Goal: Task Accomplishment & Management: Complete application form

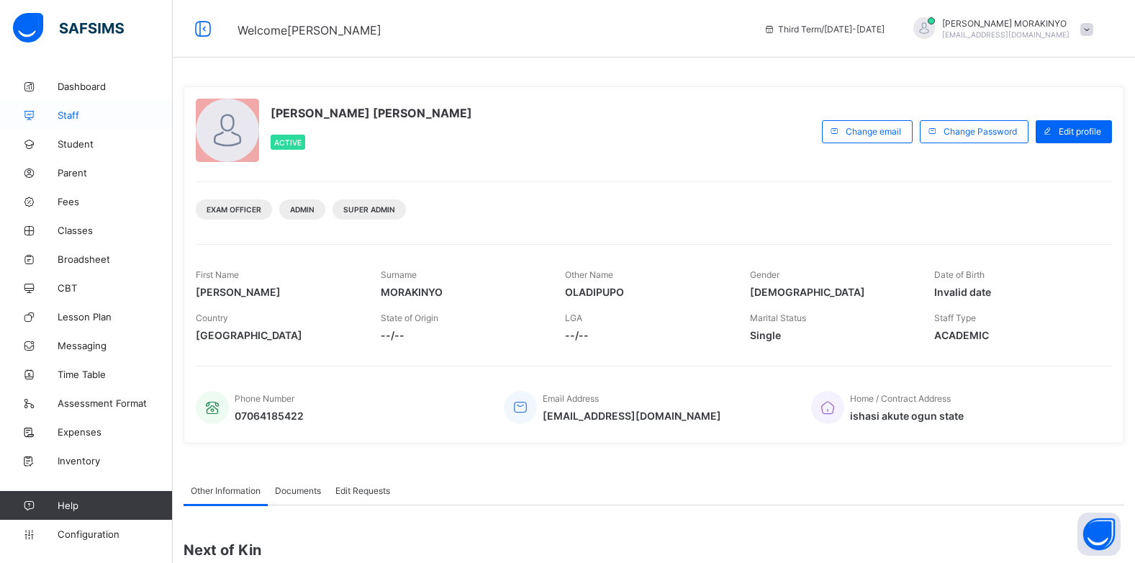
click at [65, 104] on link "Staff" at bounding box center [86, 115] width 173 height 29
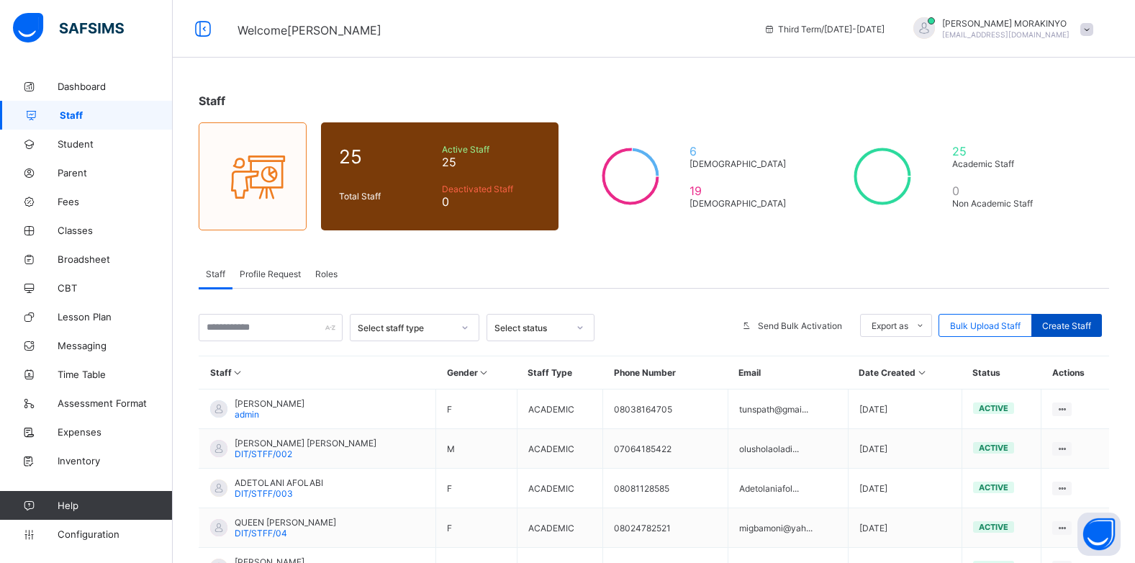
click at [1081, 332] on div "Create Staff" at bounding box center [1066, 325] width 71 height 23
select select "**"
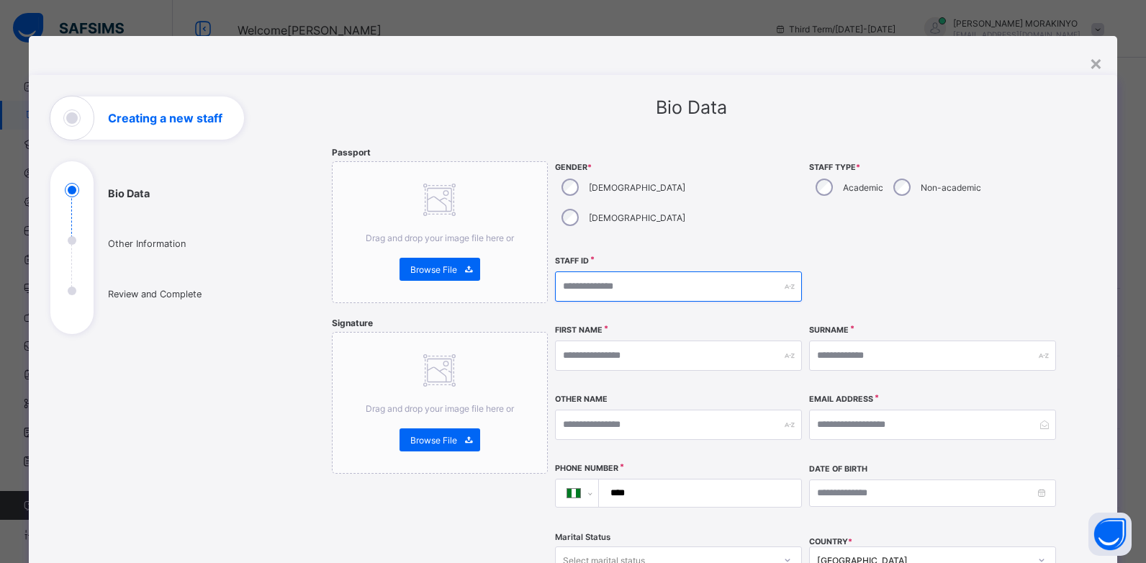
click at [702, 271] on input "text" at bounding box center [678, 286] width 247 height 30
type input "*"
type input "**********"
click at [622, 340] on input "text" at bounding box center [678, 355] width 247 height 30
type input "*"
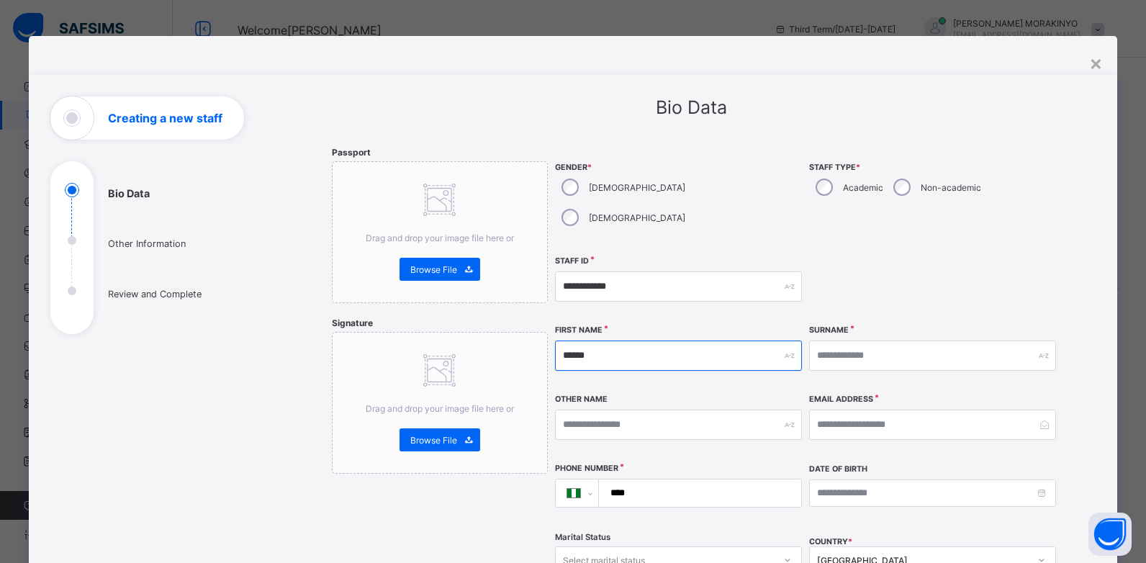
type input "******"
click at [830, 340] on input "text" at bounding box center [932, 355] width 247 height 30
type input "*********"
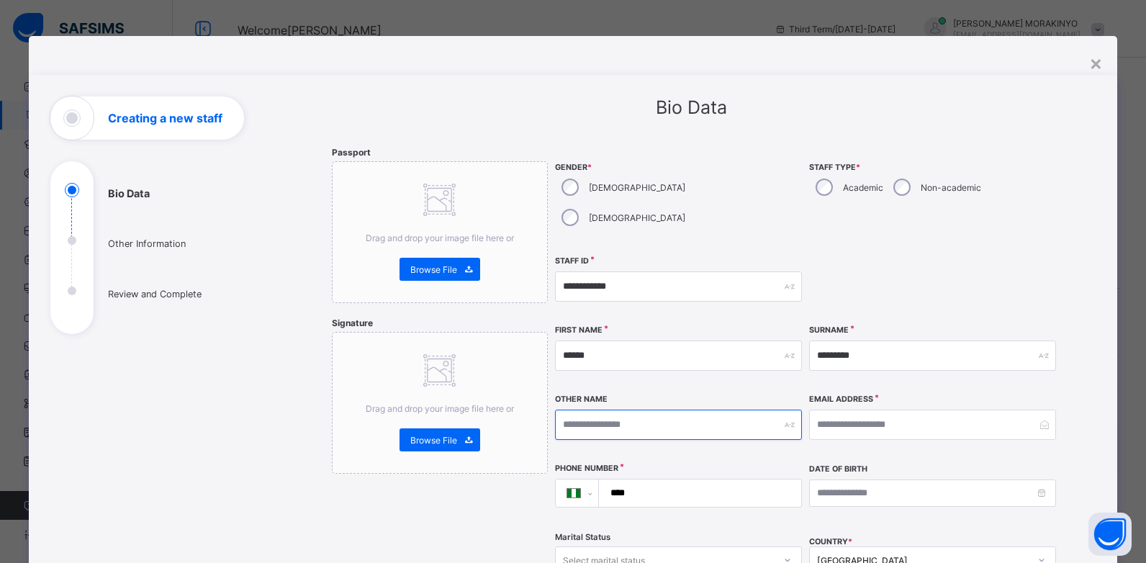
click at [651, 409] on input "text" at bounding box center [678, 424] width 247 height 30
click at [661, 409] on input "*********" at bounding box center [678, 424] width 247 height 30
type input "*********"
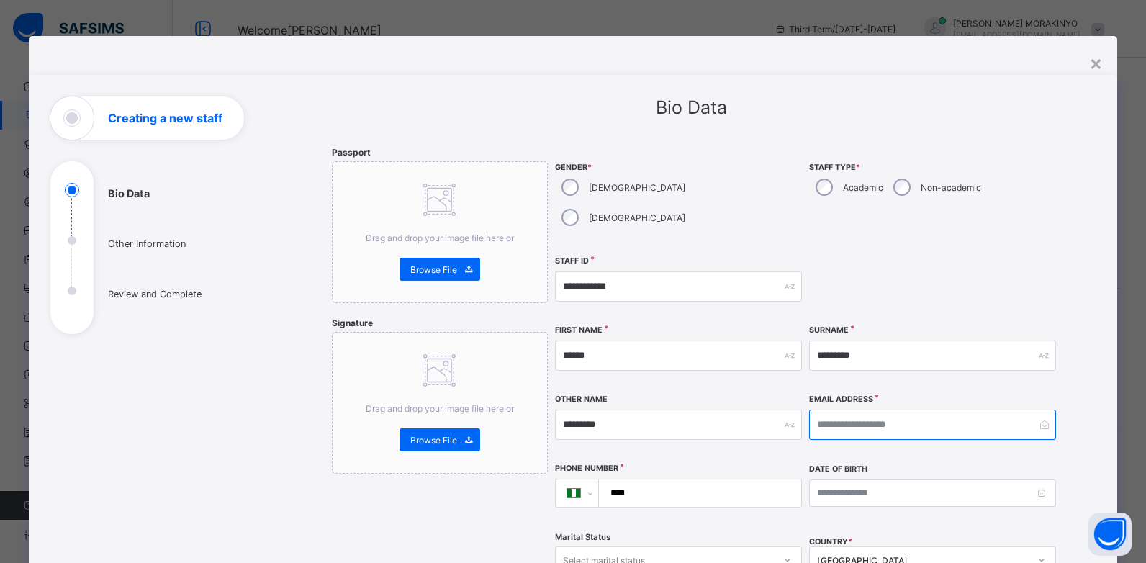
click at [896, 409] on input "email" at bounding box center [932, 424] width 247 height 30
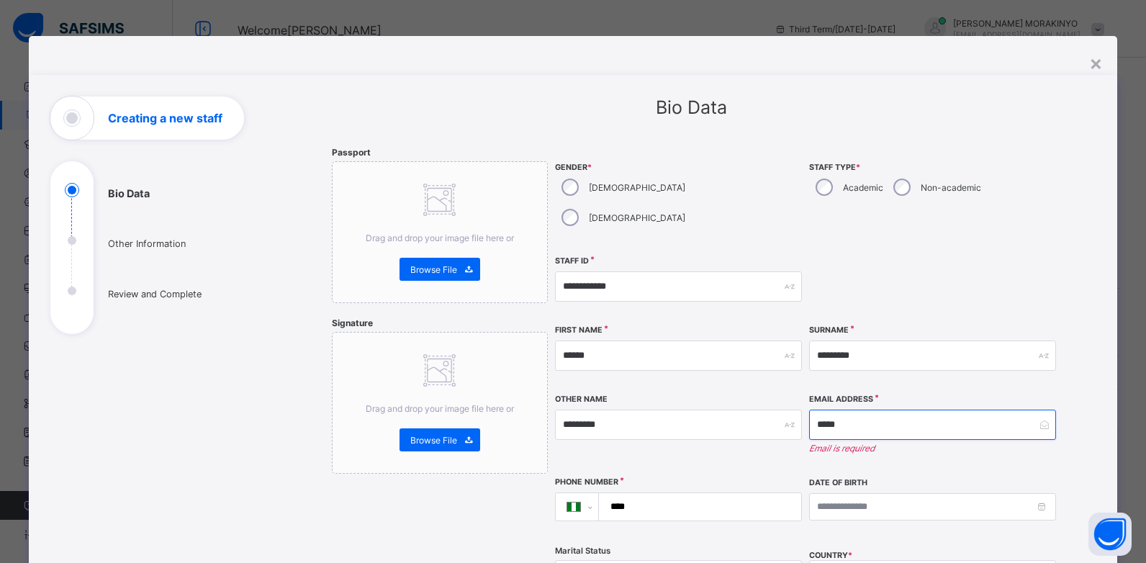
type input "*****"
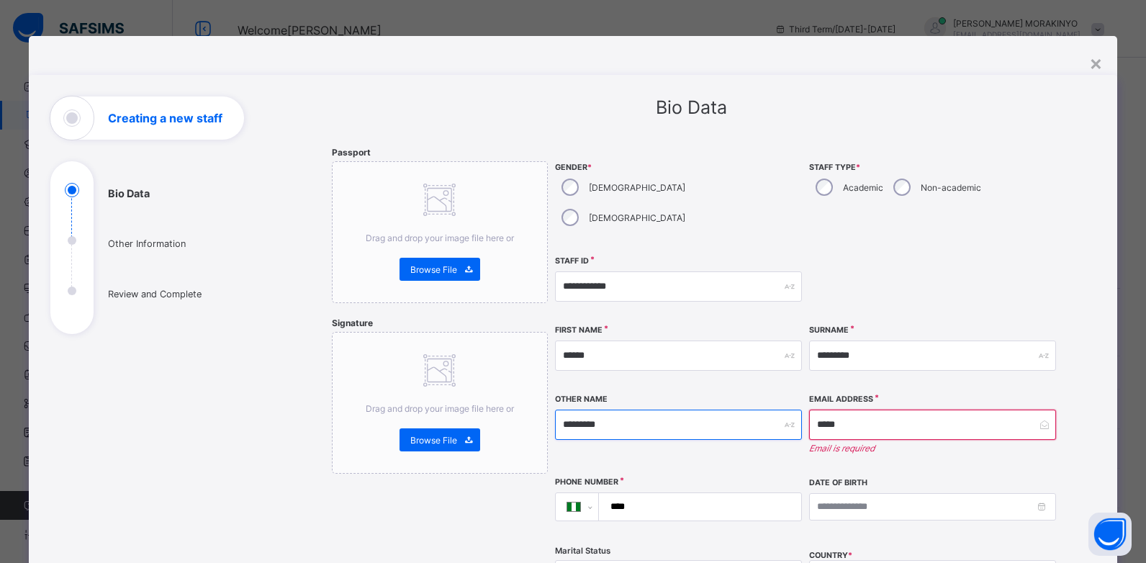
click at [633, 409] on input "*********" at bounding box center [678, 424] width 247 height 30
type input "**********"
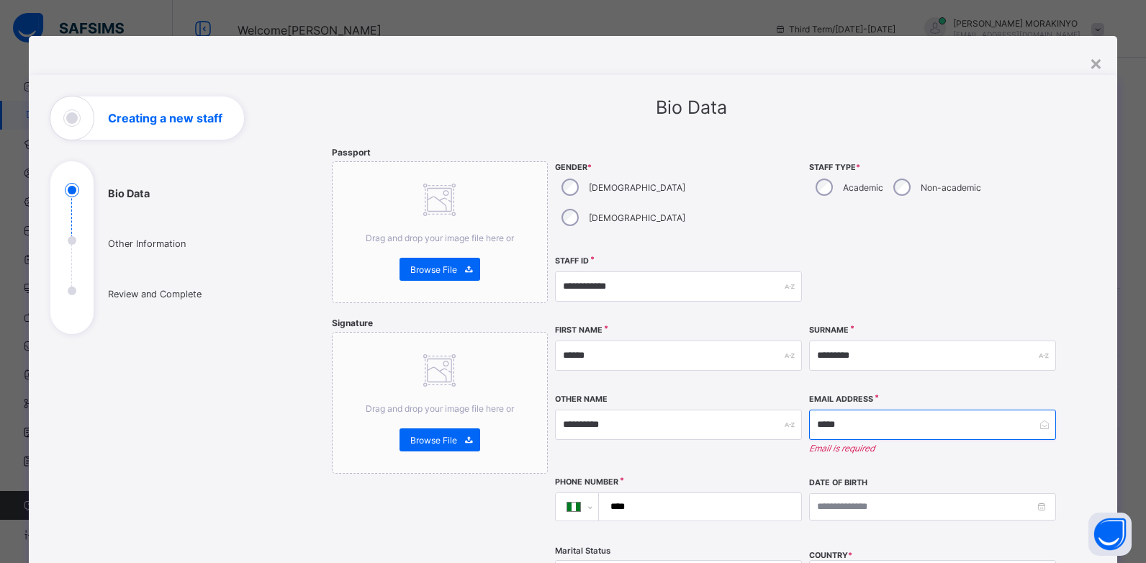
click at [857, 409] on input "*****" at bounding box center [932, 424] width 247 height 30
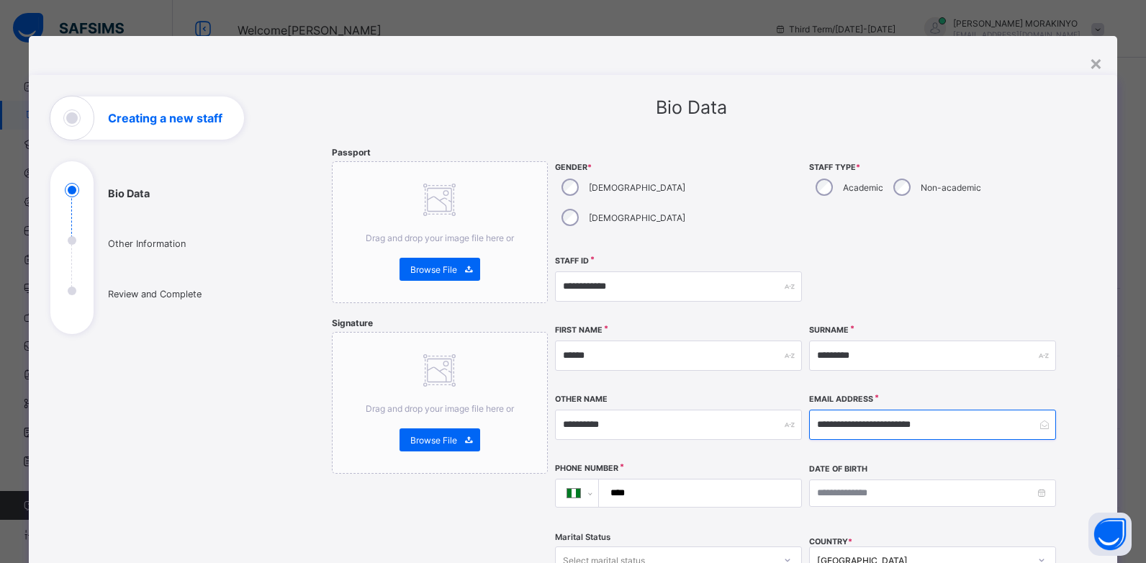
type input "**********"
click at [659, 479] on input "****" at bounding box center [697, 492] width 191 height 27
type input "**********"
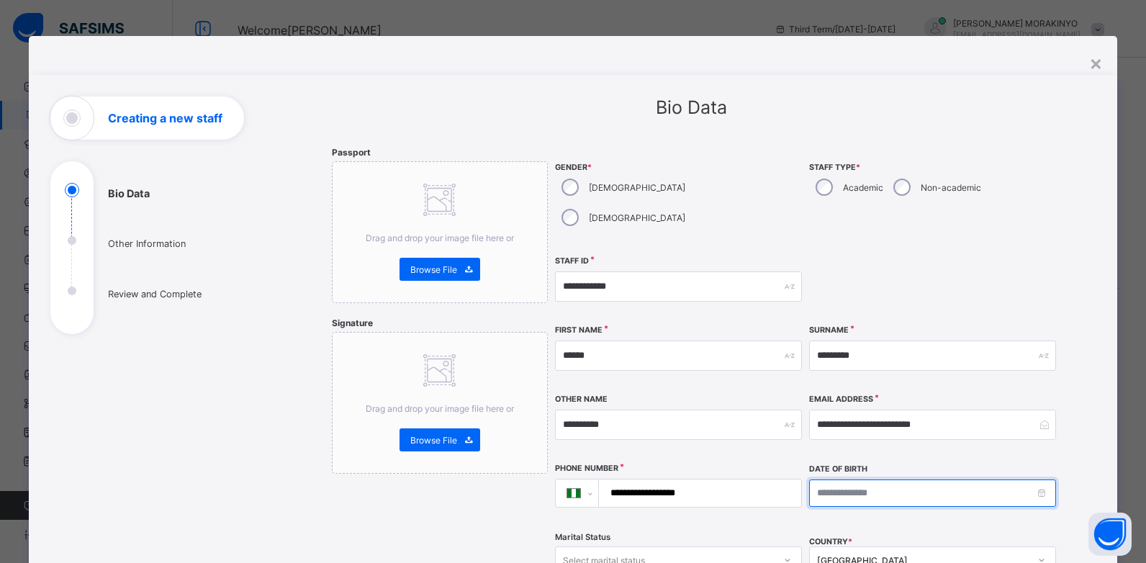
click at [828, 479] on input at bounding box center [932, 492] width 247 height 27
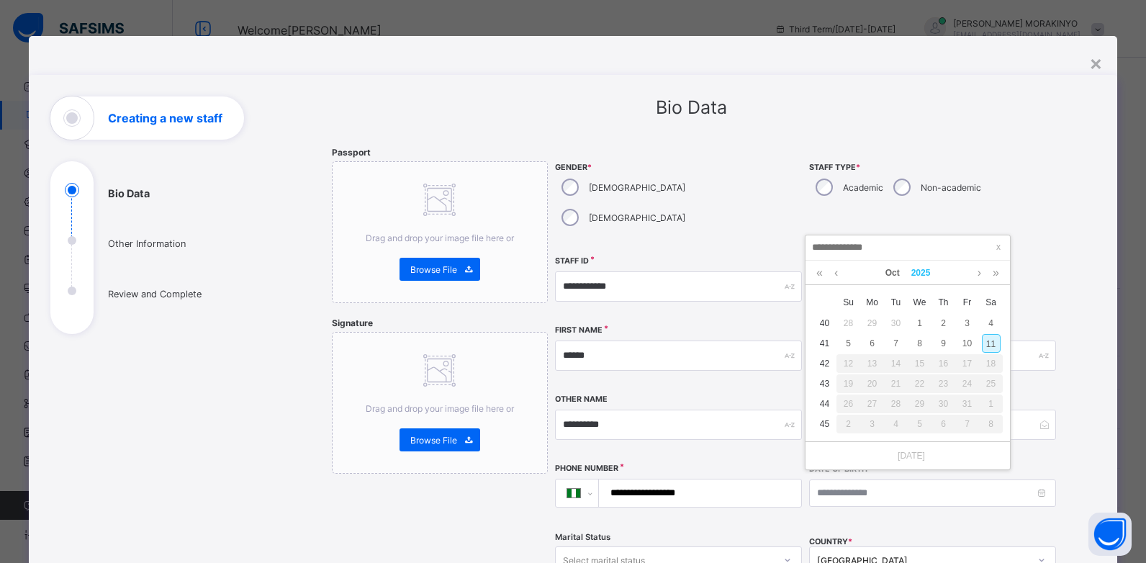
click at [907, 266] on link "2025" at bounding box center [920, 273] width 31 height 24
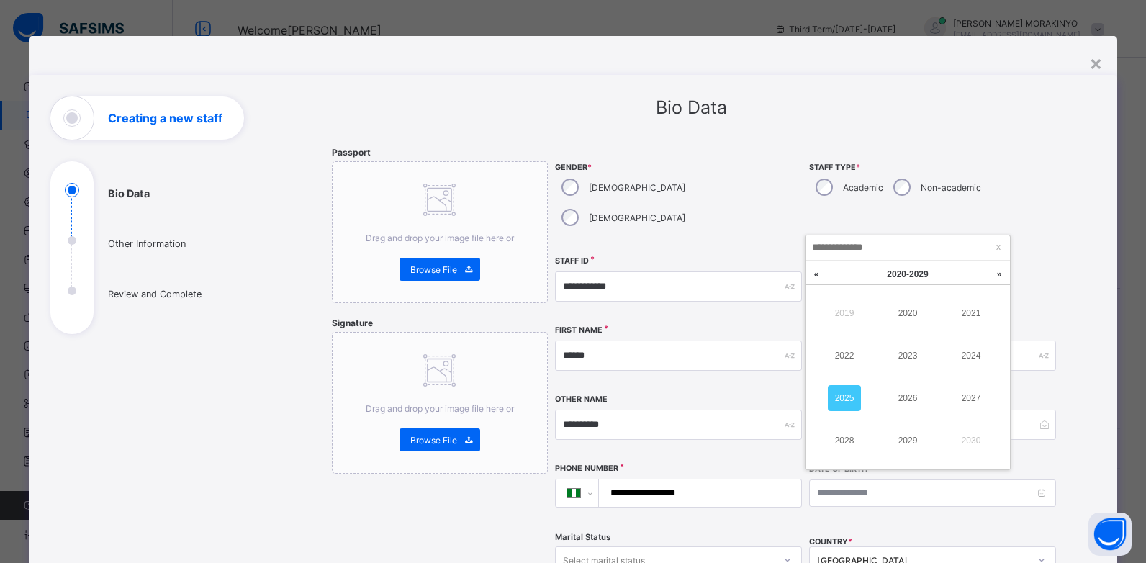
click at [1006, 317] on div "2019 2020 2021 2022 2023 2024 2025 2026 2027 2028 2029 2030" at bounding box center [907, 377] width 204 height 184
click at [821, 275] on link at bounding box center [816, 274] width 22 height 27
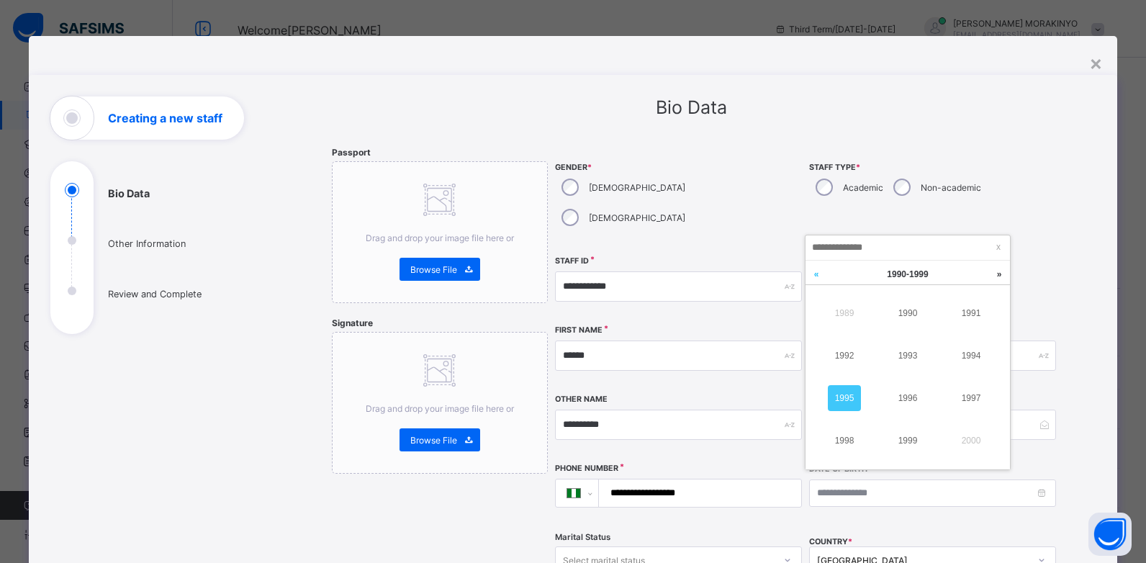
click at [821, 275] on link at bounding box center [816, 274] width 22 height 27
click at [1000, 273] on link at bounding box center [999, 274] width 22 height 27
click at [994, 282] on link at bounding box center [999, 274] width 22 height 27
click at [910, 404] on link "1986" at bounding box center [907, 398] width 33 height 26
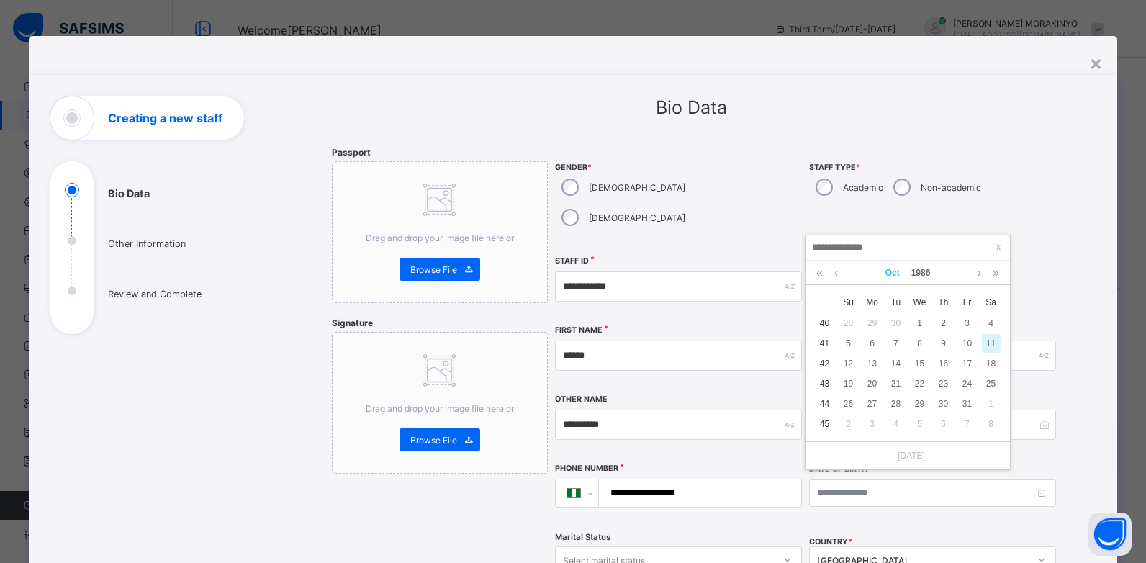
click at [900, 276] on link "Oct" at bounding box center [892, 273] width 26 height 24
click at [906, 303] on link "Feb" at bounding box center [907, 313] width 33 height 26
click at [964, 363] on div "14" at bounding box center [967, 363] width 19 height 19
type input "**********"
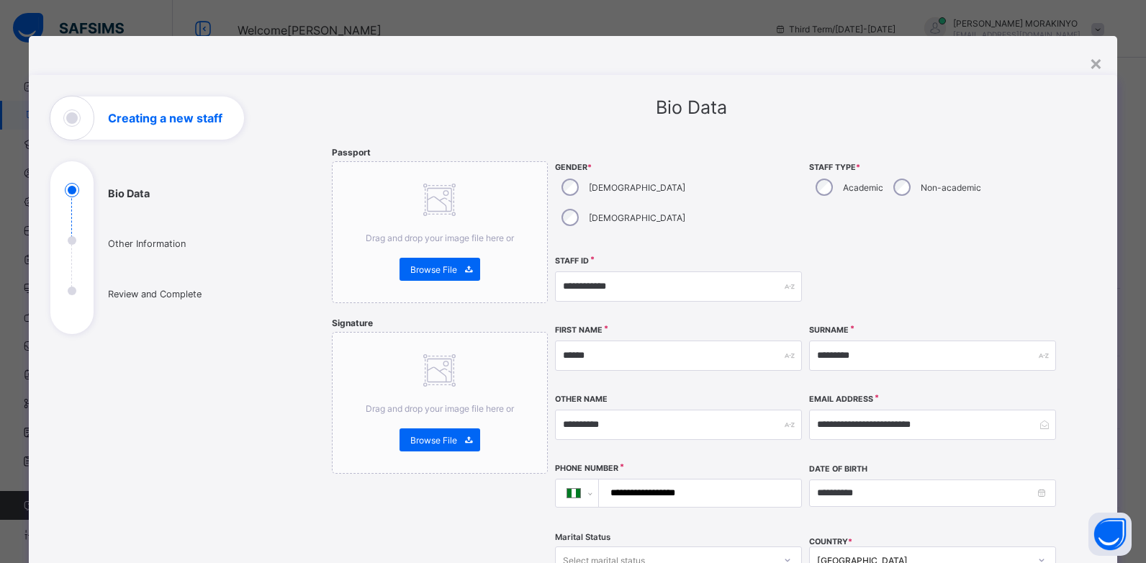
click at [829, 484] on div "**********" at bounding box center [932, 493] width 247 height 60
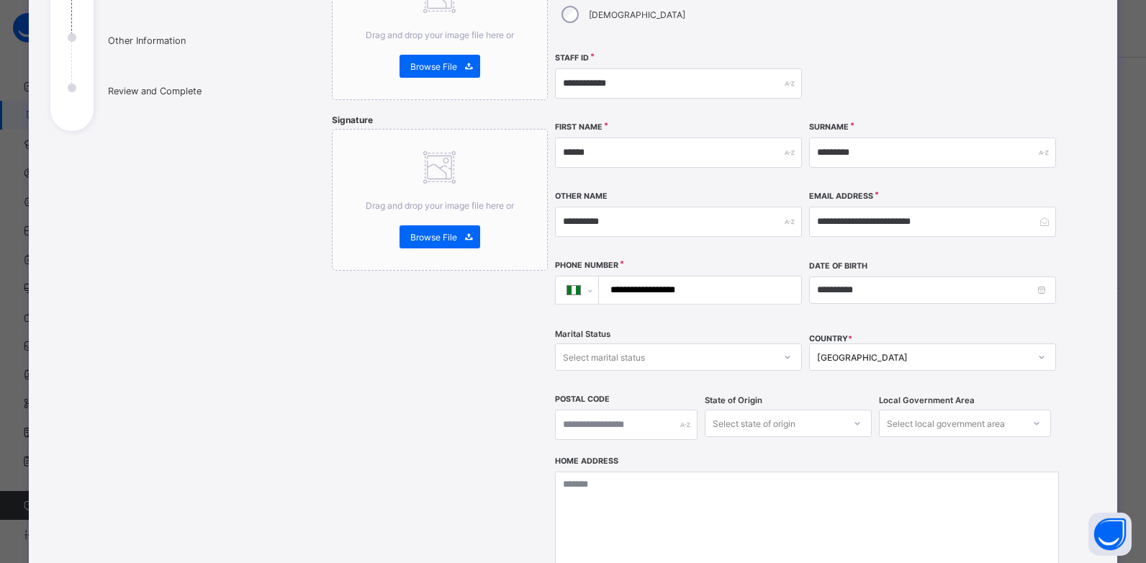
scroll to position [201, 0]
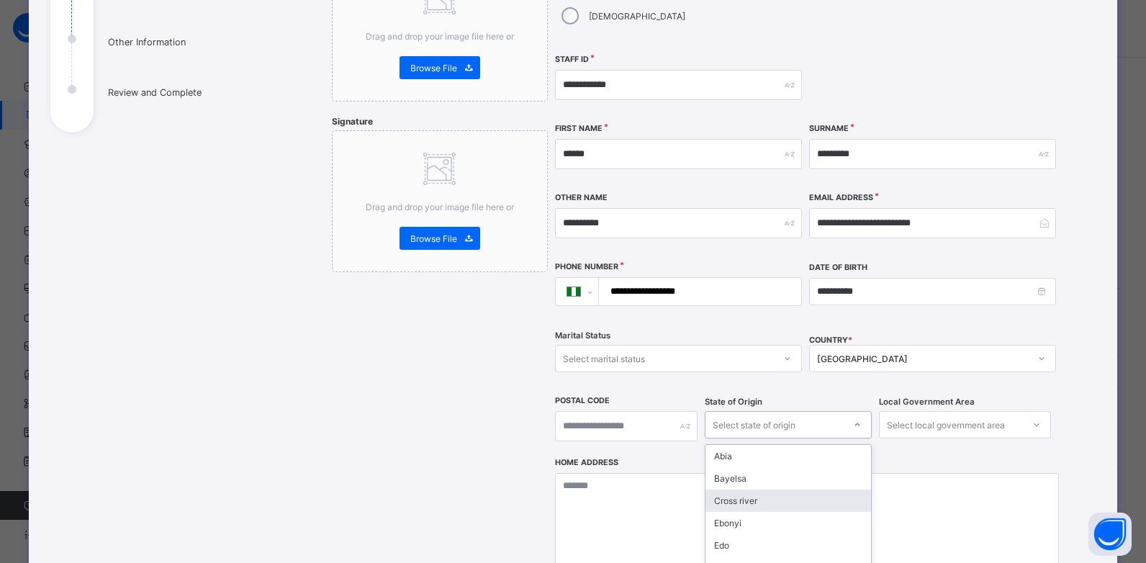
click at [773, 411] on div "option Cross river focused, 3 of 37. 37 results available. Use Up and Down to c…" at bounding box center [788, 424] width 167 height 27
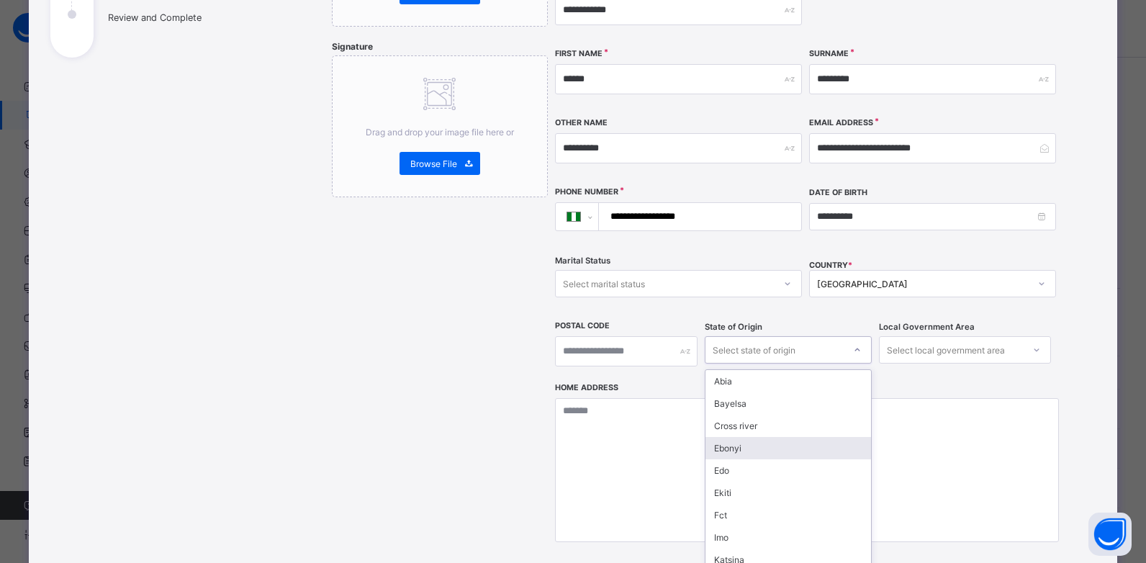
click at [867, 551] on div "Abia Bayelsa Cross river Ebonyi Edo Ekiti Fct Imo Katsina Kwara Ogun Osun Oyo S…" at bounding box center [788, 477] width 167 height 217
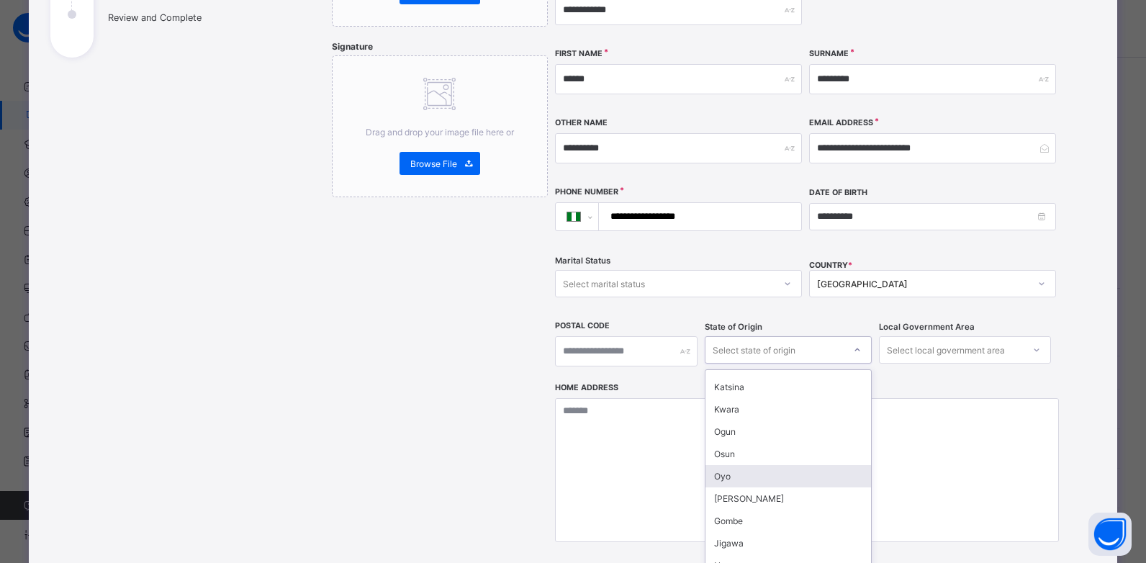
click at [720, 465] on div "Oyo" at bounding box center [788, 476] width 166 height 22
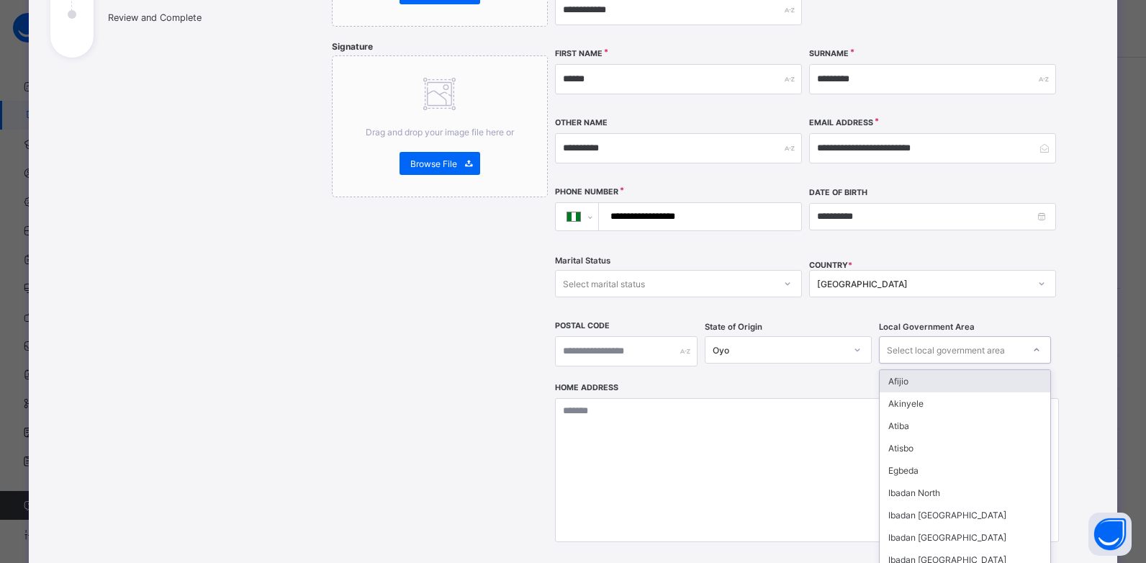
click at [947, 336] on div "Select local government area" at bounding box center [946, 349] width 118 height 27
type input "**"
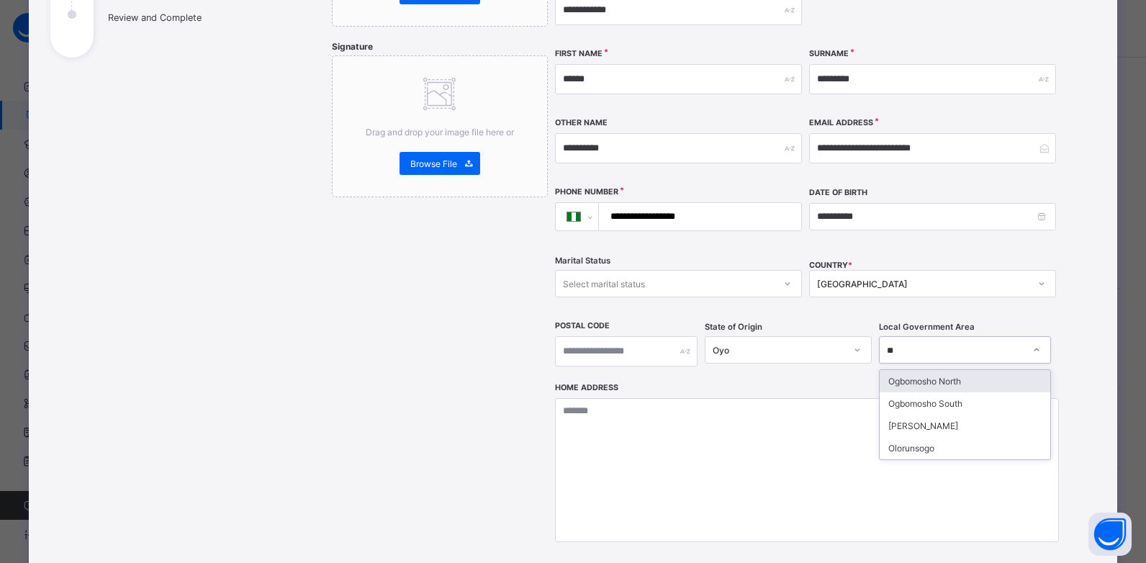
click at [915, 370] on div "Ogbomosho North" at bounding box center [964, 381] width 171 height 22
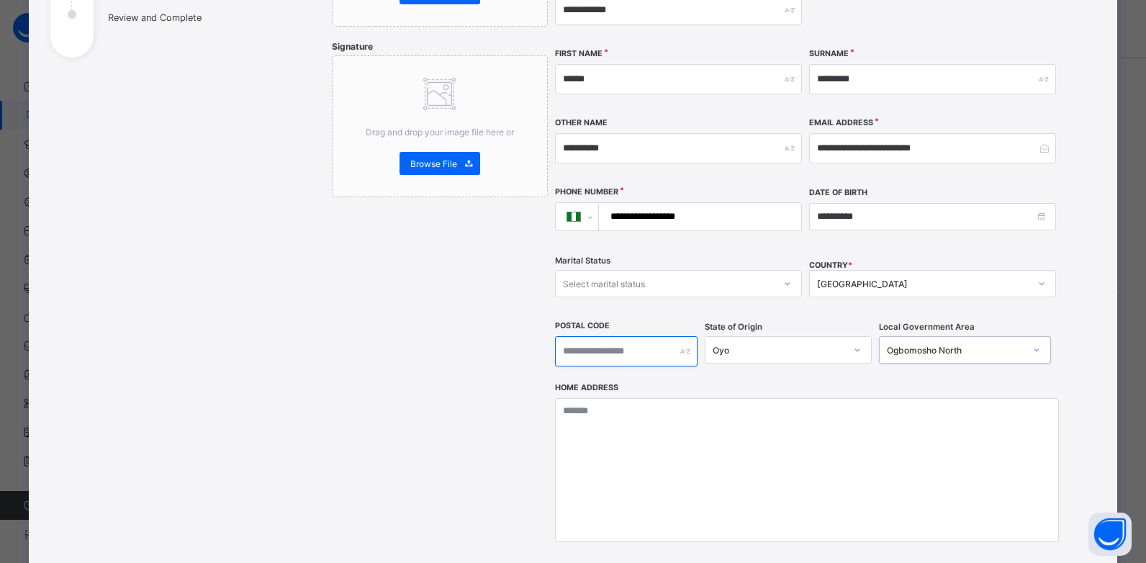
click at [637, 336] on input "text" at bounding box center [626, 351] width 142 height 30
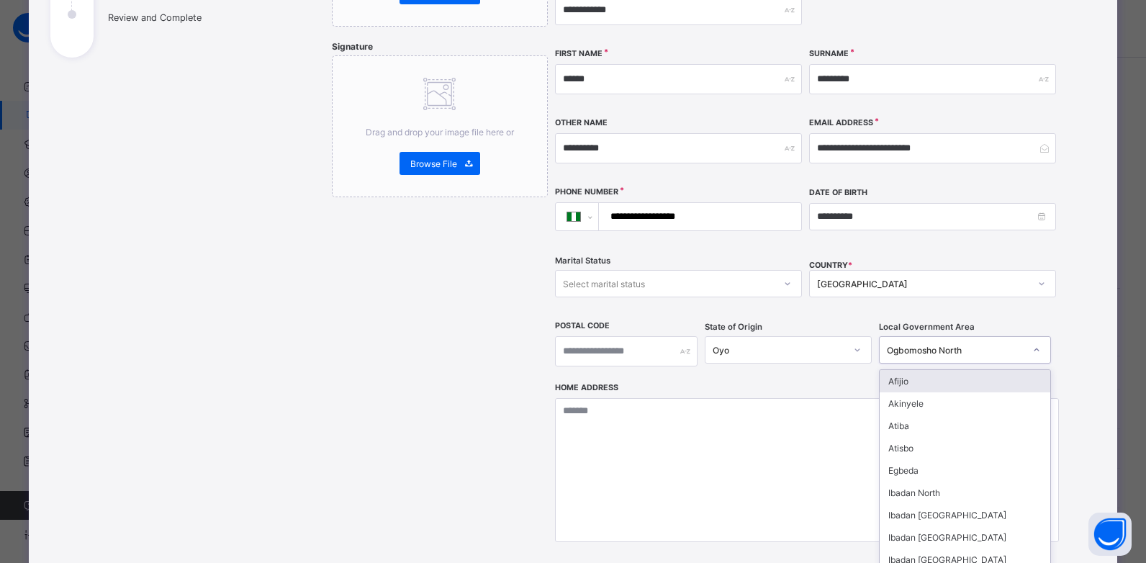
click at [967, 345] on div "Ogbomosho North" at bounding box center [955, 350] width 137 height 11
click at [932, 459] on div "Egbeda" at bounding box center [964, 470] width 171 height 22
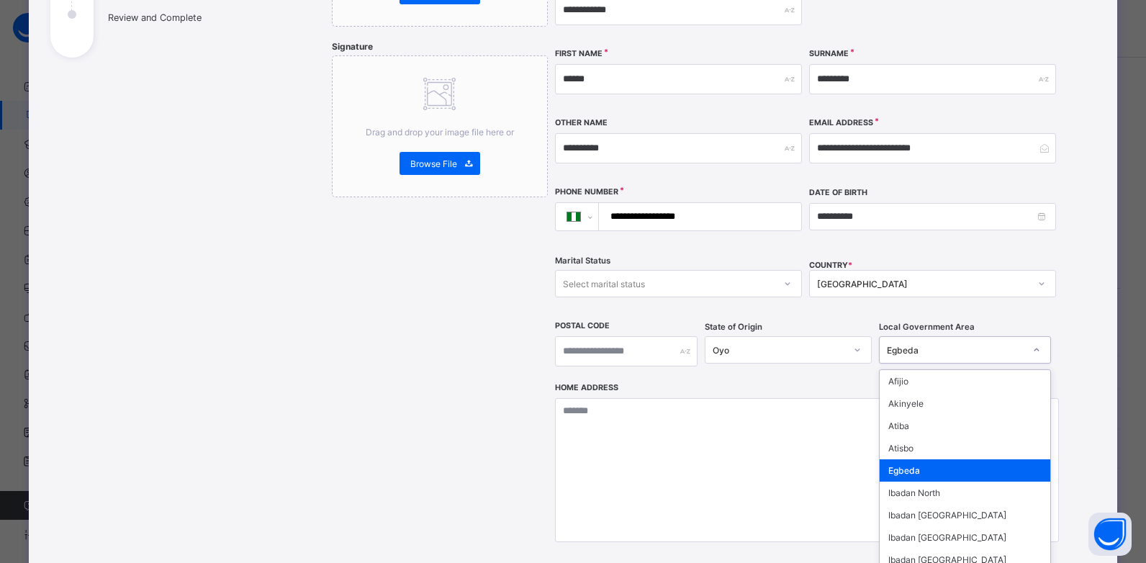
scroll to position [520, 0]
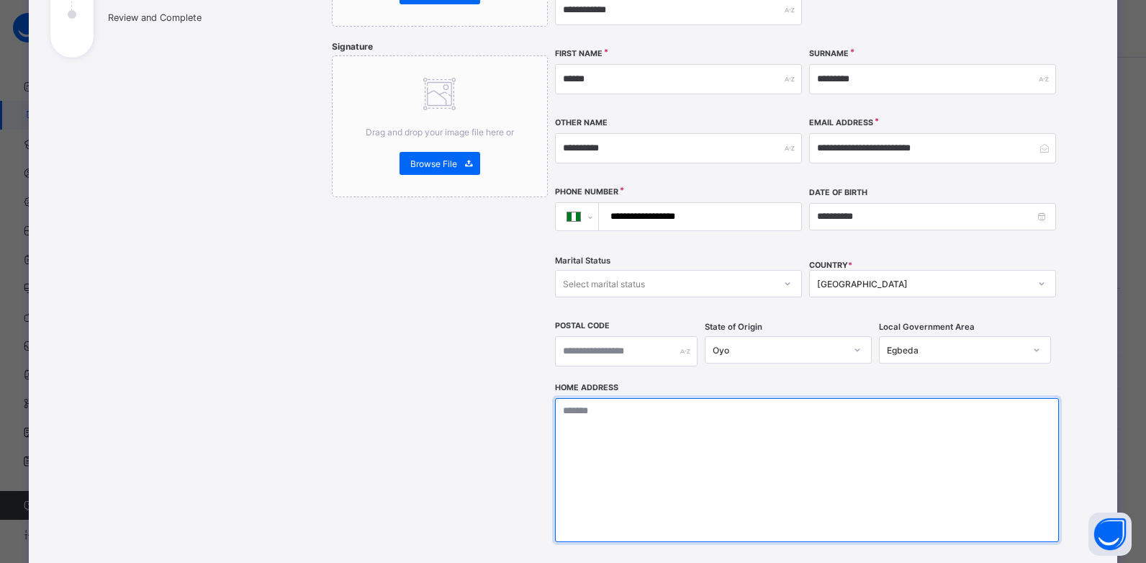
click at [739, 423] on textarea at bounding box center [807, 470] width 504 height 144
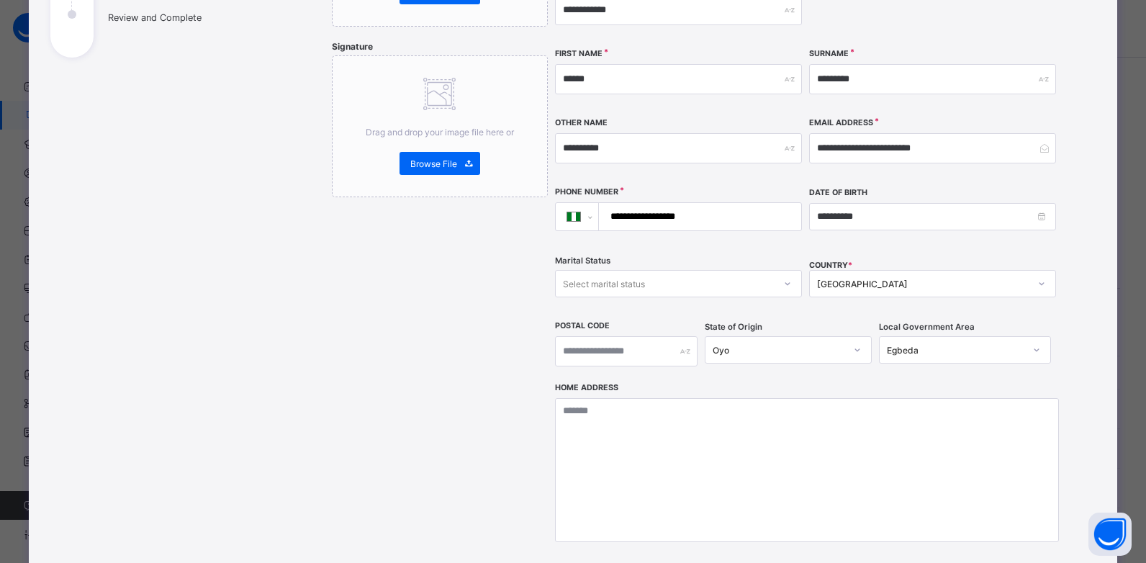
click at [664, 273] on div "Select marital status" at bounding box center [665, 283] width 218 height 20
type input "******"
click at [864, 215] on div "**********" at bounding box center [932, 216] width 247 height 60
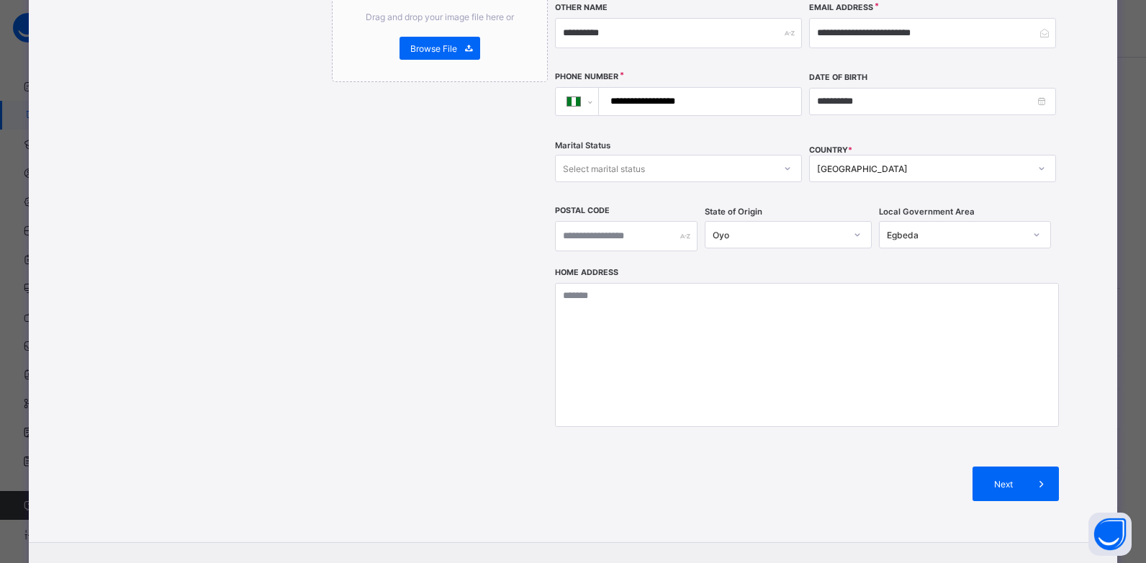
scroll to position [444, 0]
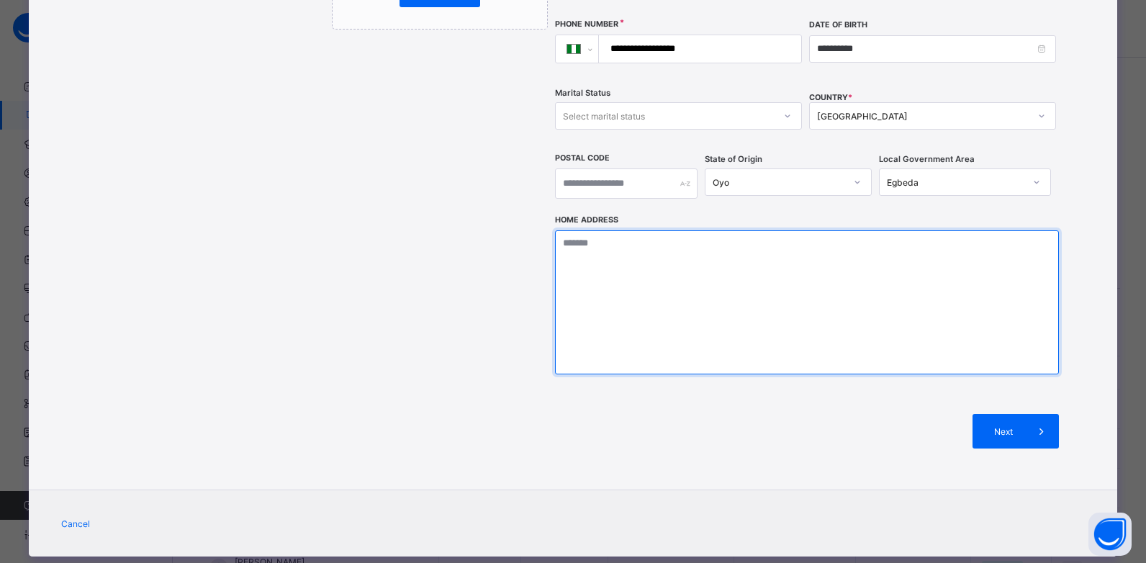
click at [689, 258] on textarea at bounding box center [807, 302] width 504 height 144
type textarea "**********"
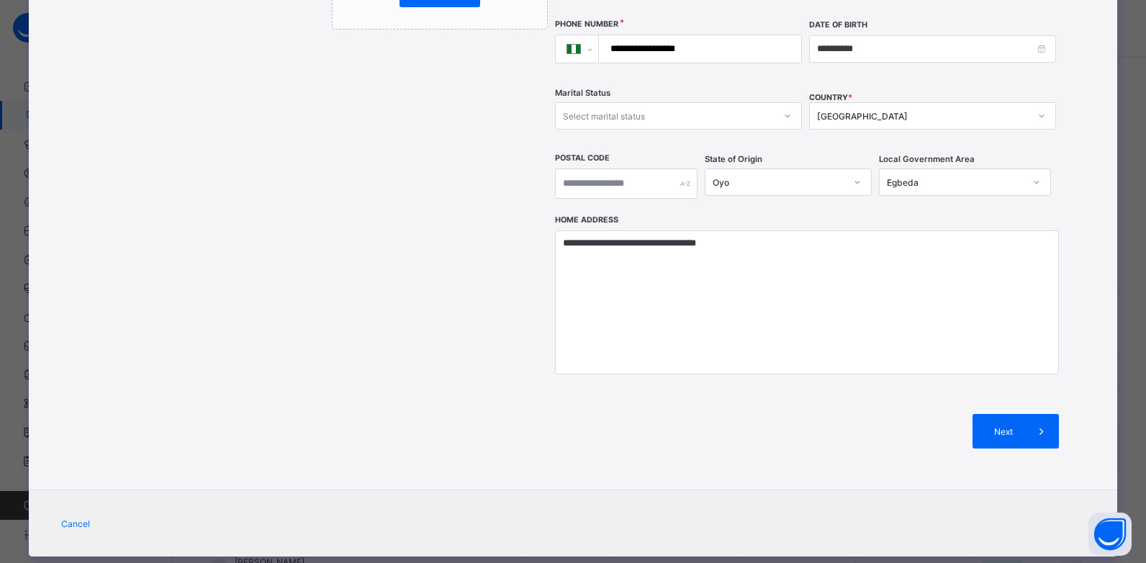
click at [685, 106] on div "Select marital status" at bounding box center [665, 116] width 218 height 20
click at [645, 158] on div "Married" at bounding box center [678, 169] width 245 height 22
click at [509, 102] on div "Passport Drag and drop your image file here or Browse File Signature Drag and d…" at bounding box center [440, 86] width 216 height 767
click at [988, 426] on span "Next" at bounding box center [1003, 431] width 41 height 11
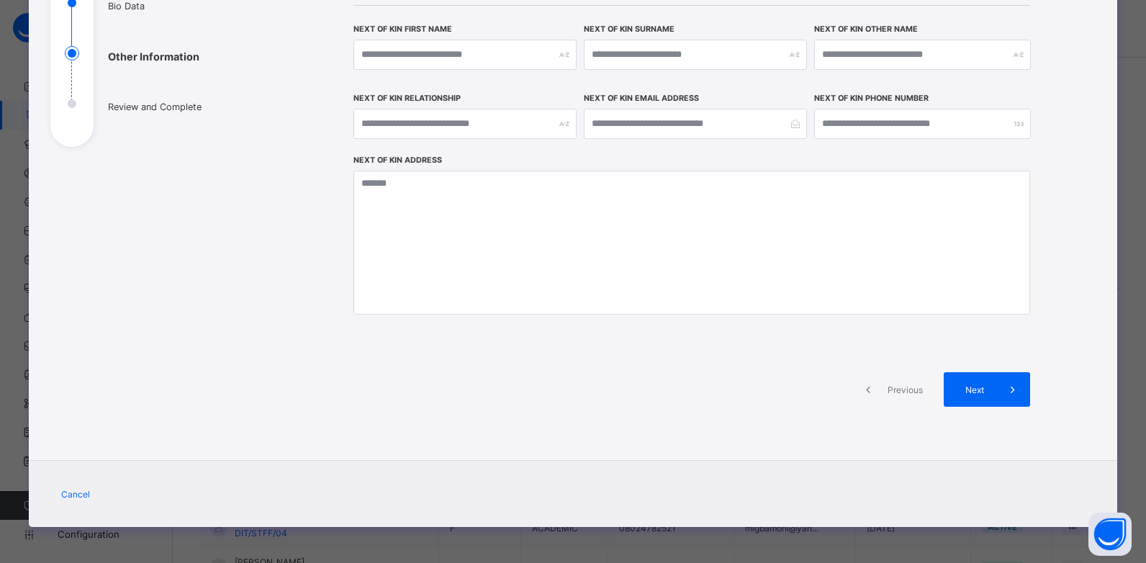
scroll to position [187, 0]
click at [978, 390] on span "Next" at bounding box center [974, 389] width 41 height 11
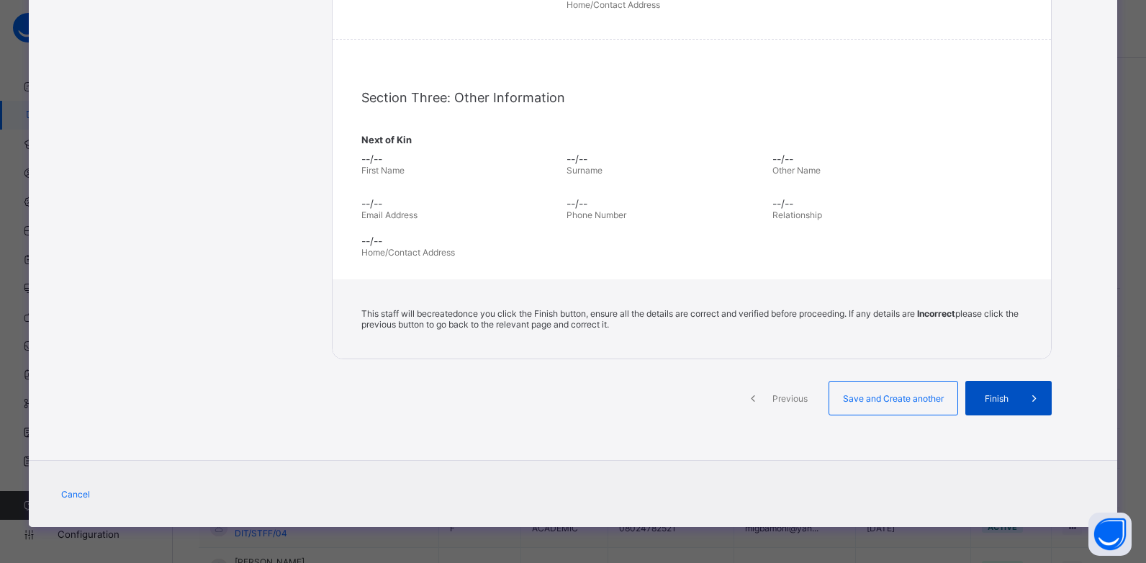
click at [1018, 397] on span at bounding box center [1034, 398] width 35 height 35
click at [785, 394] on span "Previous" at bounding box center [790, 398] width 40 height 11
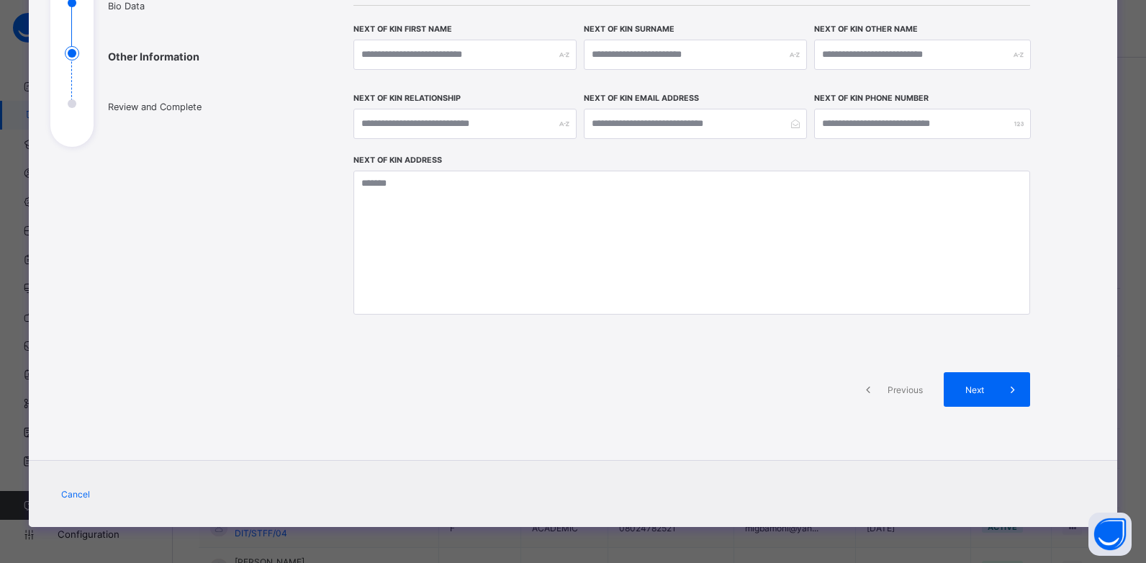
scroll to position [187, 0]
click at [889, 390] on span "Previous" at bounding box center [905, 389] width 40 height 11
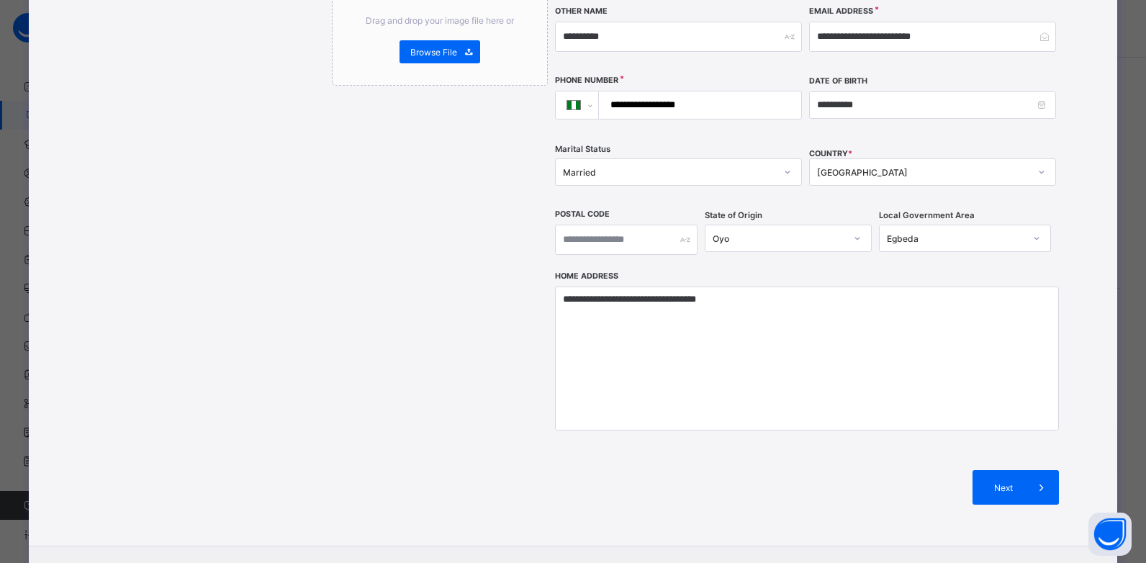
click at [514, 476] on div "Passport Drag and drop your image file here or Browse File Signature Drag and d…" at bounding box center [440, 142] width 216 height 767
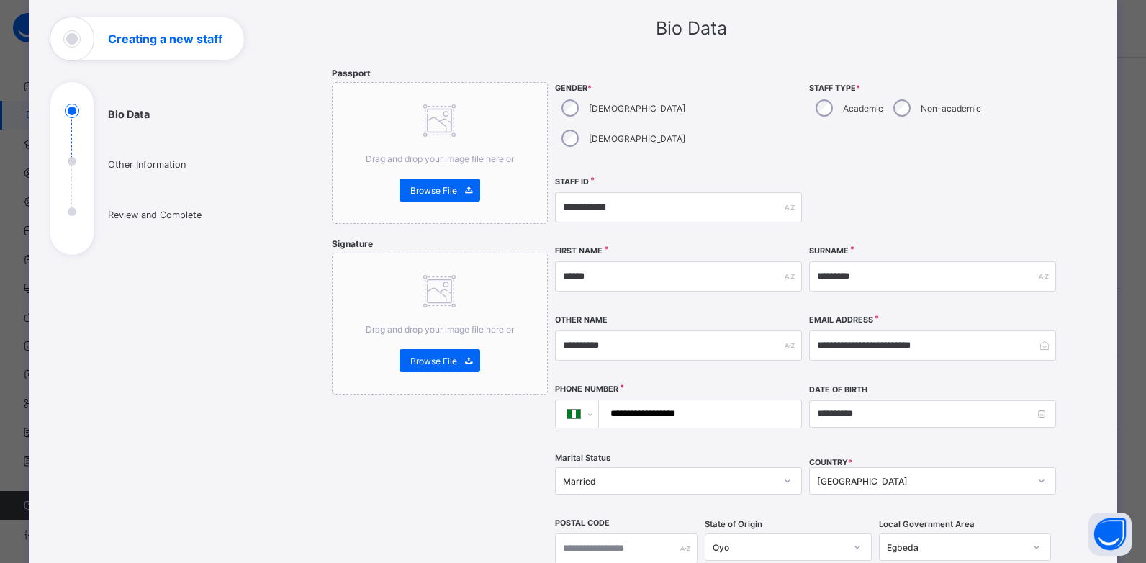
scroll to position [0, 0]
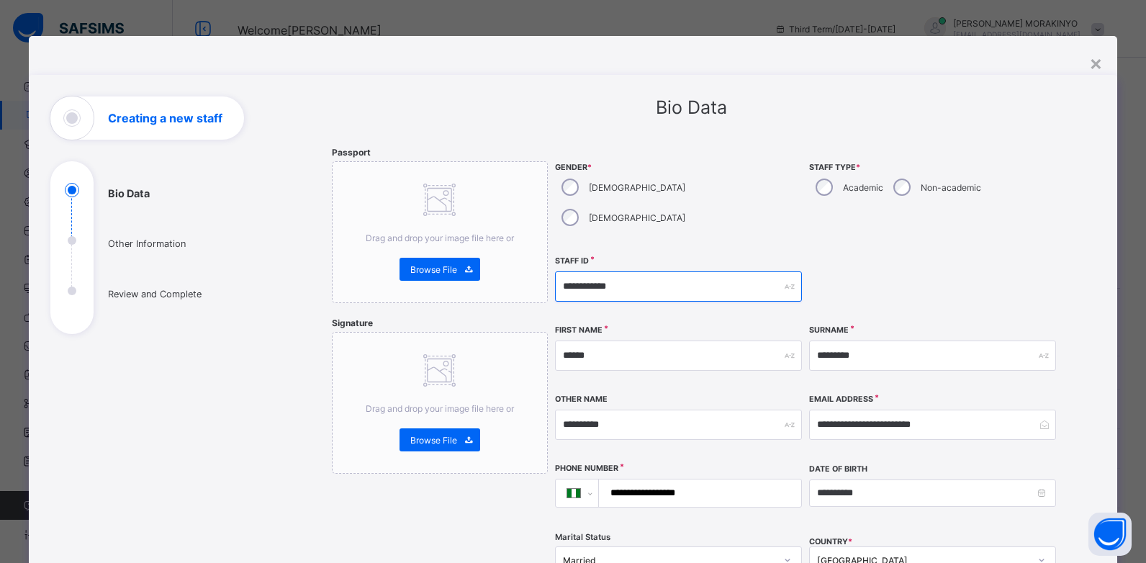
click at [651, 271] on input "**********" at bounding box center [678, 286] width 247 height 30
type input "**********"
click at [820, 263] on div at bounding box center [932, 286] width 247 height 62
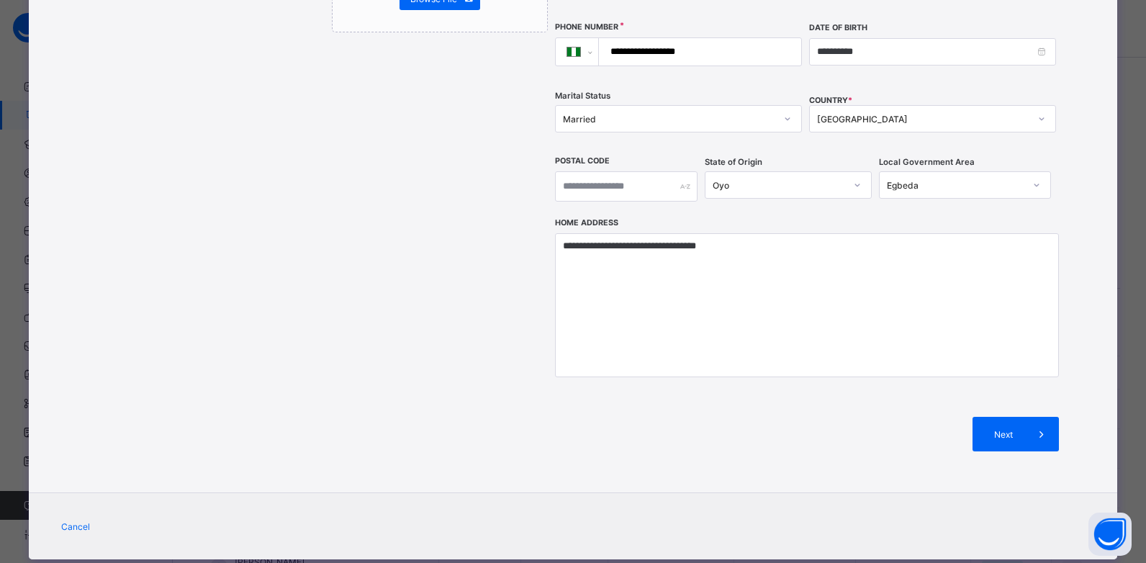
scroll to position [444, 0]
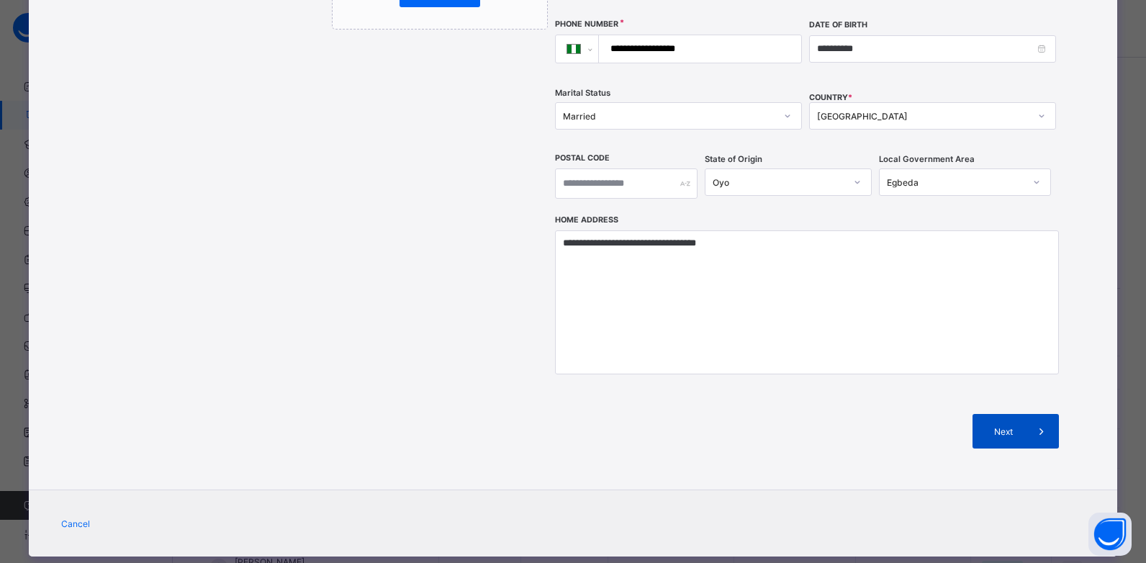
click at [992, 426] on span "Next" at bounding box center [1003, 431] width 41 height 11
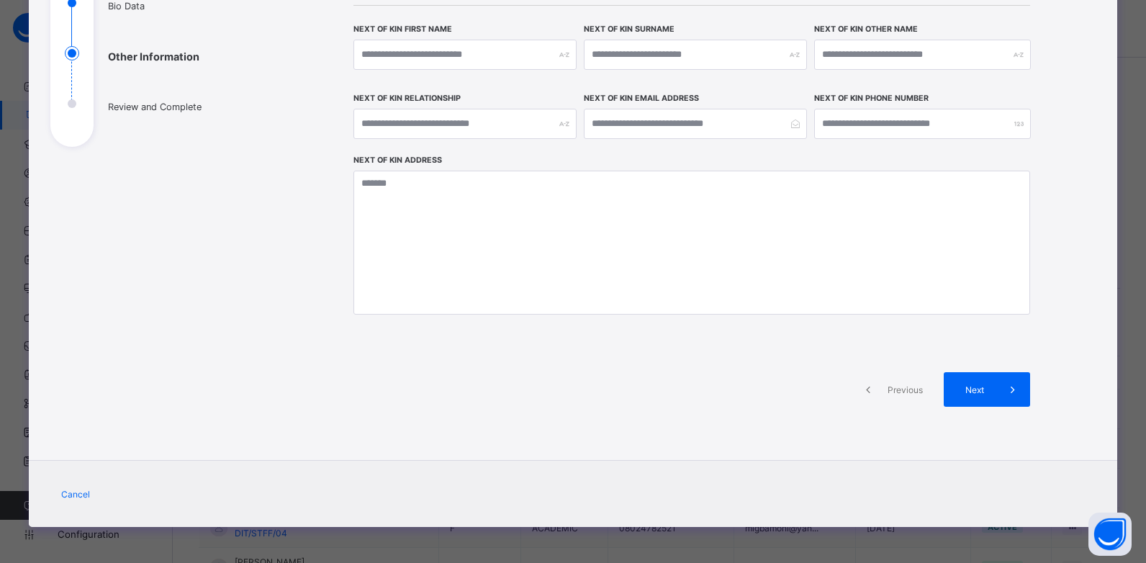
scroll to position [187, 0]
click at [982, 399] on div "Next" at bounding box center [986, 389] width 86 height 35
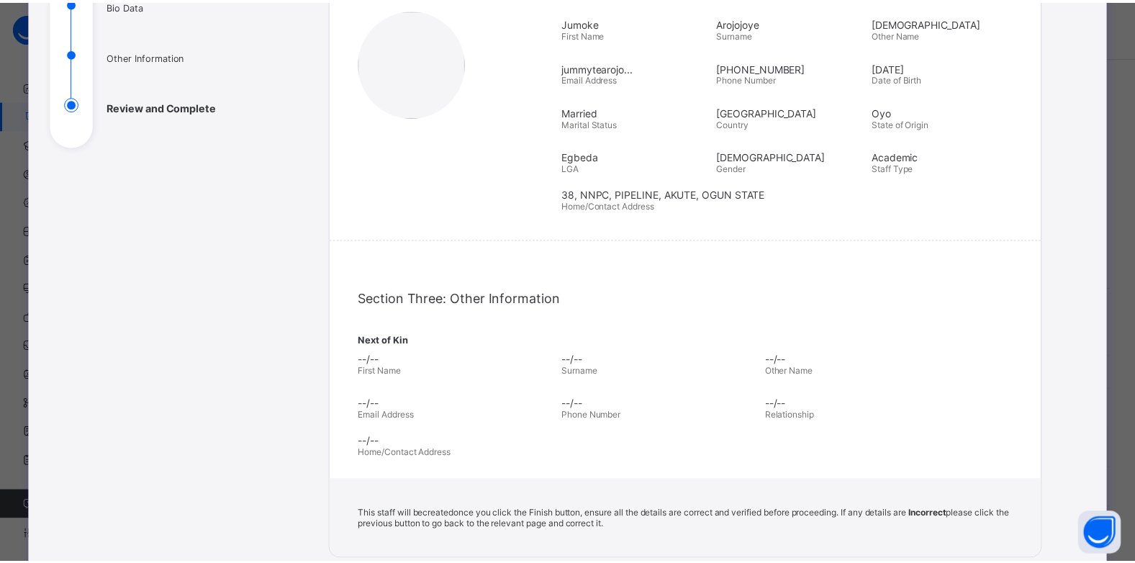
scroll to position [388, 0]
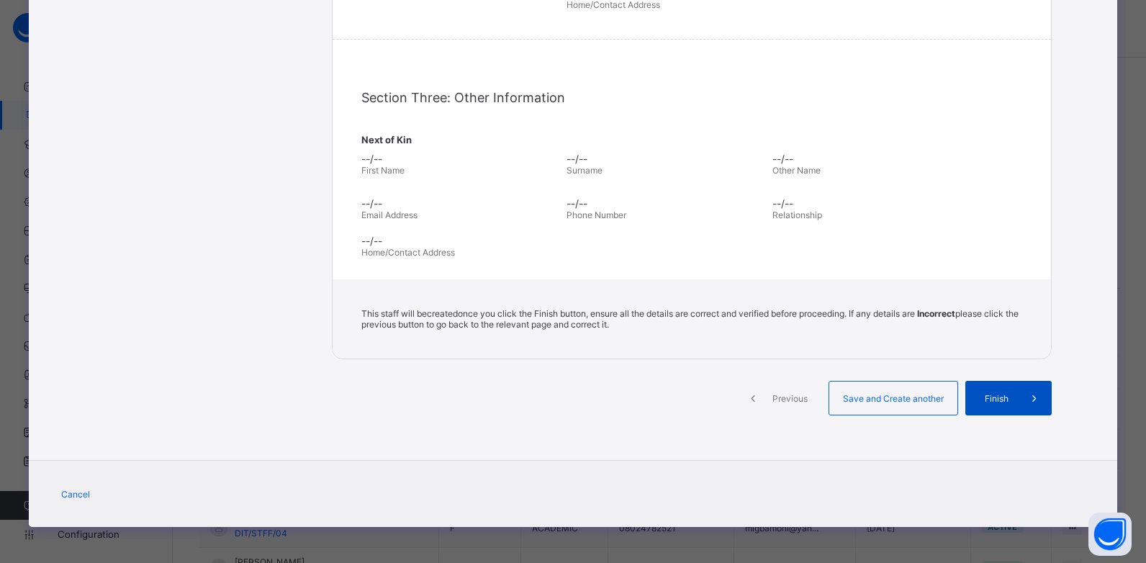
click at [982, 397] on span "Finish" at bounding box center [996, 398] width 41 height 11
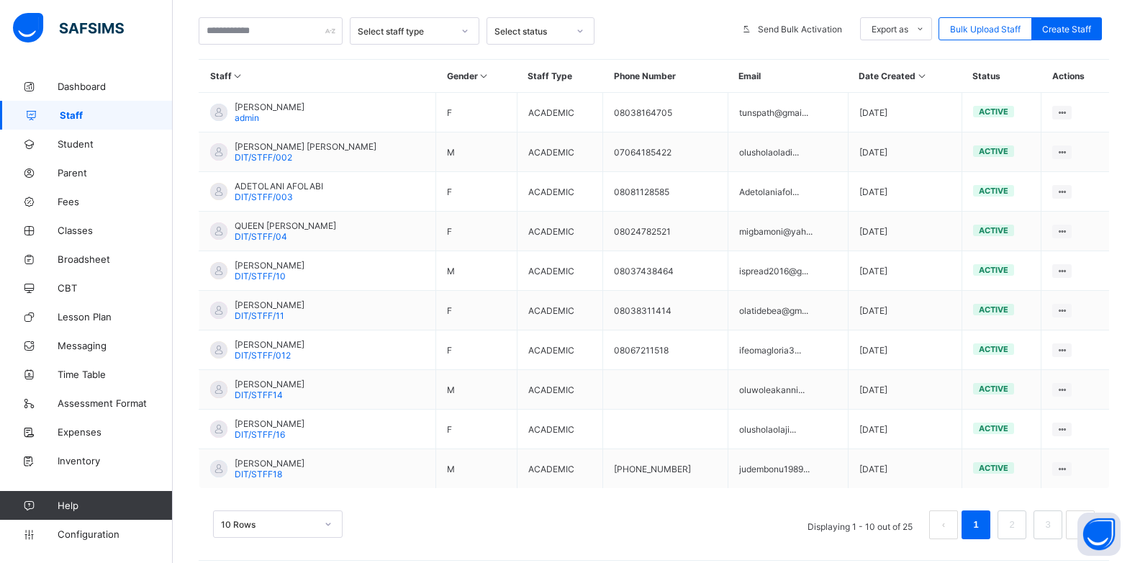
scroll to position [309, 0]
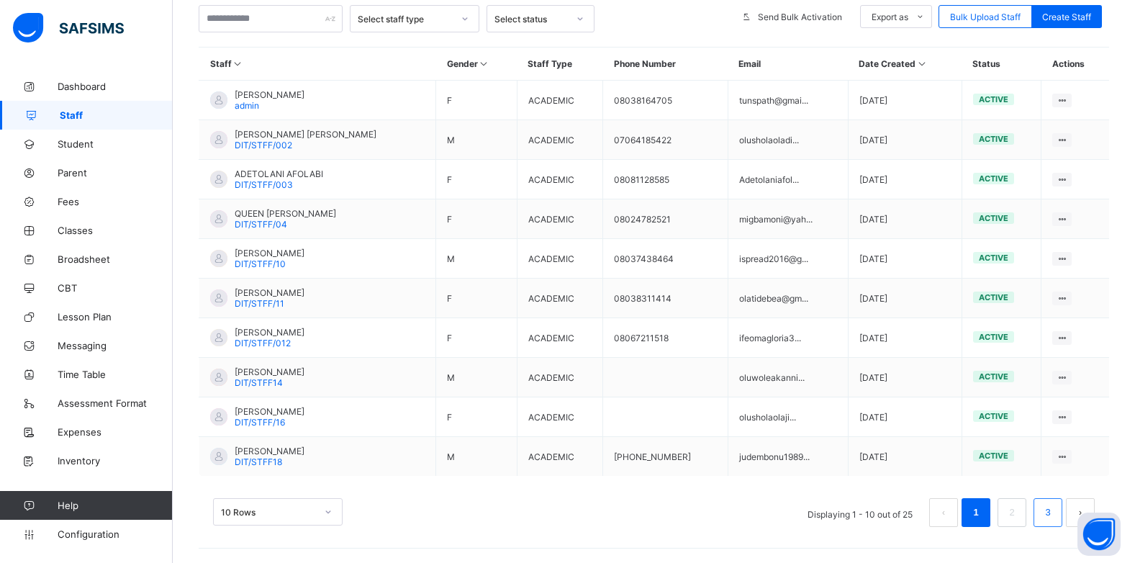
click at [1054, 509] on link "3" at bounding box center [1048, 512] width 14 height 19
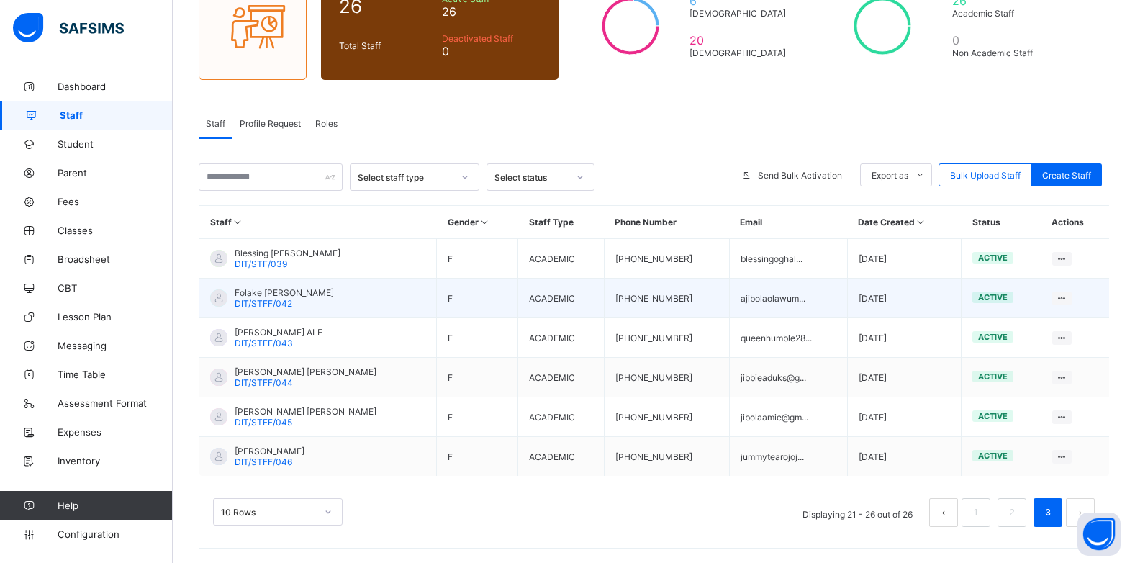
scroll to position [150, 0]
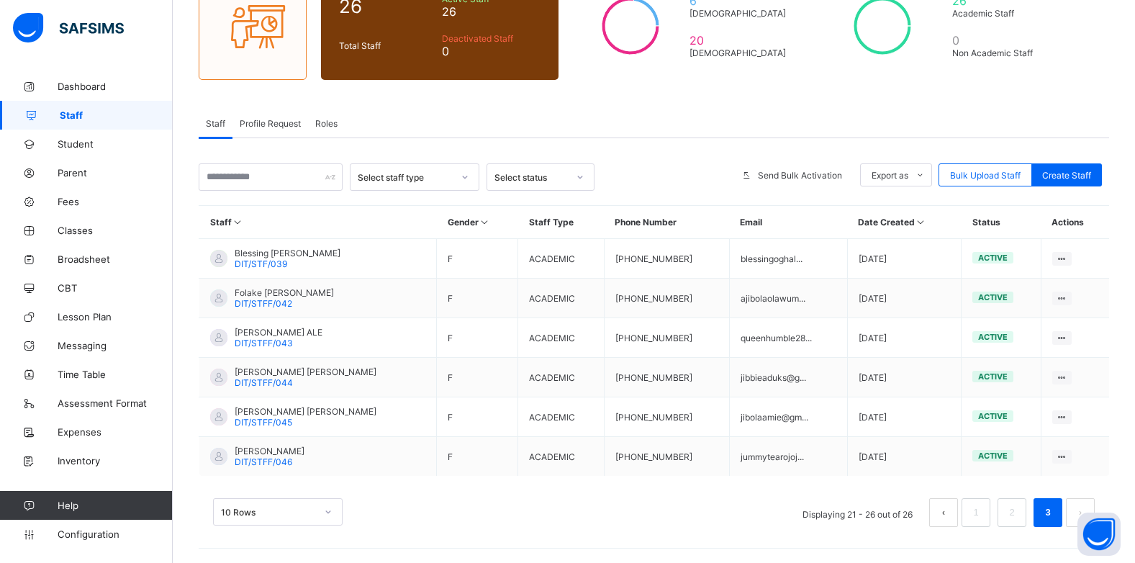
click at [761, 81] on div "Staff 26 Total Staff Active Staff 26 Deactivated Staff 0 6 [DEMOGRAPHIC_DATA] 2…" at bounding box center [654, 242] width 962 height 641
click at [63, 88] on span "Dashboard" at bounding box center [115, 87] width 115 height 12
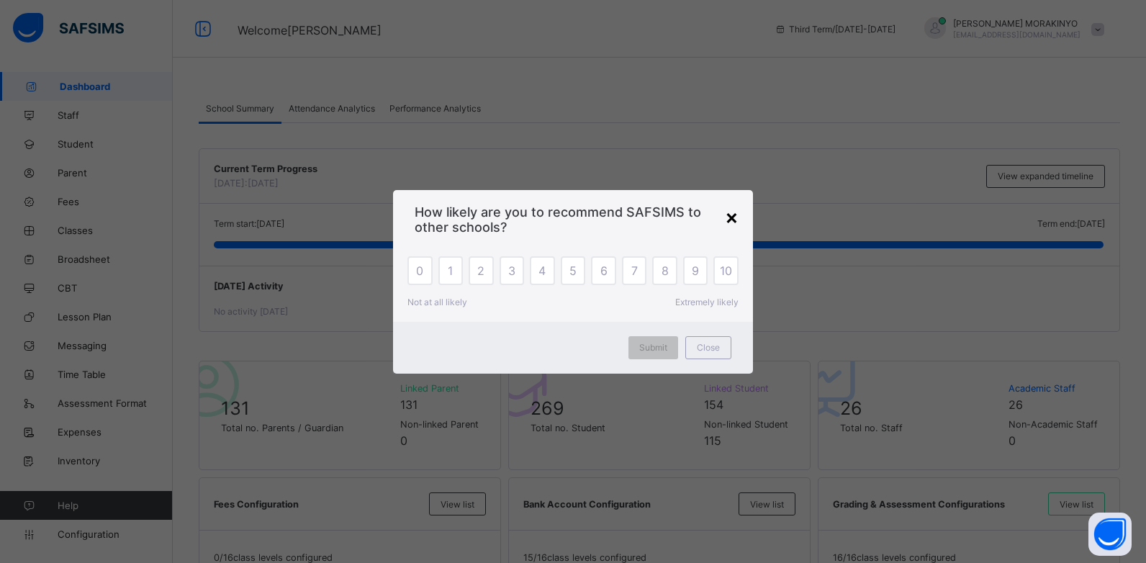
click at [732, 209] on div "×" at bounding box center [732, 216] width 14 height 24
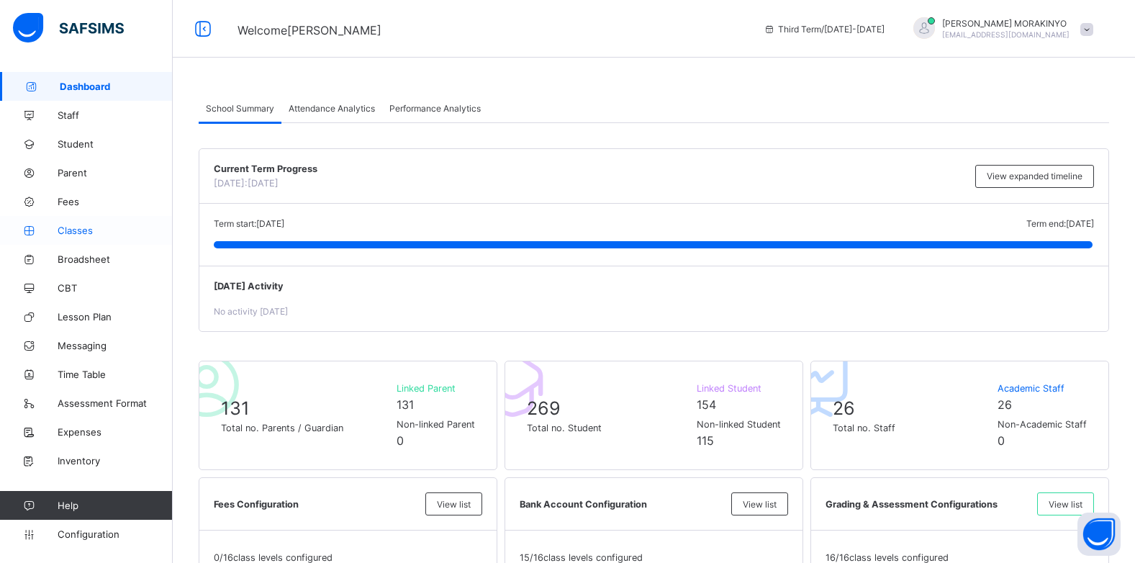
click at [83, 239] on link "Classes" at bounding box center [86, 230] width 173 height 29
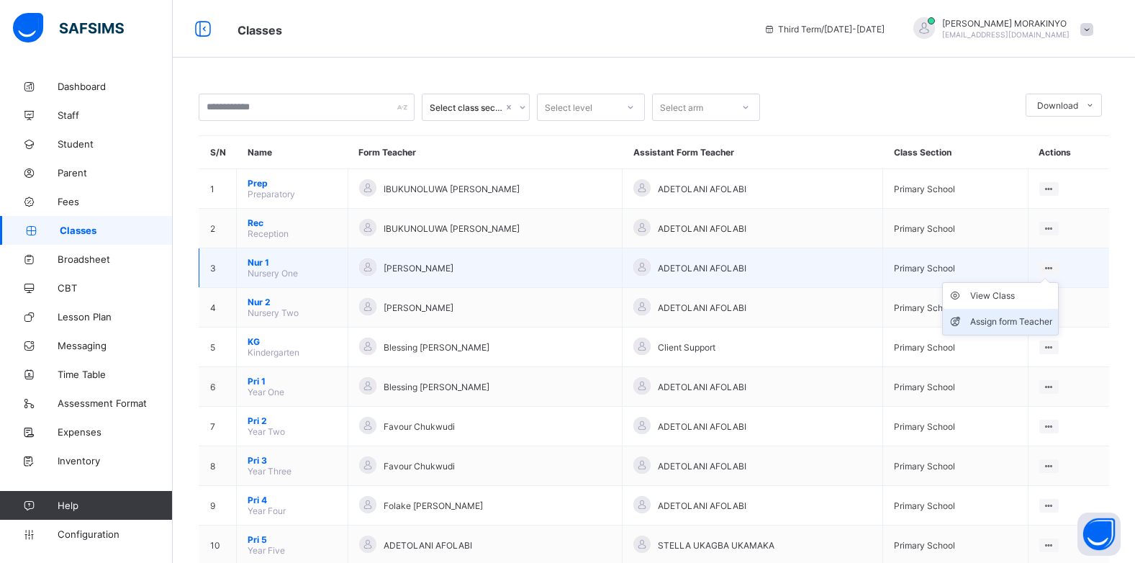
click at [1004, 310] on li "Assign form Teacher" at bounding box center [1000, 322] width 115 height 26
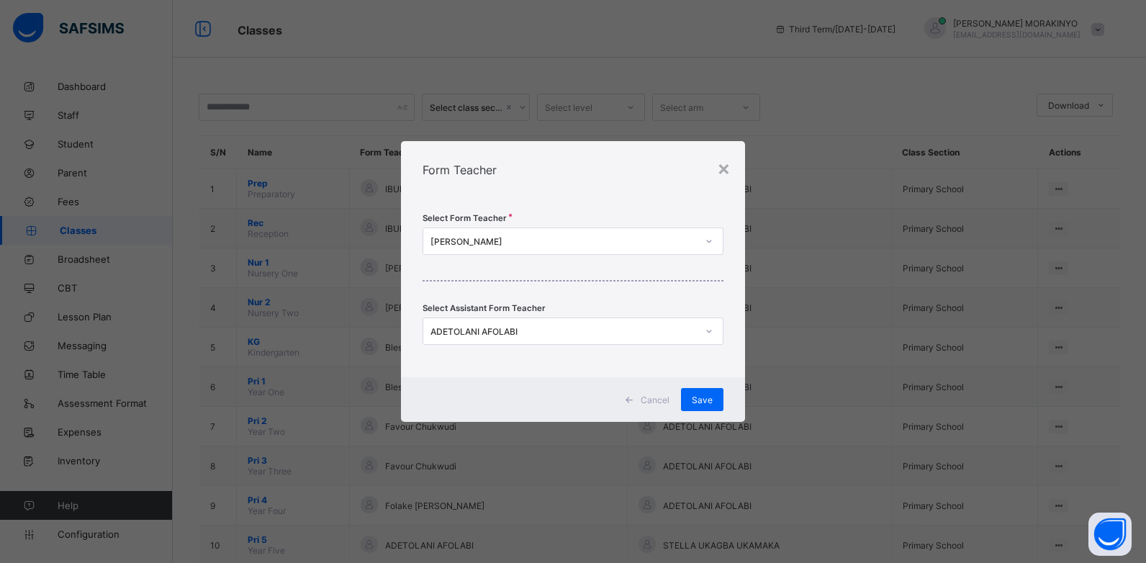
click at [549, 237] on div "[PERSON_NAME]" at bounding box center [563, 241] width 266 height 11
click at [540, 237] on div "[PERSON_NAME]" at bounding box center [563, 241] width 266 height 11
click at [530, 240] on div "[PERSON_NAME]" at bounding box center [563, 241] width 266 height 11
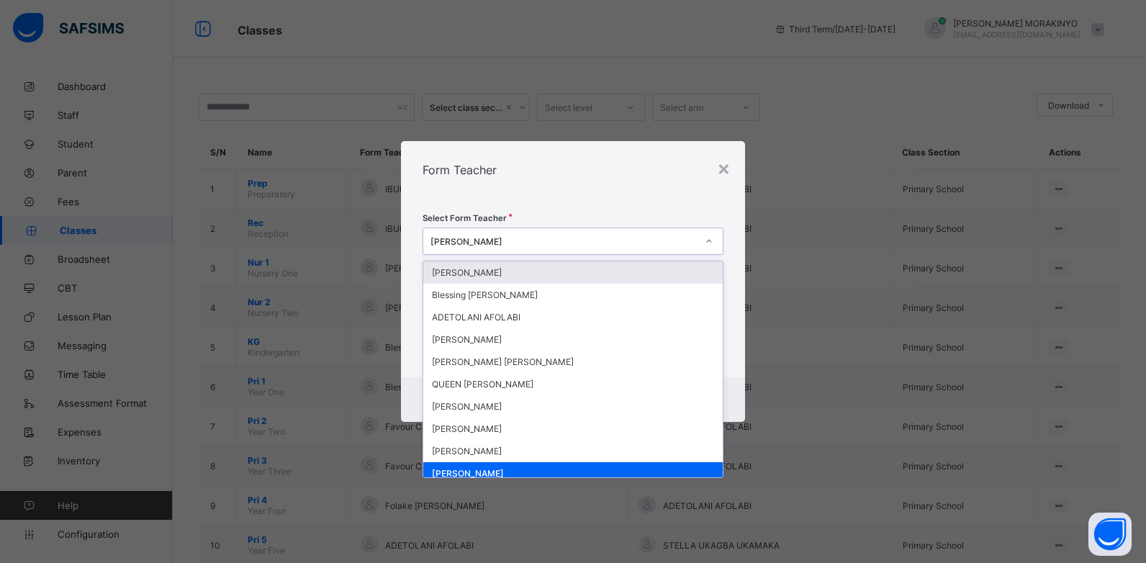
click at [530, 240] on div "[PERSON_NAME]" at bounding box center [563, 241] width 266 height 11
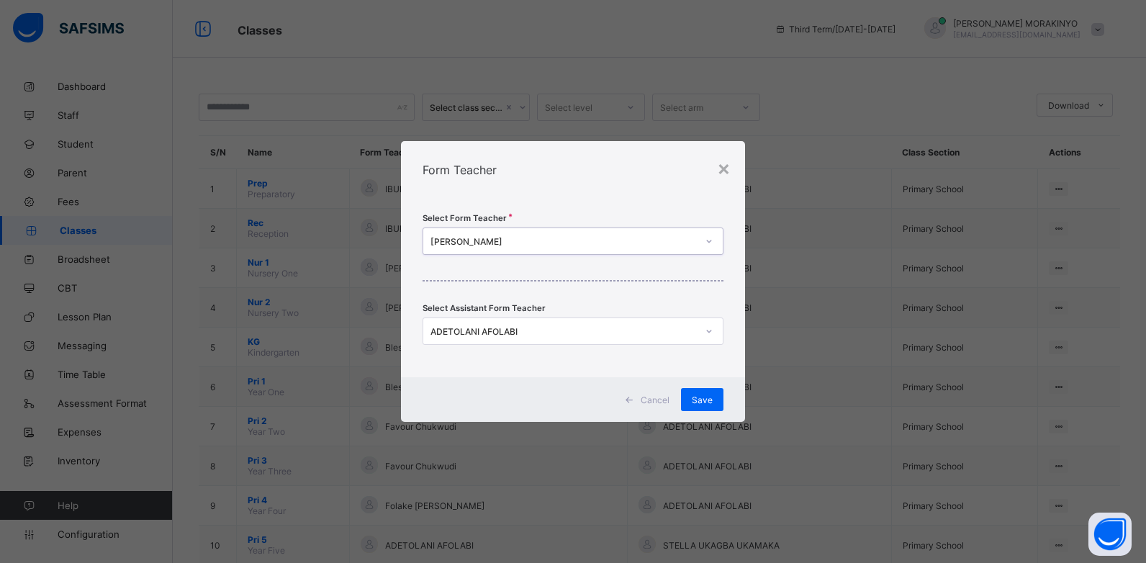
click at [507, 244] on div "[PERSON_NAME]" at bounding box center [563, 241] width 266 height 11
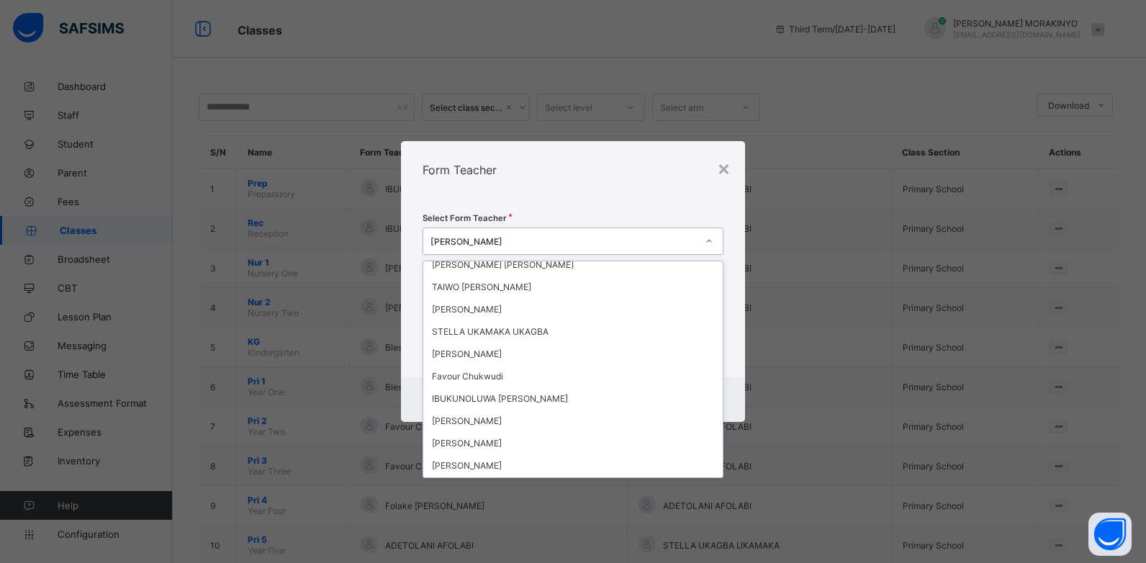
scroll to position [453, 0]
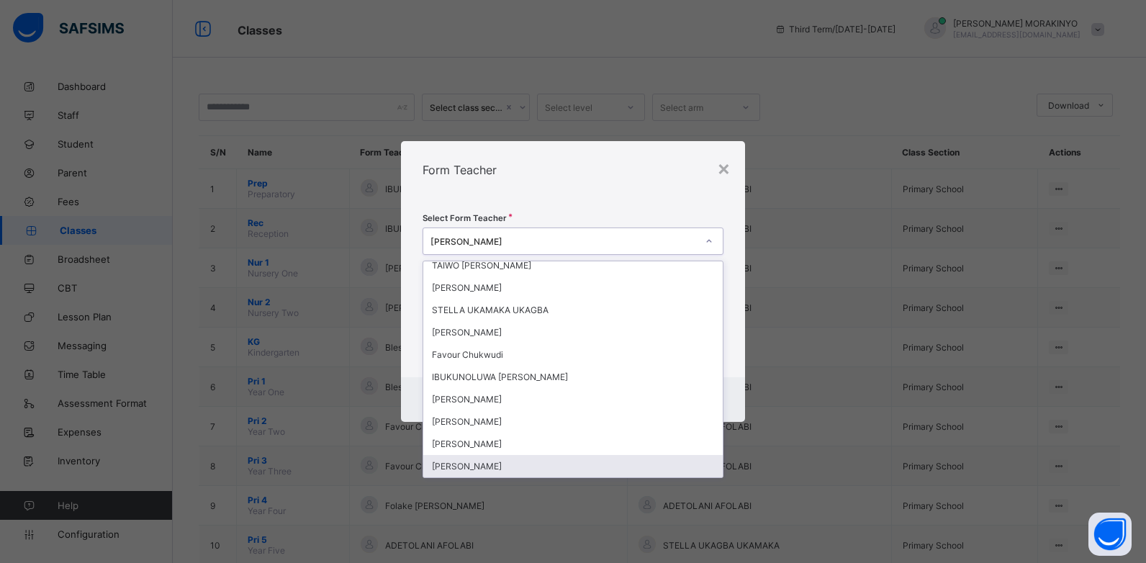
click at [541, 471] on div "[PERSON_NAME]" at bounding box center [572, 466] width 299 height 22
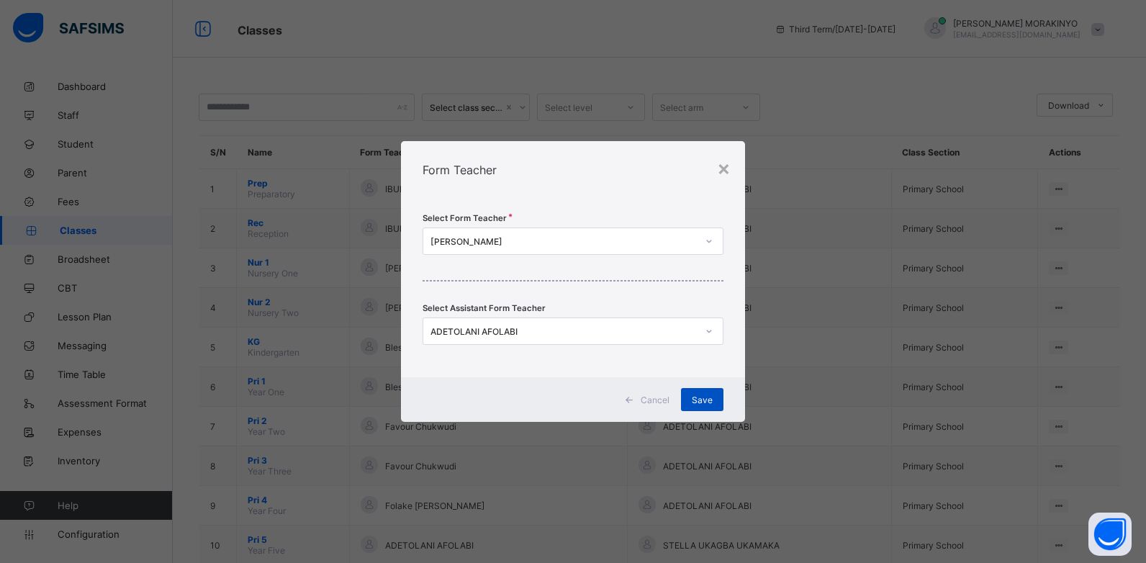
click at [700, 401] on span "Save" at bounding box center [702, 399] width 21 height 11
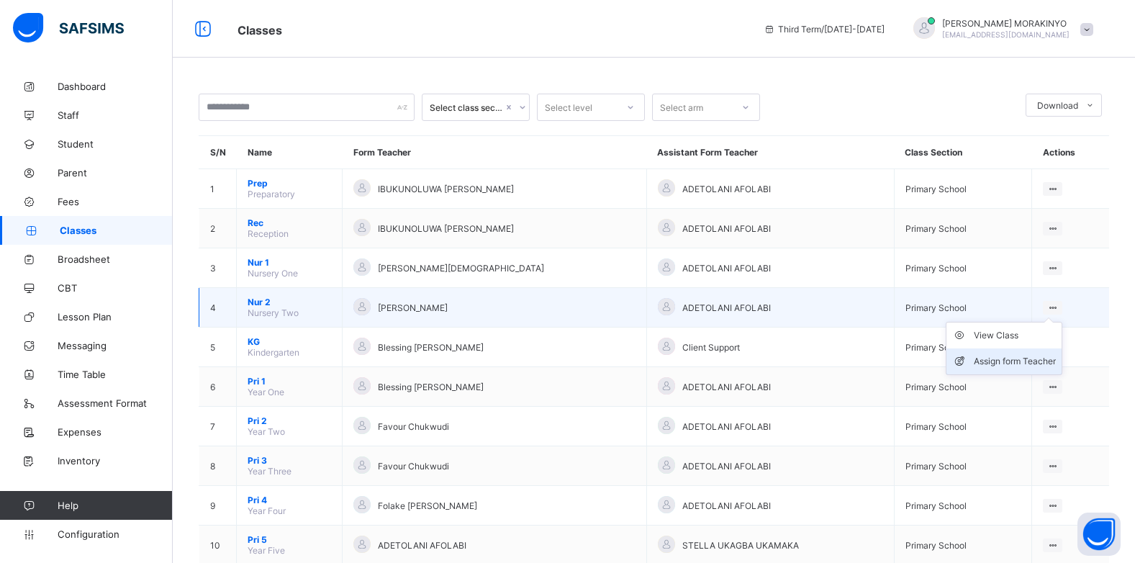
click at [998, 354] on div "Assign form Teacher" at bounding box center [1015, 361] width 82 height 14
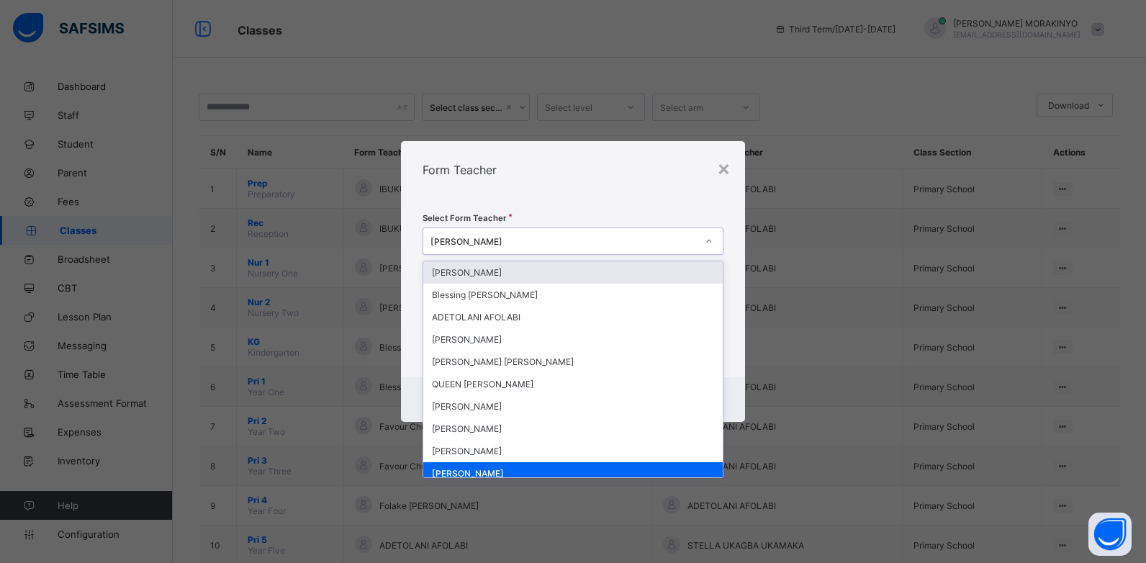
click at [535, 235] on div "[PERSON_NAME]" at bounding box center [559, 241] width 272 height 20
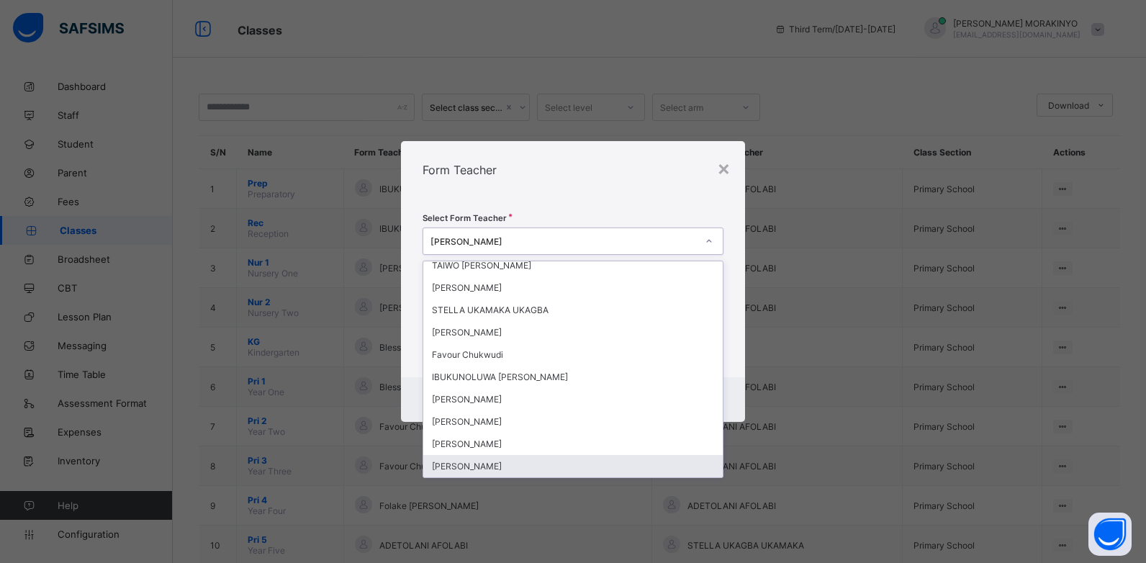
click at [569, 463] on div "[PERSON_NAME]" at bounding box center [572, 466] width 299 height 22
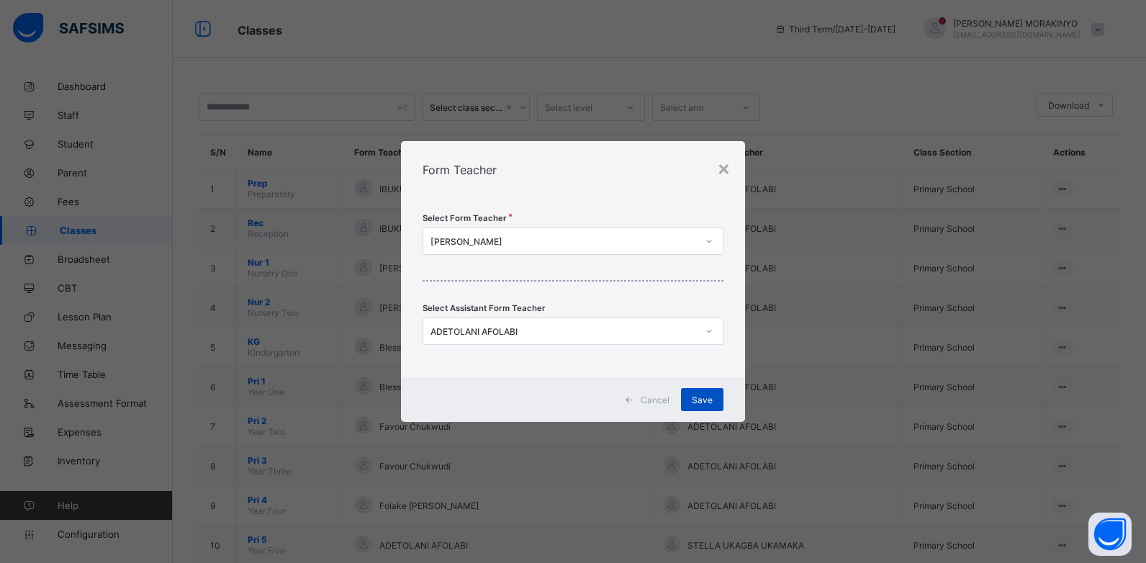
click at [699, 392] on div "Save" at bounding box center [702, 399] width 42 height 23
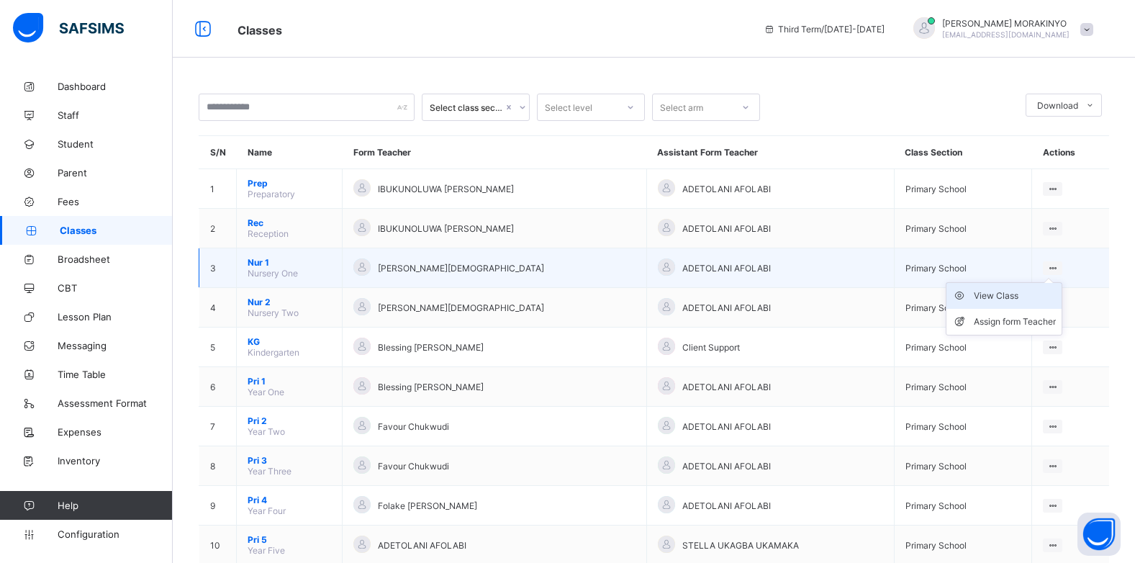
click at [1016, 296] on div "View Class" at bounding box center [1015, 296] width 82 height 14
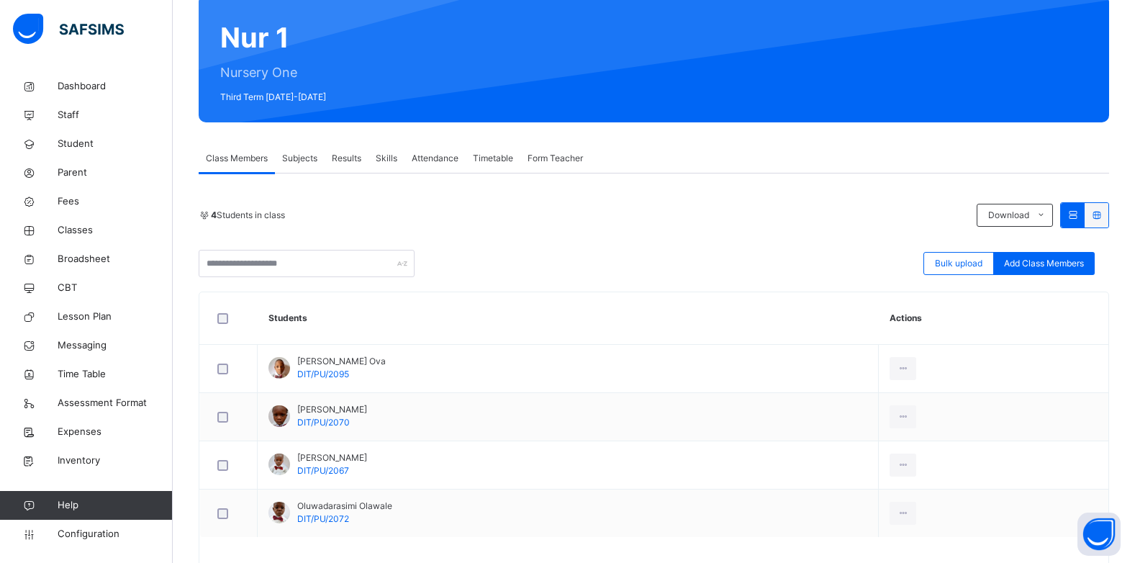
scroll to position [123, 0]
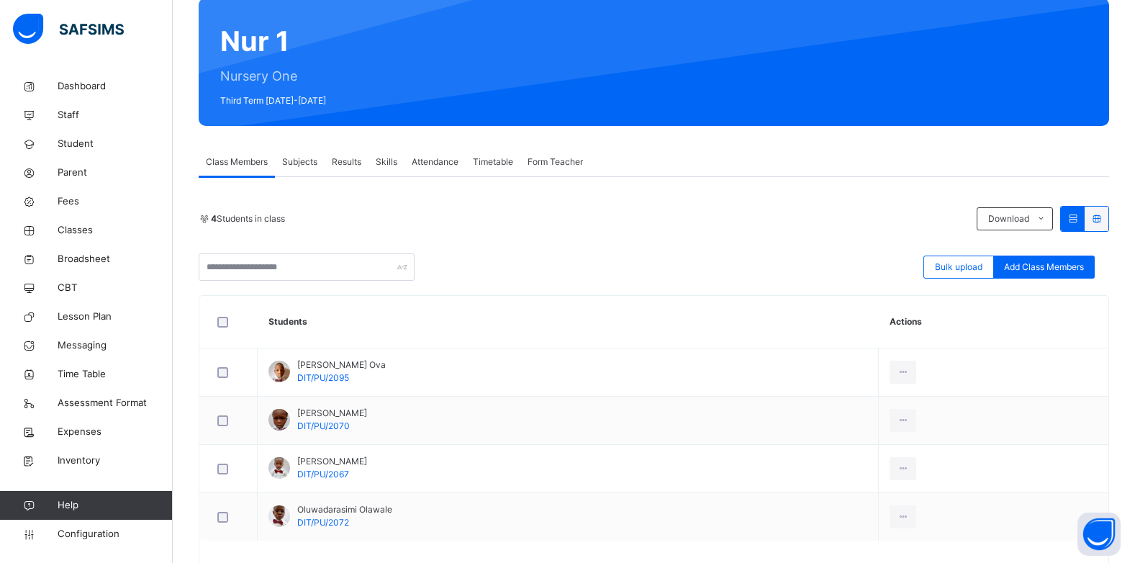
click at [299, 164] on span "Subjects" at bounding box center [299, 161] width 35 height 13
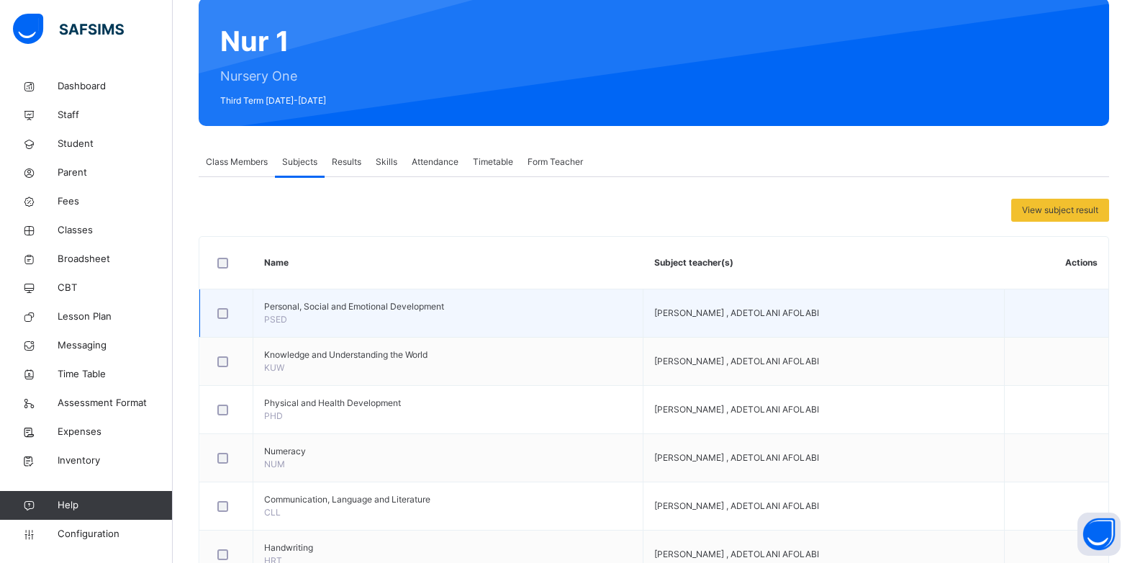
click at [692, 316] on span "[PERSON_NAME] , ADETOLANI AFOLABI" at bounding box center [736, 312] width 165 height 11
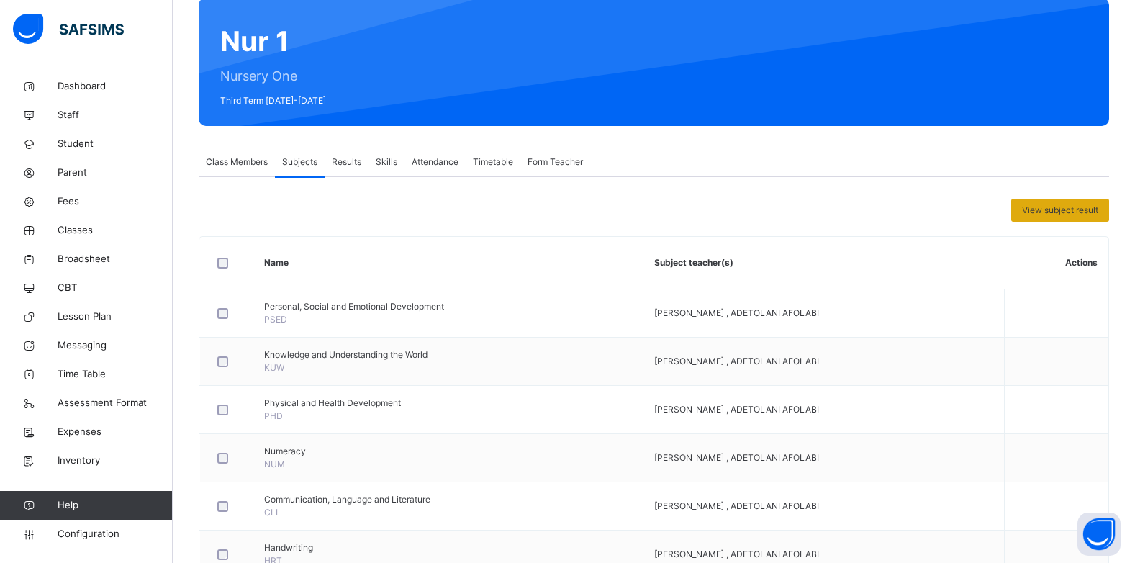
click at [1093, 214] on span "View subject result" at bounding box center [1060, 210] width 76 height 13
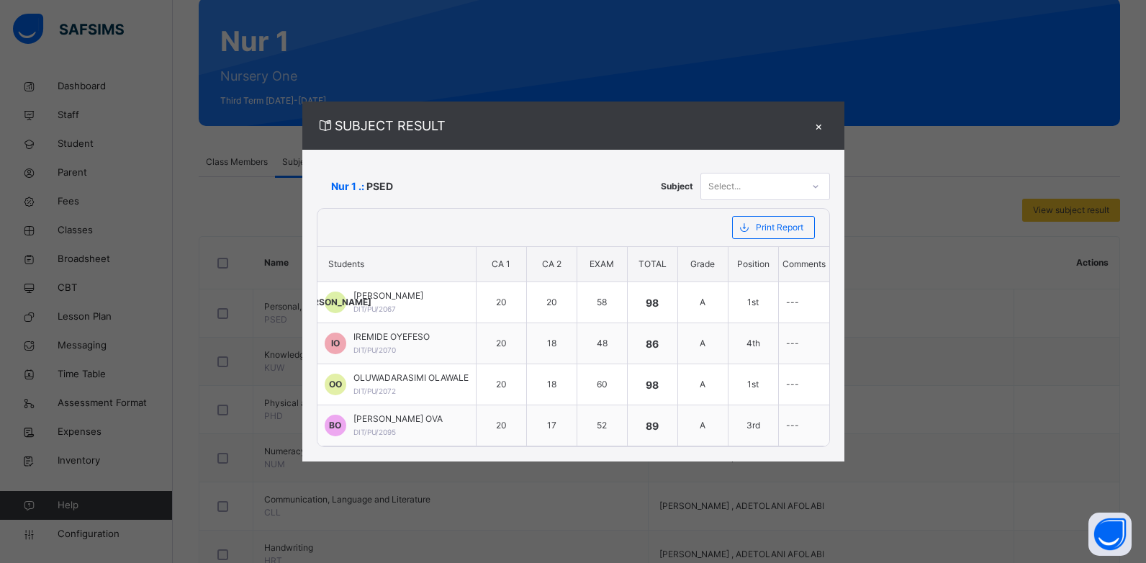
click at [820, 130] on div "×" at bounding box center [819, 125] width 22 height 19
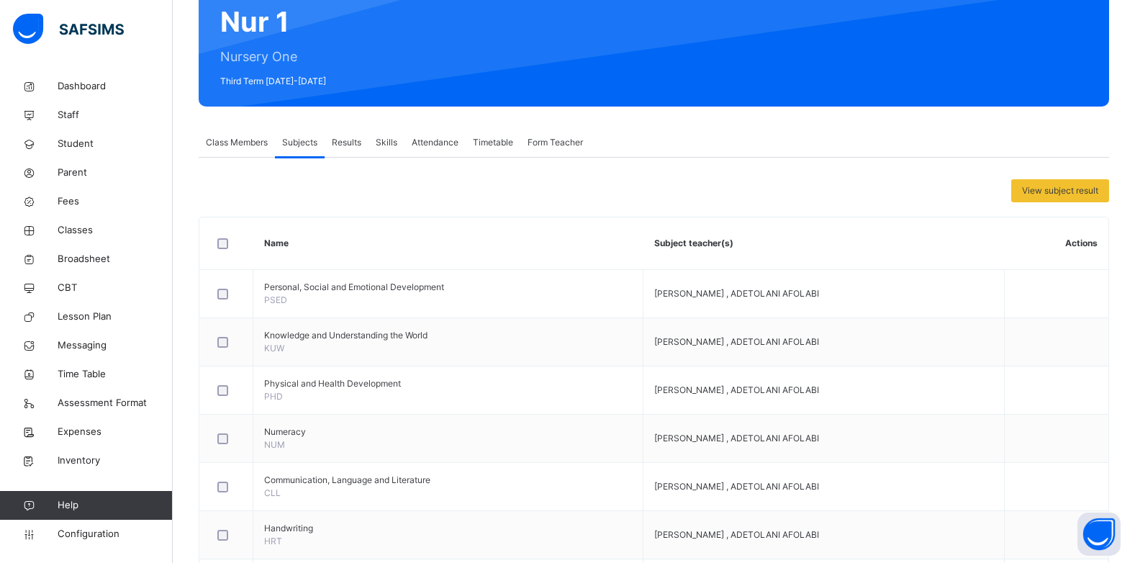
scroll to position [144, 0]
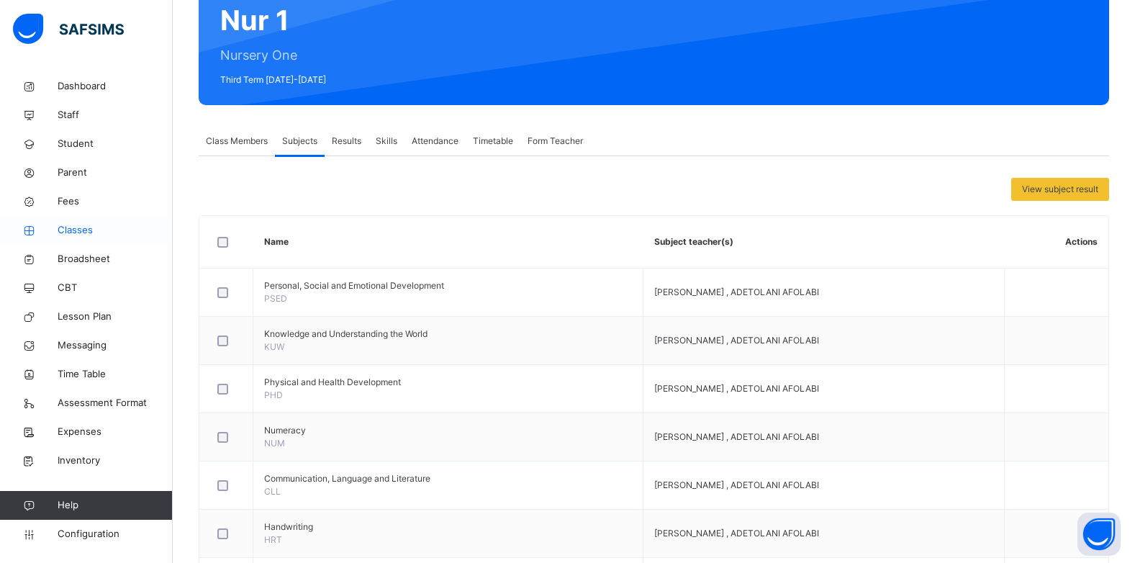
click at [74, 230] on span "Classes" at bounding box center [115, 230] width 115 height 14
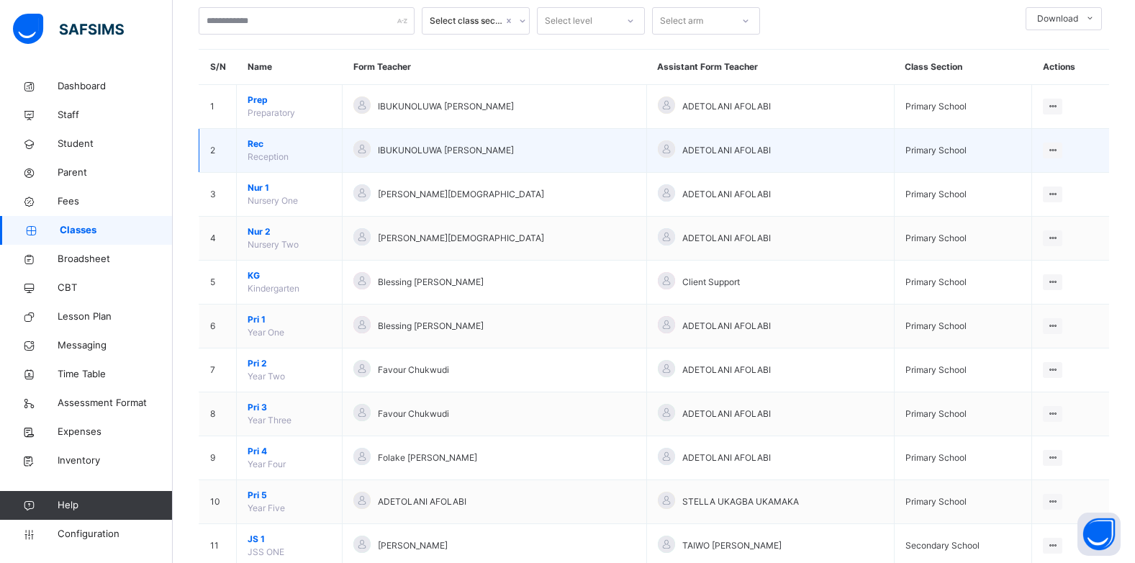
scroll to position [115, 0]
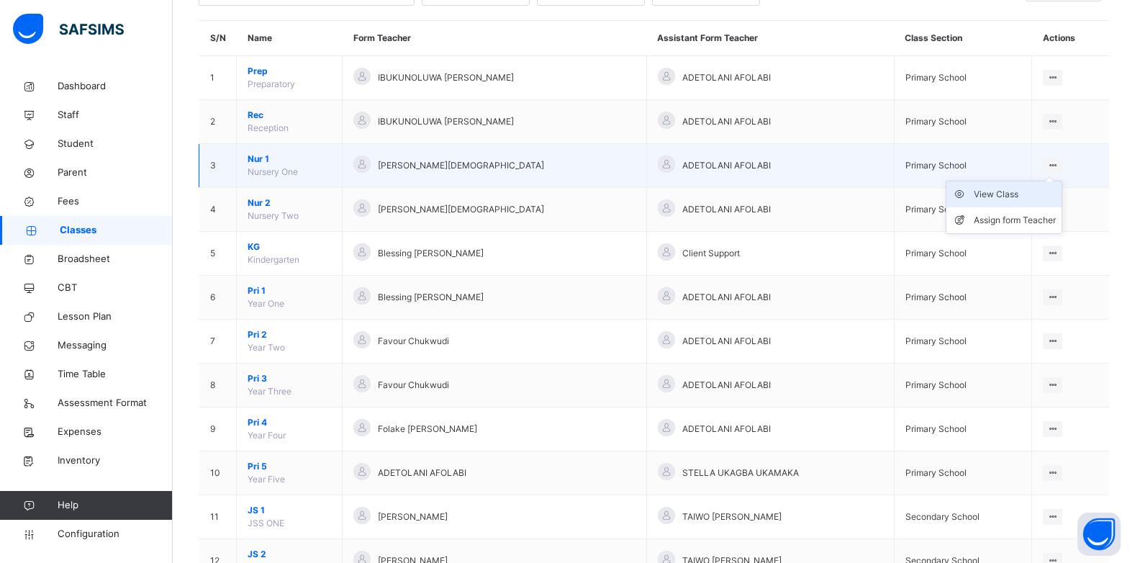
click at [1008, 199] on div "View Class" at bounding box center [1015, 194] width 82 height 14
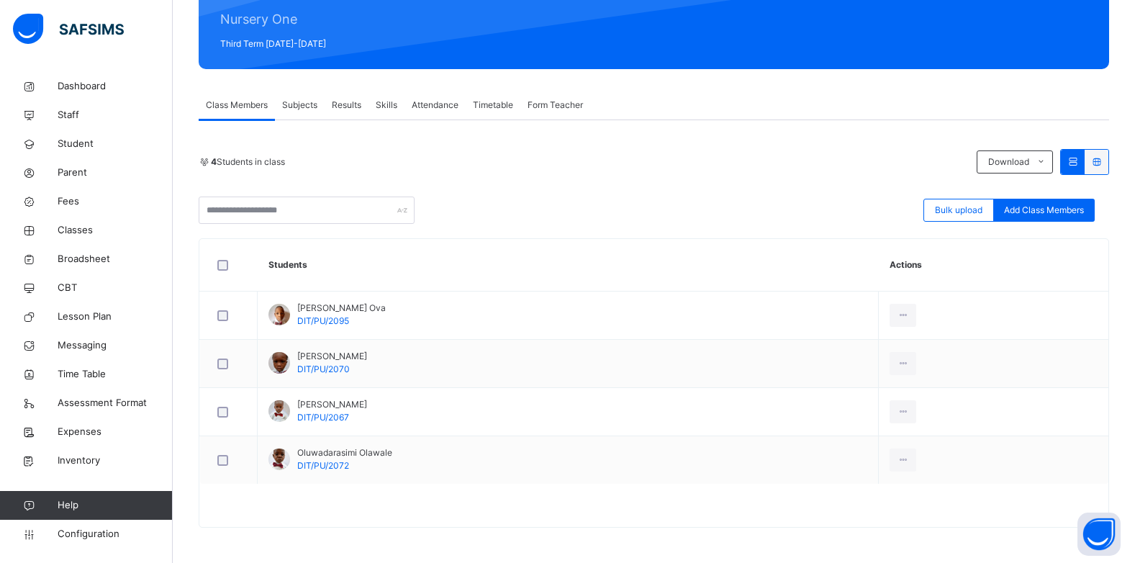
scroll to position [181, 0]
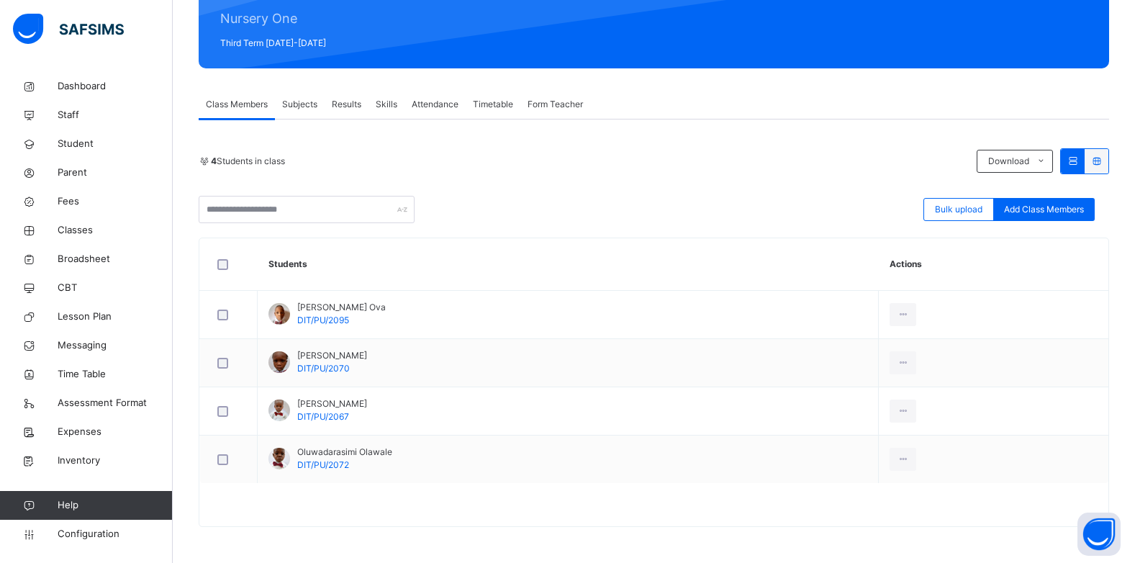
click at [301, 104] on span "Subjects" at bounding box center [299, 104] width 35 height 13
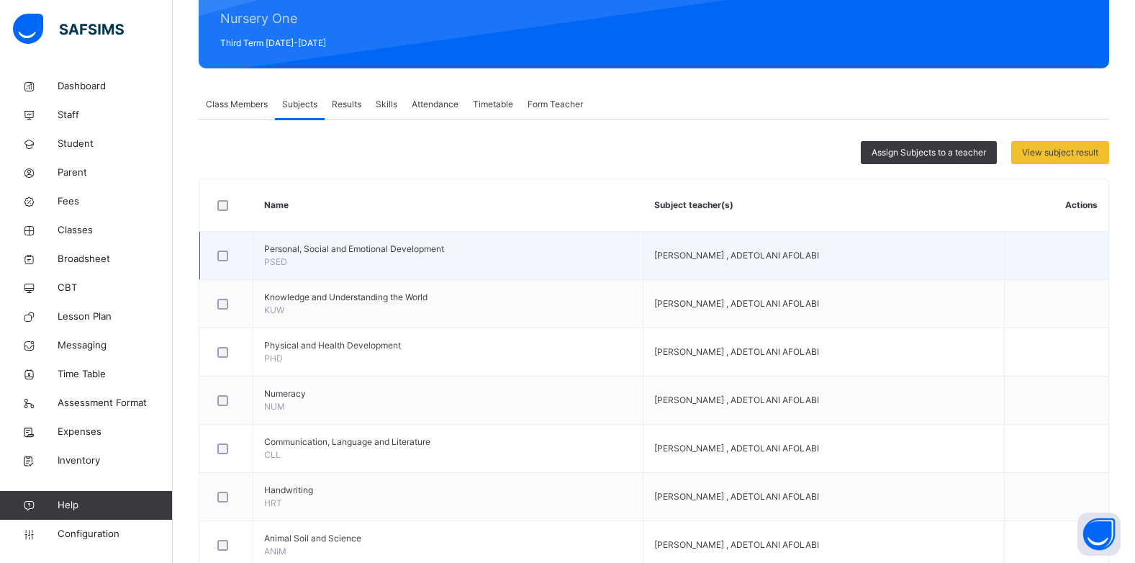
click at [329, 248] on span "Personal, Social and Emotional Development" at bounding box center [448, 249] width 368 height 13
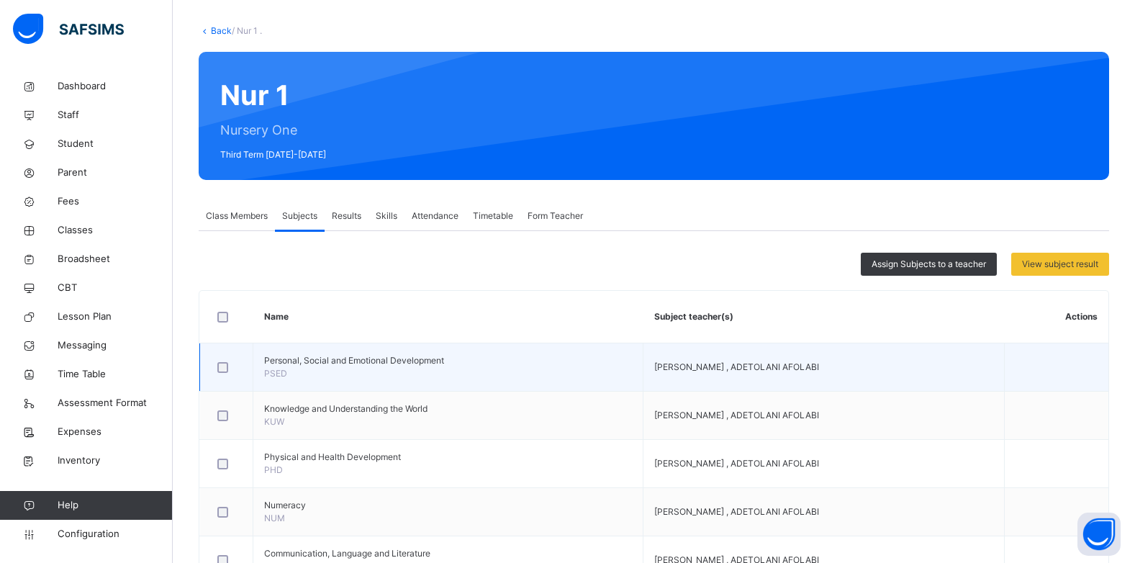
scroll to position [115, 0]
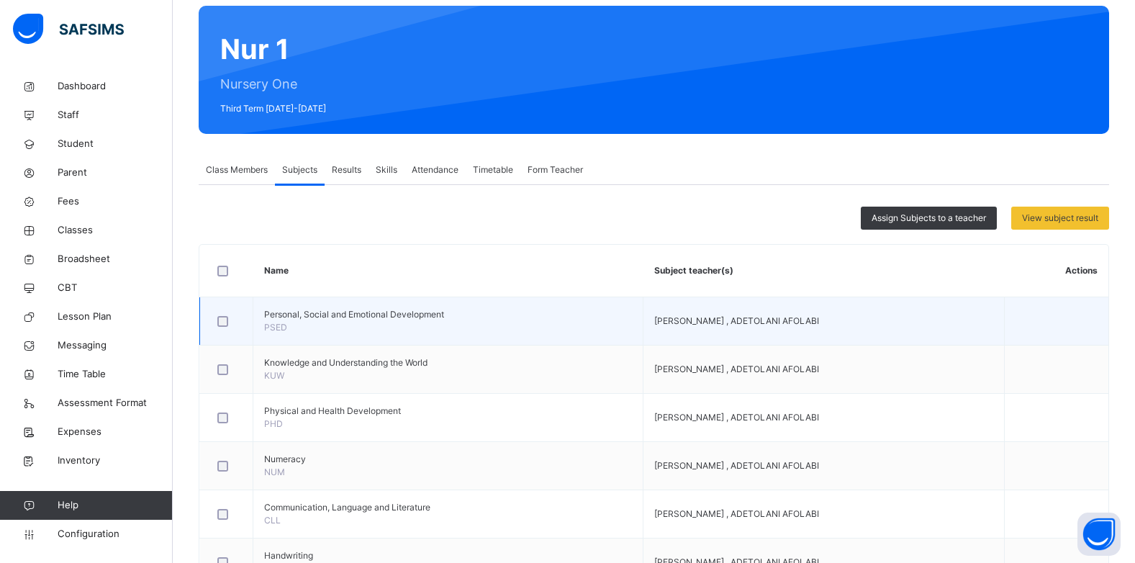
click at [746, 316] on span "[PERSON_NAME] , ADETOLANI AFOLABI" at bounding box center [736, 320] width 165 height 11
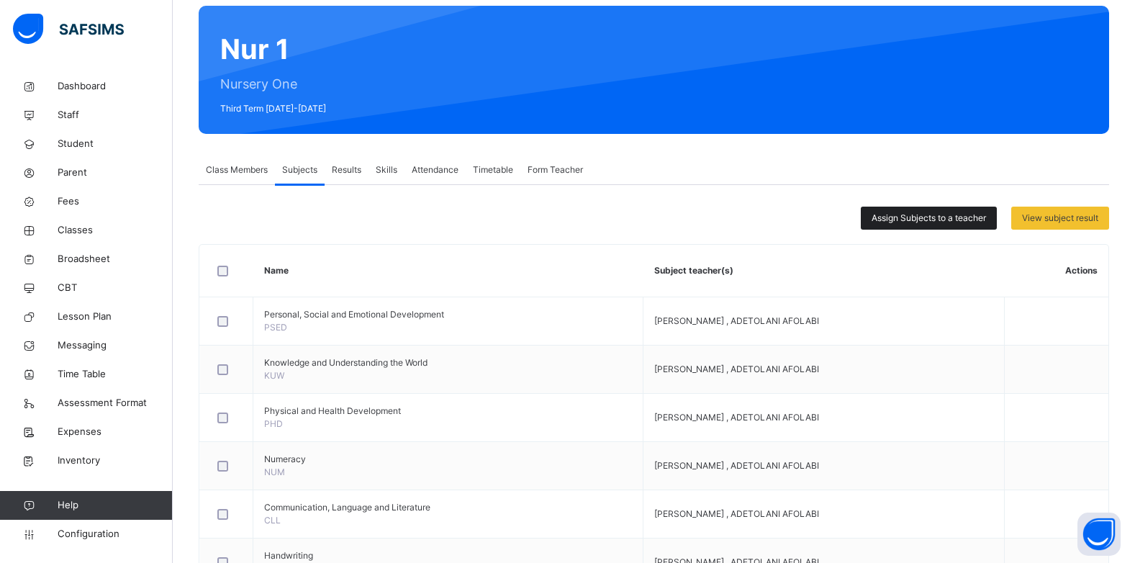
click at [948, 219] on span "Assign Subjects to a teacher" at bounding box center [928, 218] width 114 height 13
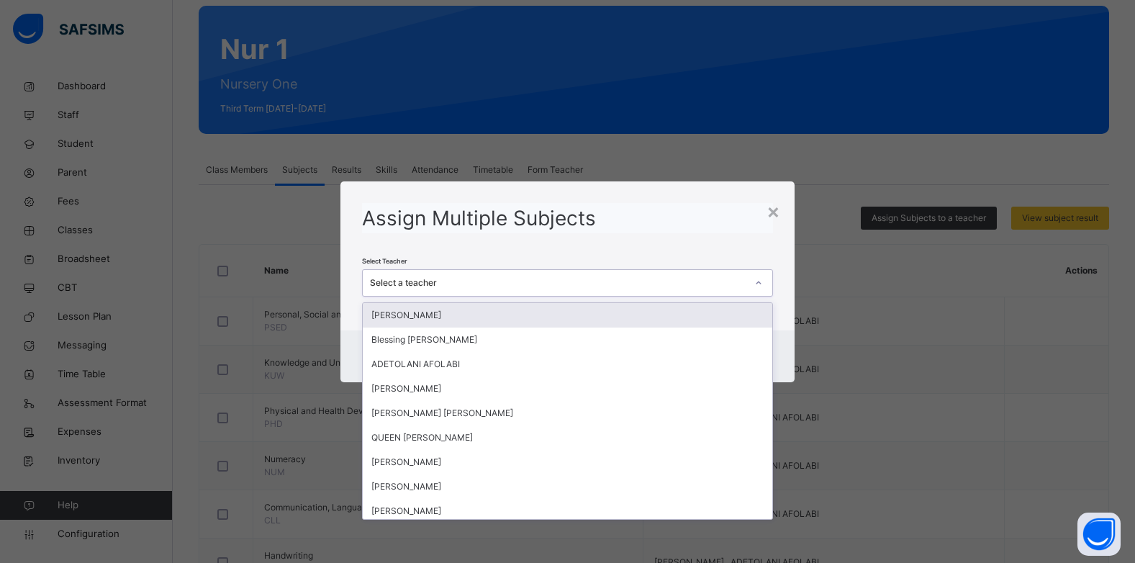
click at [492, 285] on div "Select a teacher" at bounding box center [558, 282] width 376 height 13
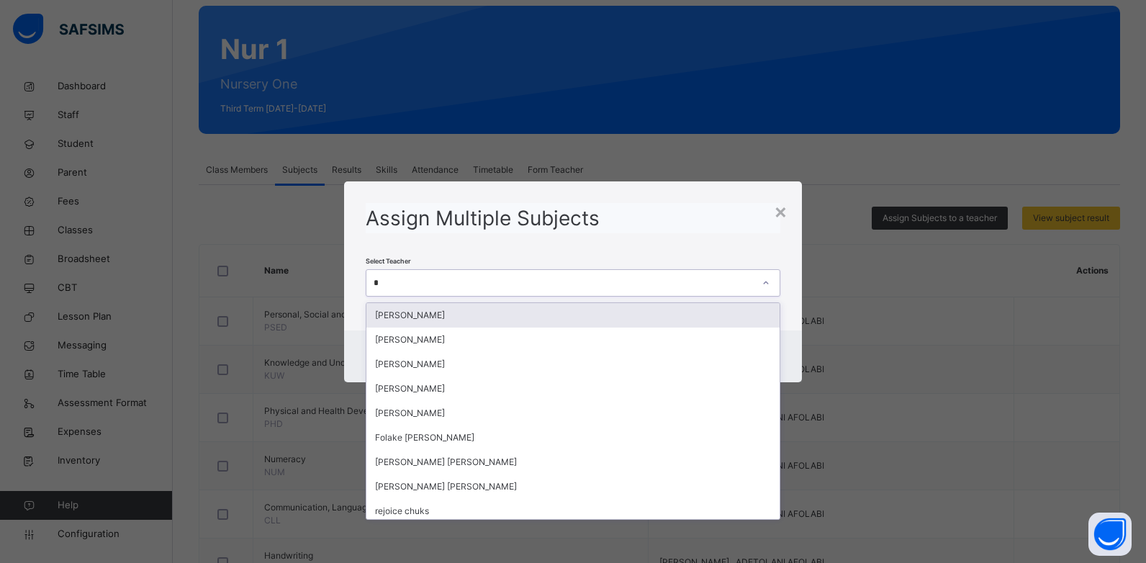
type input "**"
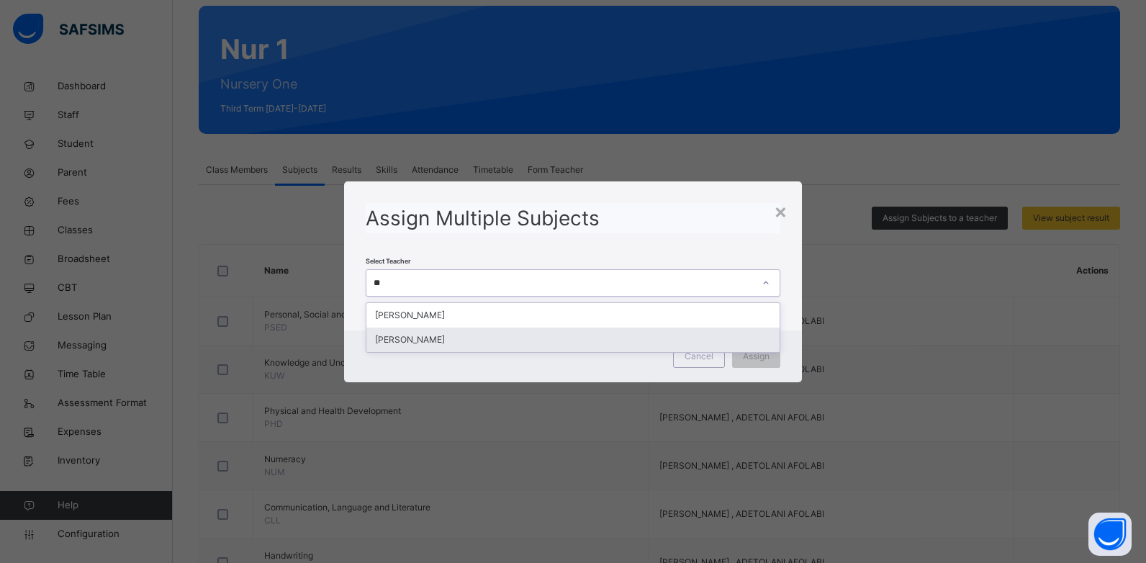
click at [438, 339] on div "[PERSON_NAME]" at bounding box center [573, 339] width 414 height 24
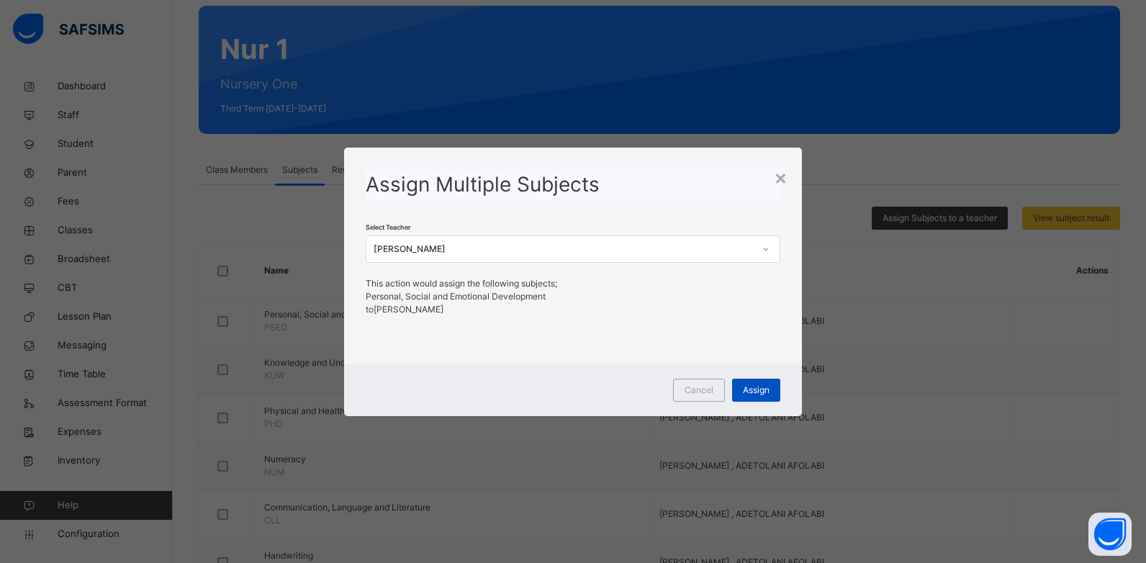
click at [761, 389] on span "Assign" at bounding box center [756, 390] width 27 height 13
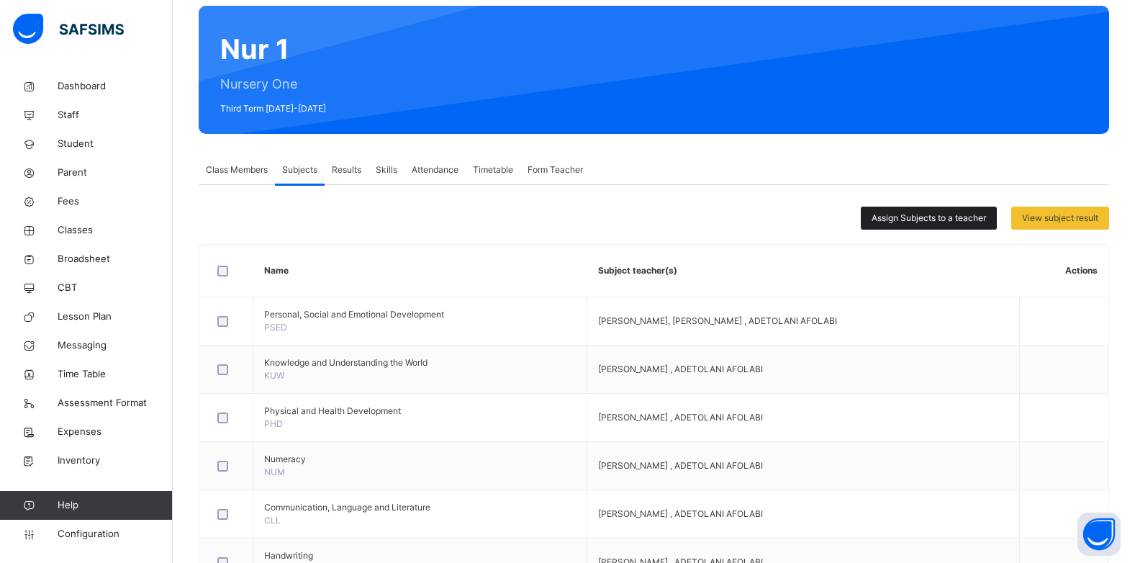
click at [897, 209] on div "Assign Subjects to a teacher" at bounding box center [929, 218] width 136 height 23
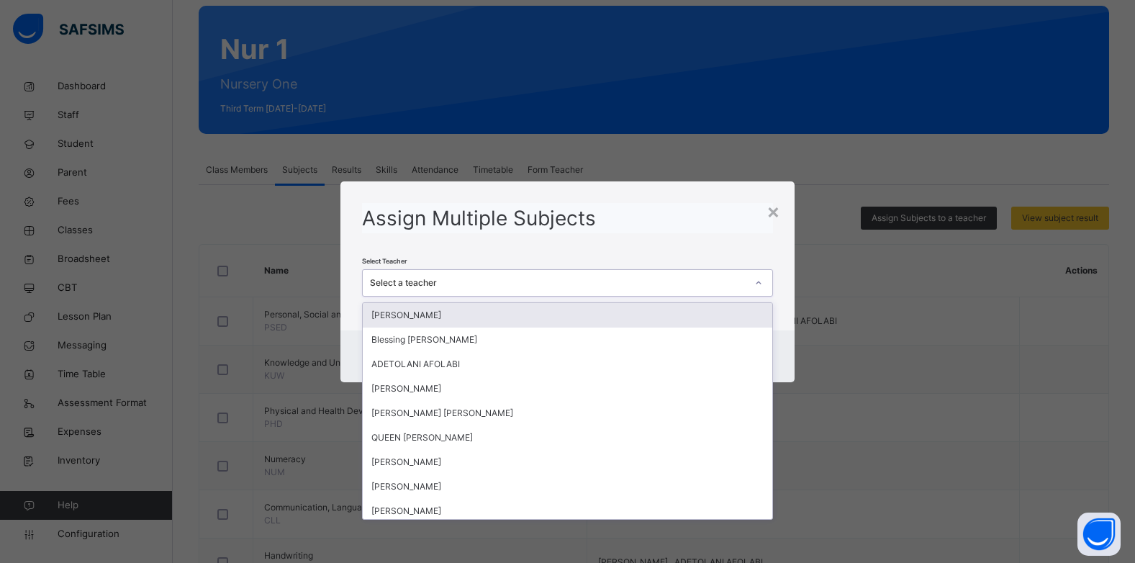
click at [506, 286] on div "Select a teacher" at bounding box center [558, 282] width 376 height 13
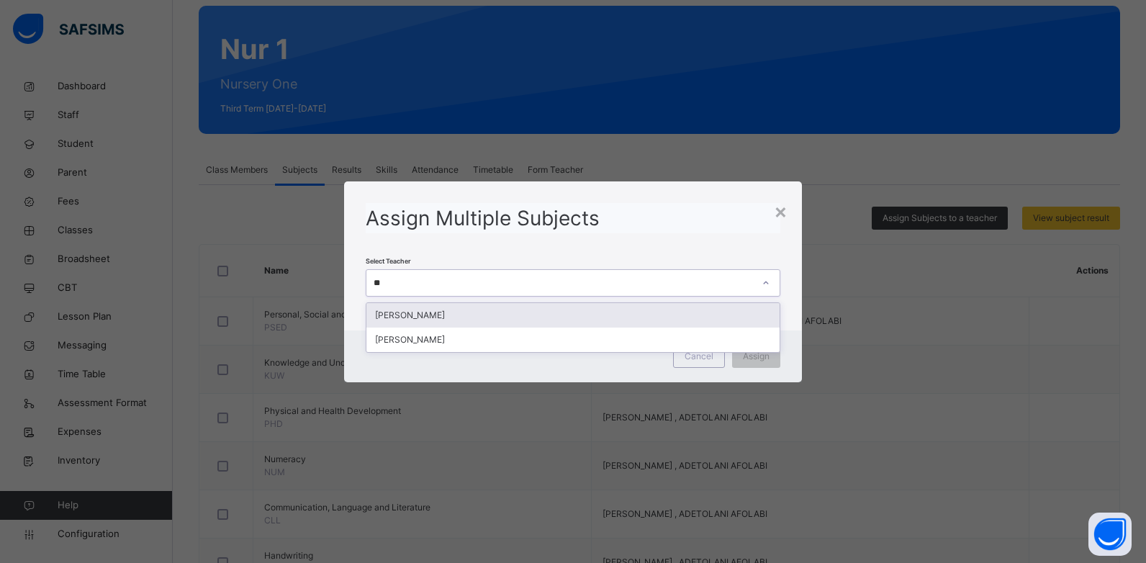
type input "***"
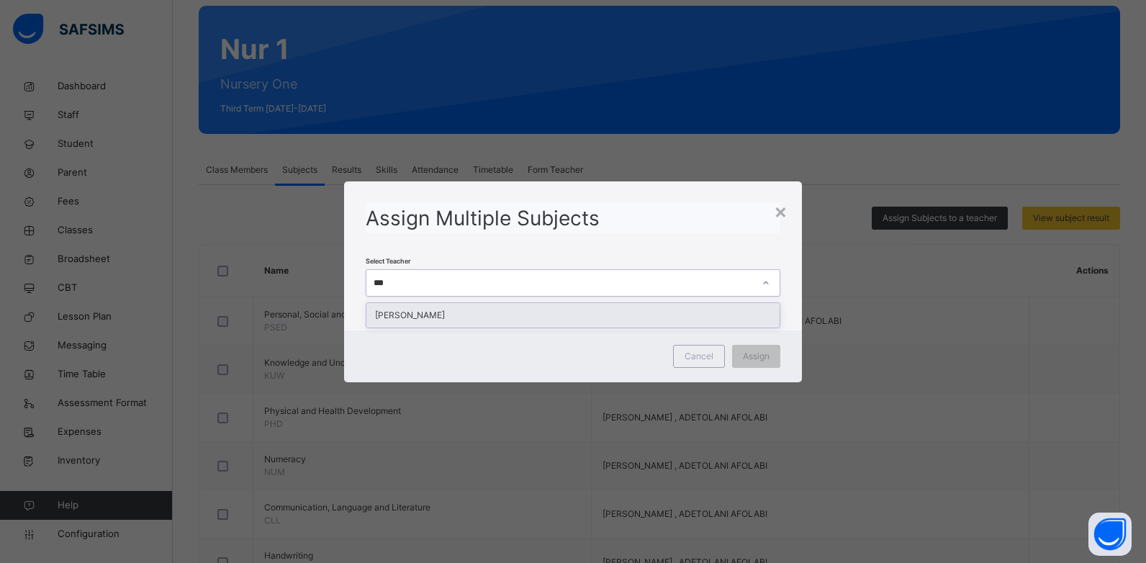
click at [490, 312] on div "[PERSON_NAME]" at bounding box center [573, 315] width 414 height 24
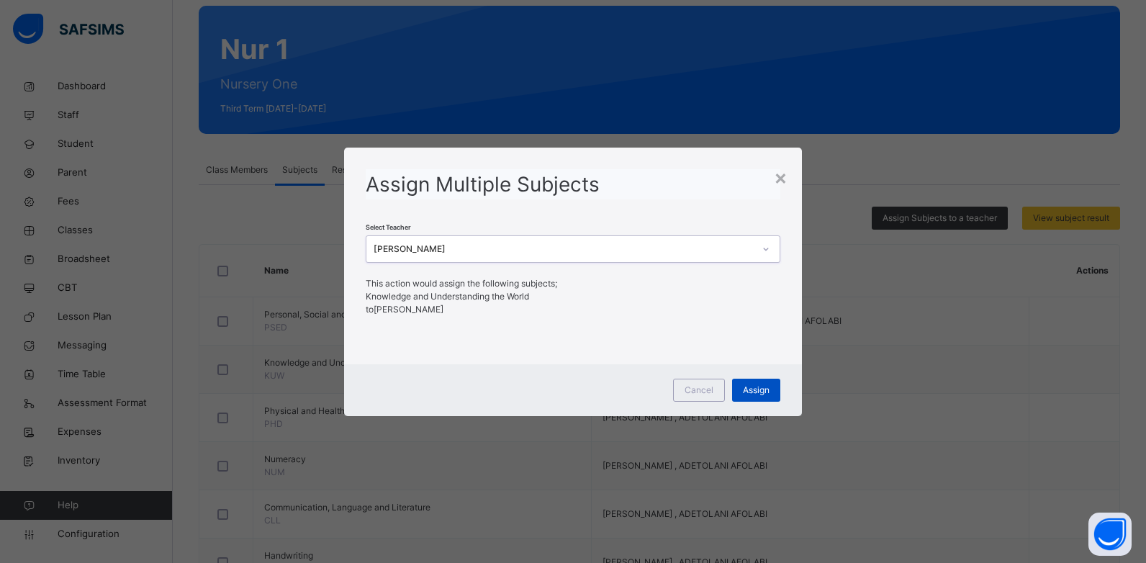
click at [754, 391] on span "Assign" at bounding box center [756, 390] width 27 height 13
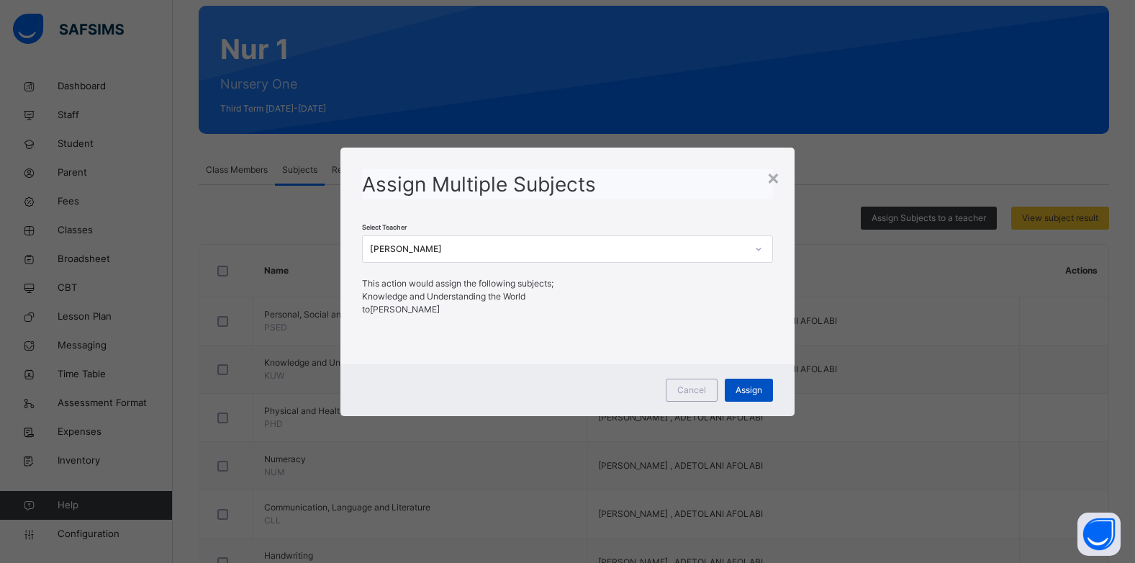
click at [752, 398] on div "Assign" at bounding box center [749, 390] width 48 height 23
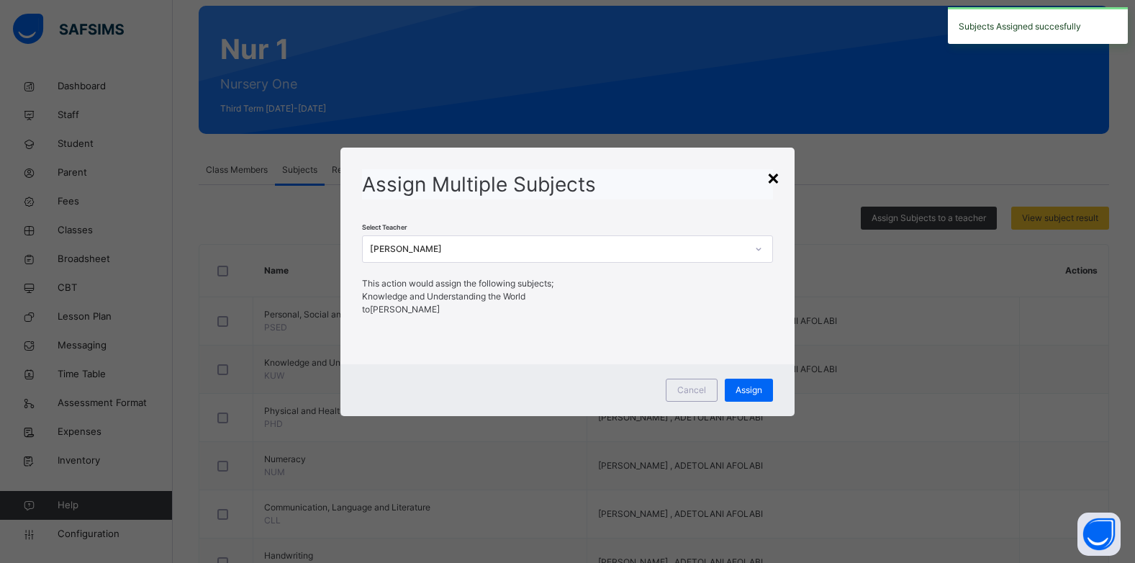
click at [776, 181] on div "×" at bounding box center [773, 177] width 14 height 30
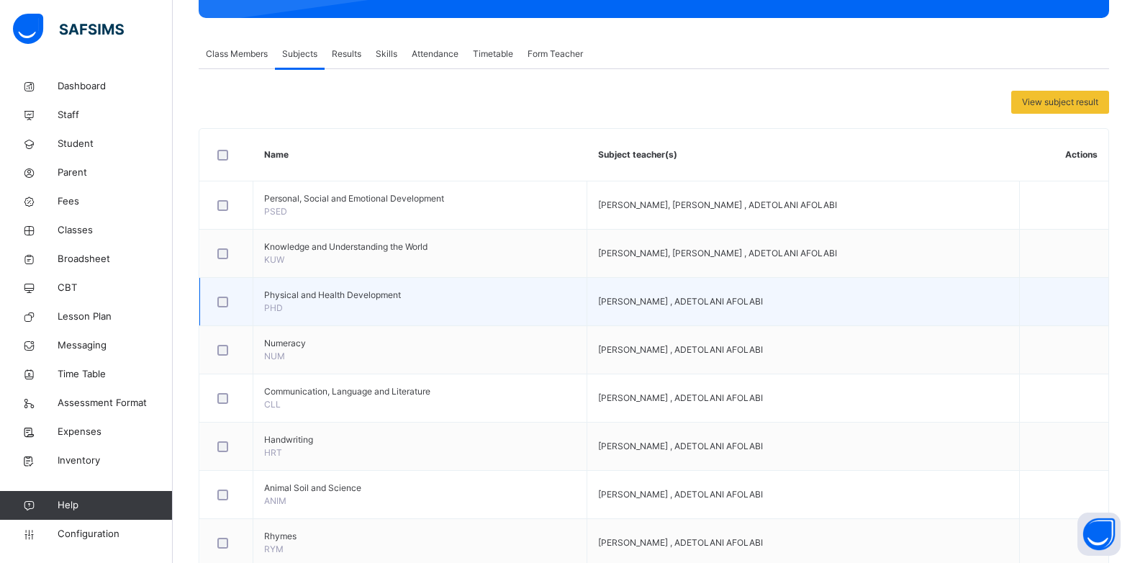
scroll to position [217, 0]
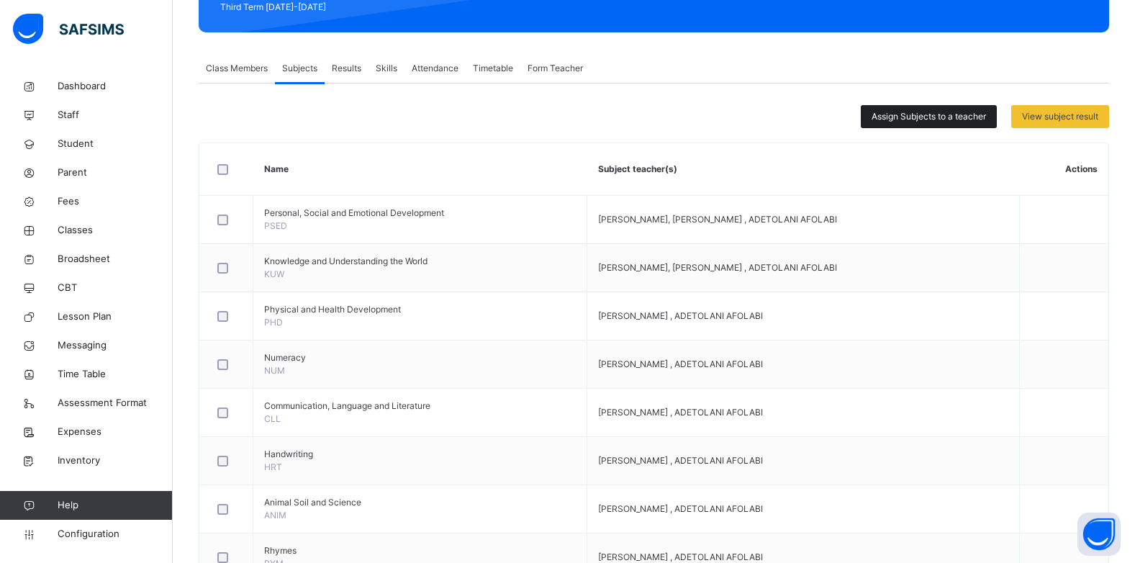
click at [888, 119] on span "Assign Subjects to a teacher" at bounding box center [928, 116] width 114 height 13
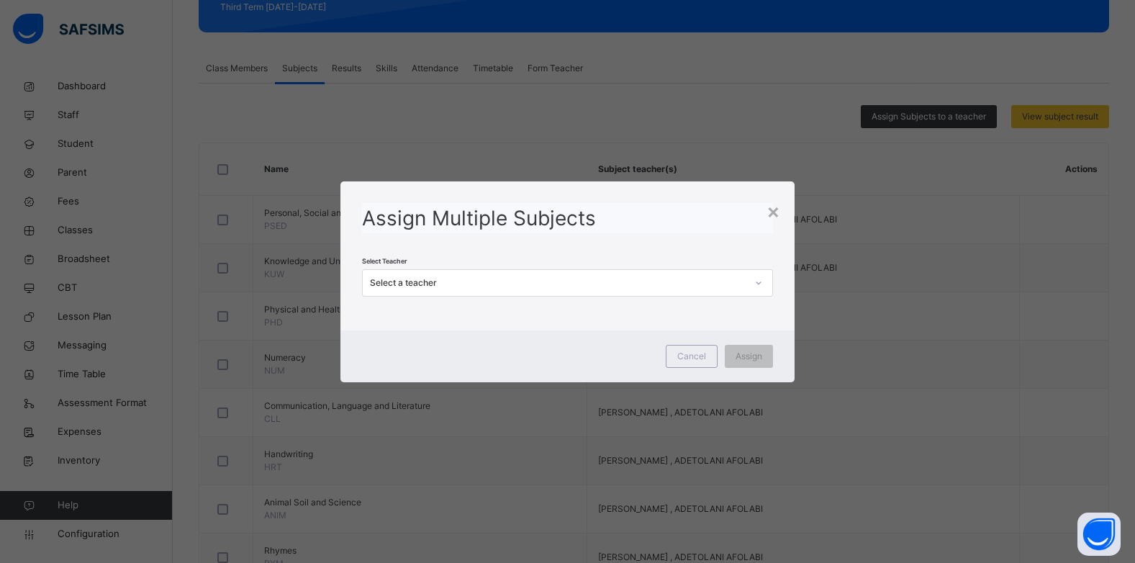
click at [506, 292] on div "Select a teacher" at bounding box center [554, 282] width 382 height 22
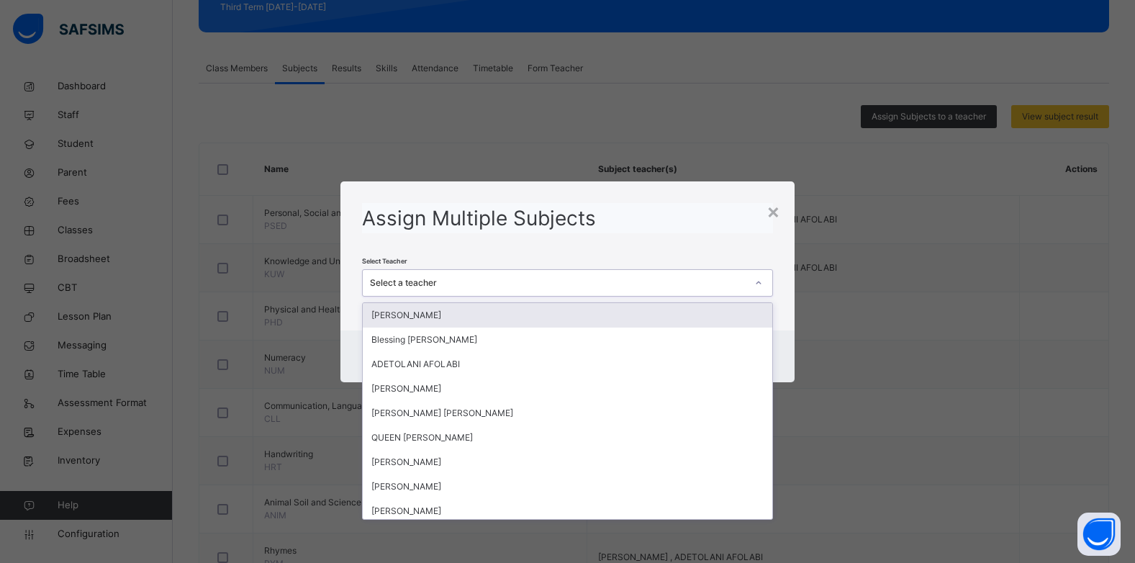
click at [506, 292] on div "Select a teacher" at bounding box center [554, 282] width 382 height 22
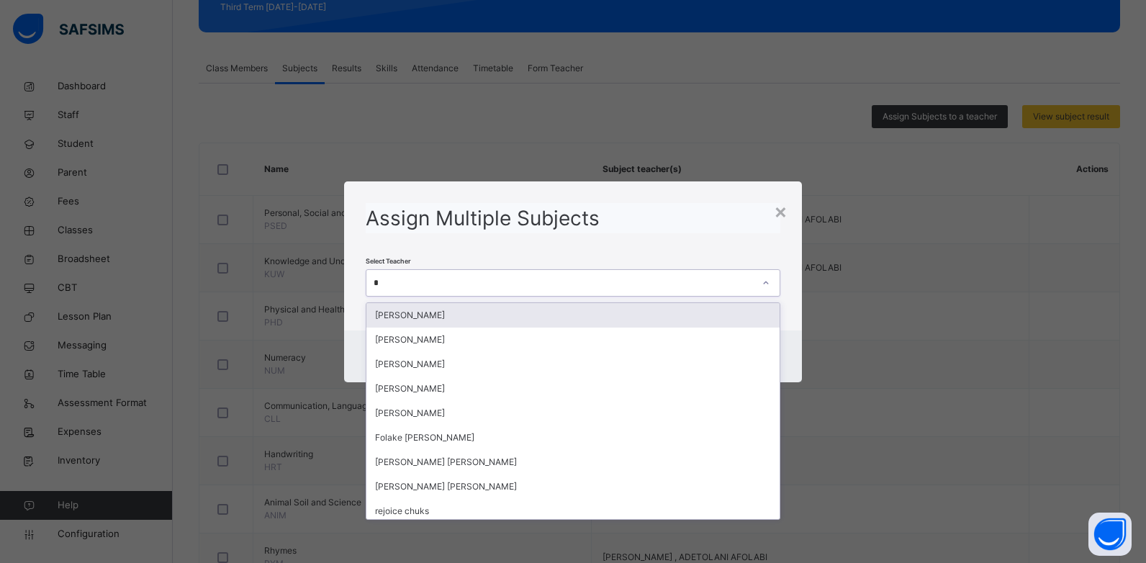
type input "**"
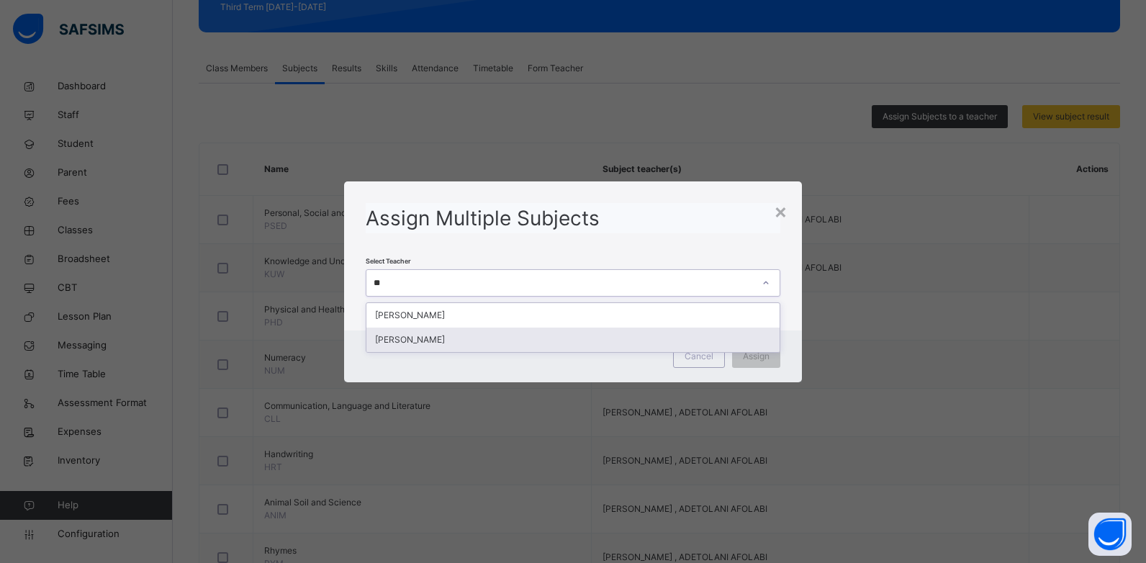
click at [463, 340] on div "[PERSON_NAME]" at bounding box center [573, 339] width 414 height 24
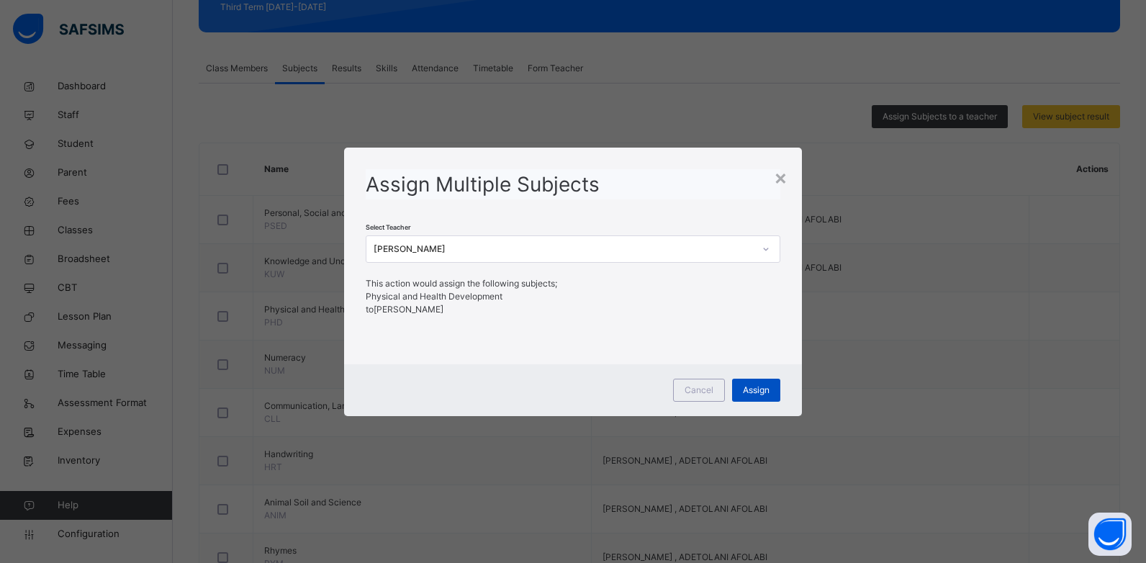
click at [770, 393] on div "Assign" at bounding box center [756, 390] width 48 height 23
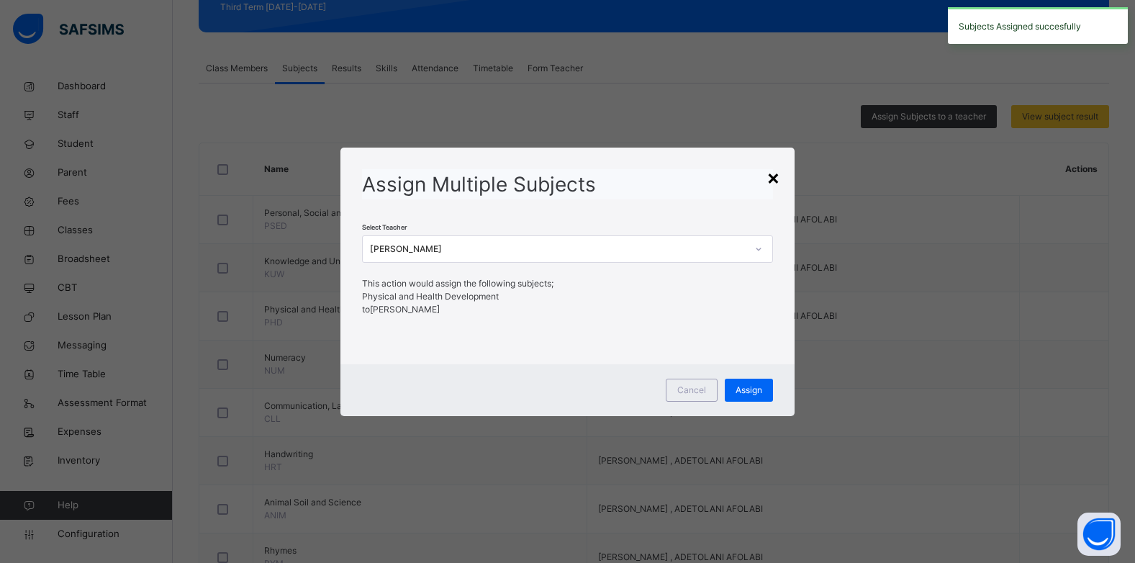
click at [780, 178] on div "×" at bounding box center [773, 177] width 14 height 30
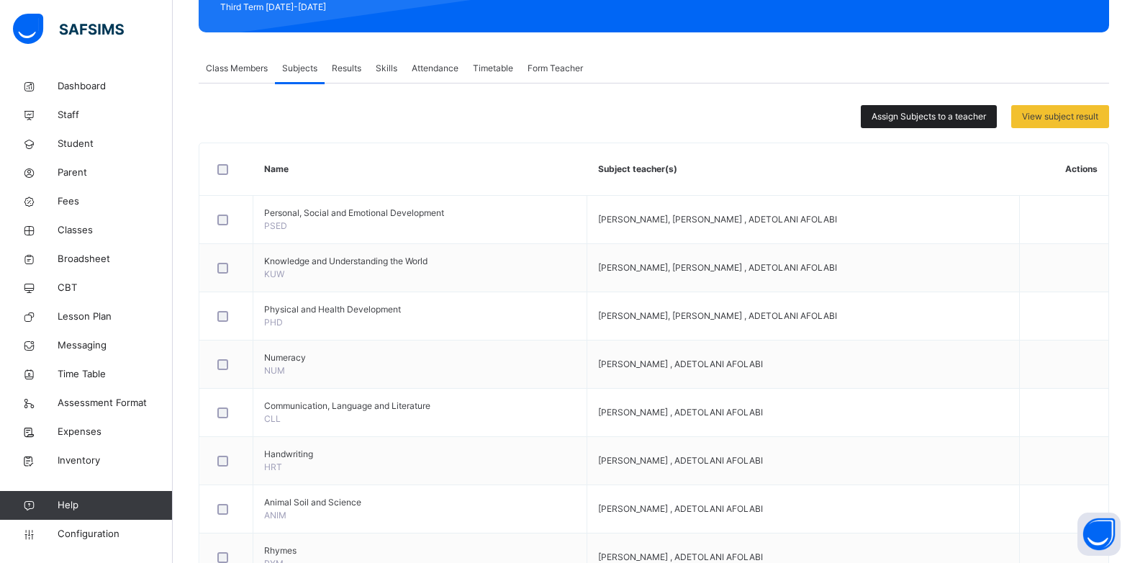
click at [916, 121] on span "Assign Subjects to a teacher" at bounding box center [928, 116] width 114 height 13
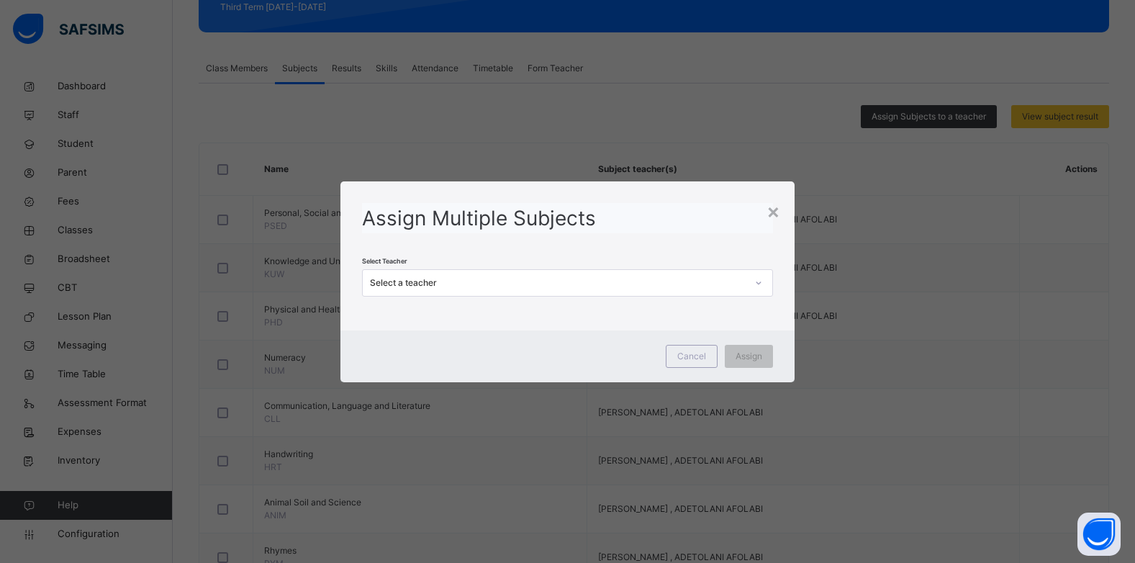
click at [538, 289] on div "Select a teacher" at bounding box center [558, 282] width 376 height 13
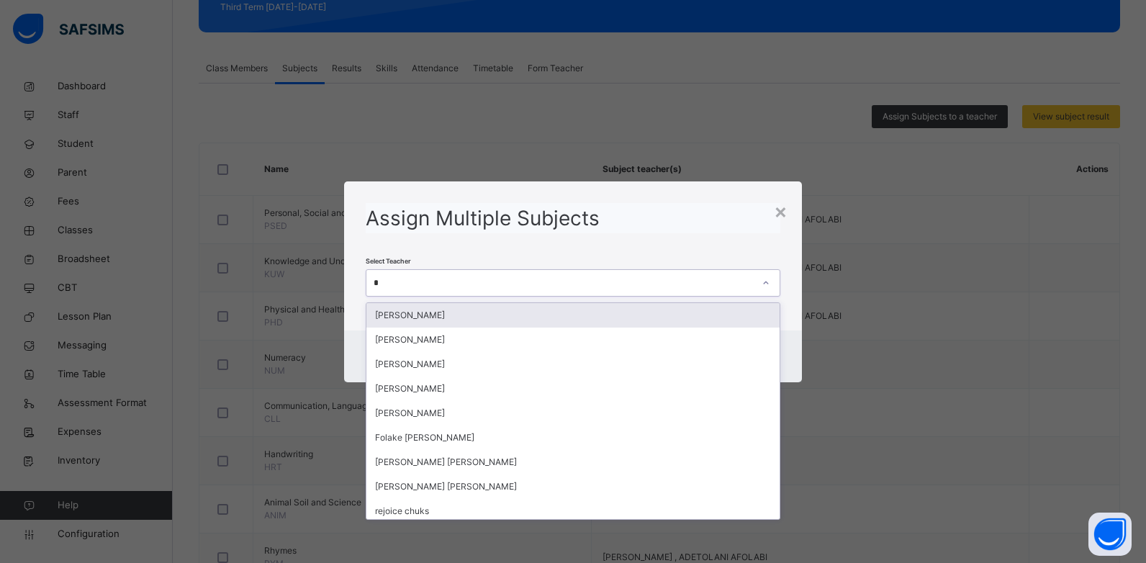
type input "**"
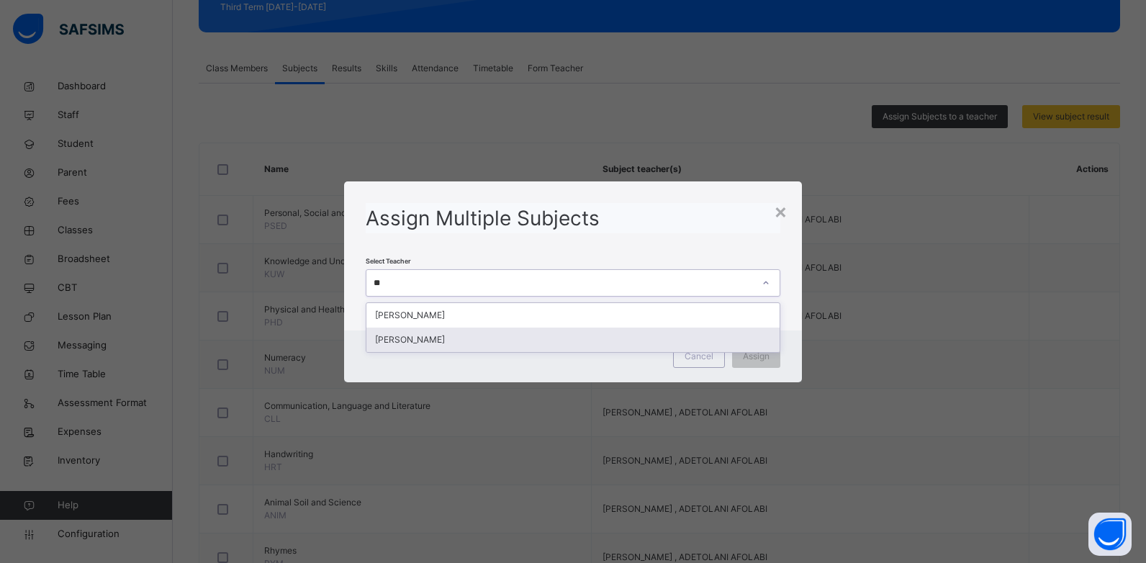
click at [481, 339] on div "[PERSON_NAME]" at bounding box center [573, 339] width 414 height 24
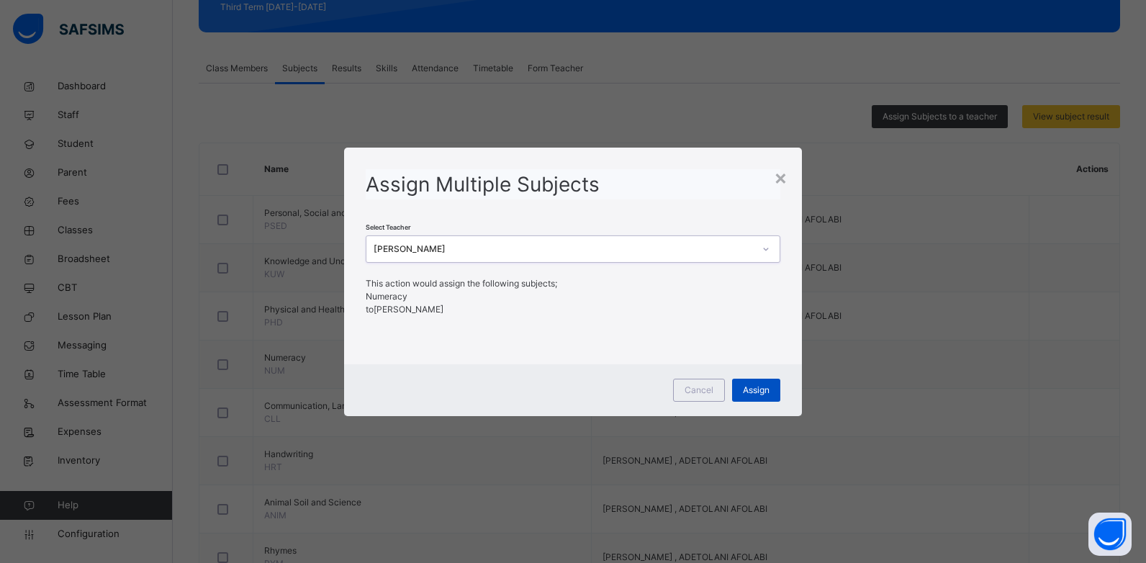
click at [751, 381] on div "Assign" at bounding box center [756, 390] width 48 height 23
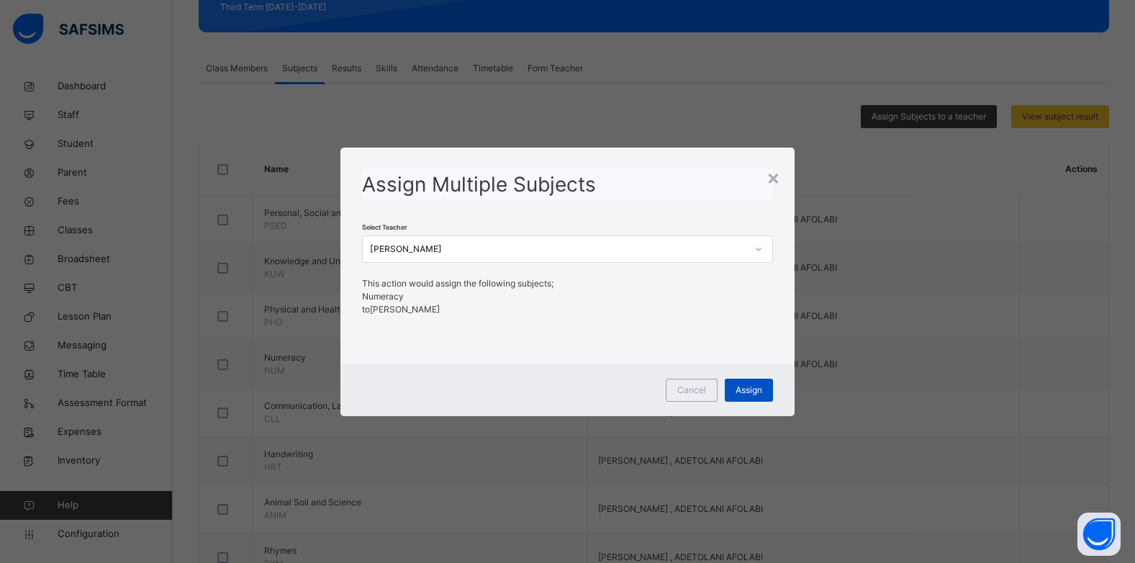
click at [753, 389] on span "Assign" at bounding box center [748, 390] width 27 height 13
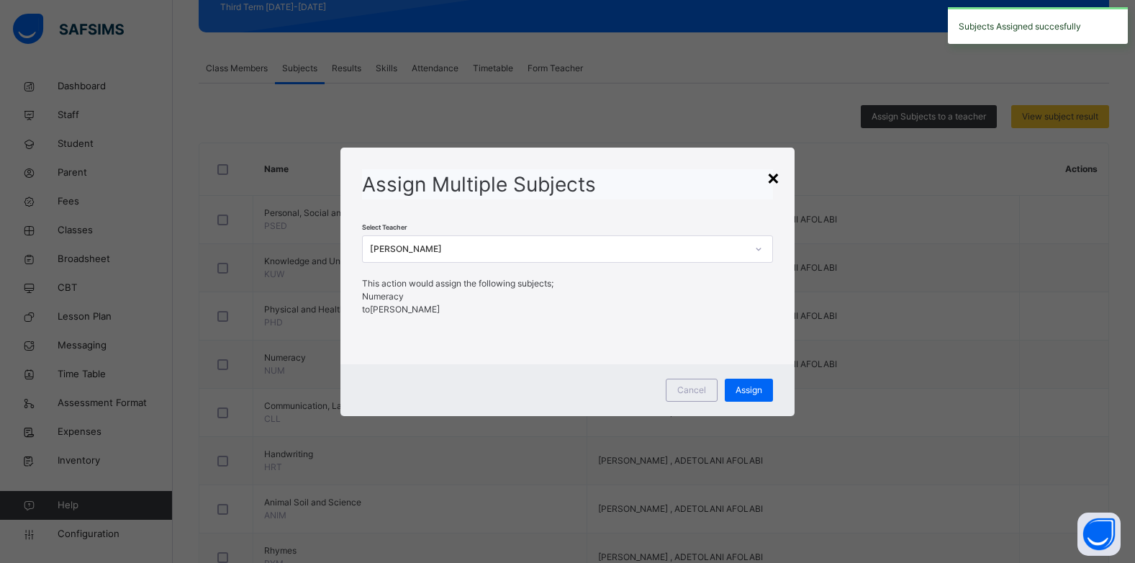
click at [779, 180] on div "×" at bounding box center [773, 177] width 14 height 30
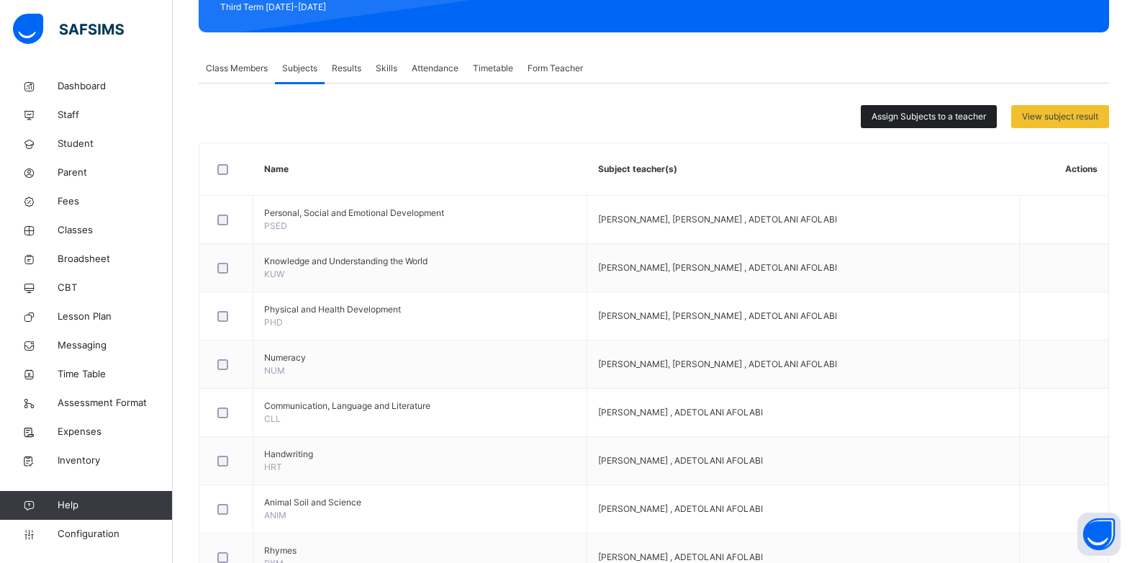
click at [920, 109] on div "Assign Subjects to a teacher" at bounding box center [929, 116] width 136 height 23
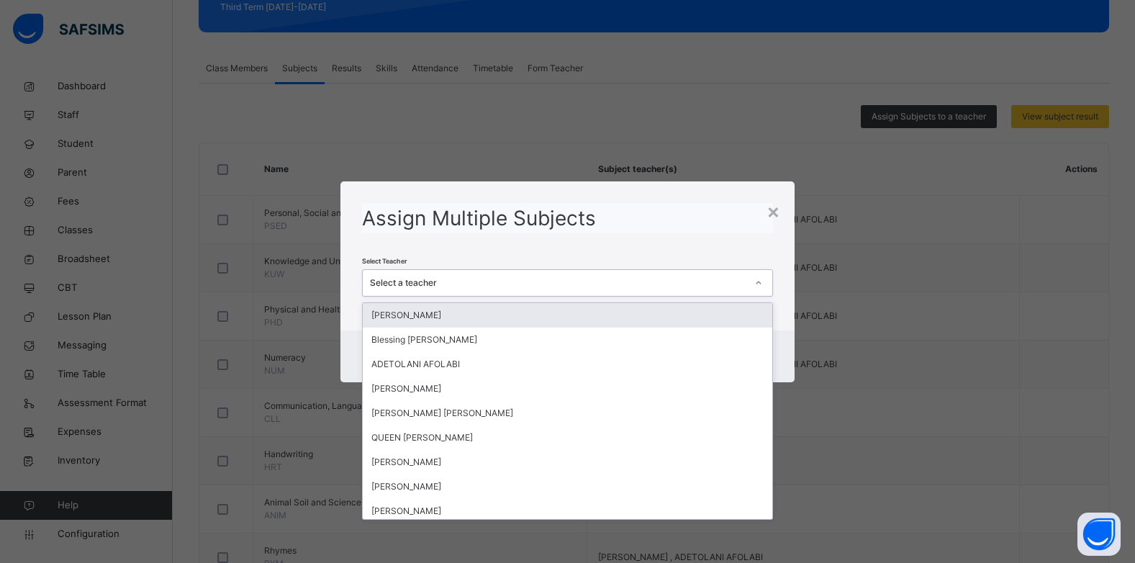
click at [494, 295] on div "Select a teacher" at bounding box center [567, 282] width 411 height 27
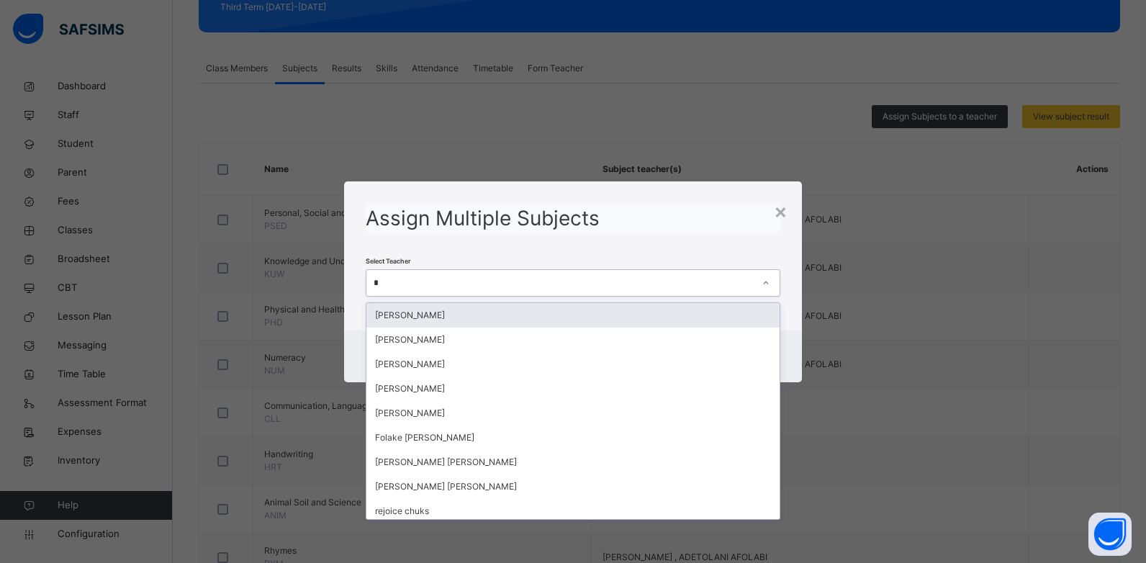
type input "**"
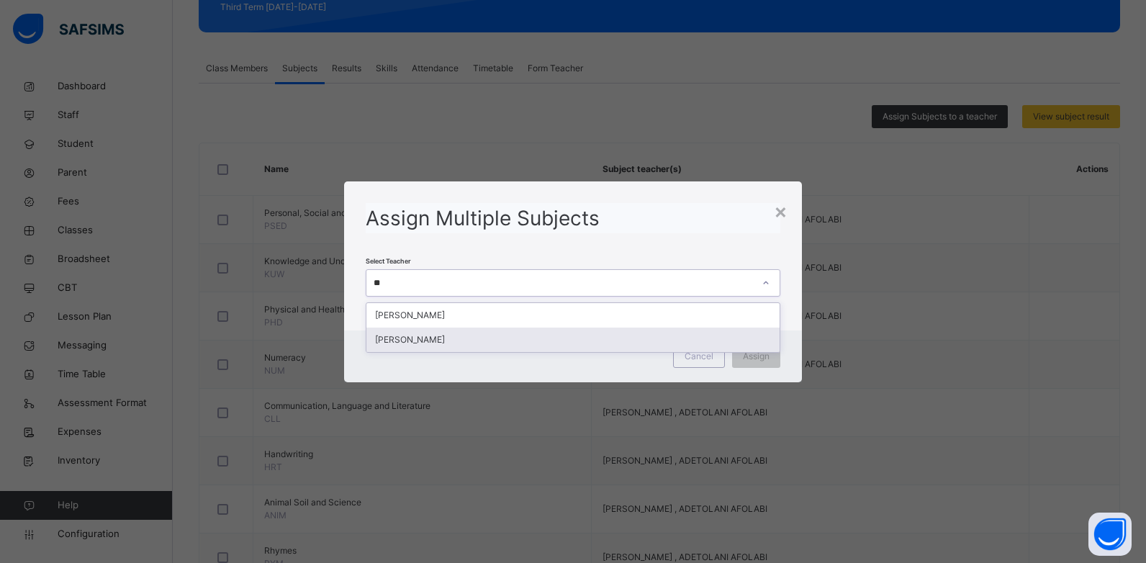
click at [467, 336] on div "[PERSON_NAME]" at bounding box center [573, 339] width 414 height 24
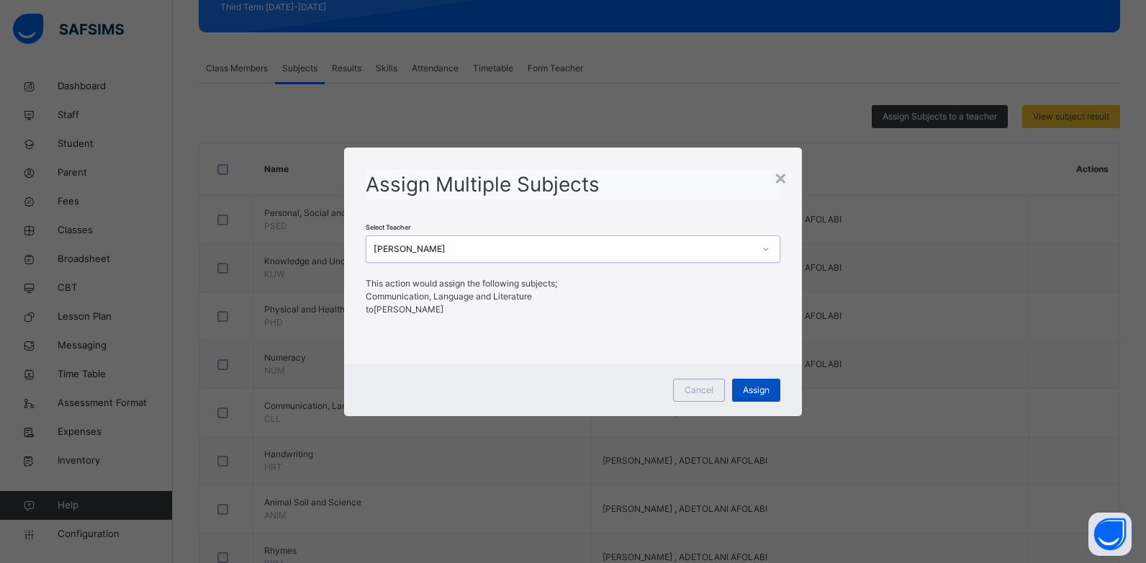
click at [769, 387] on span "Assign" at bounding box center [756, 390] width 27 height 13
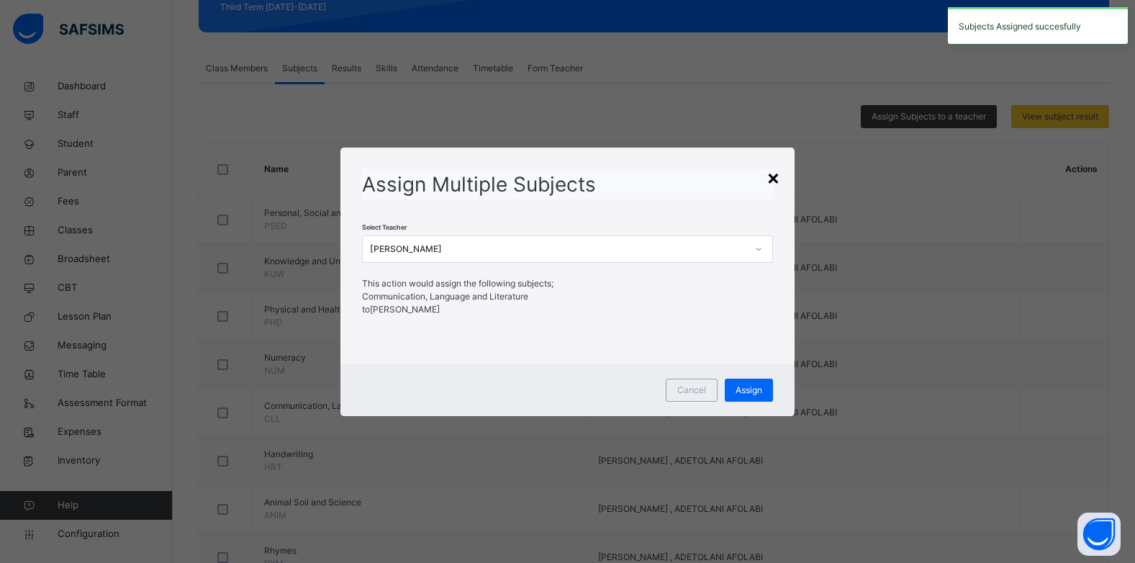
click at [776, 179] on div "×" at bounding box center [773, 177] width 14 height 30
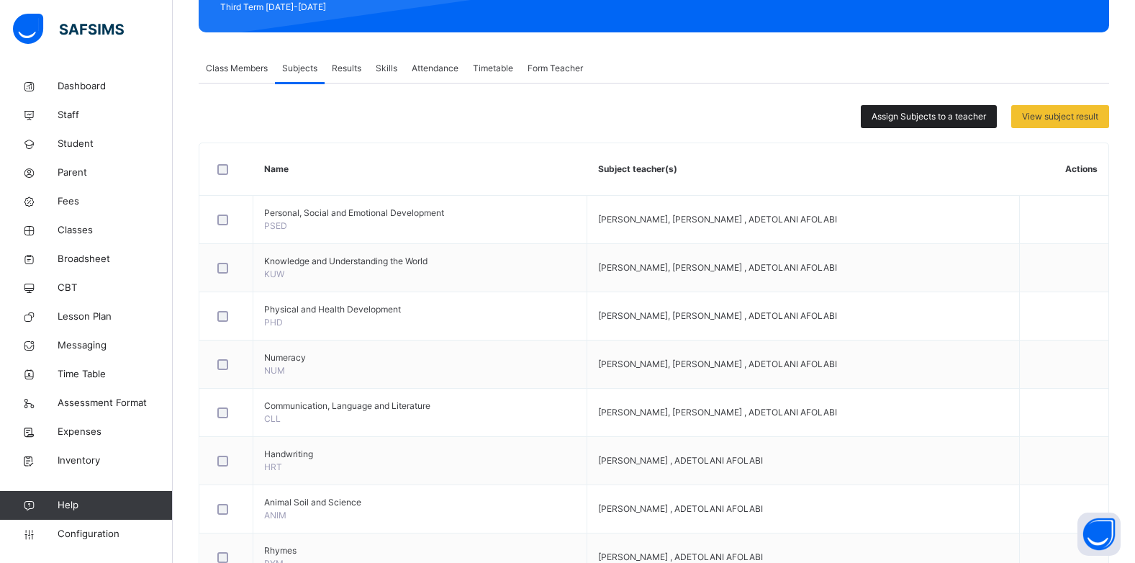
click at [885, 112] on span "Assign Subjects to a teacher" at bounding box center [928, 116] width 114 height 13
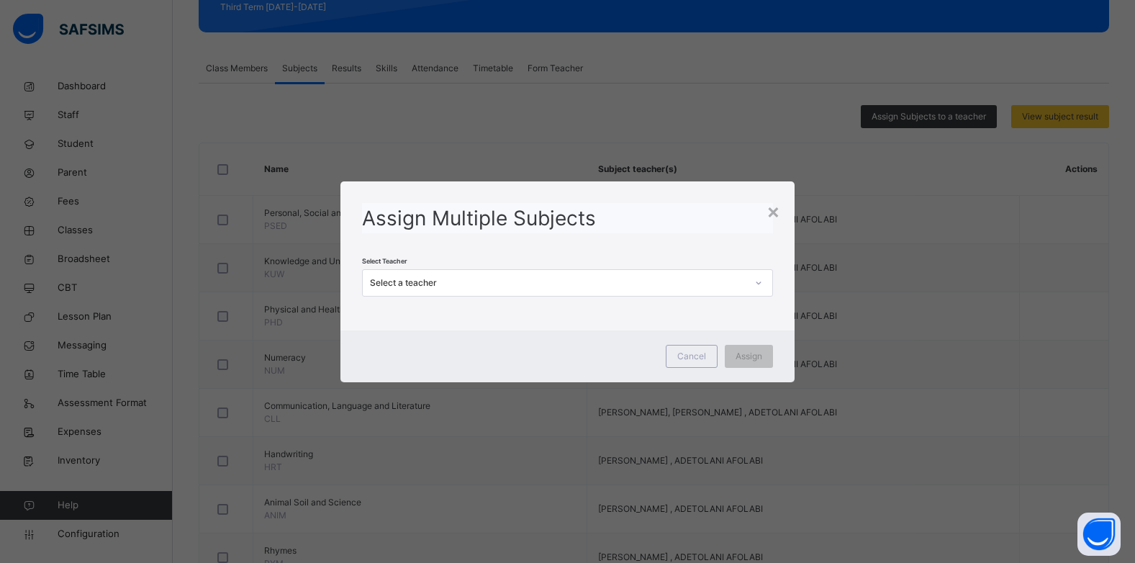
click at [559, 293] on div "Select a teacher" at bounding box center [554, 282] width 382 height 22
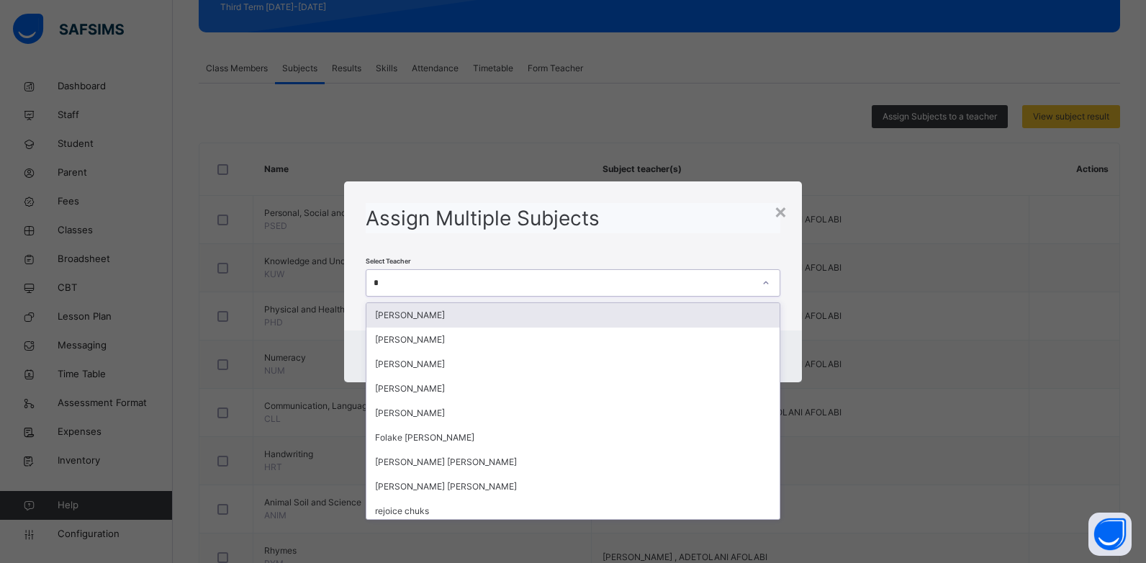
type input "**"
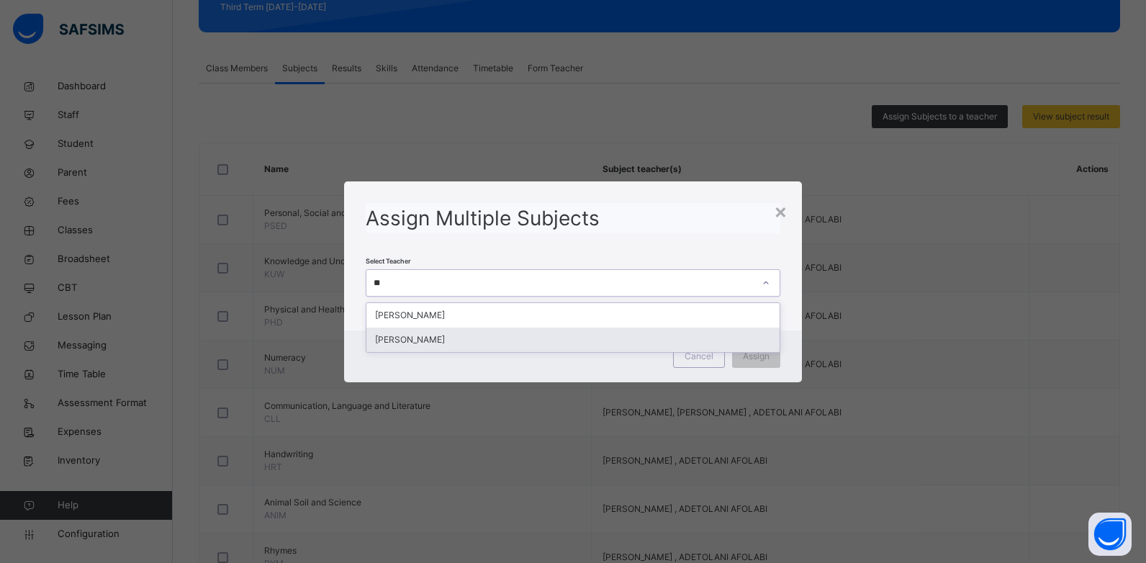
click at [502, 335] on div "[PERSON_NAME]" at bounding box center [573, 339] width 414 height 24
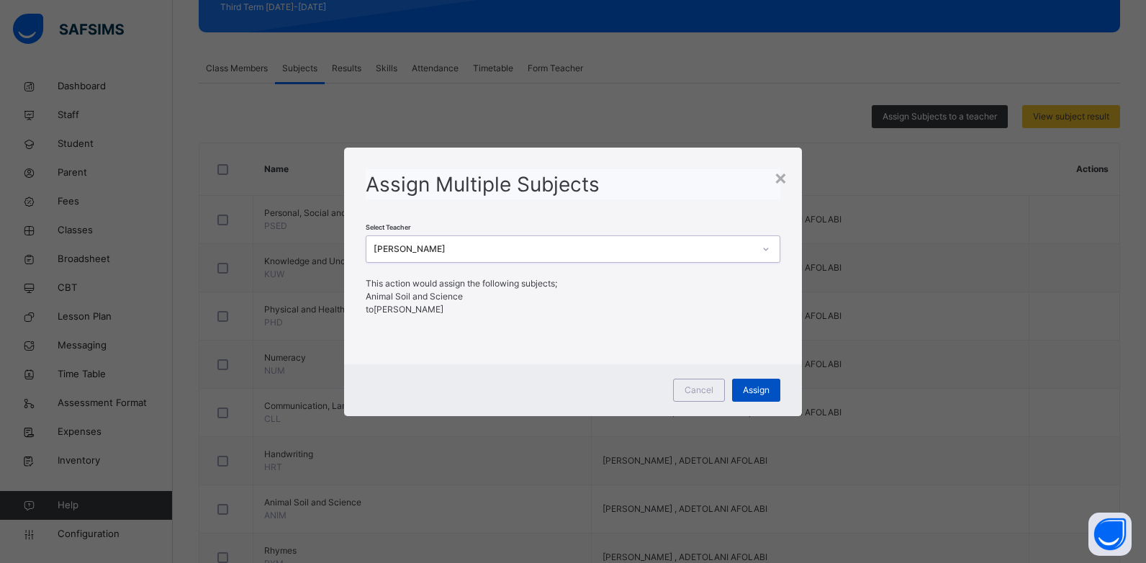
click at [756, 386] on span "Assign" at bounding box center [756, 390] width 27 height 13
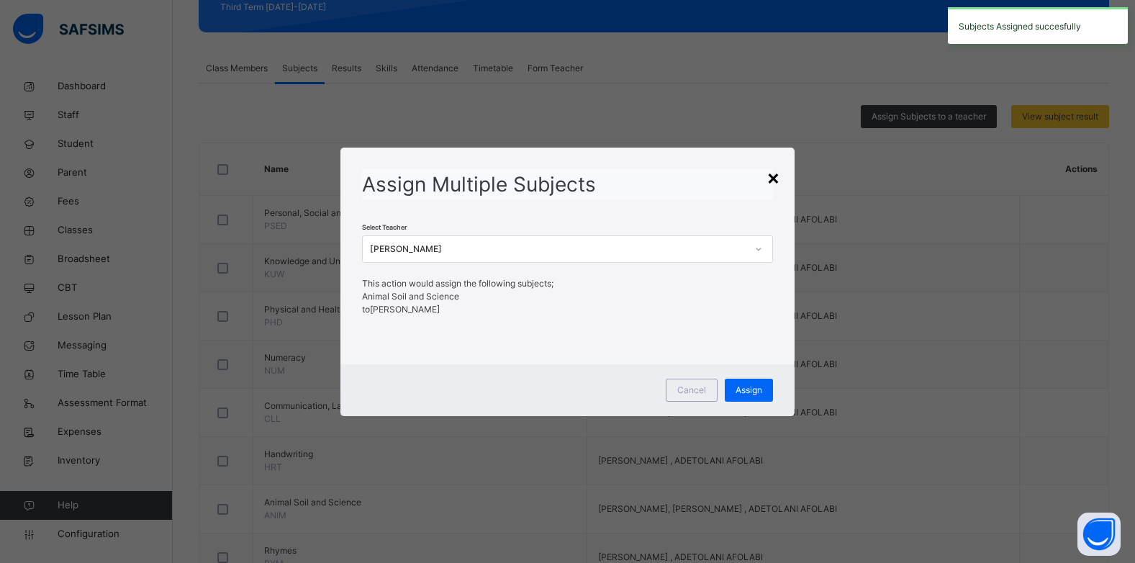
click at [769, 181] on div "×" at bounding box center [773, 177] width 14 height 30
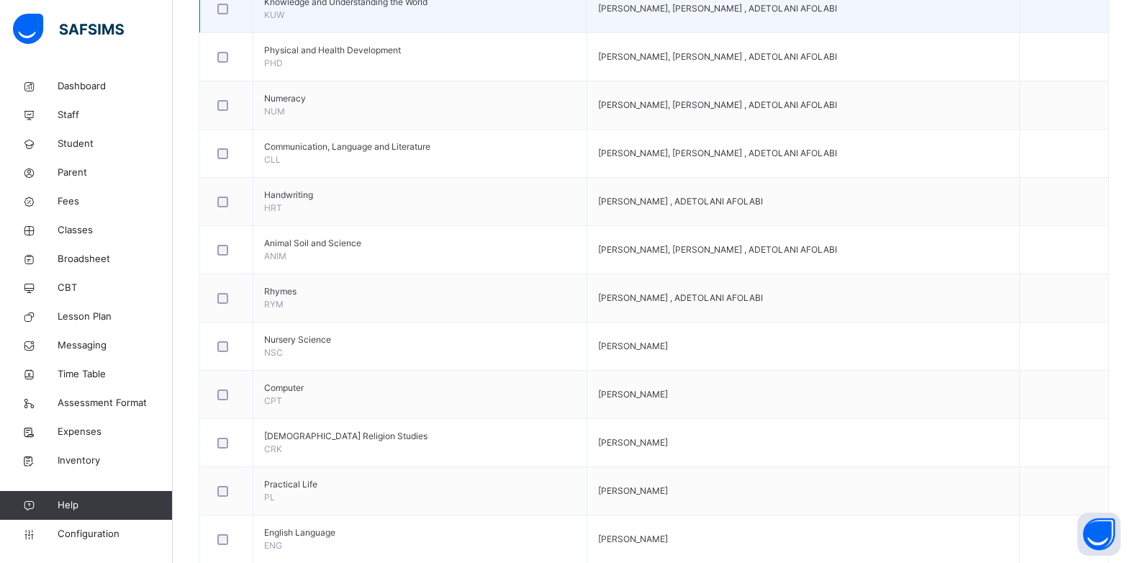
scroll to position [504, 0]
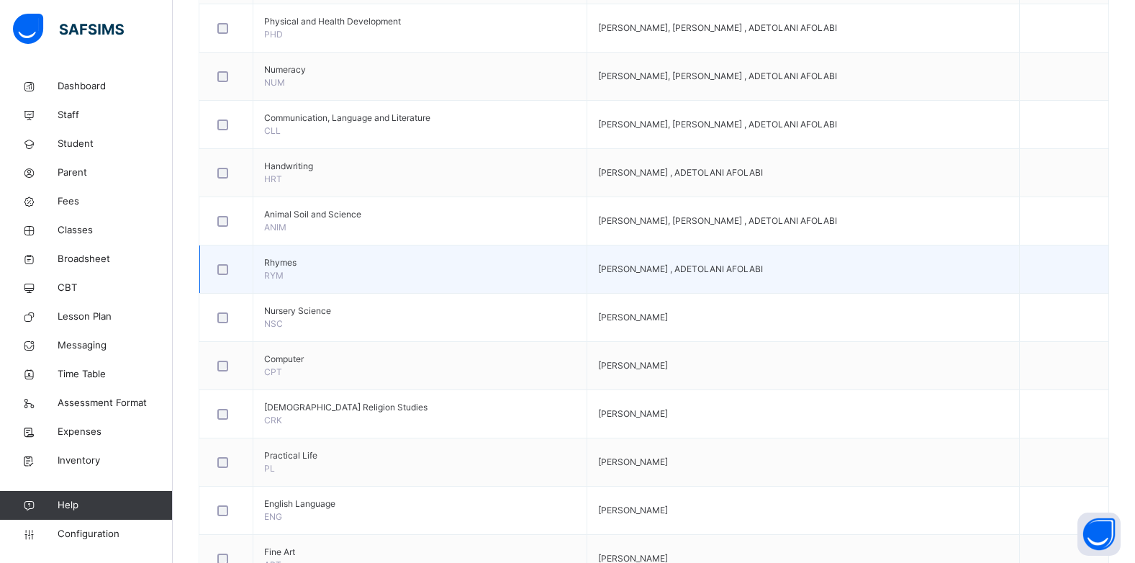
click at [229, 267] on div at bounding box center [226, 269] width 24 height 11
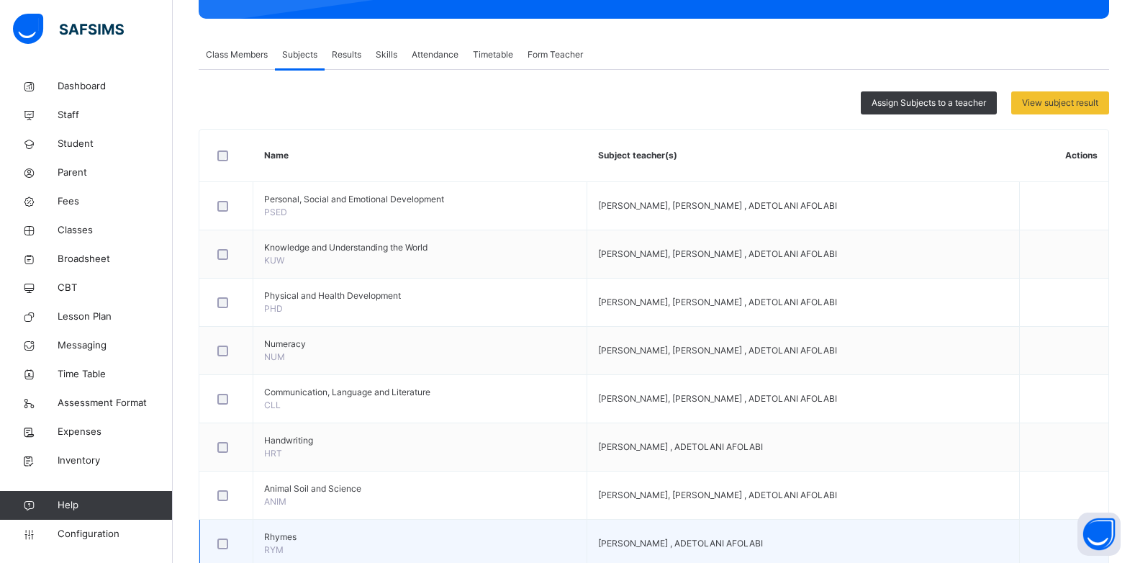
scroll to position [130, 0]
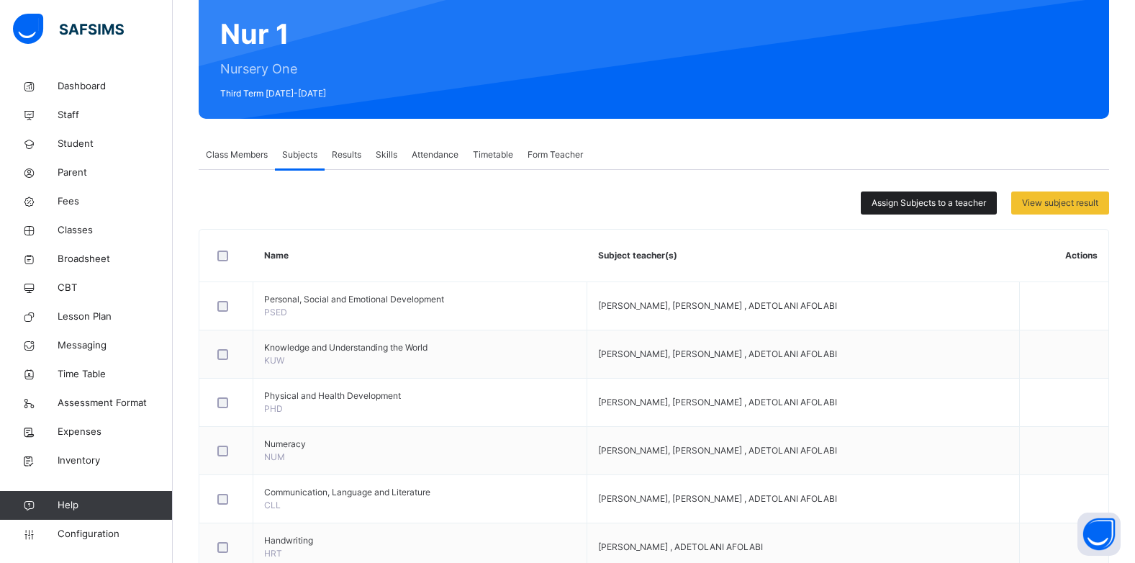
click at [958, 204] on span "Assign Subjects to a teacher" at bounding box center [928, 202] width 114 height 13
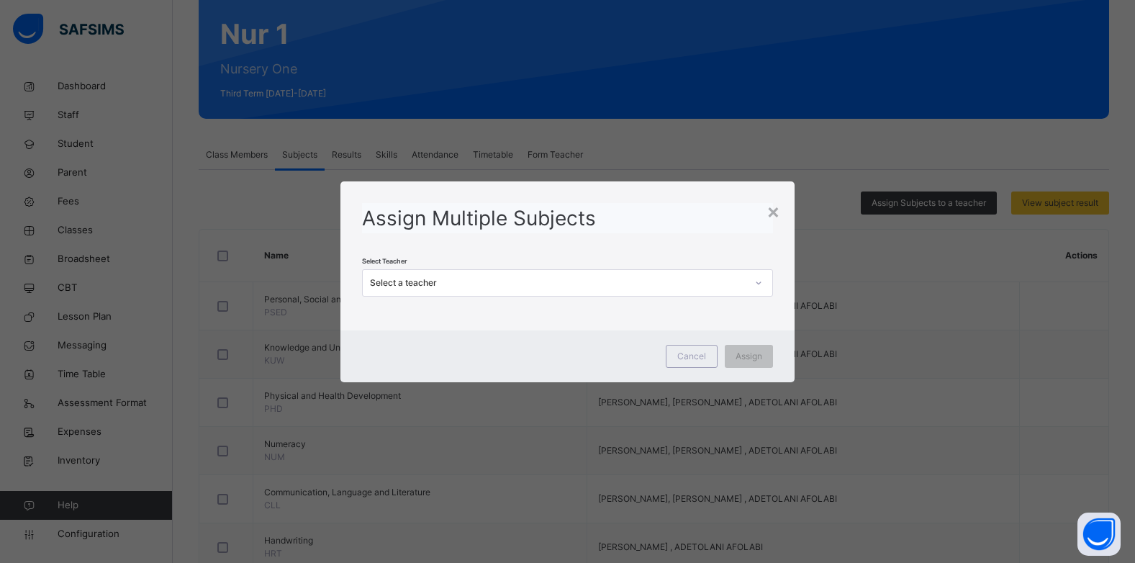
click at [543, 279] on div "Select a teacher" at bounding box center [558, 282] width 376 height 13
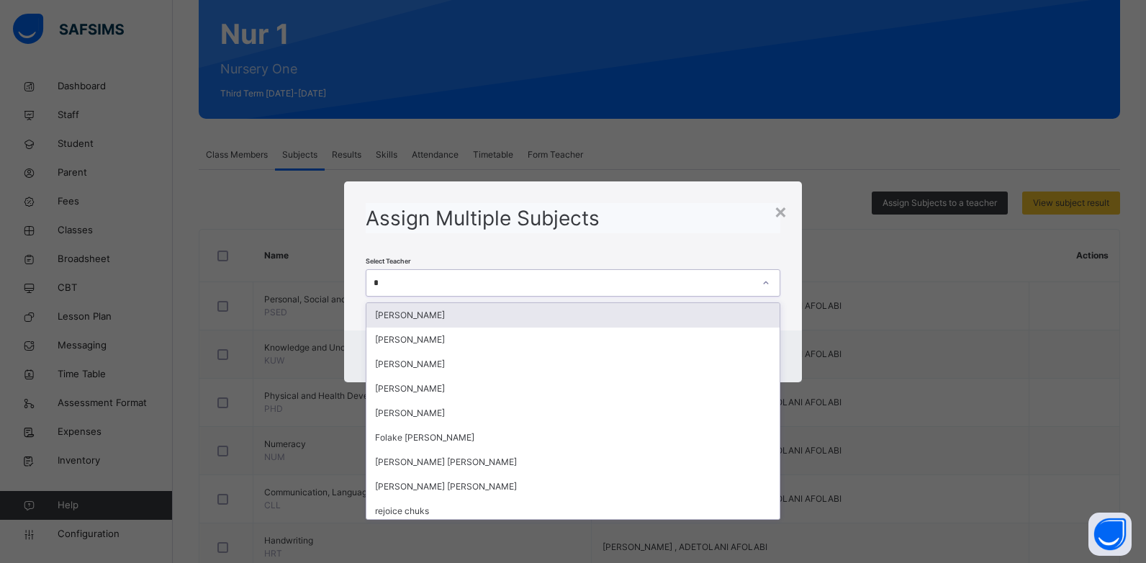
type input "**"
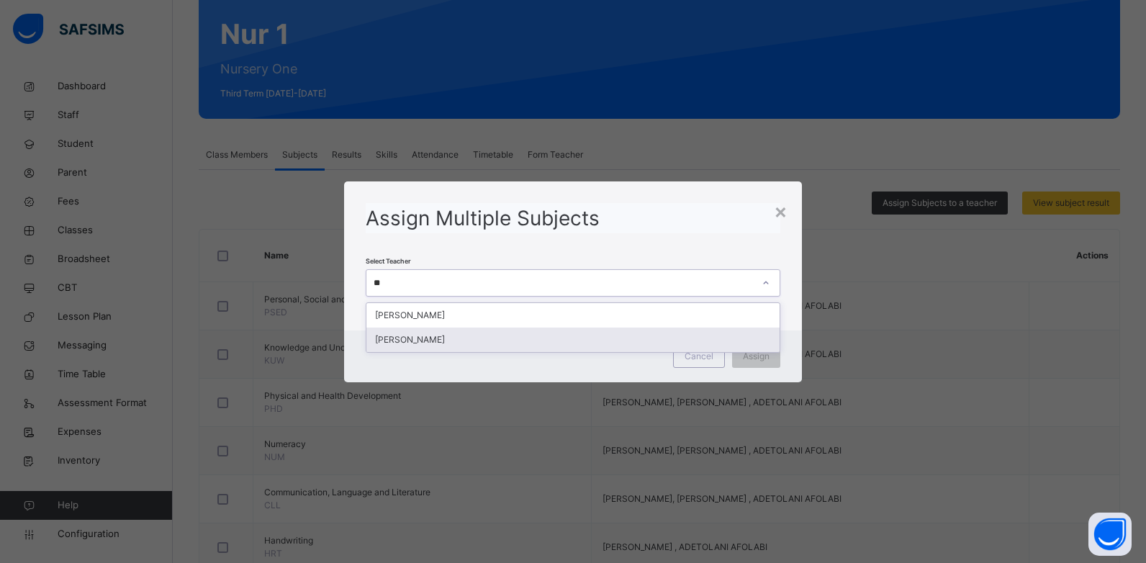
click at [484, 338] on div "[PERSON_NAME]" at bounding box center [573, 339] width 414 height 24
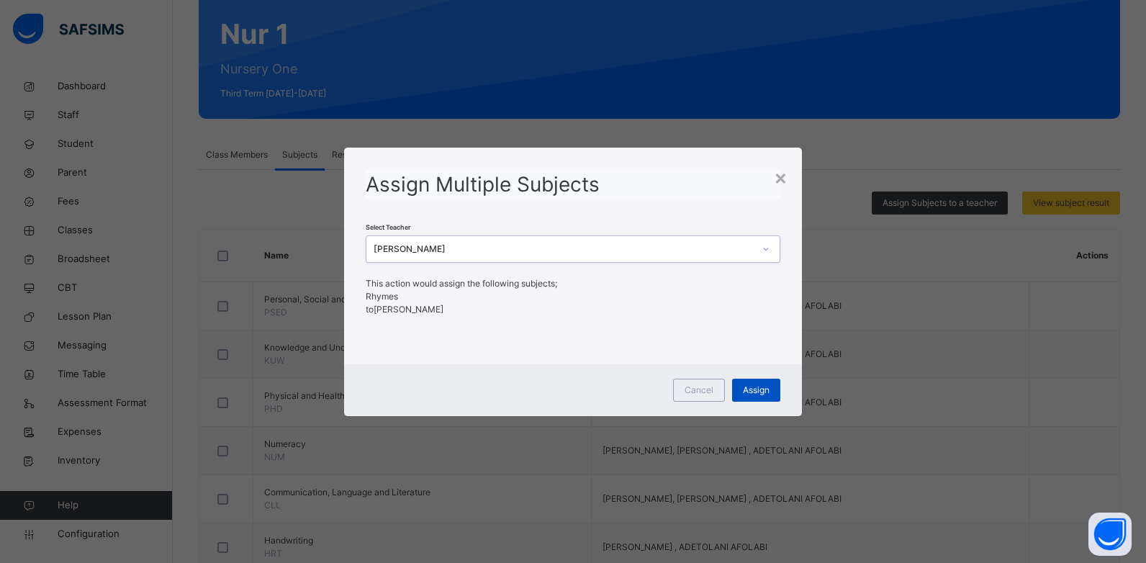
click at [771, 397] on div "Assign" at bounding box center [756, 390] width 48 height 23
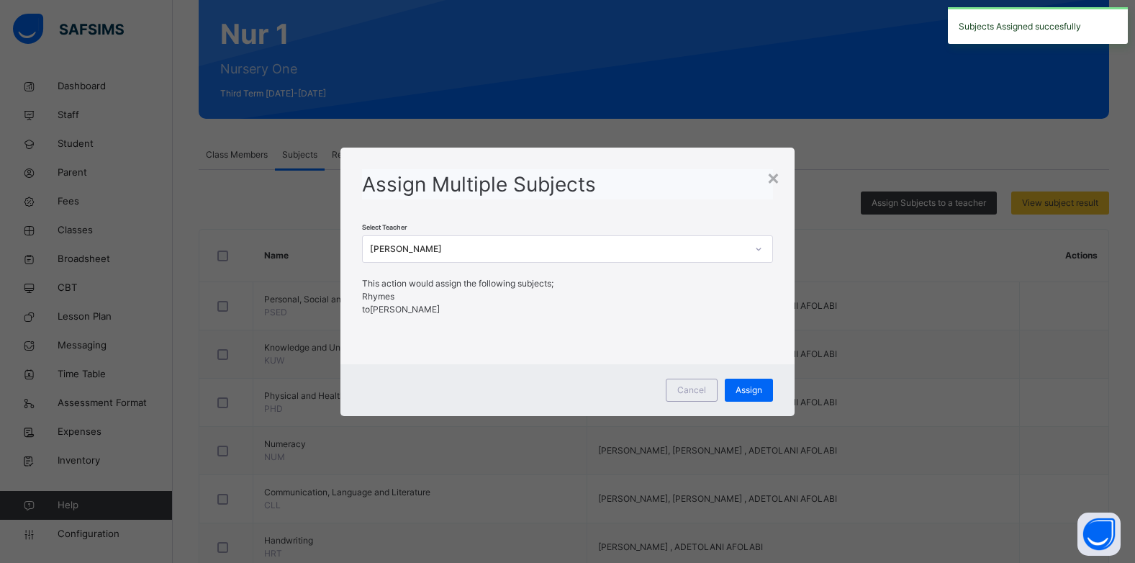
click at [782, 176] on div "Assign Multiple Subjects Select Teacher [PERSON_NAME] This action would assign …" at bounding box center [567, 250] width 454 height 204
click at [782, 174] on div "Assign Multiple Subjects Select Teacher [PERSON_NAME] This action would assign …" at bounding box center [567, 250] width 454 height 204
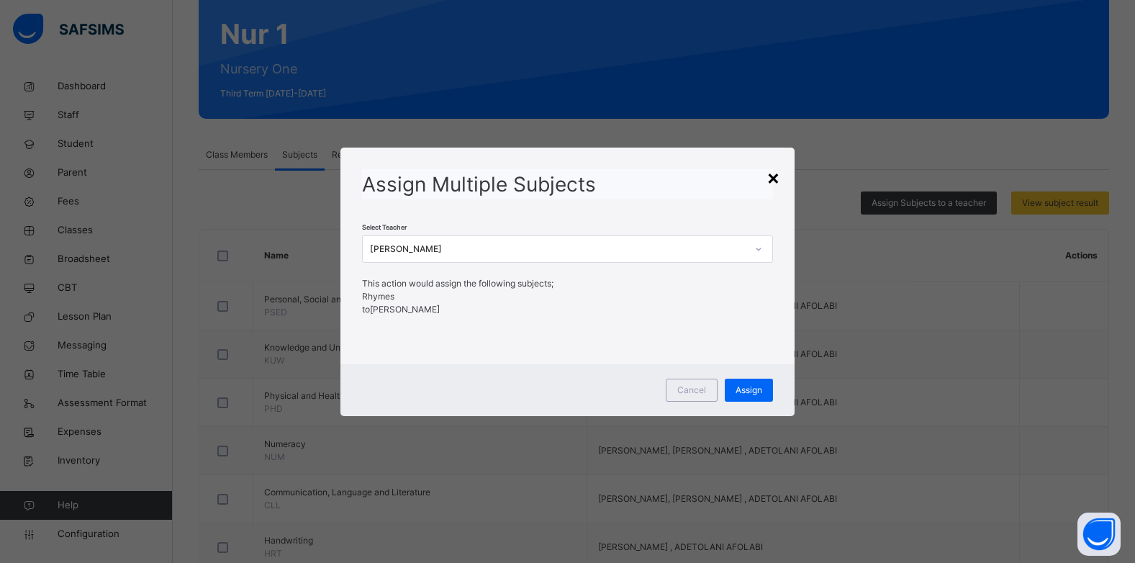
click at [780, 175] on div "×" at bounding box center [773, 177] width 14 height 30
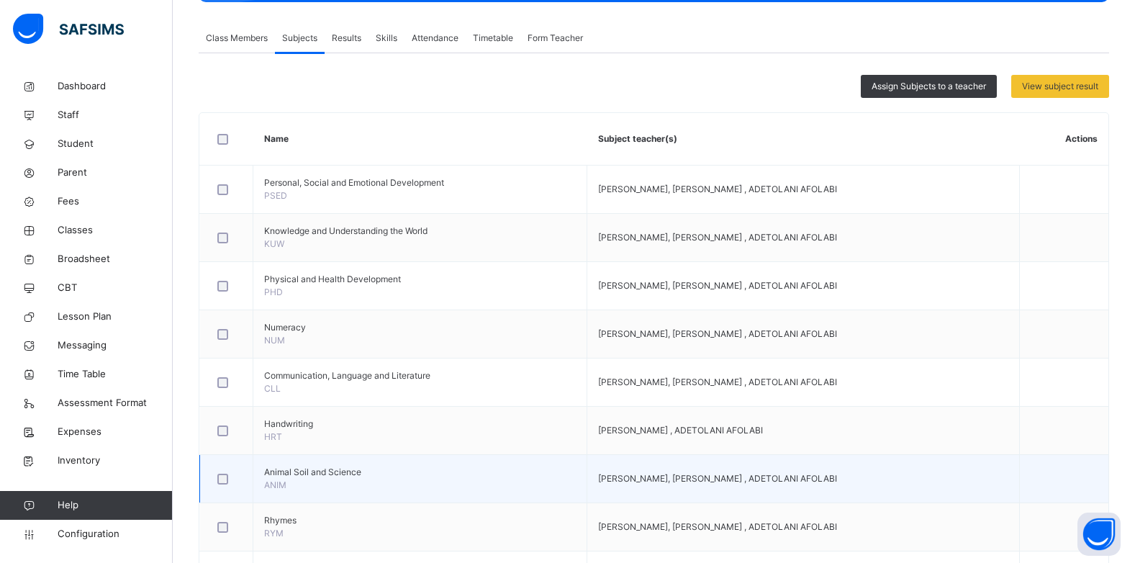
scroll to position [245, 0]
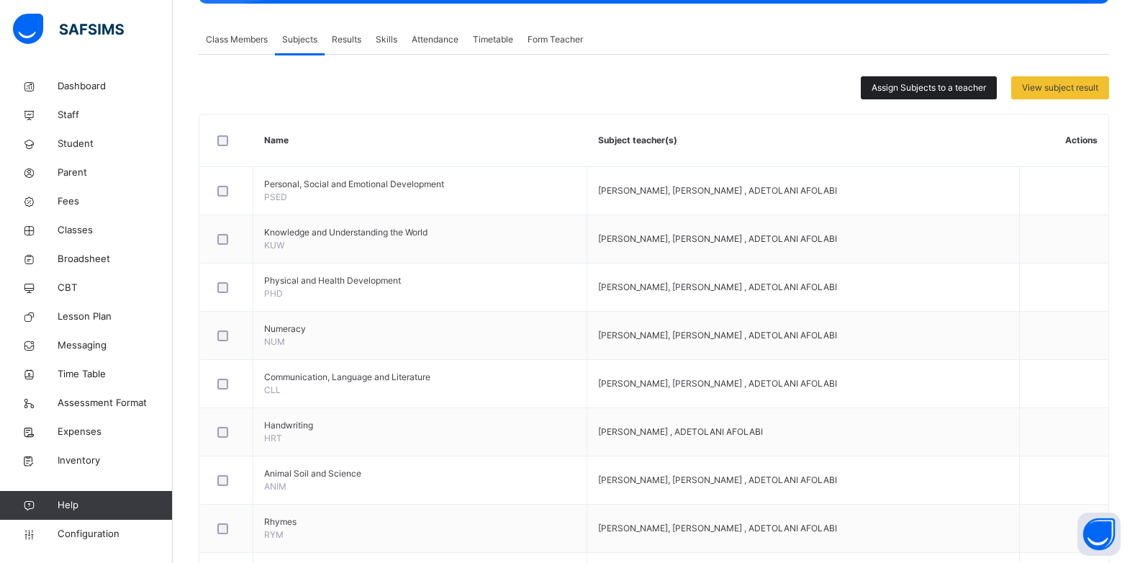
click at [930, 89] on span "Assign Subjects to a teacher" at bounding box center [928, 87] width 114 height 13
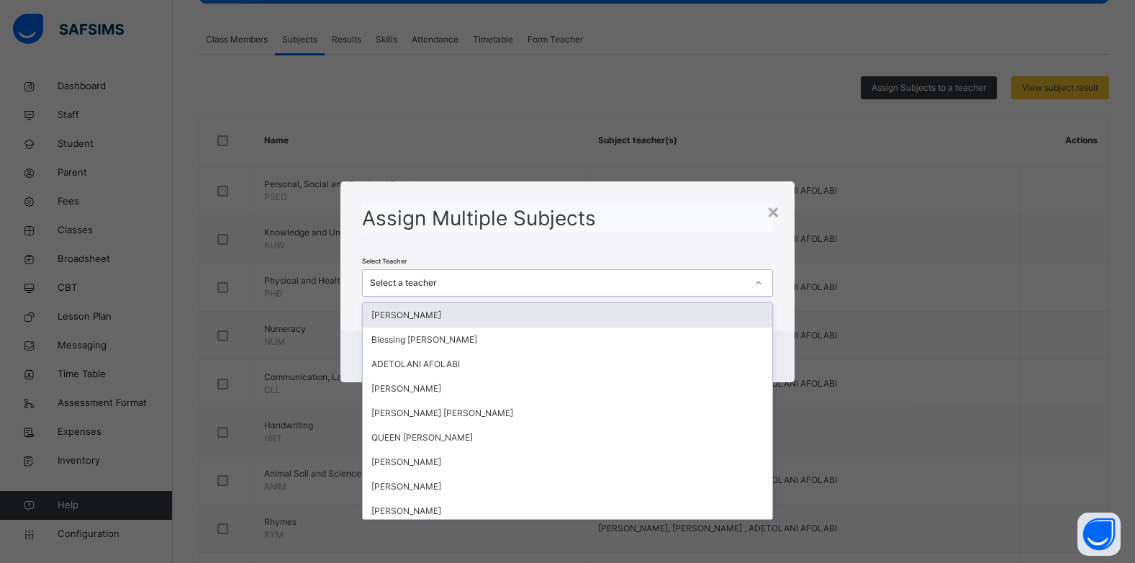
click at [474, 281] on div "Select a teacher" at bounding box center [558, 282] width 376 height 13
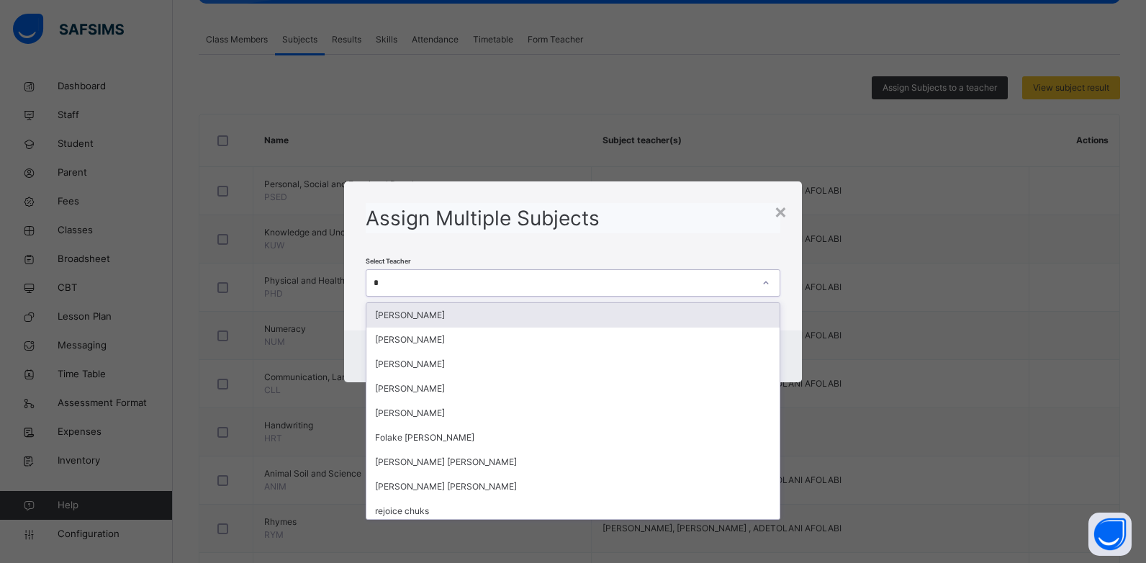
type input "**"
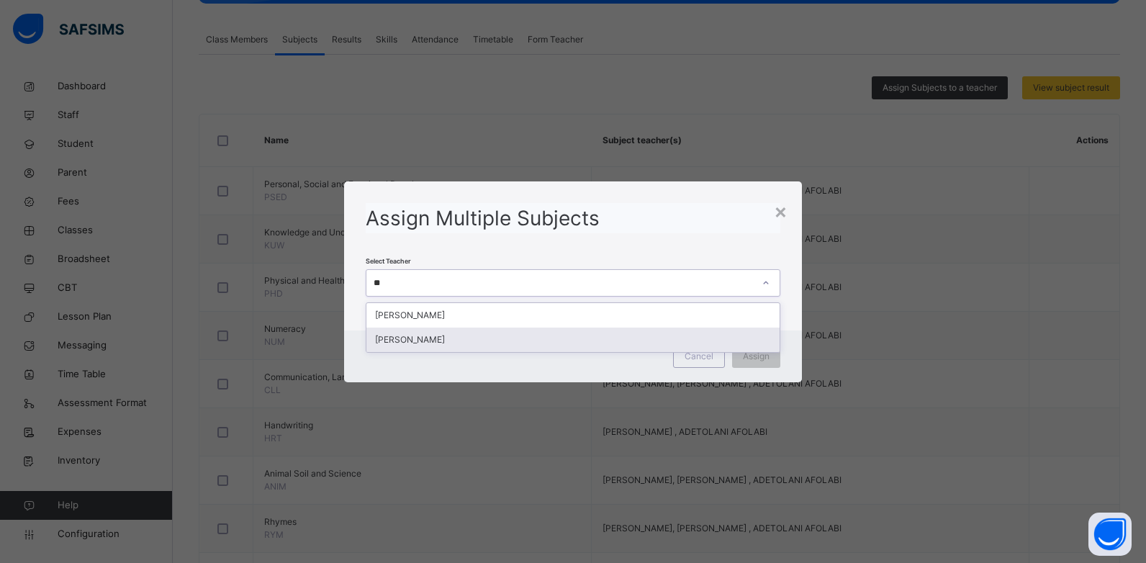
click at [453, 335] on div "[PERSON_NAME]" at bounding box center [573, 339] width 414 height 24
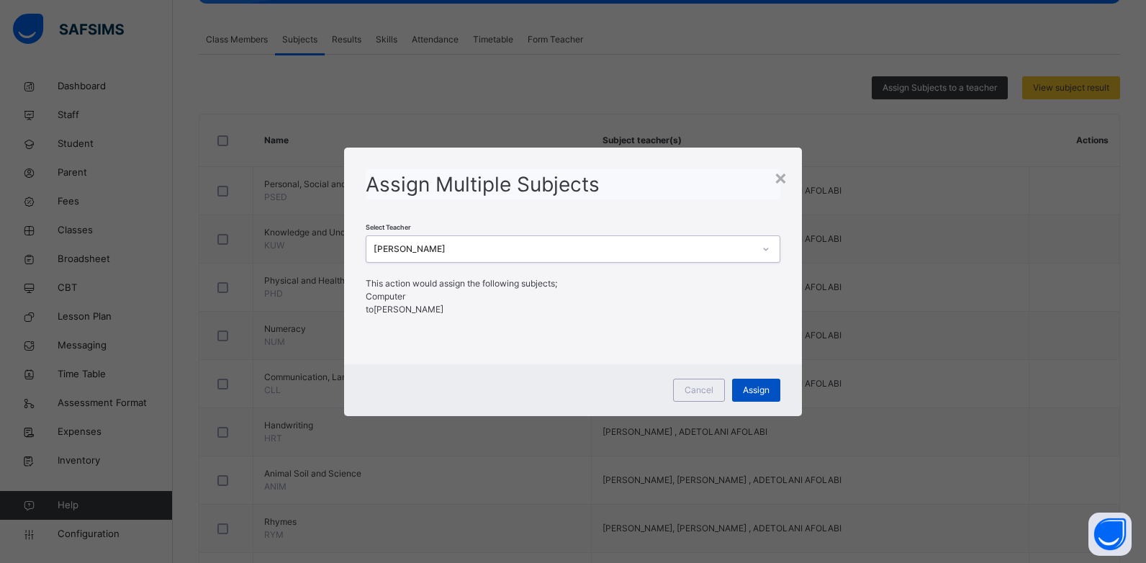
click at [755, 387] on span "Assign" at bounding box center [756, 390] width 27 height 13
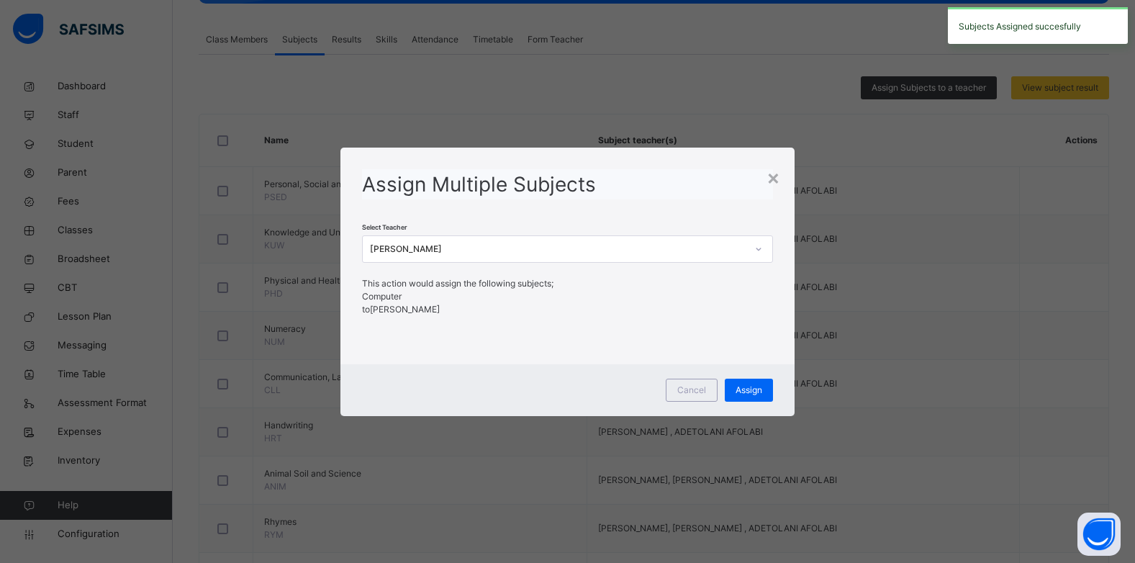
click at [782, 173] on div "Assign Multiple Subjects Select Teacher [PERSON_NAME] This action would assign …" at bounding box center [567, 250] width 454 height 204
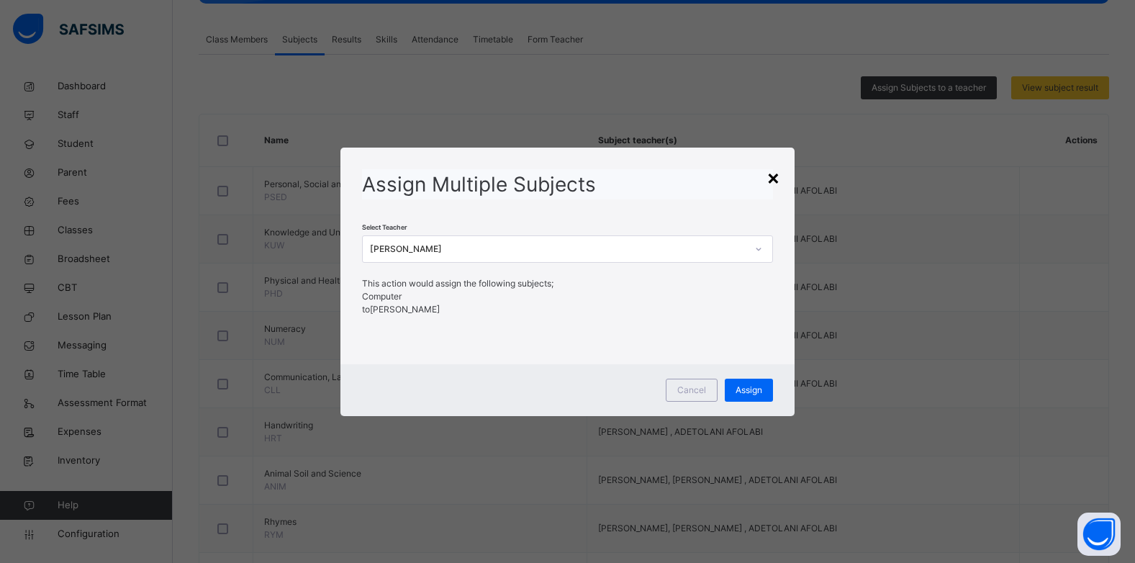
click at [780, 174] on div "×" at bounding box center [773, 177] width 14 height 30
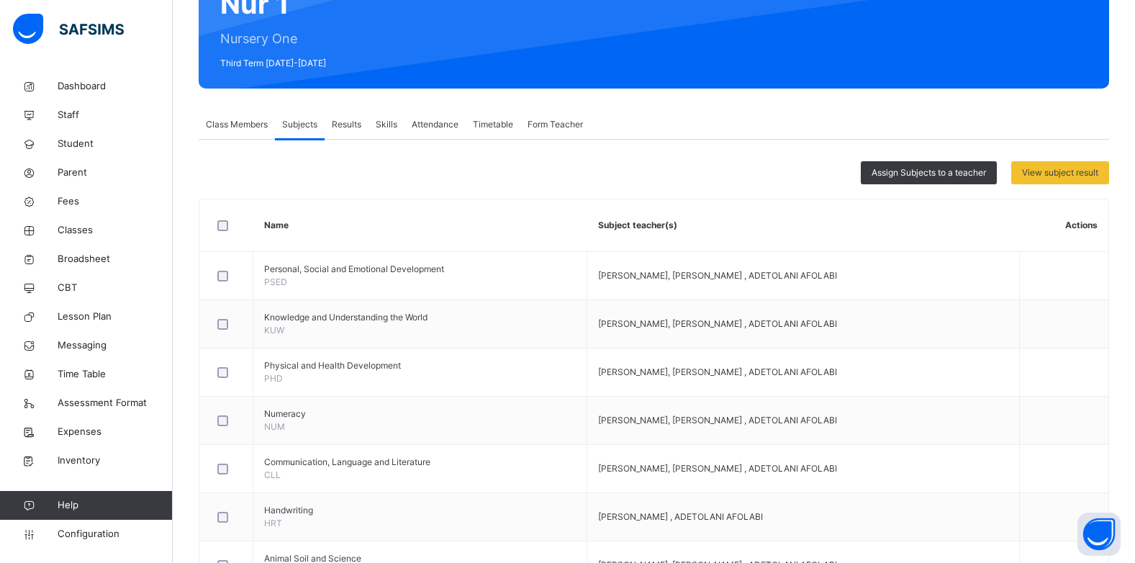
scroll to position [159, 0]
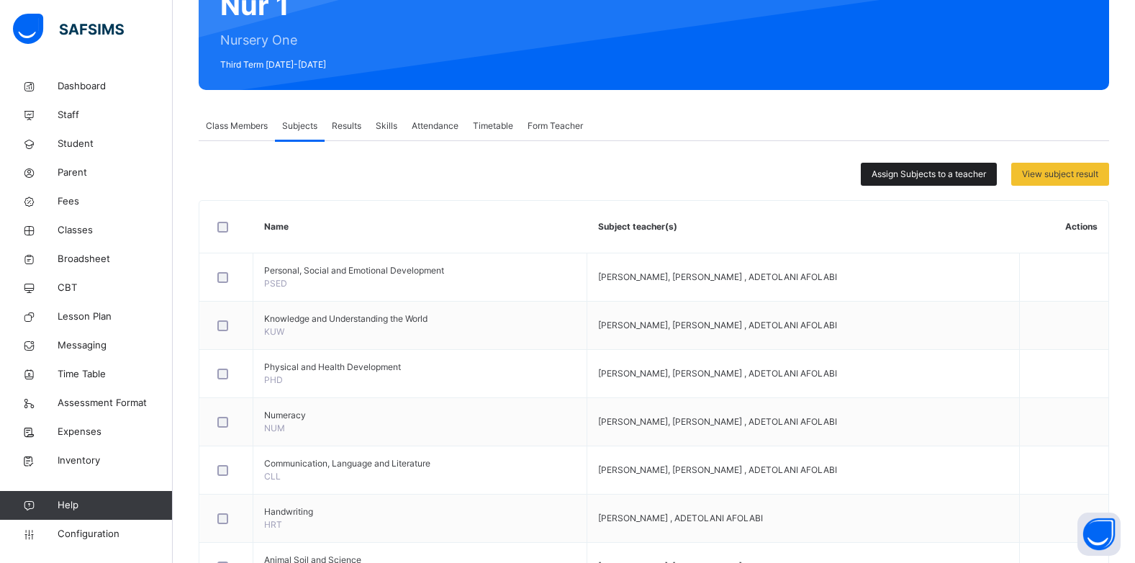
click at [918, 181] on div "Assign Subjects to a teacher" at bounding box center [929, 174] width 136 height 23
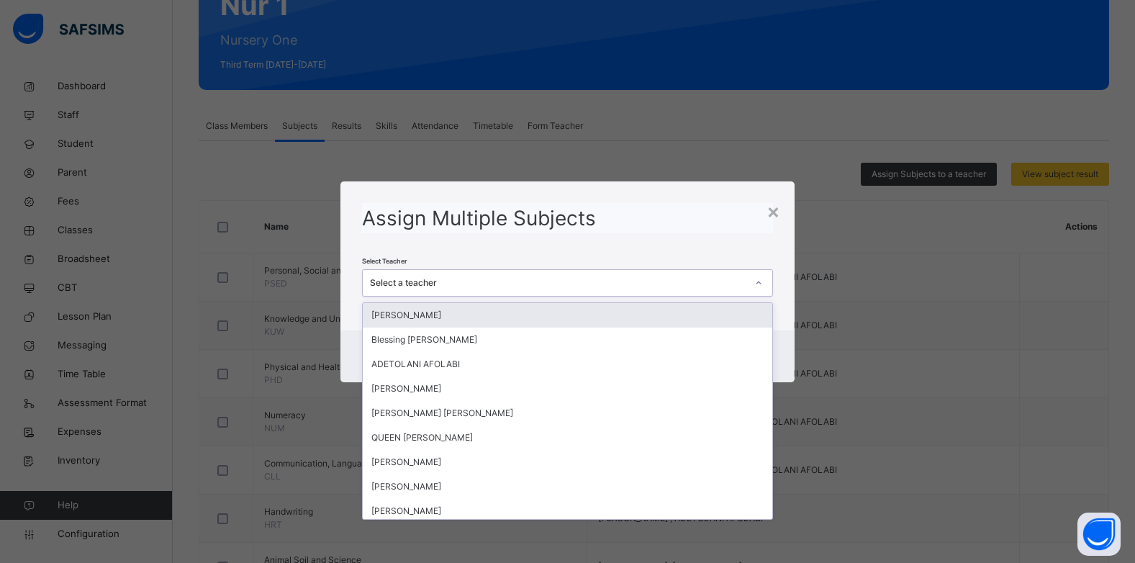
click at [460, 289] on div "Select a teacher" at bounding box center [554, 282] width 382 height 22
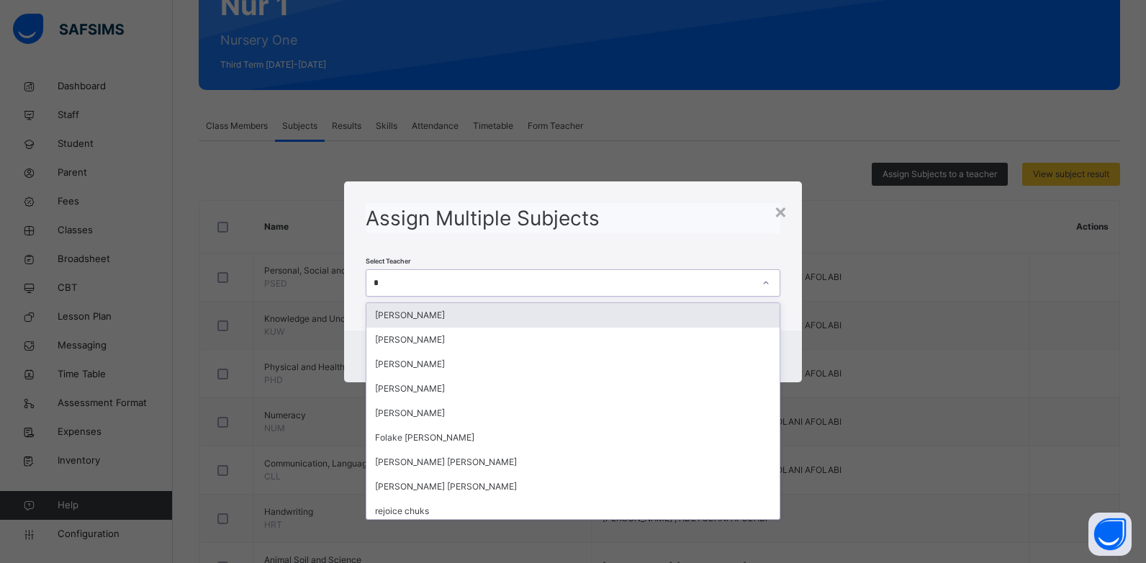
type input "**"
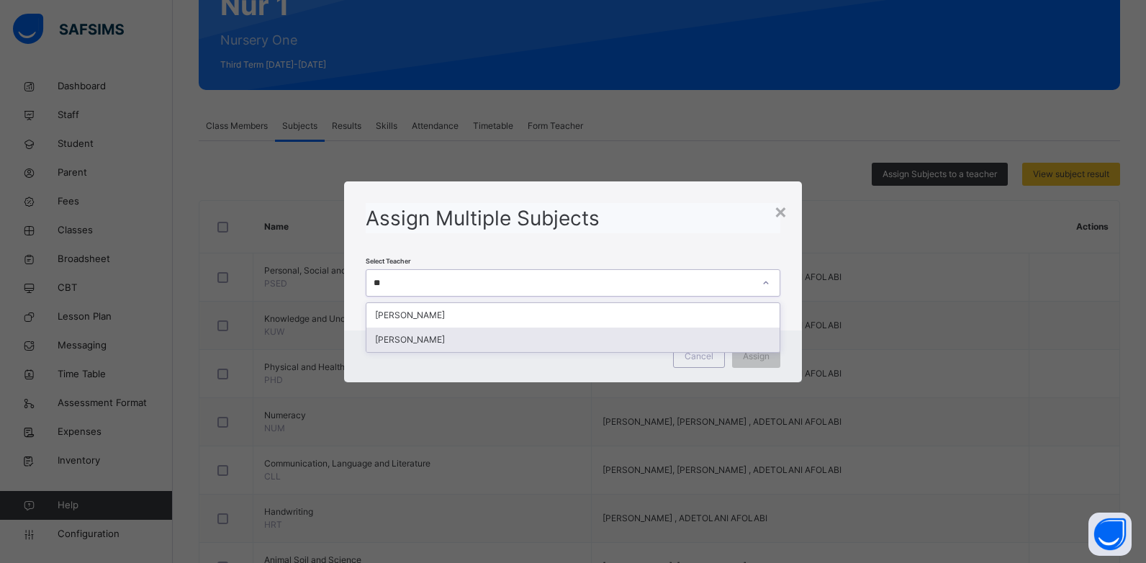
click at [443, 339] on div "[PERSON_NAME]" at bounding box center [573, 339] width 414 height 24
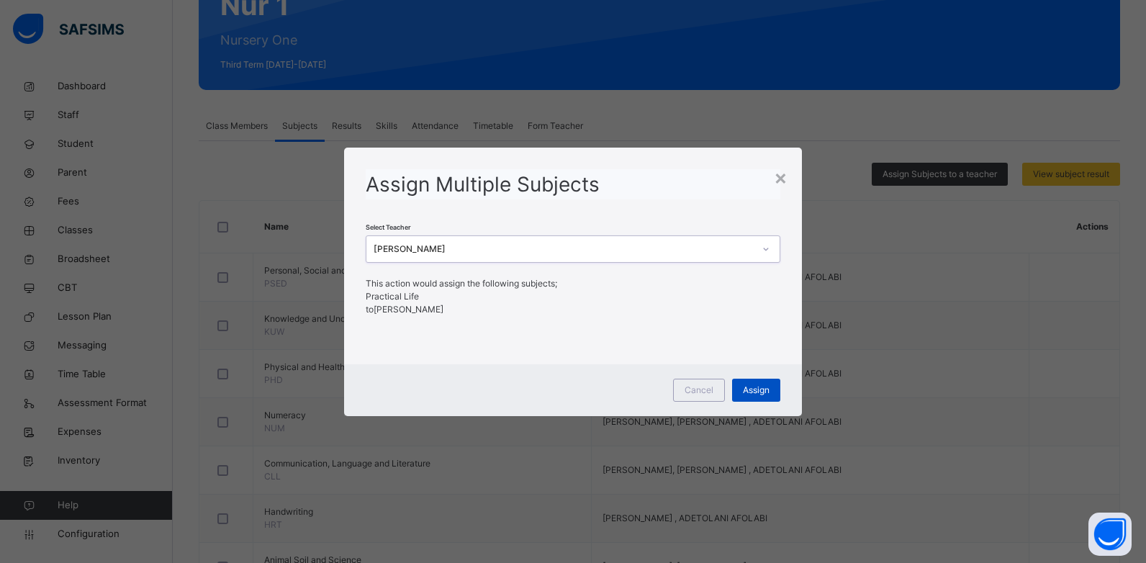
click at [758, 389] on span "Assign" at bounding box center [756, 390] width 27 height 13
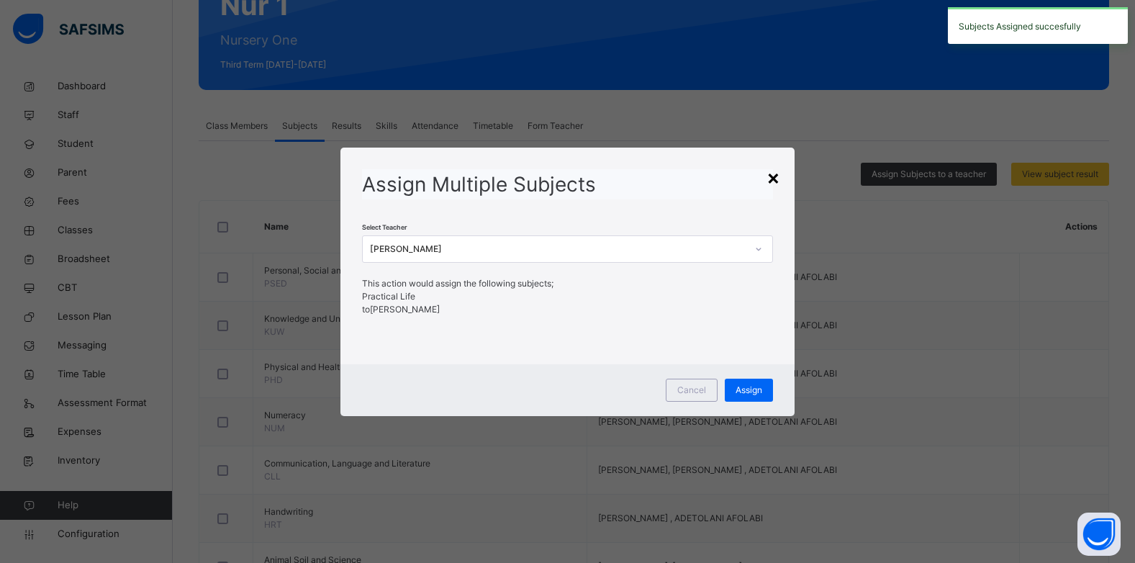
click at [780, 184] on div "×" at bounding box center [773, 177] width 14 height 30
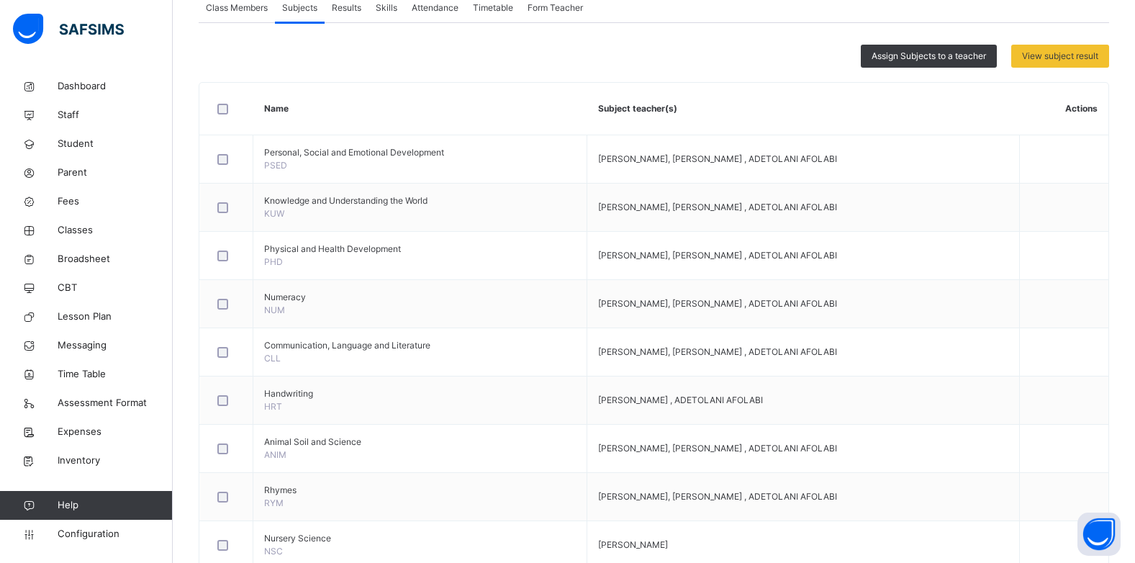
scroll to position [274, 0]
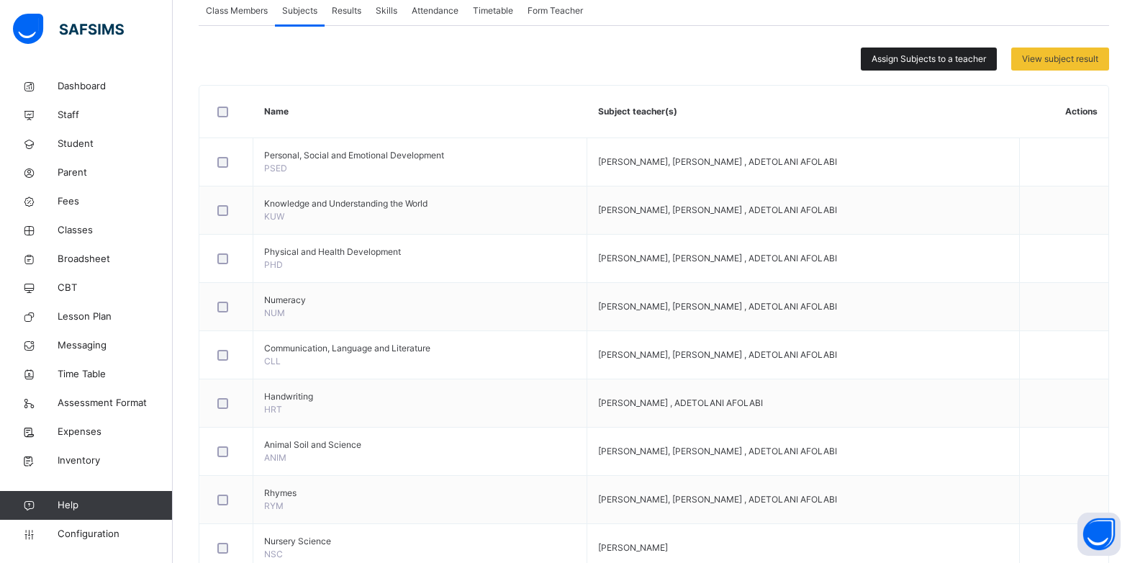
click at [912, 54] on span "Assign Subjects to a teacher" at bounding box center [928, 59] width 114 height 13
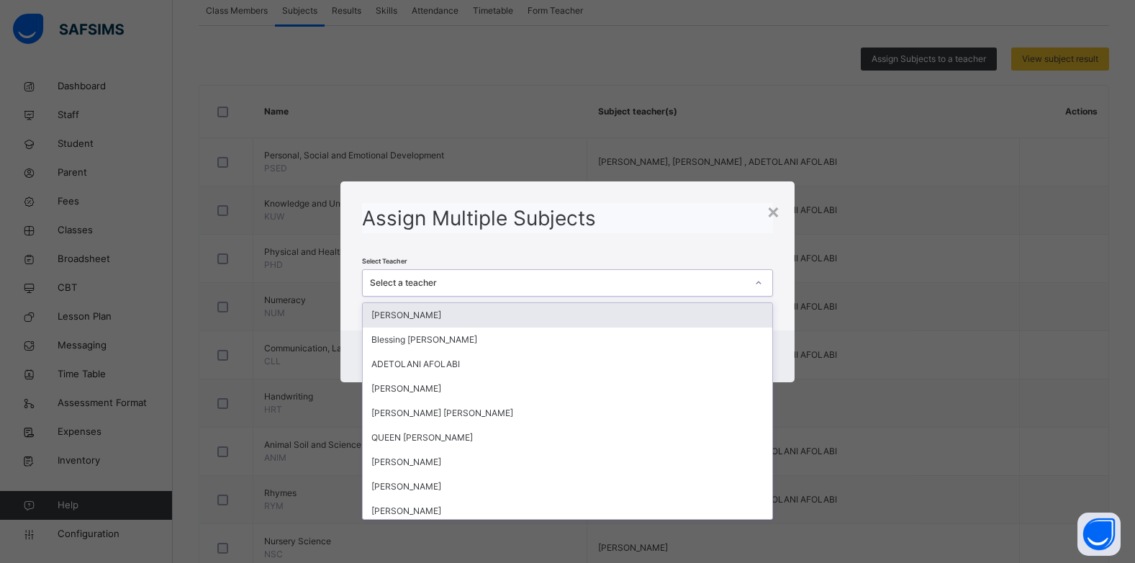
click at [581, 278] on div "Select a teacher" at bounding box center [558, 282] width 376 height 13
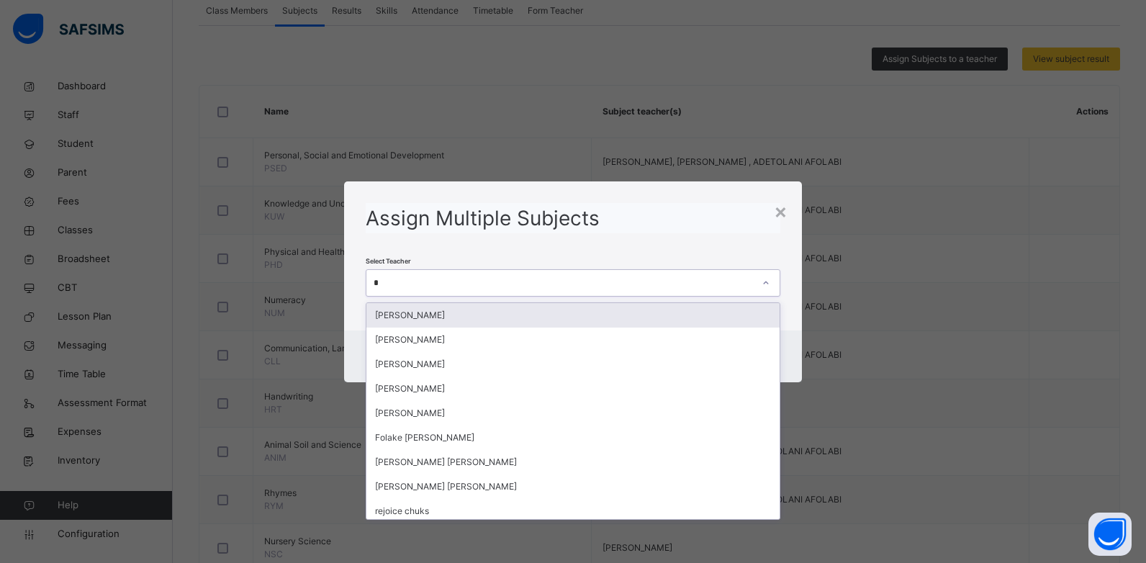
type input "**"
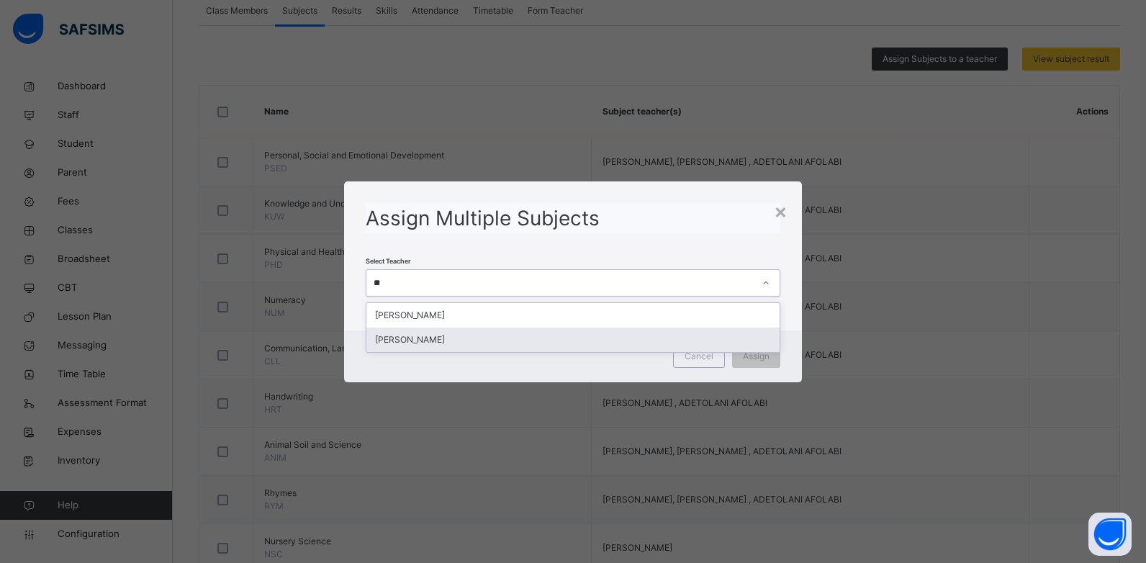
click at [479, 336] on div "[PERSON_NAME]" at bounding box center [573, 339] width 414 height 24
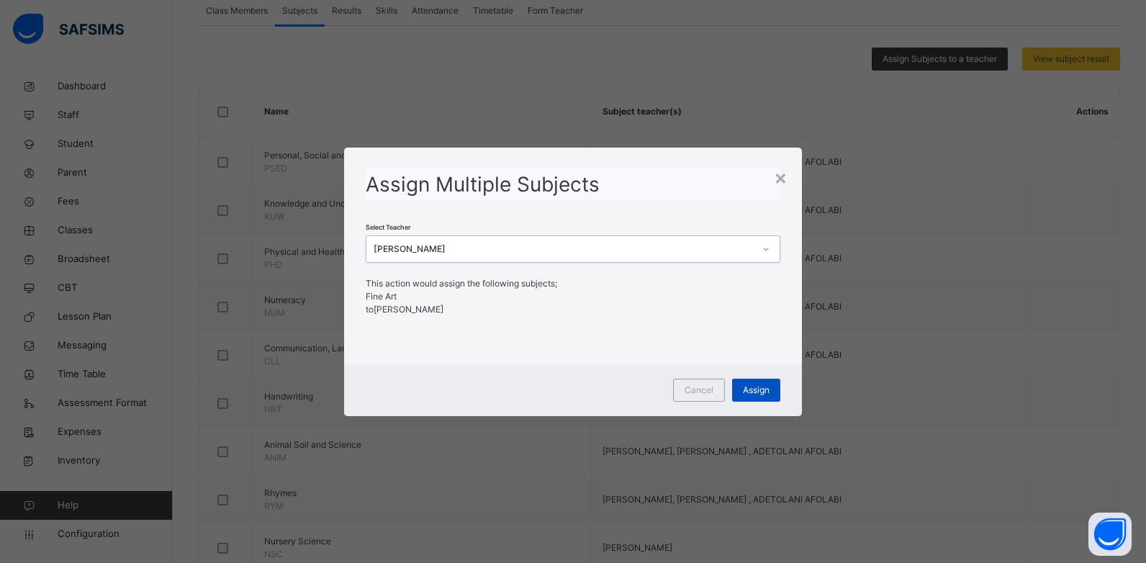
click at [761, 387] on span "Assign" at bounding box center [756, 390] width 27 height 13
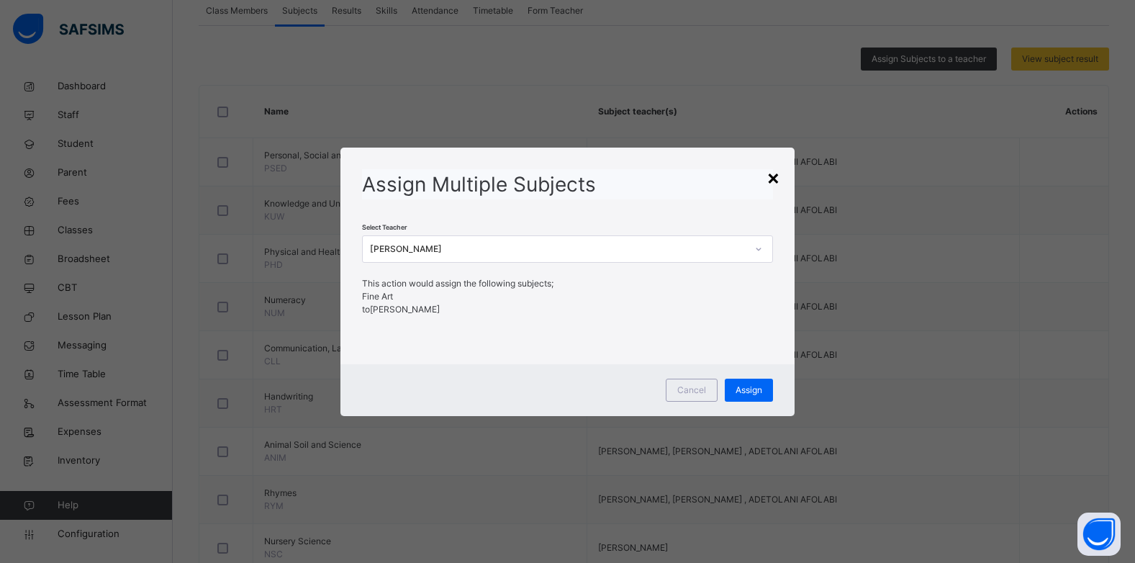
click at [778, 184] on div "×" at bounding box center [773, 177] width 14 height 30
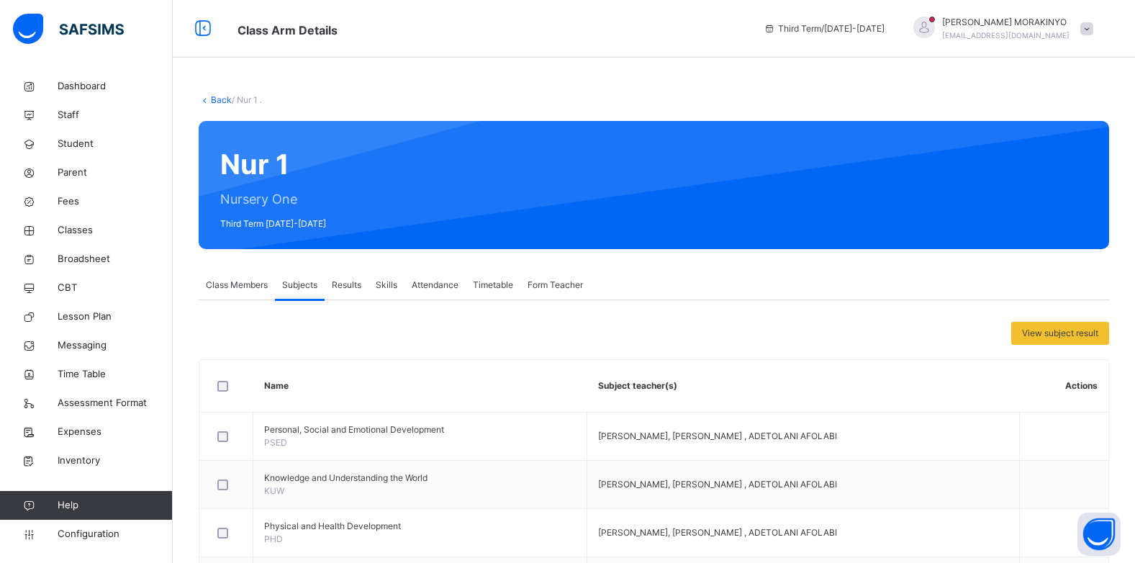
scroll to position [29, 0]
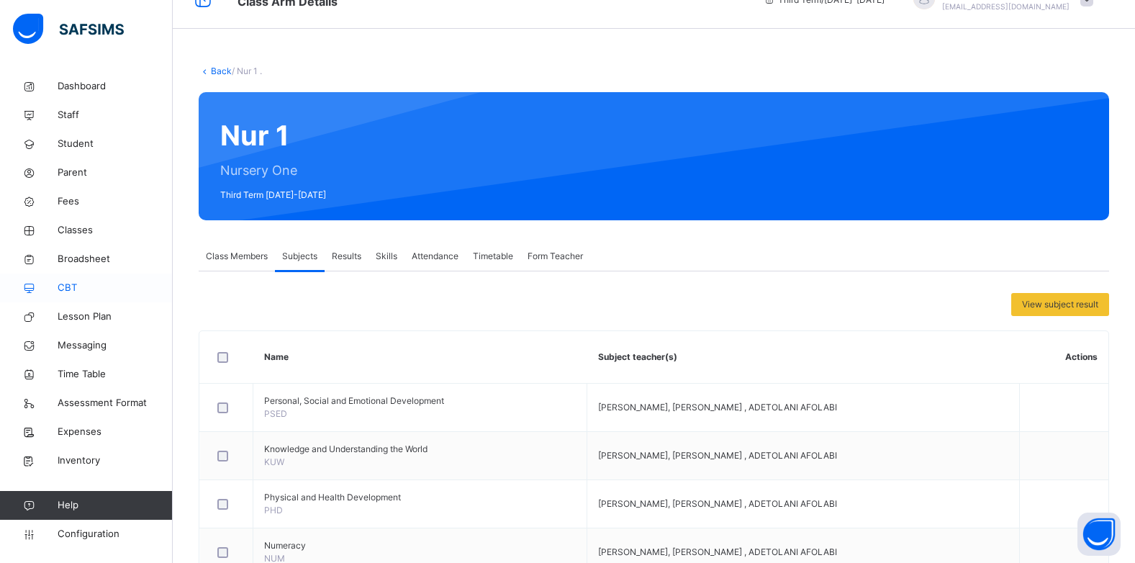
click at [94, 290] on span "CBT" at bounding box center [115, 288] width 115 height 14
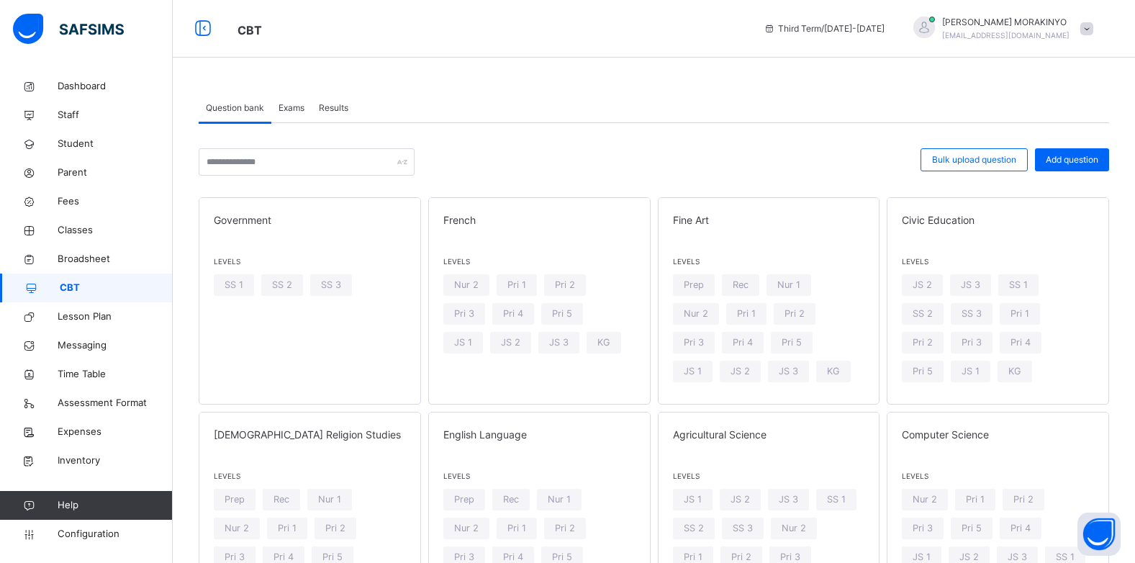
drag, startPoint x: 94, startPoint y: 290, endPoint x: 78, endPoint y: 290, distance: 15.8
drag, startPoint x: 78, startPoint y: 290, endPoint x: 540, endPoint y: 152, distance: 482.2
click at [540, 152] on div at bounding box center [668, 161] width 492 height 27
click at [234, 288] on span "SS 1" at bounding box center [234, 285] width 19 height 14
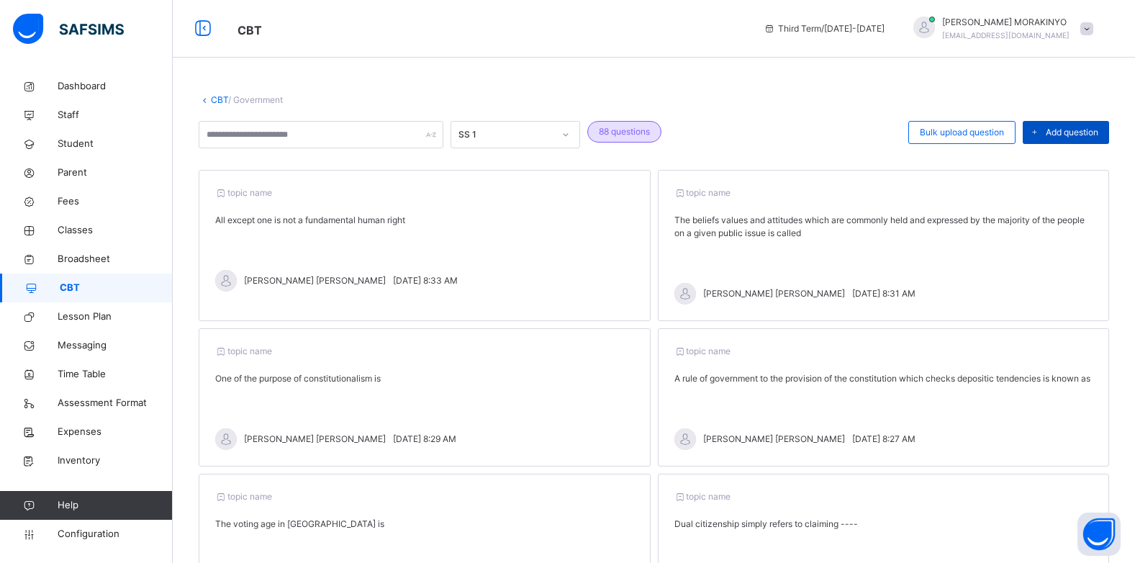
click at [1086, 137] on span "Add question" at bounding box center [1072, 132] width 53 height 13
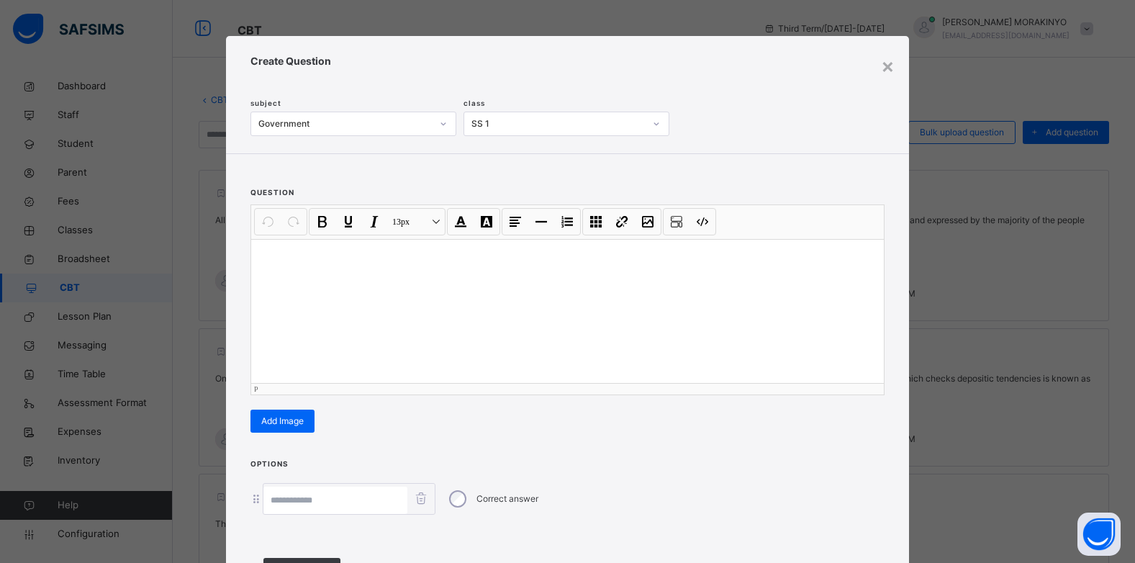
click at [442, 268] on div at bounding box center [567, 311] width 633 height 144
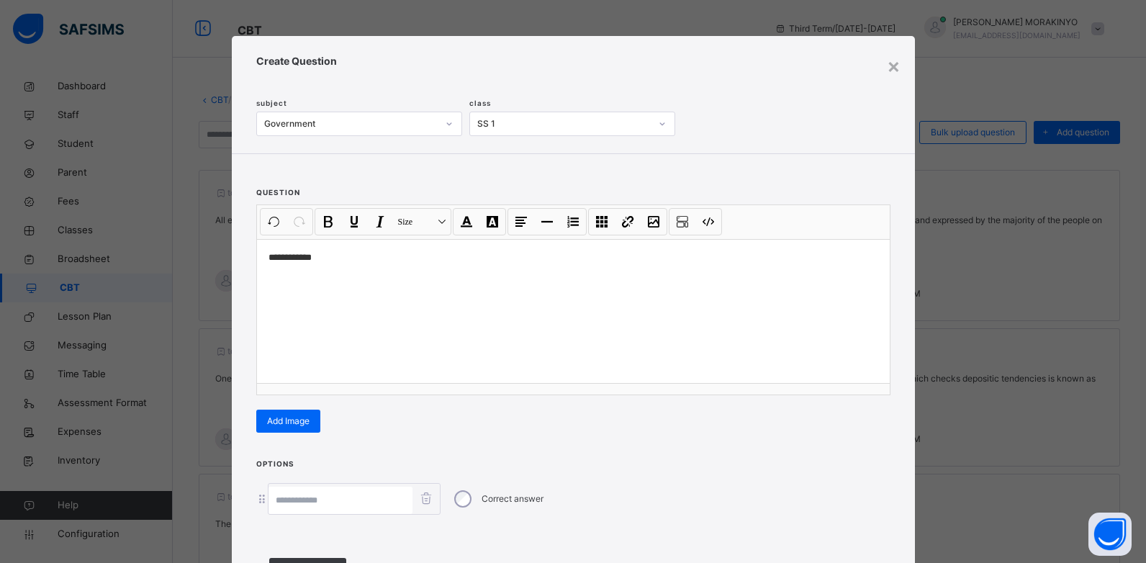
click at [417, 444] on div "**********" at bounding box center [573, 302] width 683 height 296
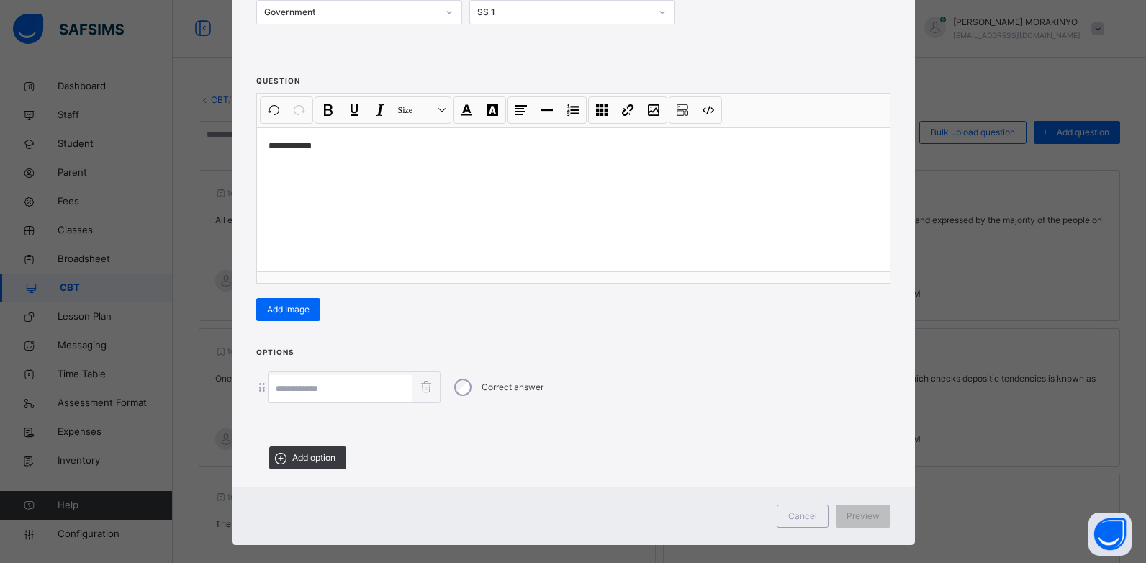
scroll to position [115, 0]
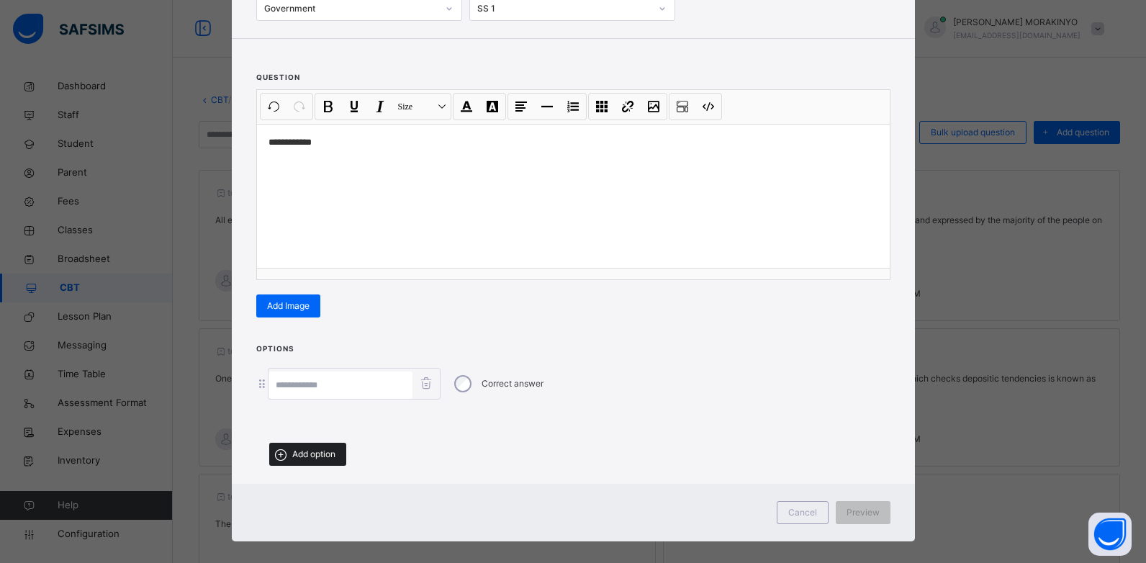
click at [317, 457] on span "Add option" at bounding box center [313, 454] width 43 height 13
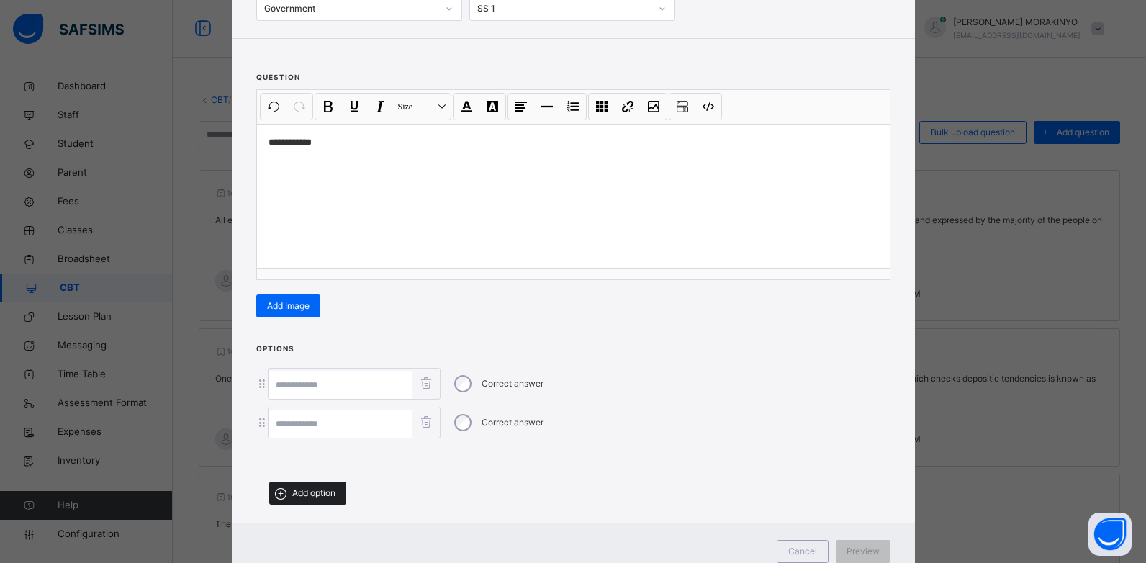
click at [309, 487] on span "Add option" at bounding box center [313, 492] width 43 height 13
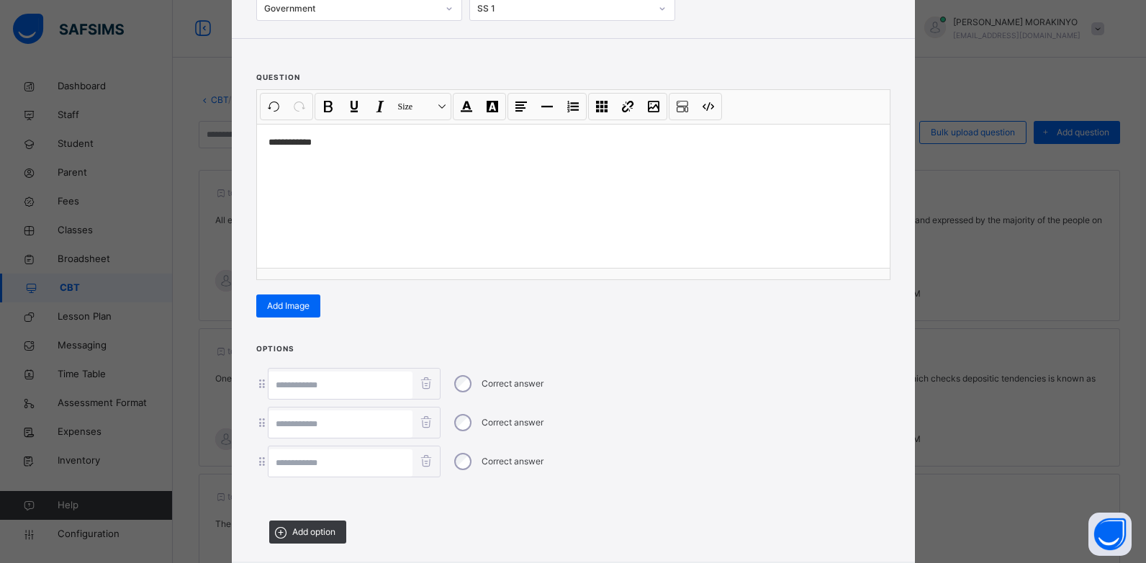
click at [317, 387] on input at bounding box center [340, 384] width 144 height 27
type input "*****"
click at [303, 421] on input at bounding box center [340, 423] width 144 height 27
type input "****"
click at [291, 462] on input at bounding box center [340, 462] width 144 height 27
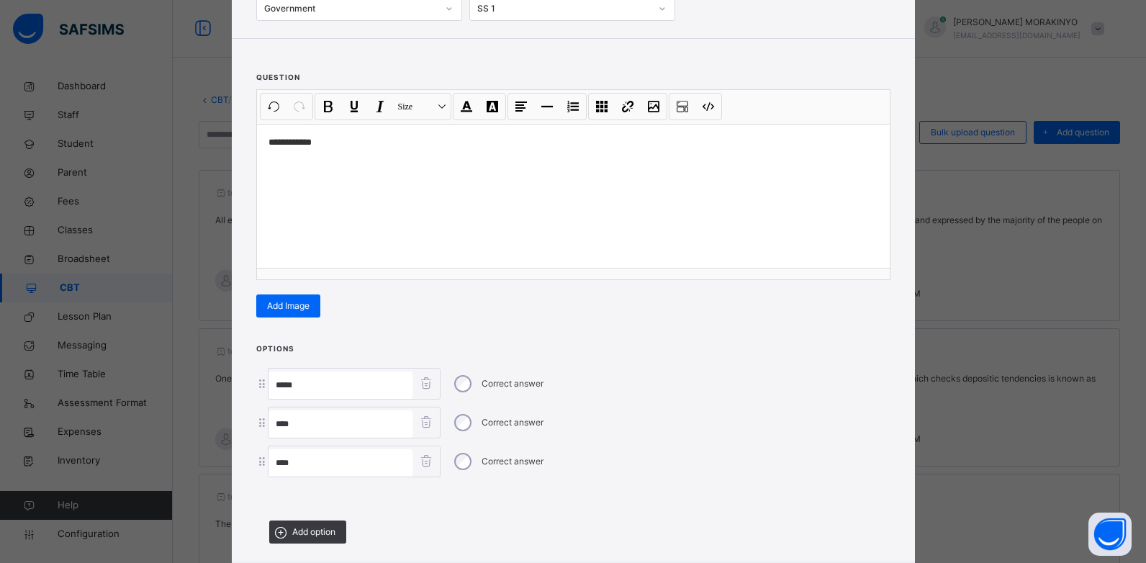
click at [467, 379] on div "Correct answer" at bounding box center [497, 383] width 99 height 30
type input "****"
click at [461, 430] on div "Correct answer" at bounding box center [497, 422] width 99 height 30
click at [743, 411] on div "**** Correct answer" at bounding box center [573, 423] width 634 height 32
click at [911, 448] on div "**********" at bounding box center [573, 281] width 1146 height 563
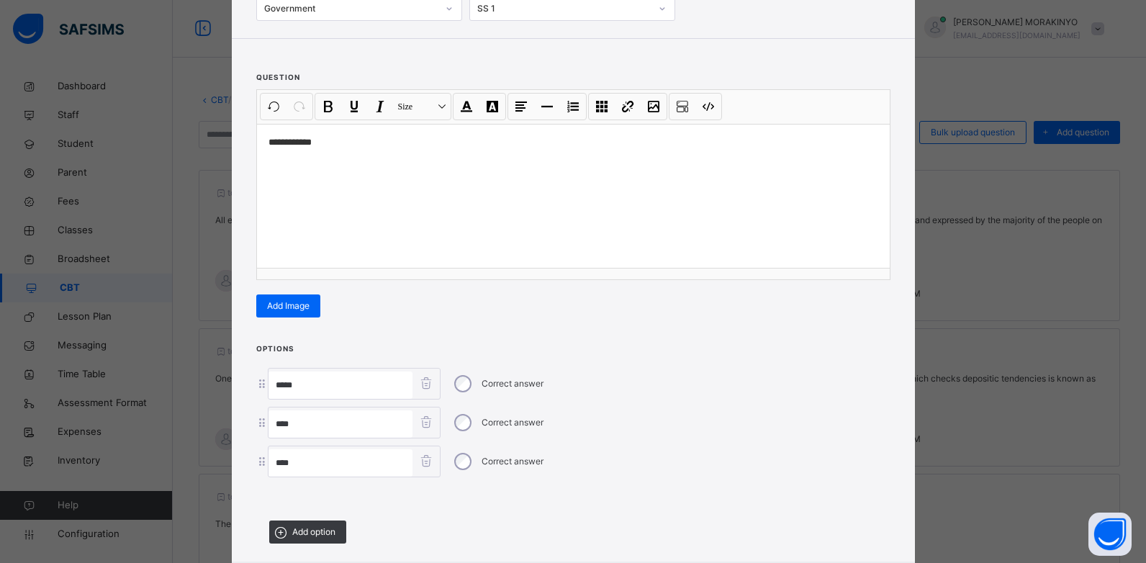
click at [909, 448] on div "Options ***** Correct answer **** Correct answer **** Correct answer Add option" at bounding box center [573, 448] width 683 height 212
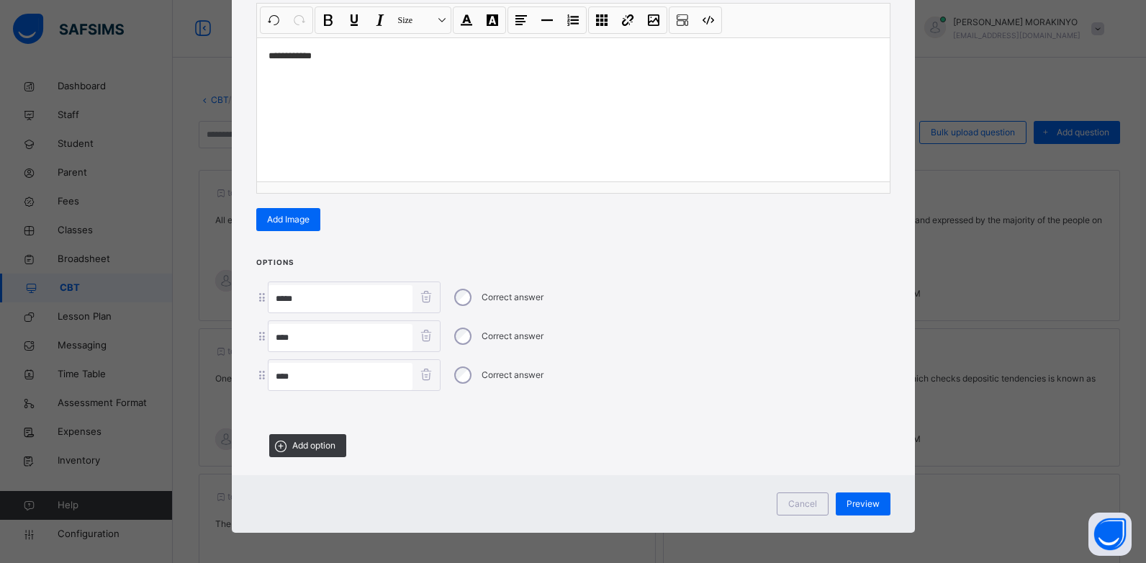
scroll to position [203, 0]
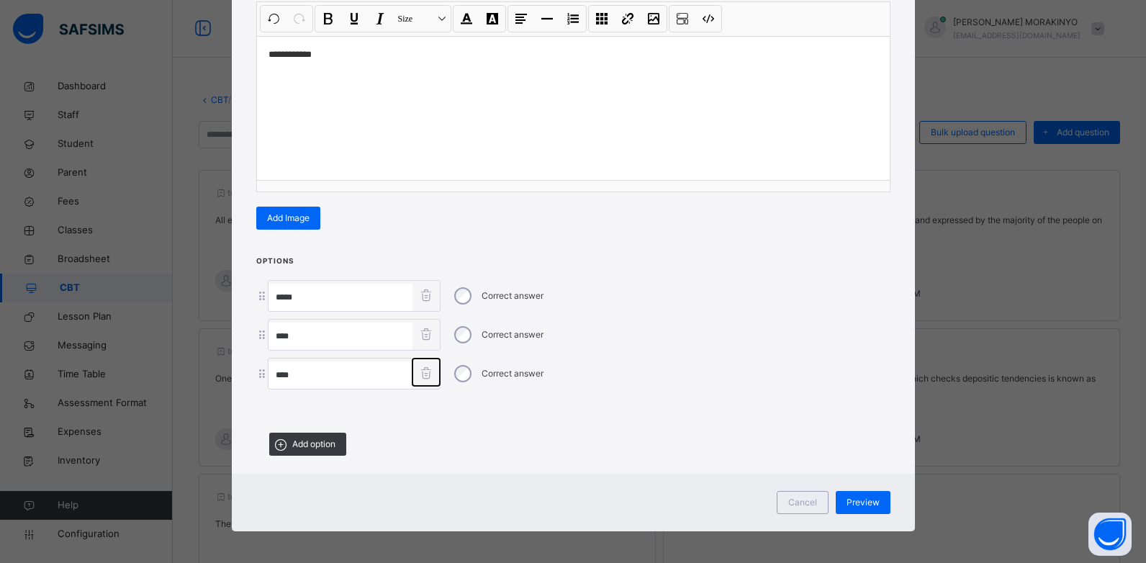
click at [423, 371] on icon at bounding box center [426, 372] width 18 height 15
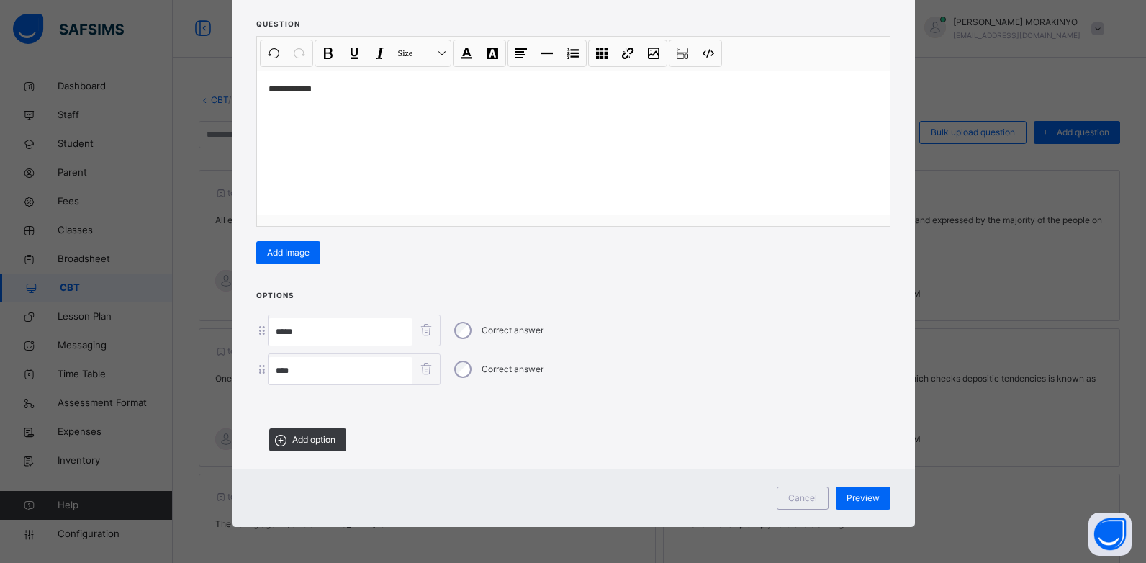
scroll to position [166, 0]
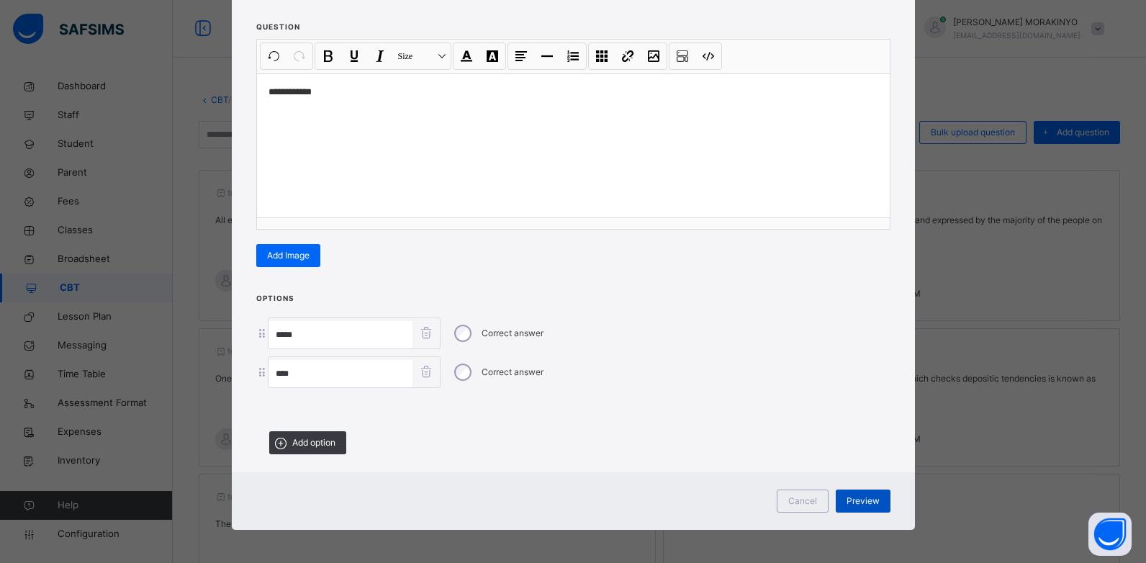
click at [841, 495] on div "Preview" at bounding box center [863, 500] width 55 height 23
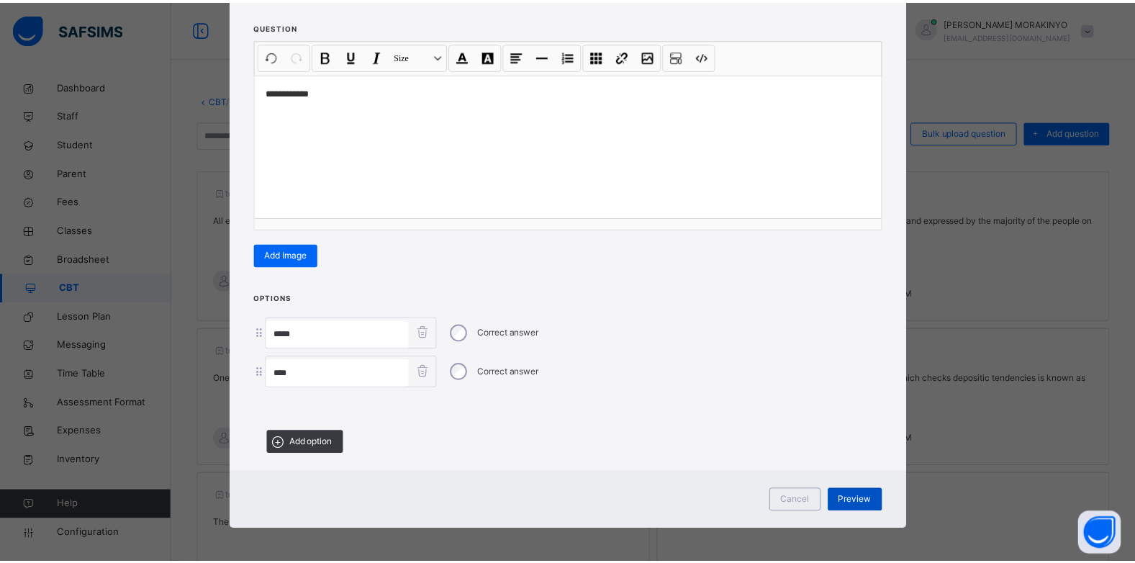
scroll to position [0, 0]
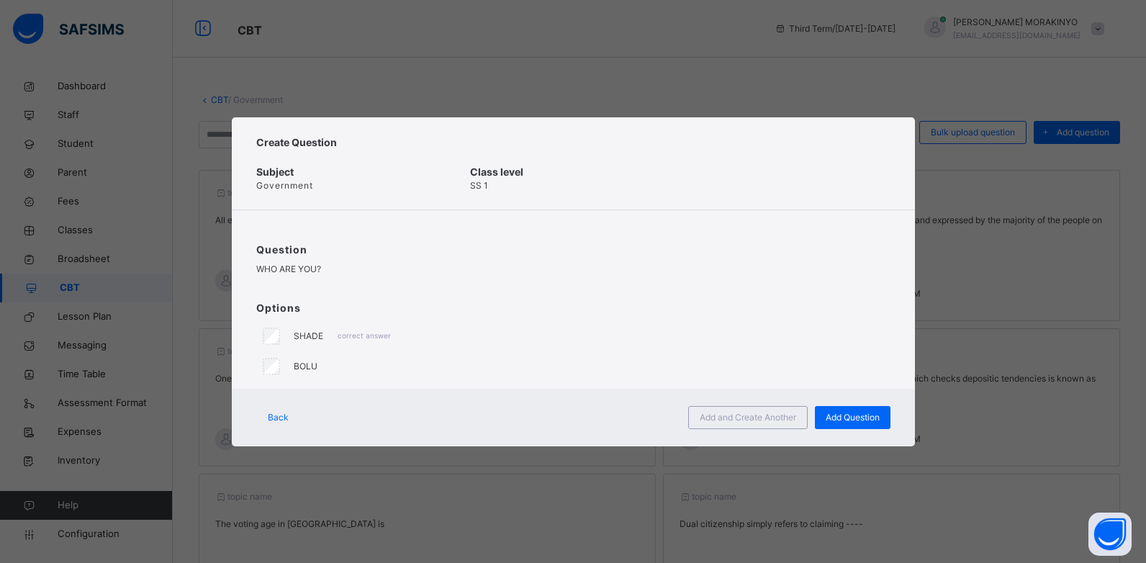
click at [931, 268] on div "Create Question Subject Government Class level SS 1 Question WHO ARE YOU? Optio…" at bounding box center [573, 281] width 1146 height 563
click at [872, 144] on span "Create Question" at bounding box center [573, 142] width 634 height 15
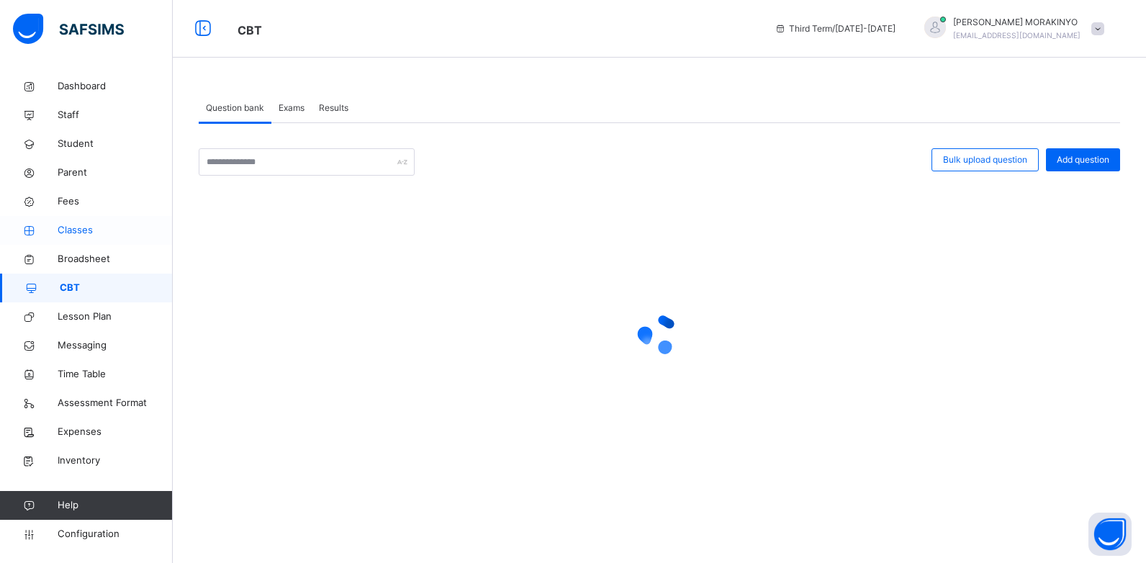
click at [83, 240] on link "Classes" at bounding box center [86, 230] width 173 height 29
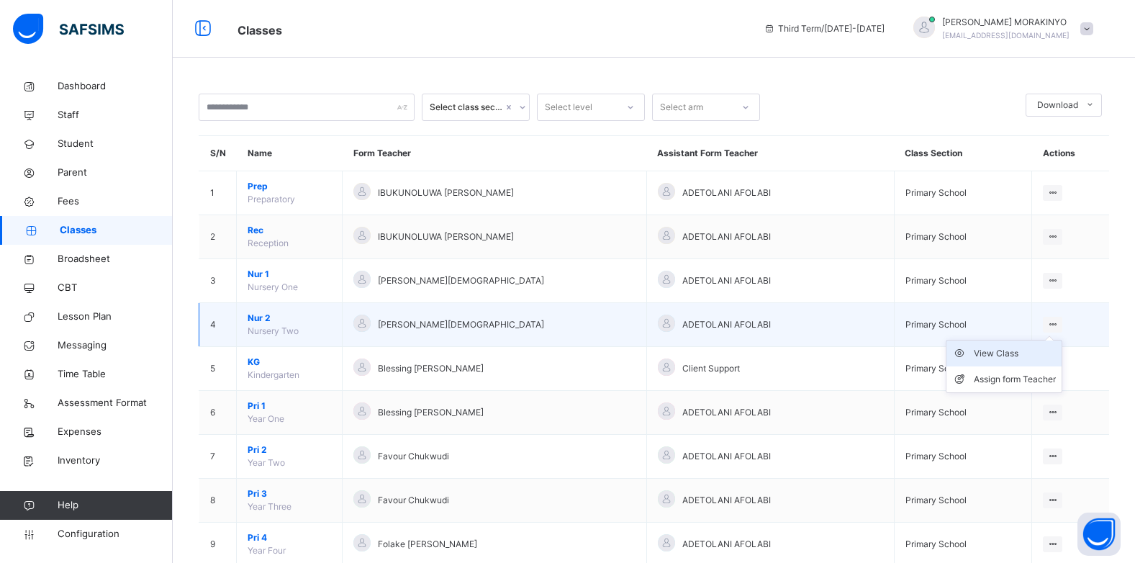
click at [1011, 357] on div "View Class" at bounding box center [1015, 353] width 82 height 14
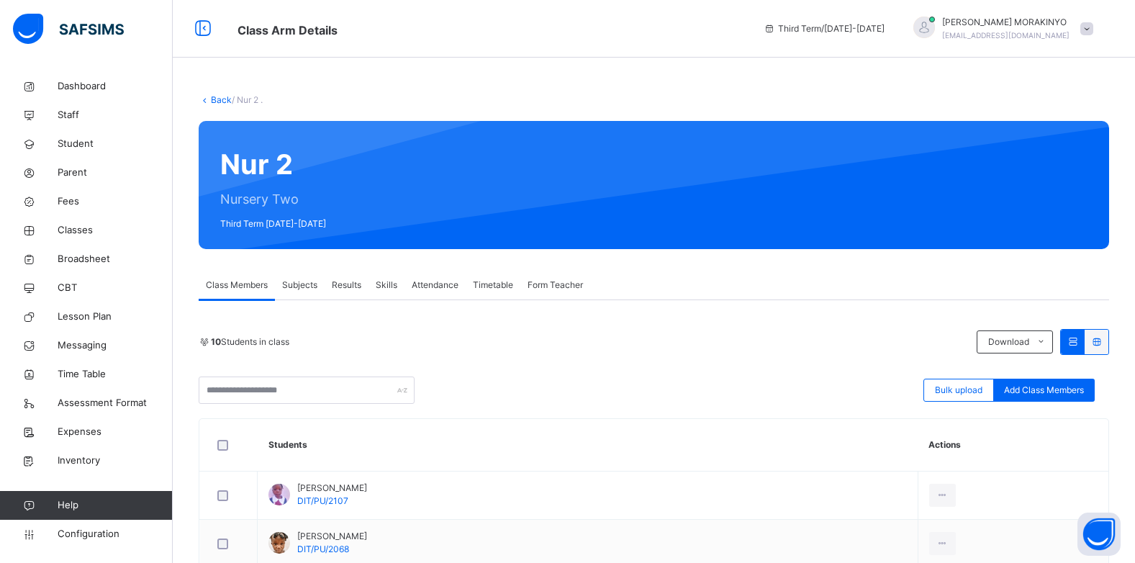
click at [302, 280] on span "Subjects" at bounding box center [299, 285] width 35 height 13
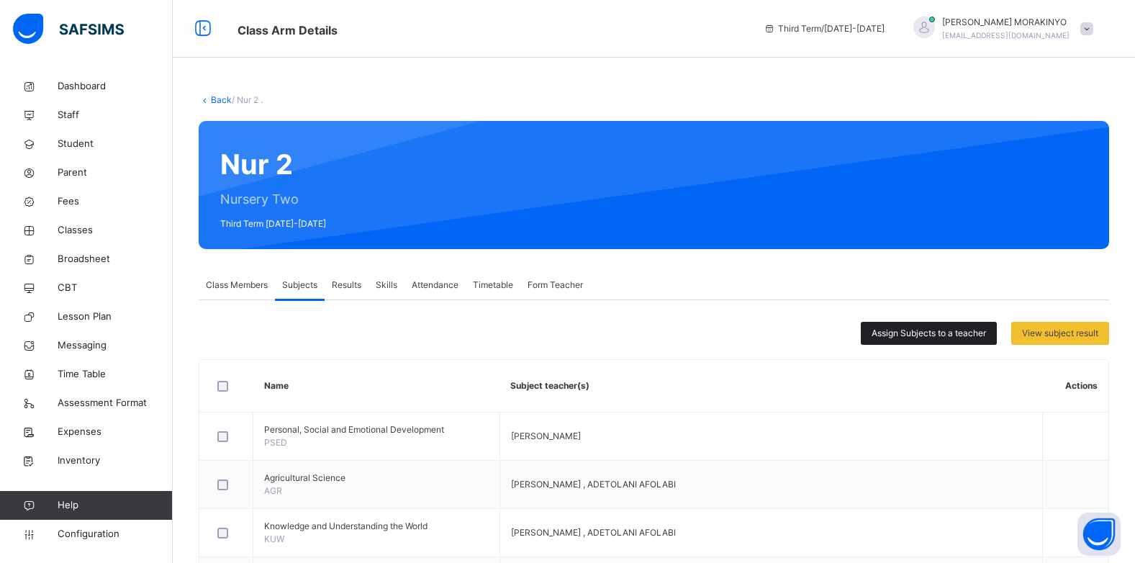
click at [922, 330] on span "Assign Subjects to a teacher" at bounding box center [928, 333] width 114 height 13
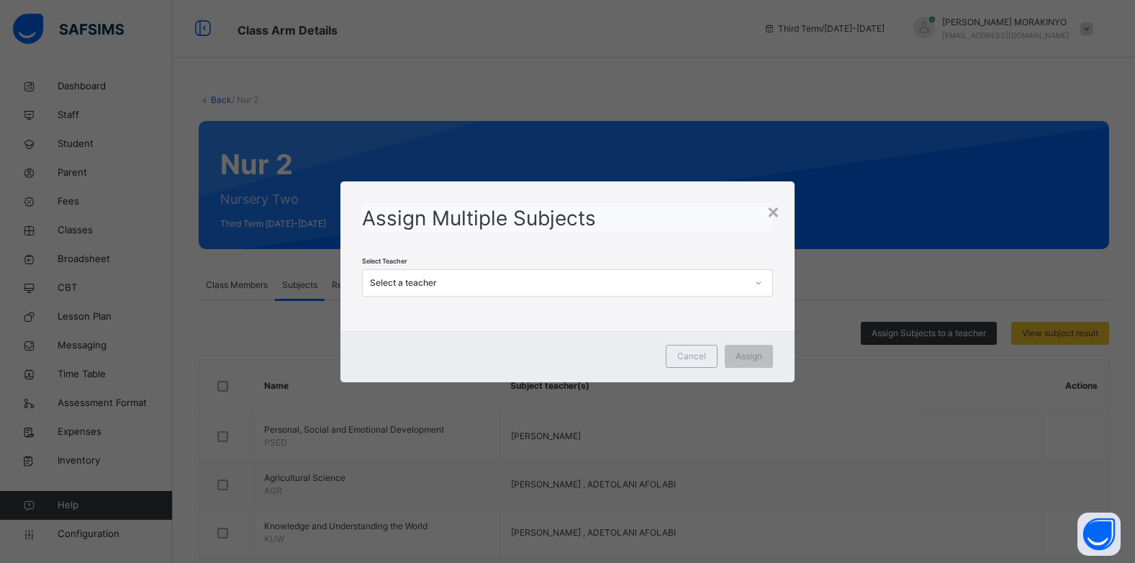
click at [519, 273] on div "Select a teacher" at bounding box center [554, 282] width 382 height 22
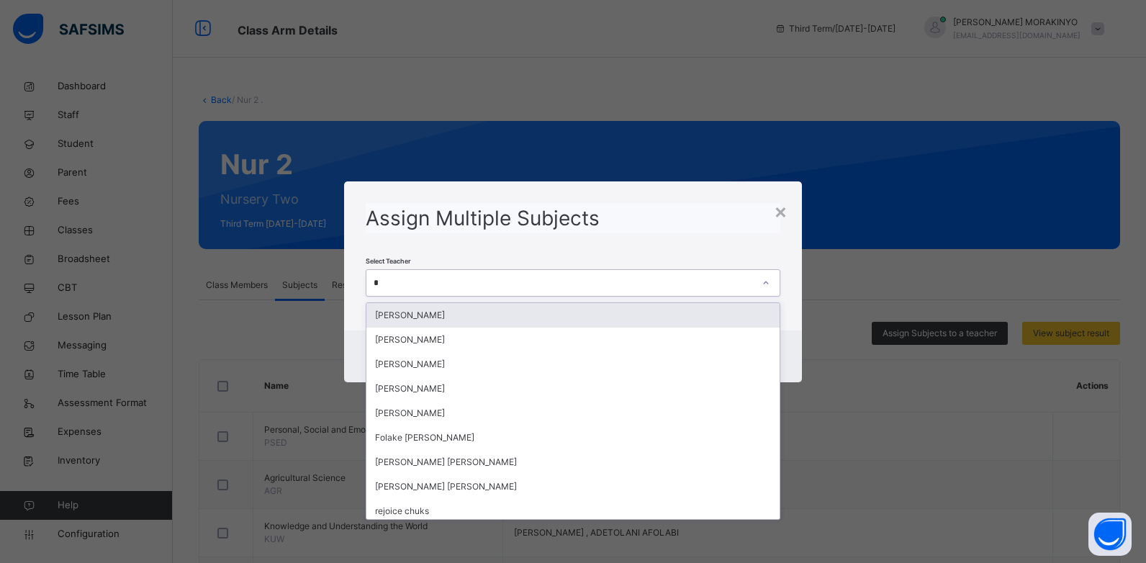
type input "**"
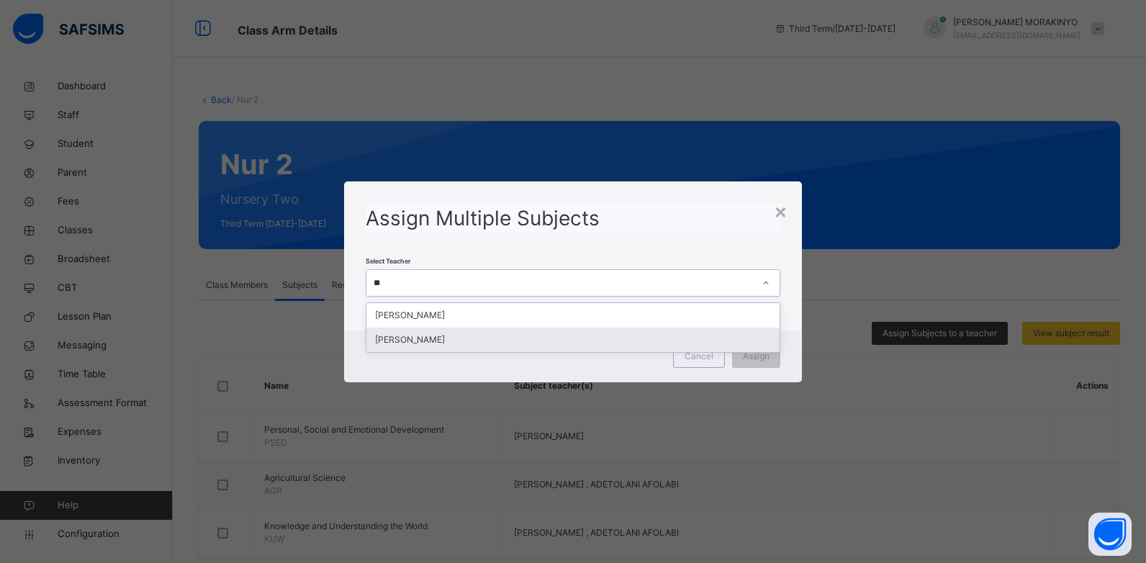
click at [471, 345] on div "[PERSON_NAME]" at bounding box center [573, 339] width 414 height 24
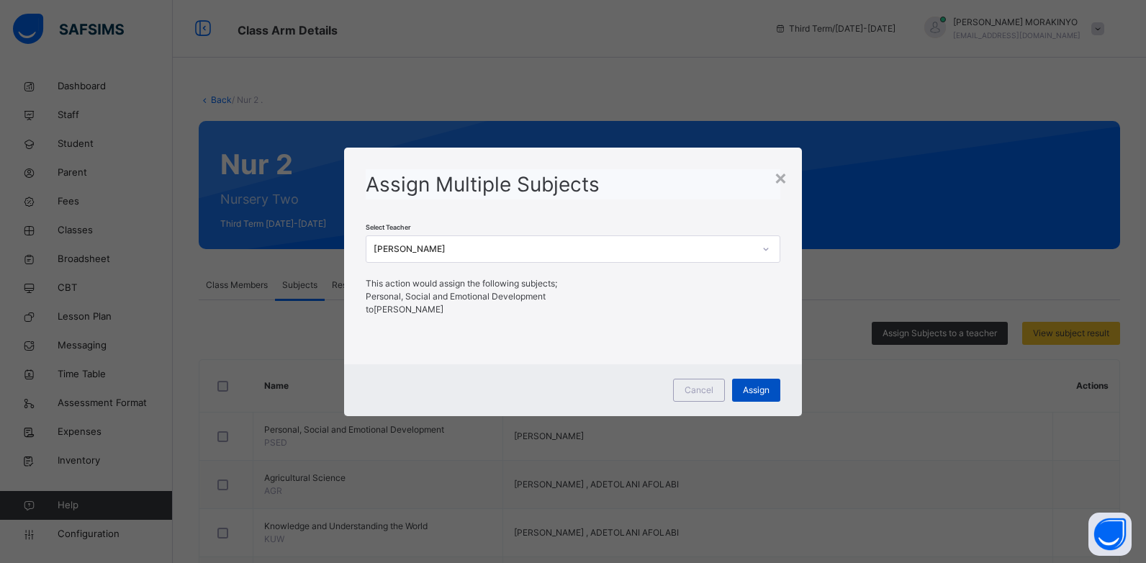
click at [756, 394] on span "Assign" at bounding box center [756, 390] width 27 height 13
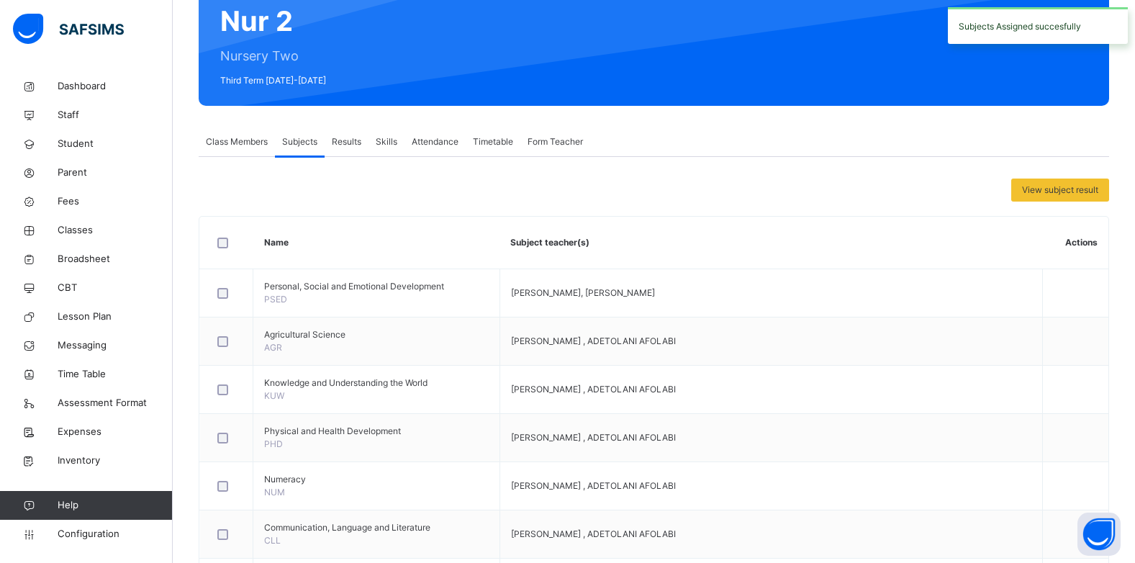
scroll to position [144, 0]
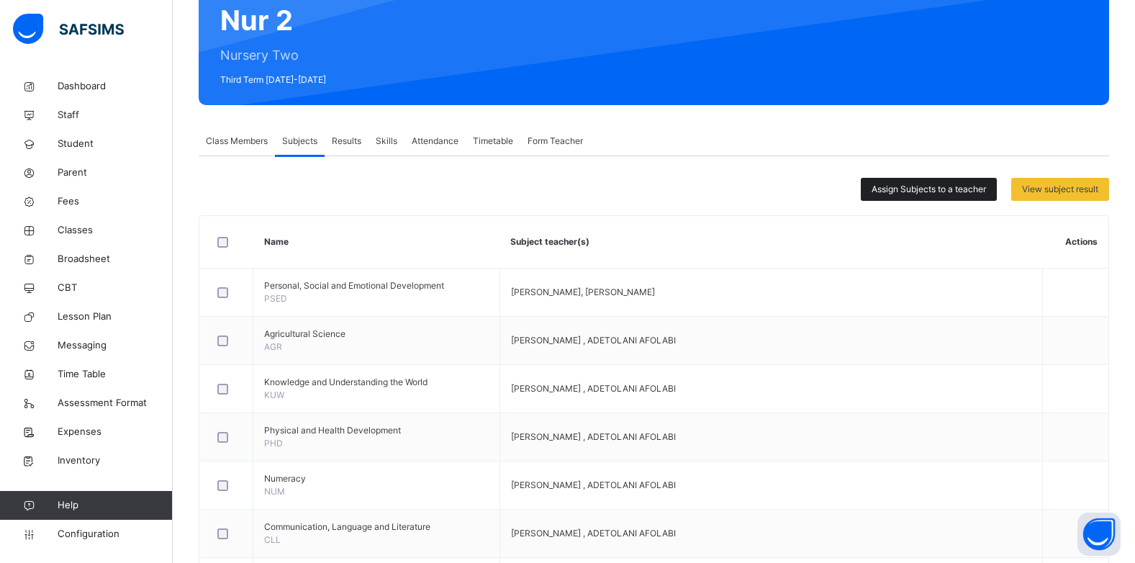
click at [956, 194] on span "Assign Subjects to a teacher" at bounding box center [928, 189] width 114 height 13
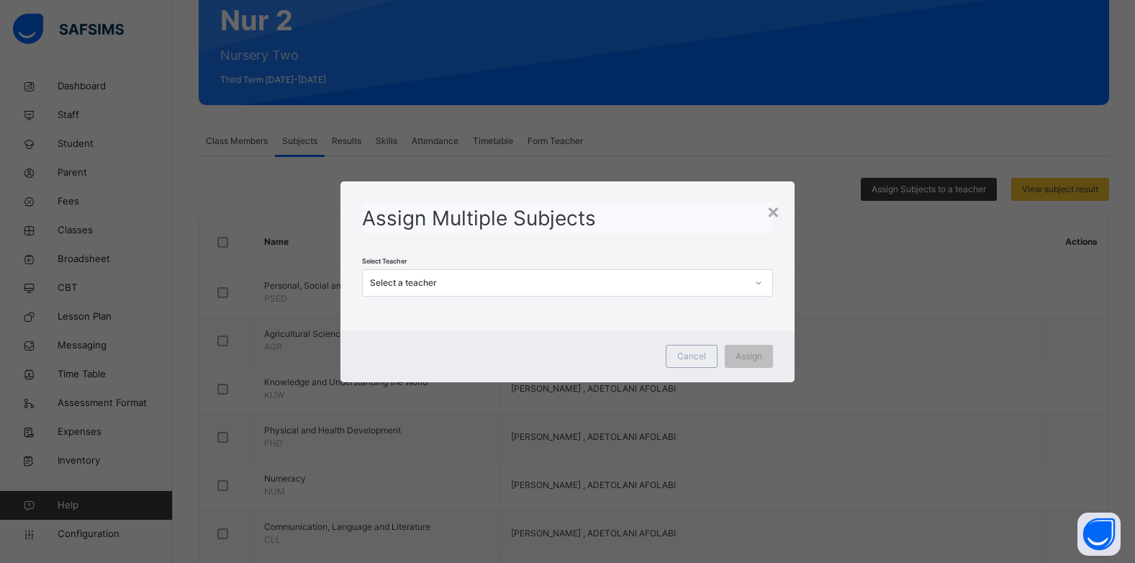
click at [476, 279] on div "Select a teacher" at bounding box center [558, 282] width 376 height 13
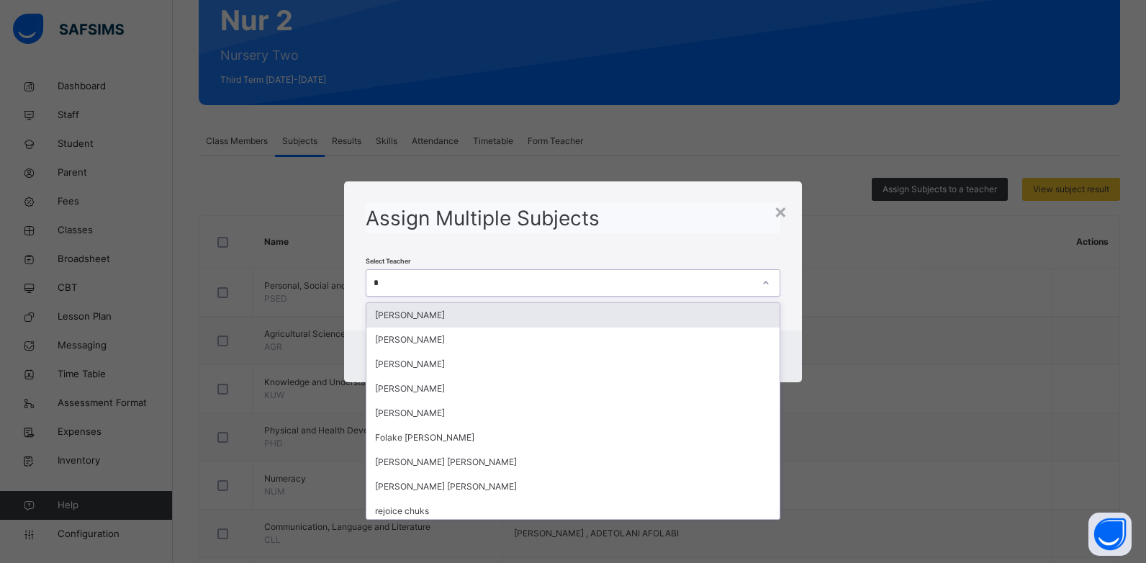
type input "**"
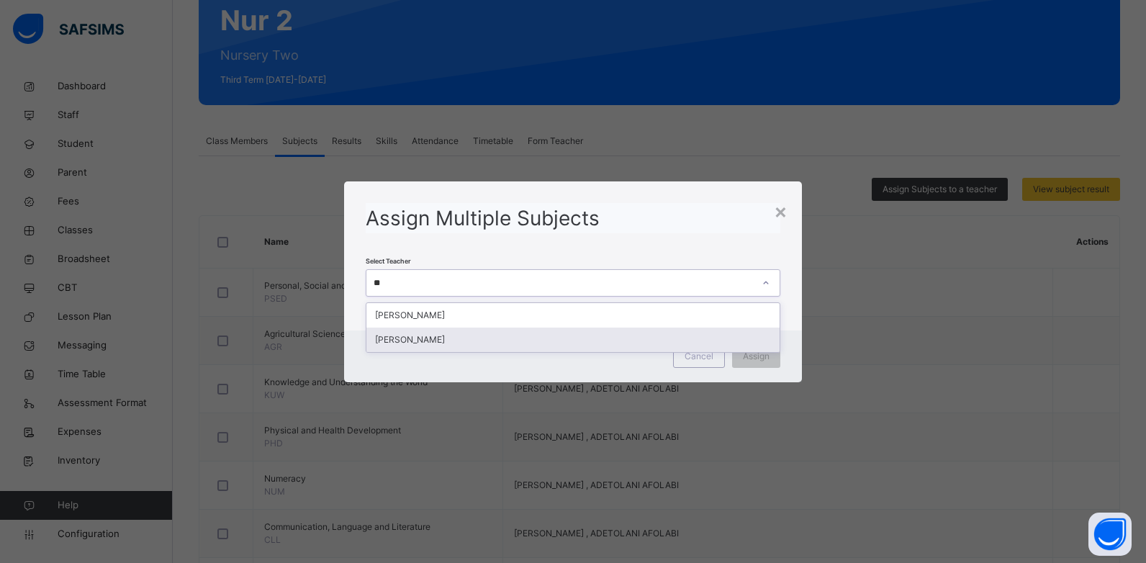
click at [451, 334] on div "[PERSON_NAME]" at bounding box center [573, 339] width 414 height 24
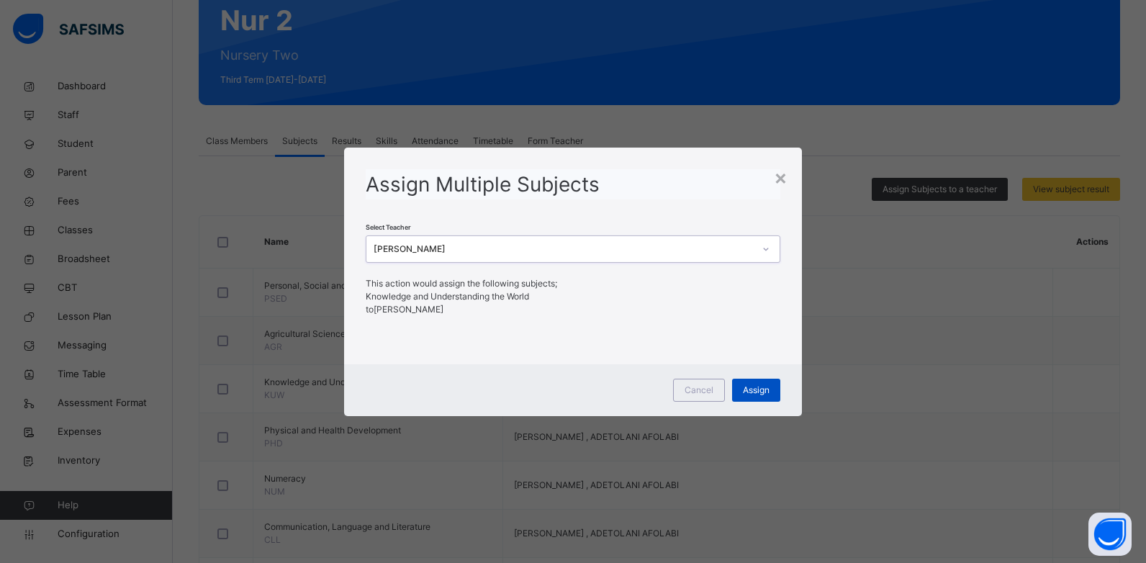
click at [738, 386] on div "Assign" at bounding box center [756, 390] width 48 height 23
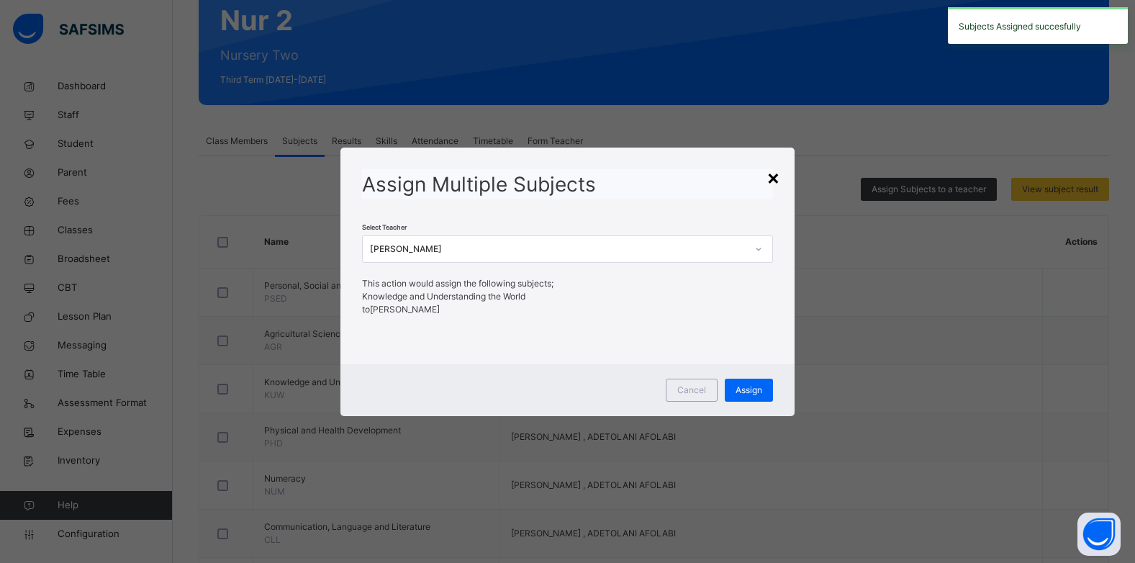
click at [771, 183] on div "×" at bounding box center [773, 177] width 14 height 30
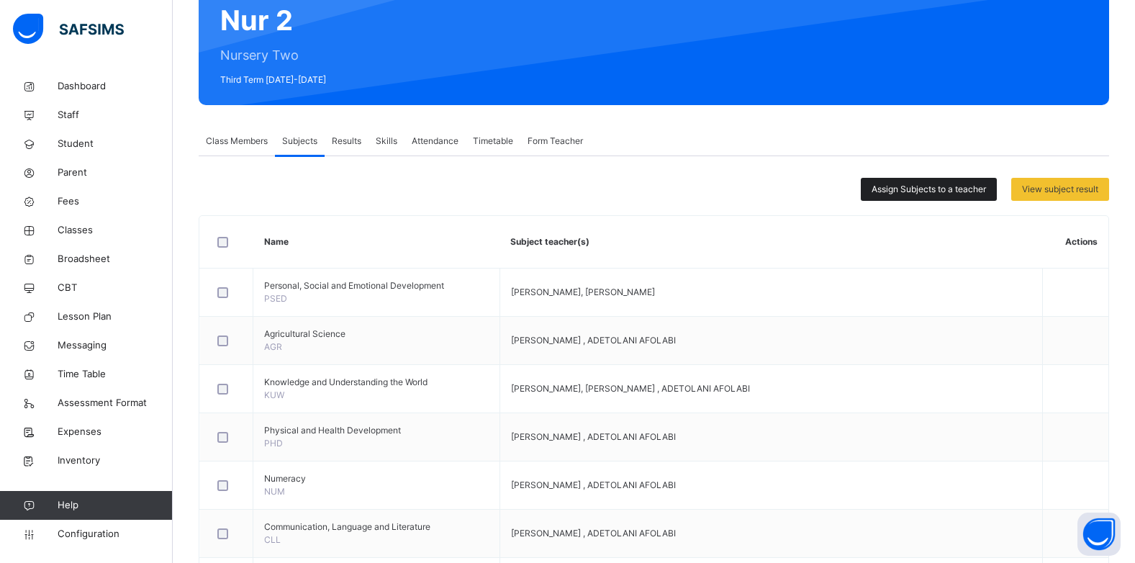
click at [890, 194] on span "Assign Subjects to a teacher" at bounding box center [928, 189] width 114 height 13
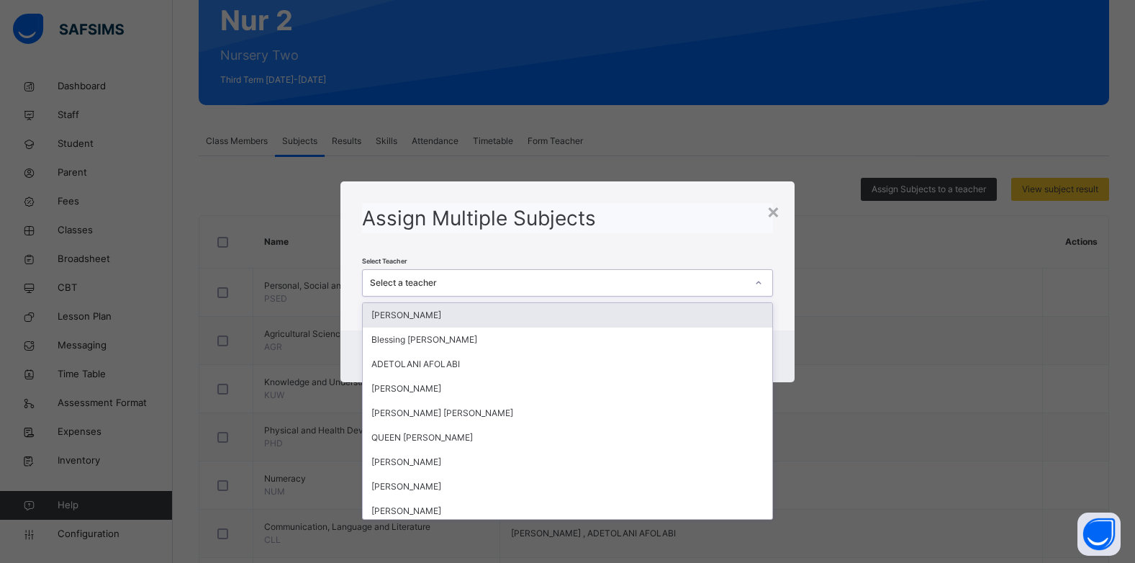
click at [494, 280] on div "Select a teacher" at bounding box center [558, 282] width 376 height 13
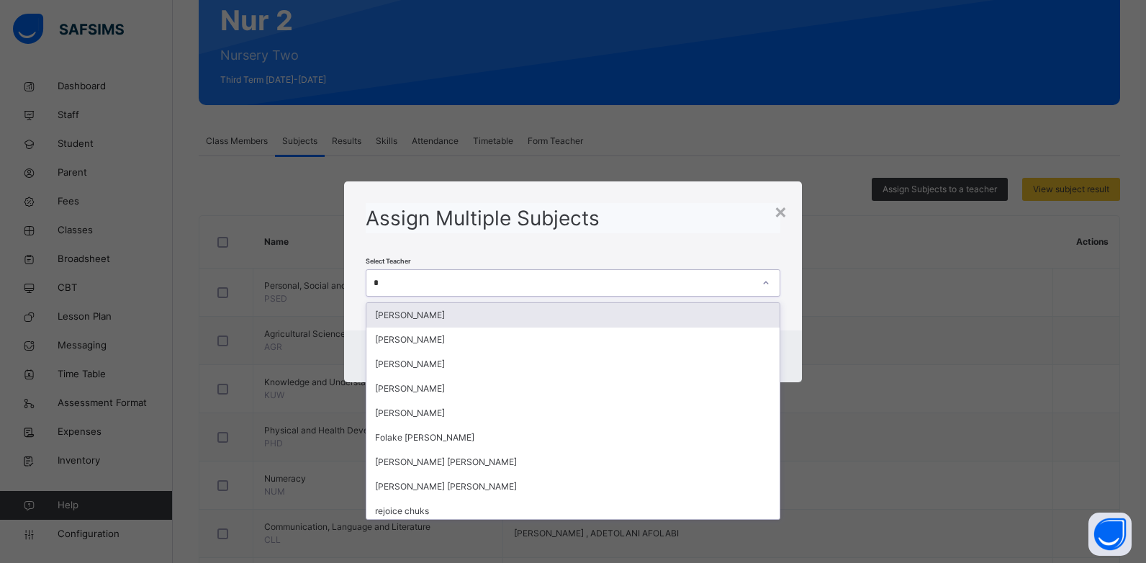
type input "**"
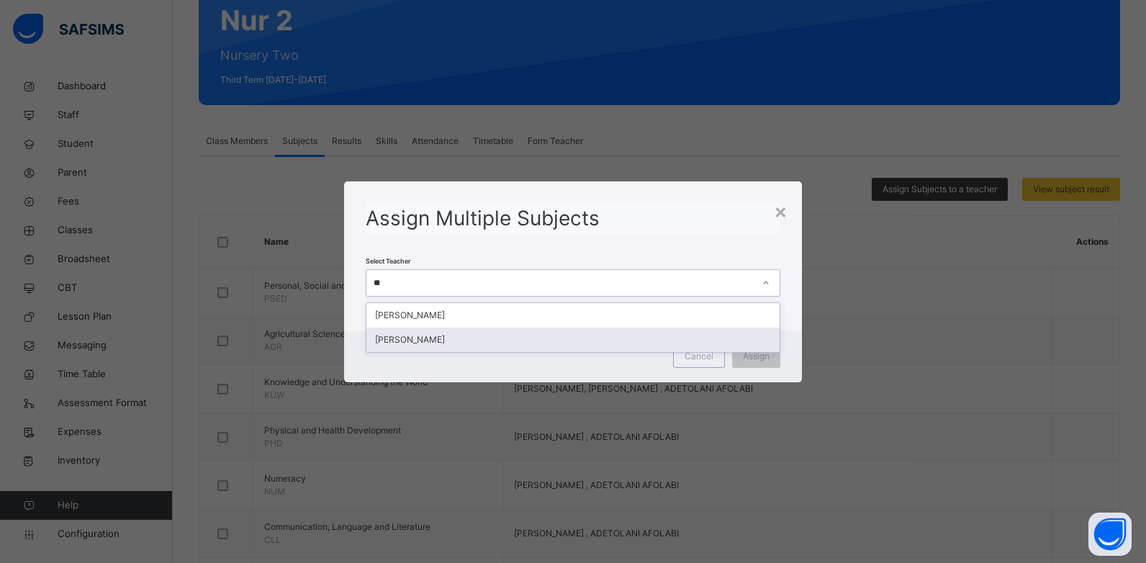
click at [456, 339] on div "[PERSON_NAME]" at bounding box center [573, 339] width 414 height 24
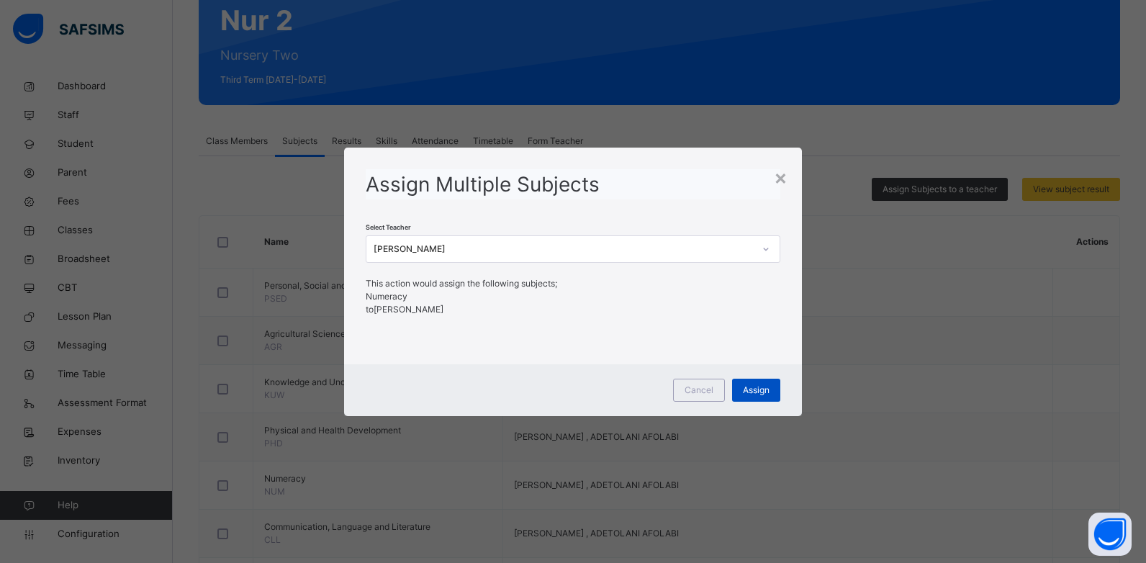
click at [755, 392] on span "Assign" at bounding box center [756, 390] width 27 height 13
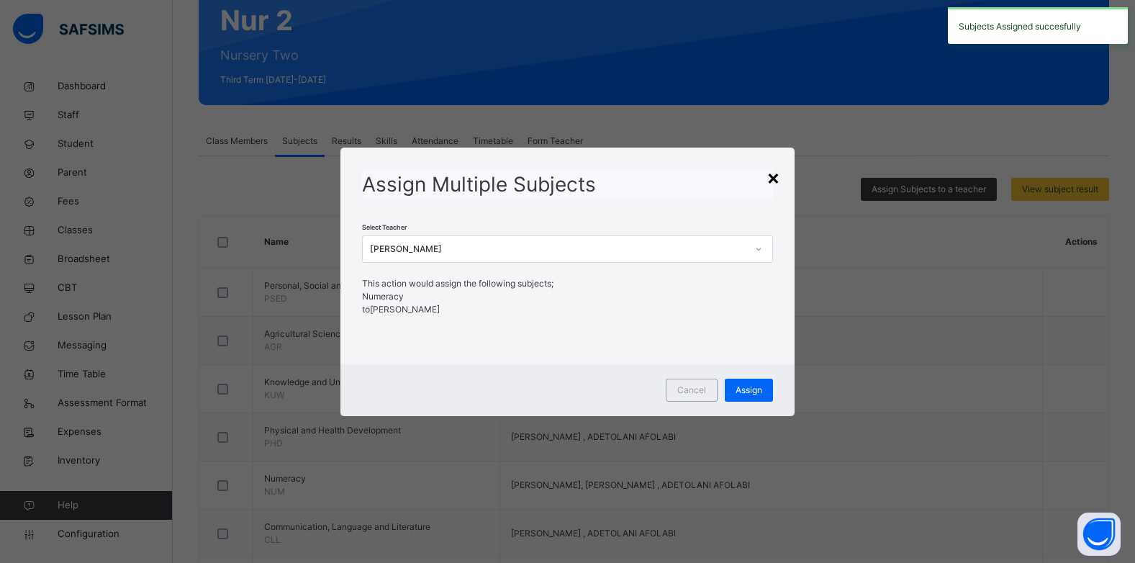
click at [776, 183] on div "×" at bounding box center [773, 177] width 14 height 30
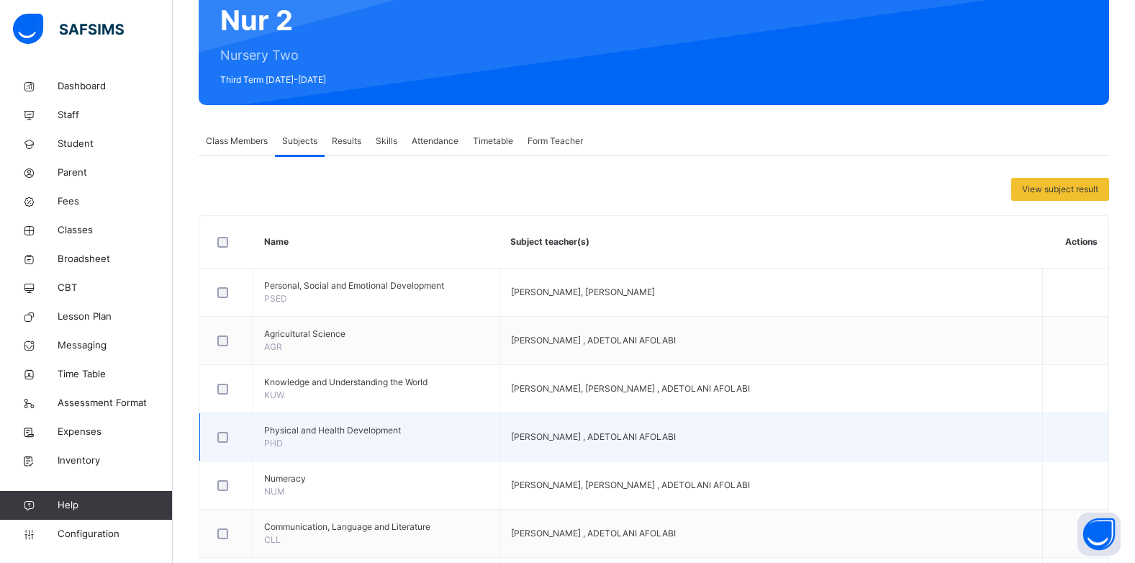
click at [222, 445] on div at bounding box center [226, 437] width 31 height 30
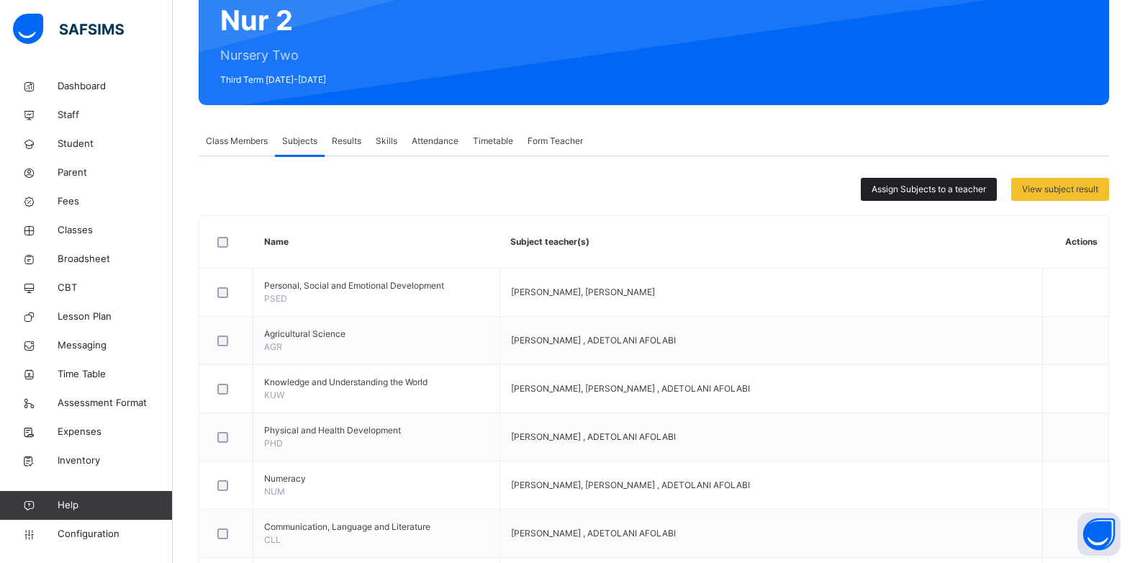
click at [901, 195] on span "Assign Subjects to a teacher" at bounding box center [928, 189] width 114 height 13
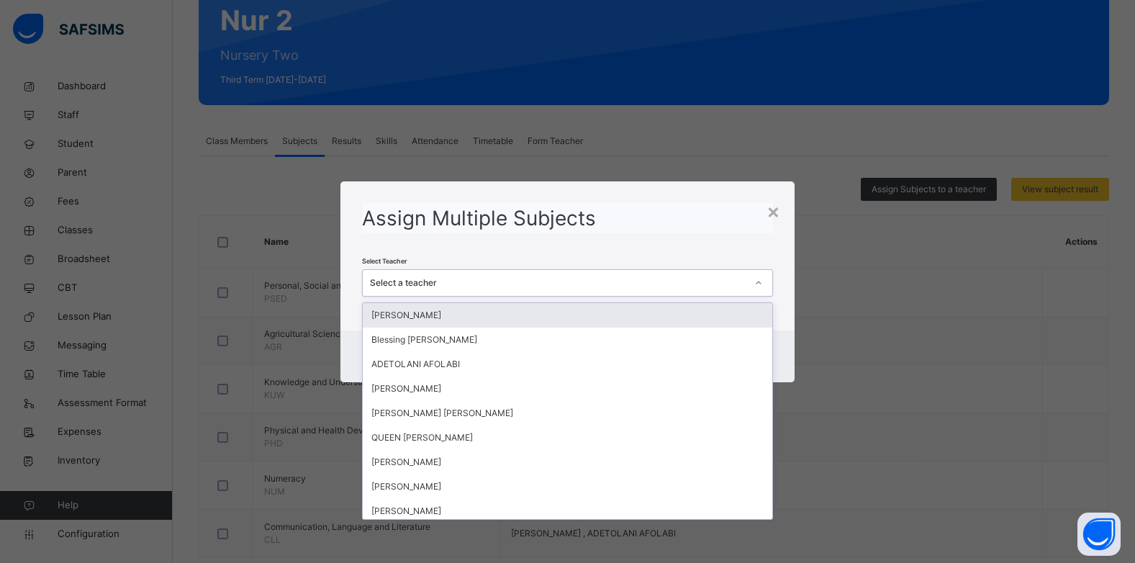
click at [566, 281] on div "Select a teacher" at bounding box center [558, 282] width 376 height 13
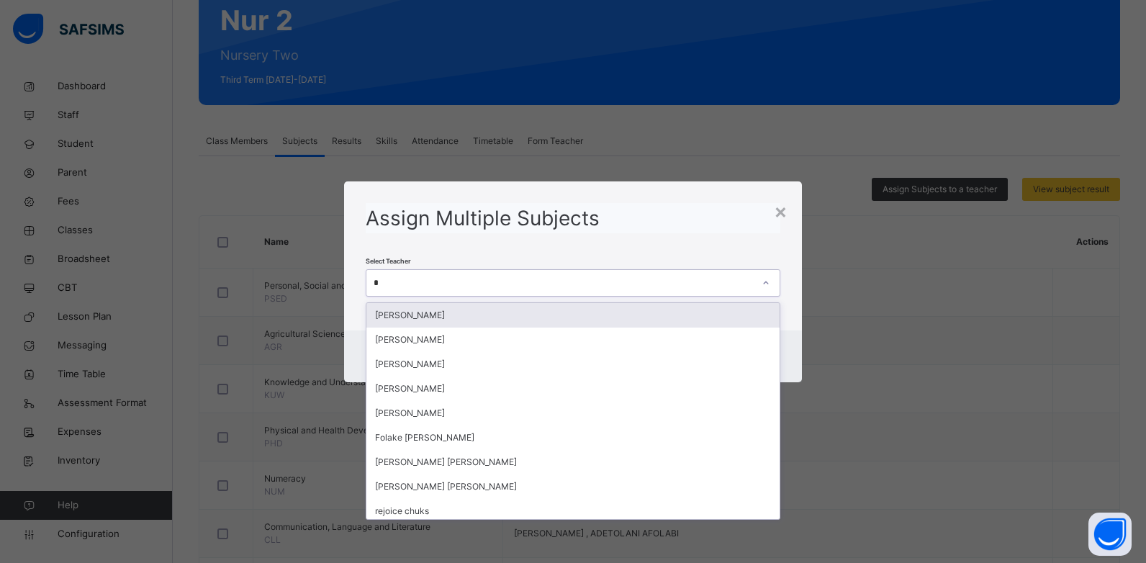
type input "**"
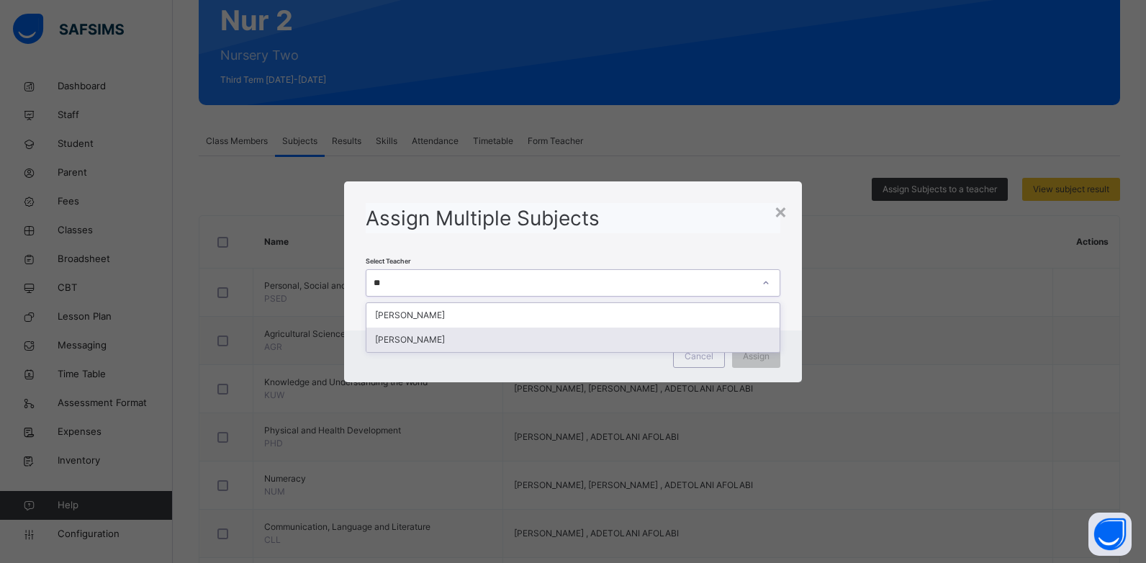
click at [474, 344] on div "[PERSON_NAME]" at bounding box center [573, 339] width 414 height 24
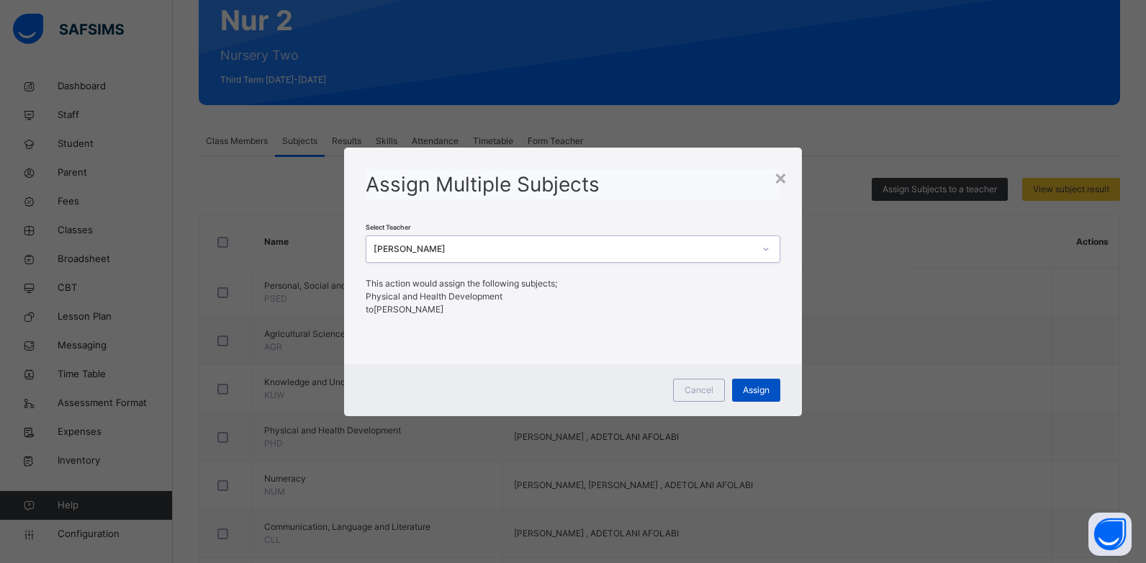
click at [766, 387] on span "Assign" at bounding box center [756, 390] width 27 height 13
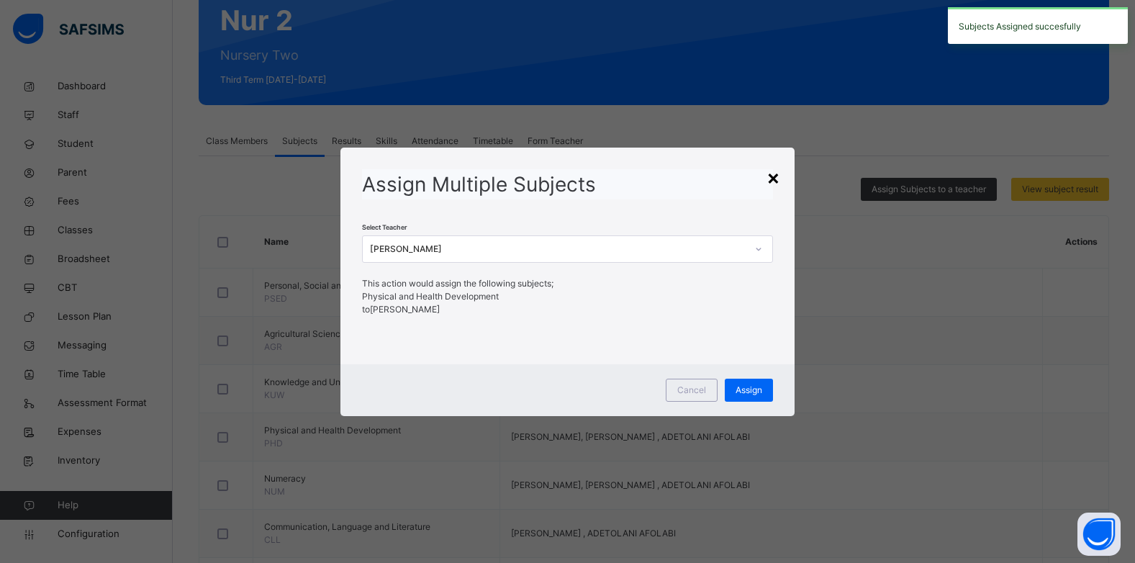
click at [770, 179] on div "×" at bounding box center [773, 177] width 14 height 30
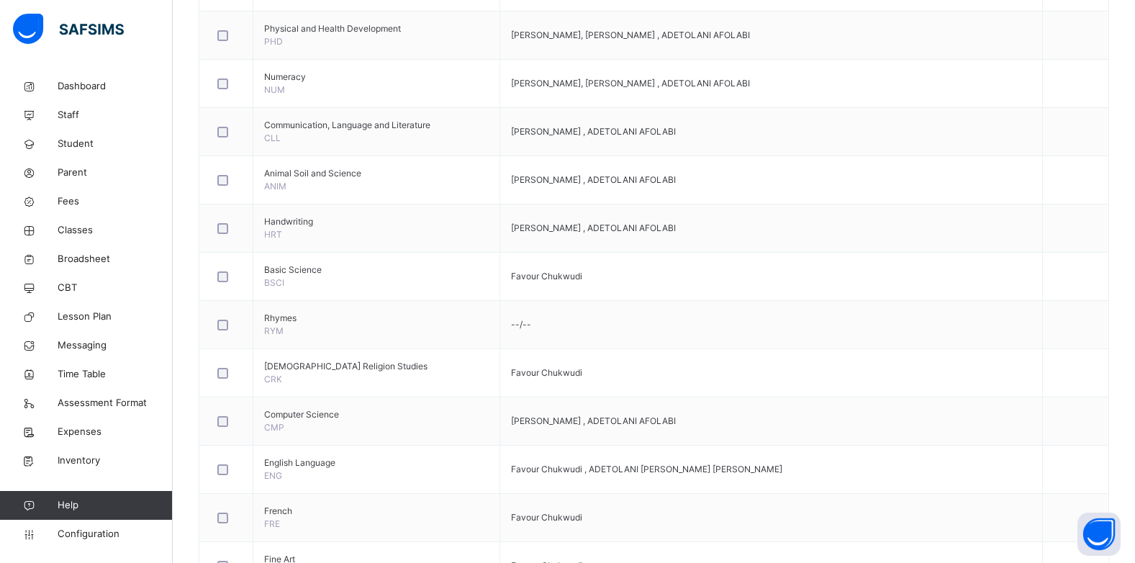
scroll to position [547, 0]
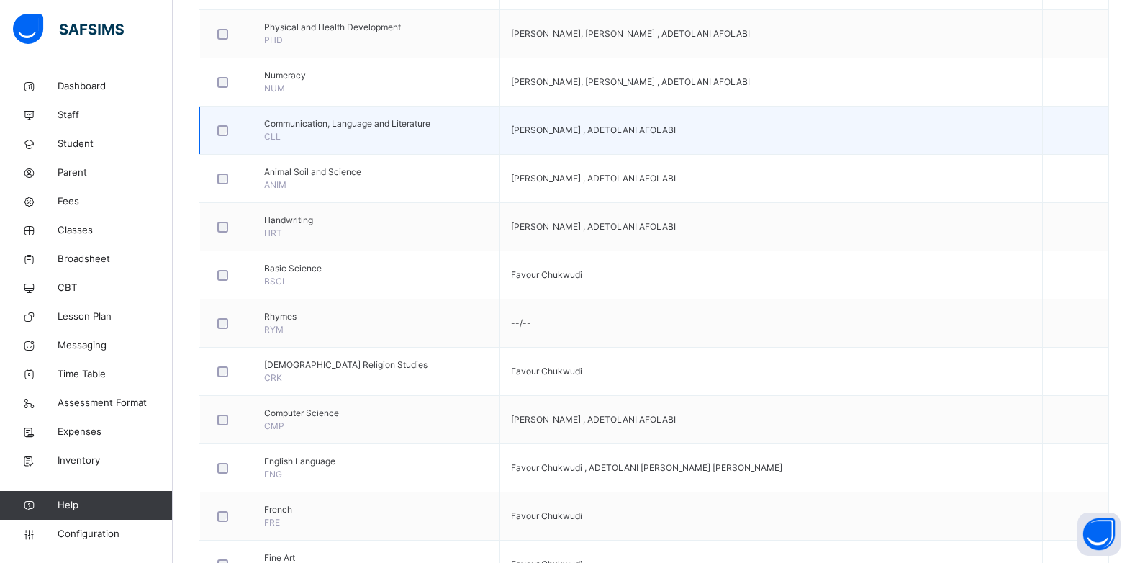
click at [230, 130] on div at bounding box center [226, 130] width 24 height 11
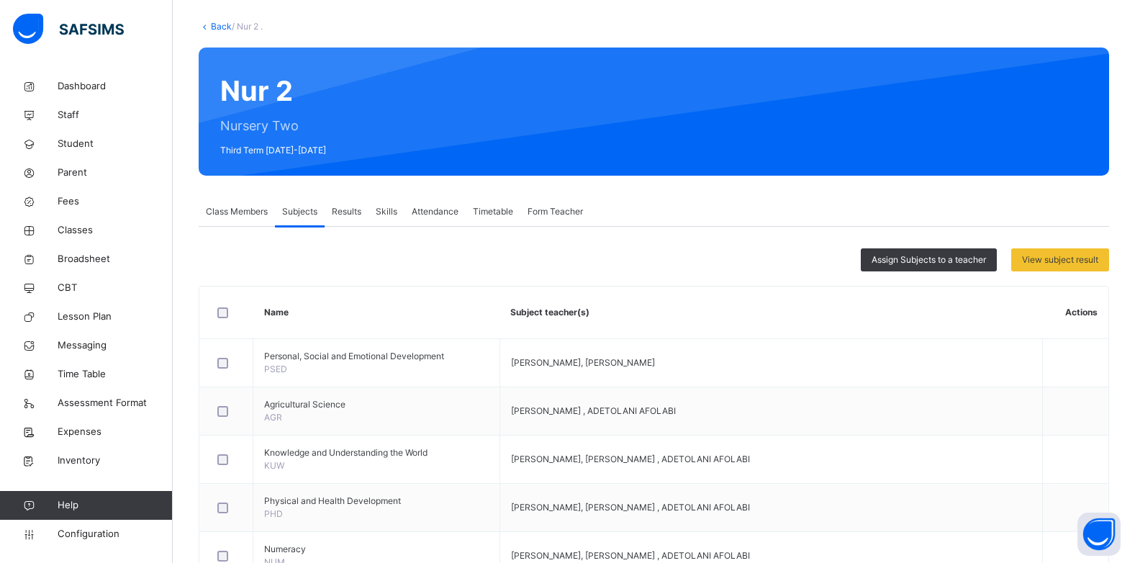
scroll to position [58, 0]
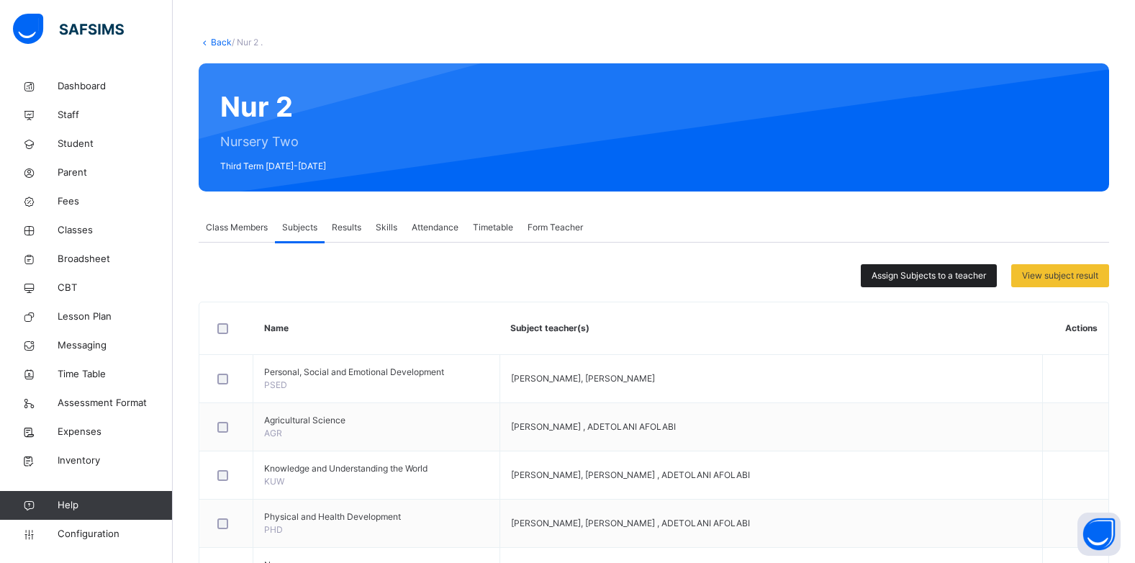
click at [954, 279] on span "Assign Subjects to a teacher" at bounding box center [928, 275] width 114 height 13
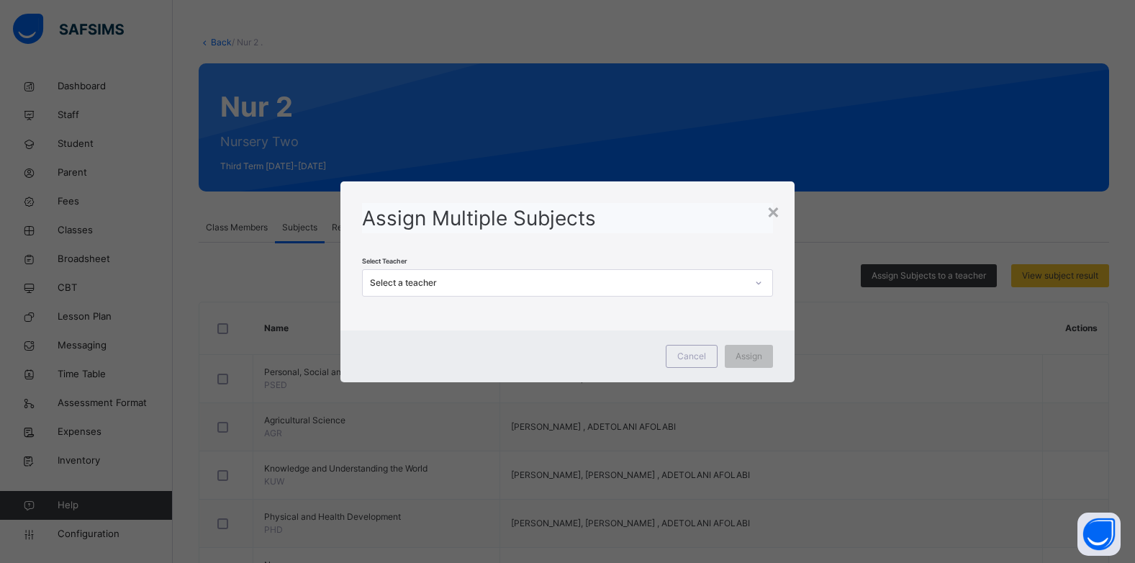
click at [597, 281] on div "Select a teacher" at bounding box center [558, 282] width 376 height 13
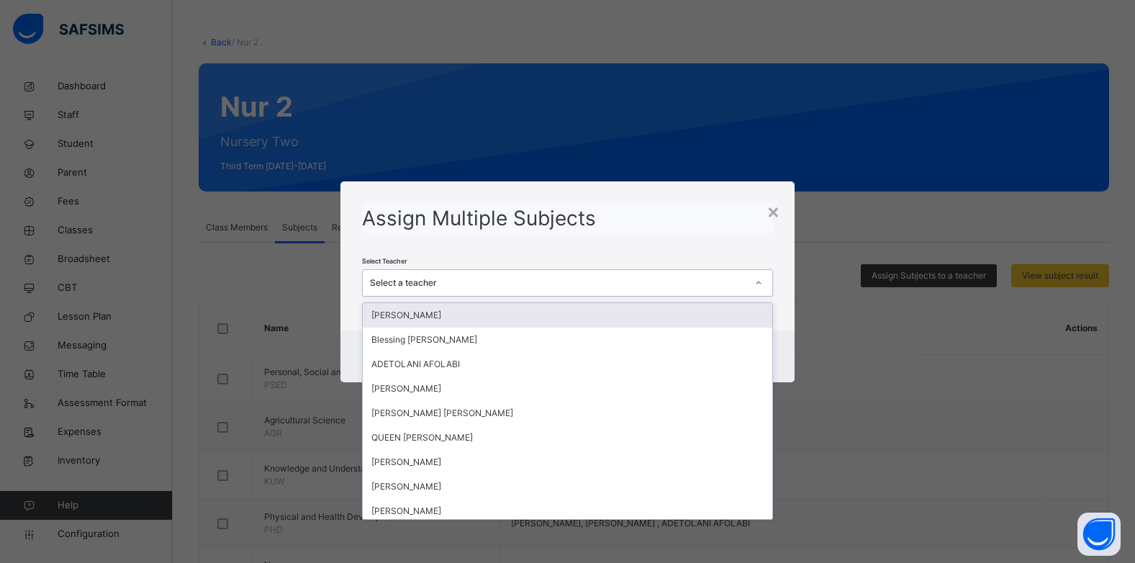
type input "*"
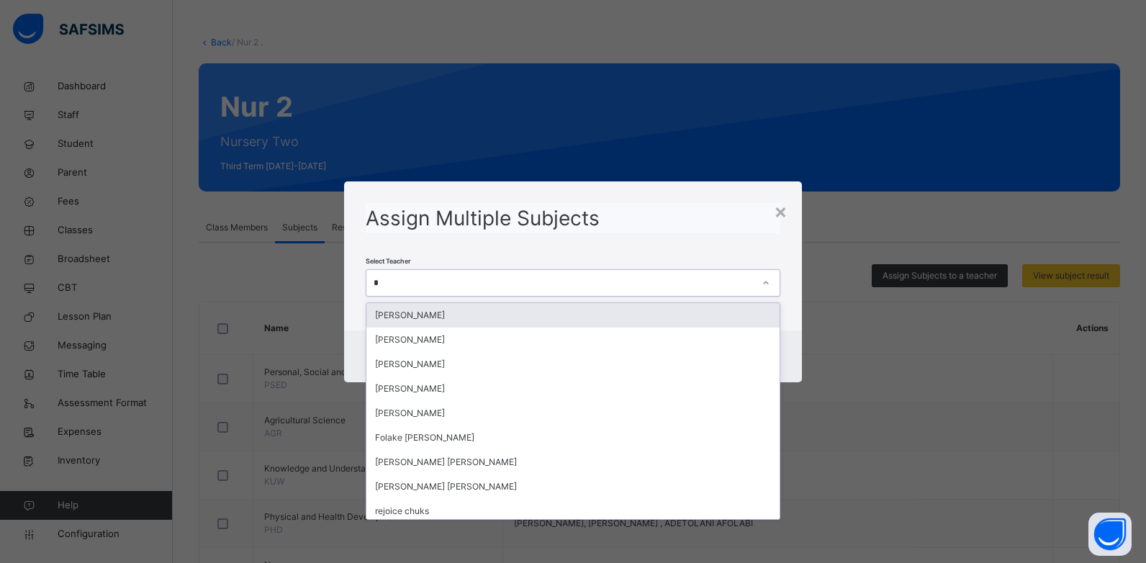
type input "**"
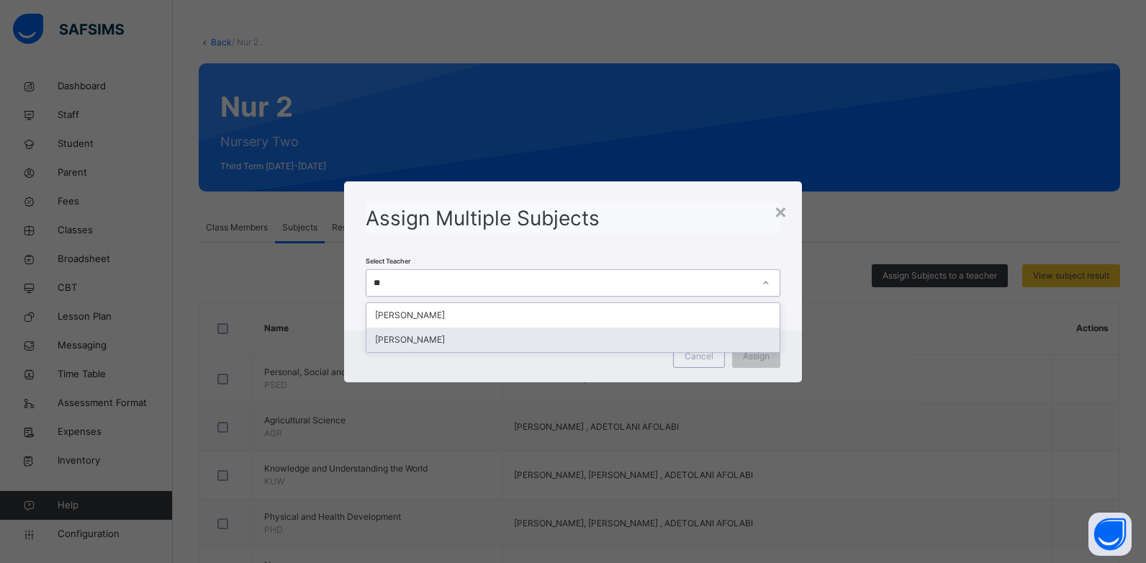
click at [452, 335] on div "[PERSON_NAME]" at bounding box center [573, 339] width 414 height 24
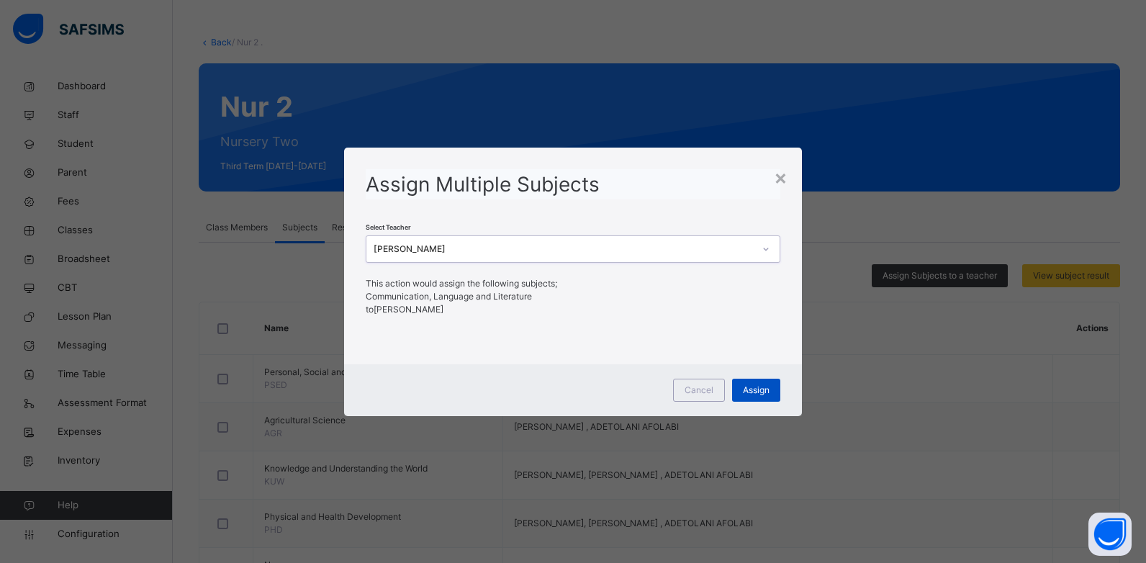
click at [748, 397] on div "Assign" at bounding box center [756, 390] width 48 height 23
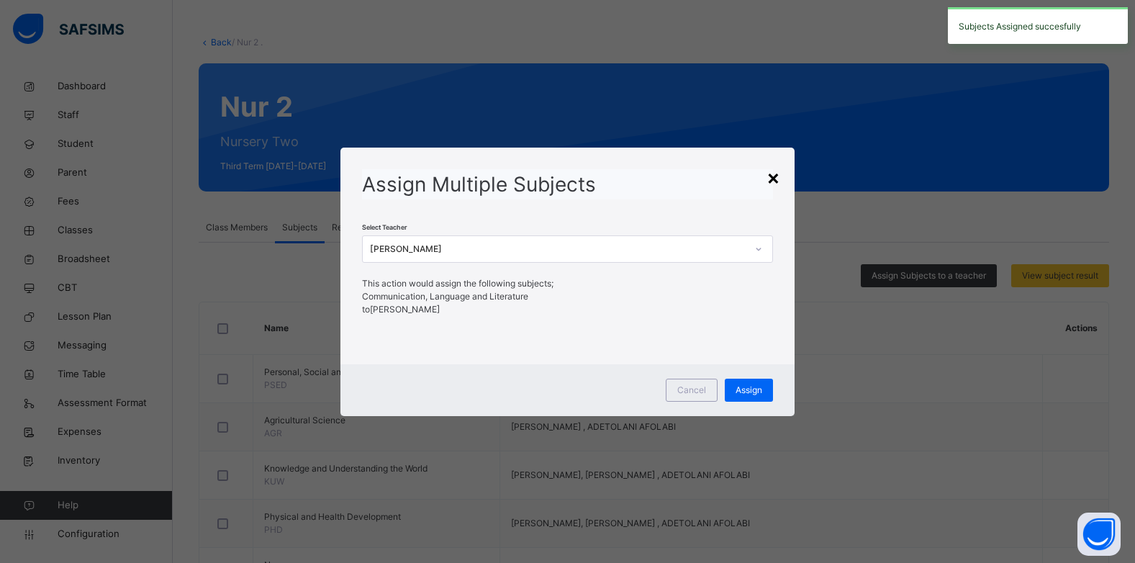
click at [776, 183] on div "×" at bounding box center [773, 177] width 14 height 30
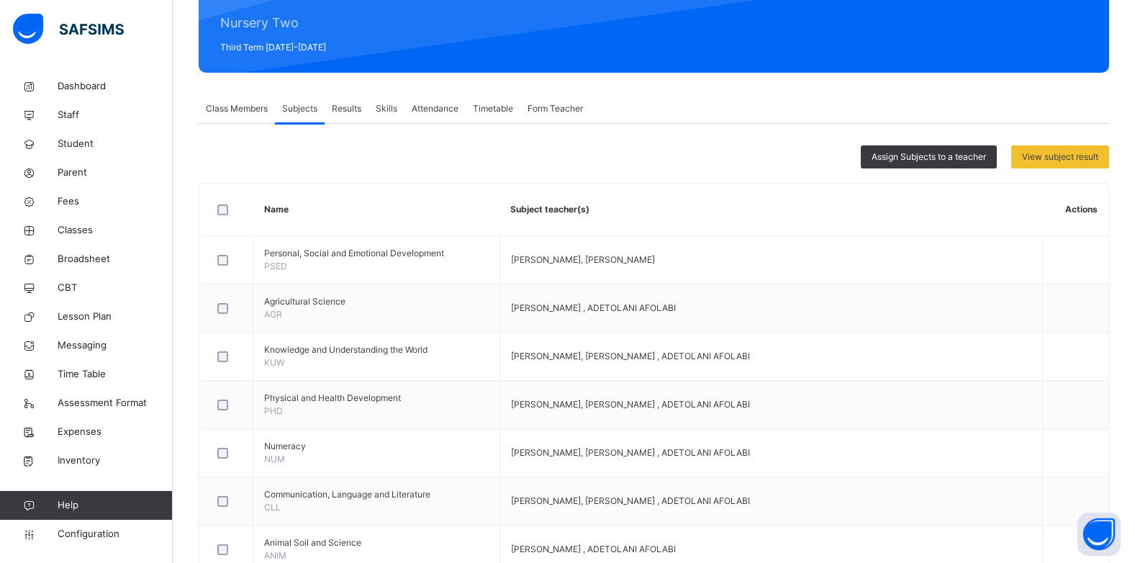
scroll to position [144, 0]
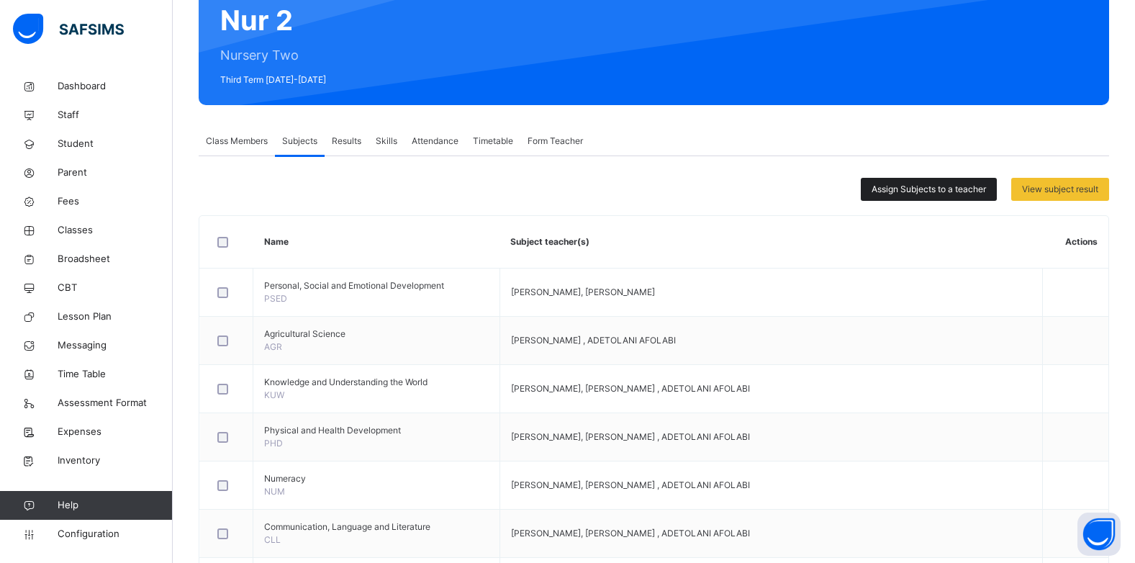
click at [907, 199] on div "Assign Subjects to a teacher" at bounding box center [929, 189] width 136 height 23
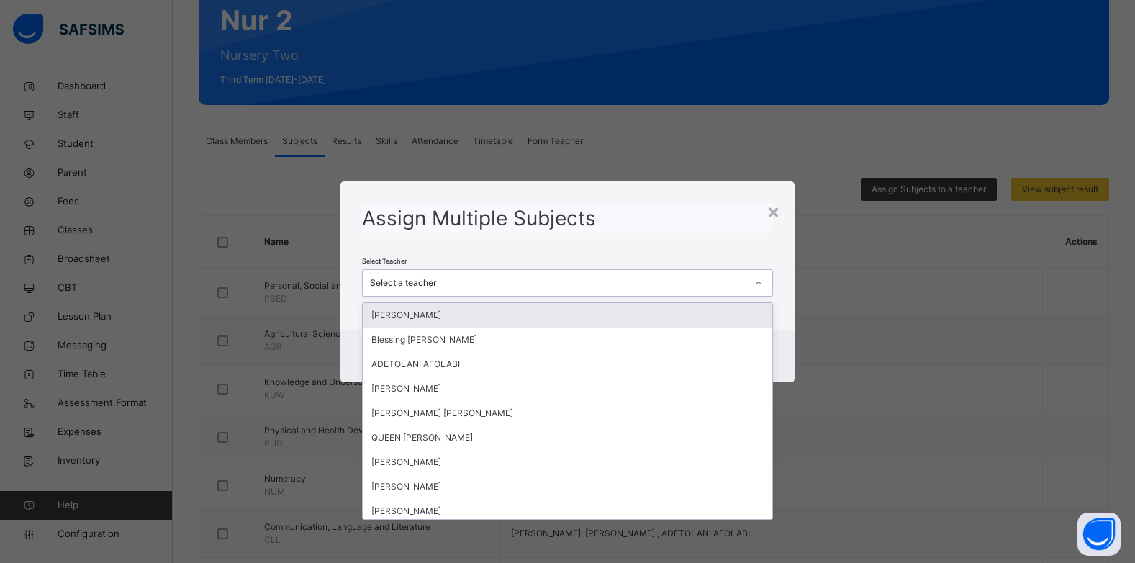
click at [580, 284] on div "Select a teacher" at bounding box center [558, 282] width 376 height 13
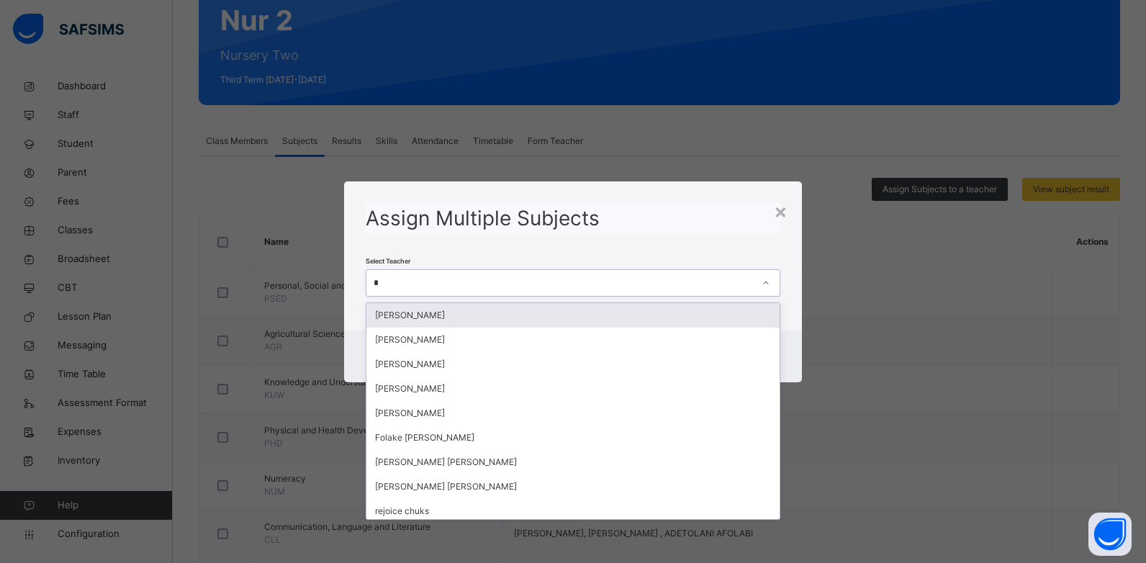
type input "**"
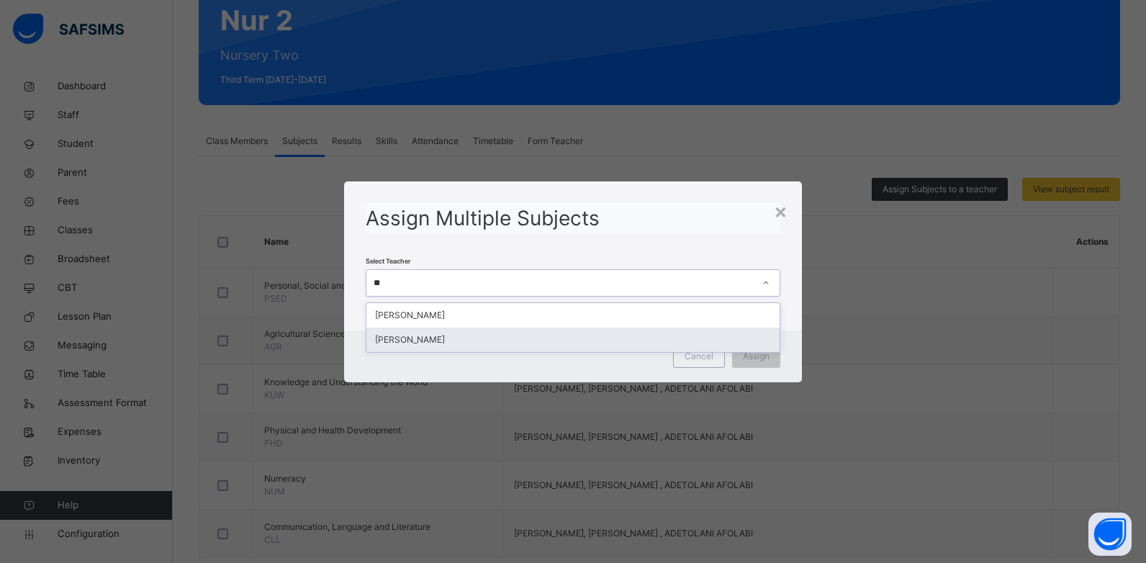
click at [535, 330] on div "[PERSON_NAME]" at bounding box center [573, 339] width 414 height 24
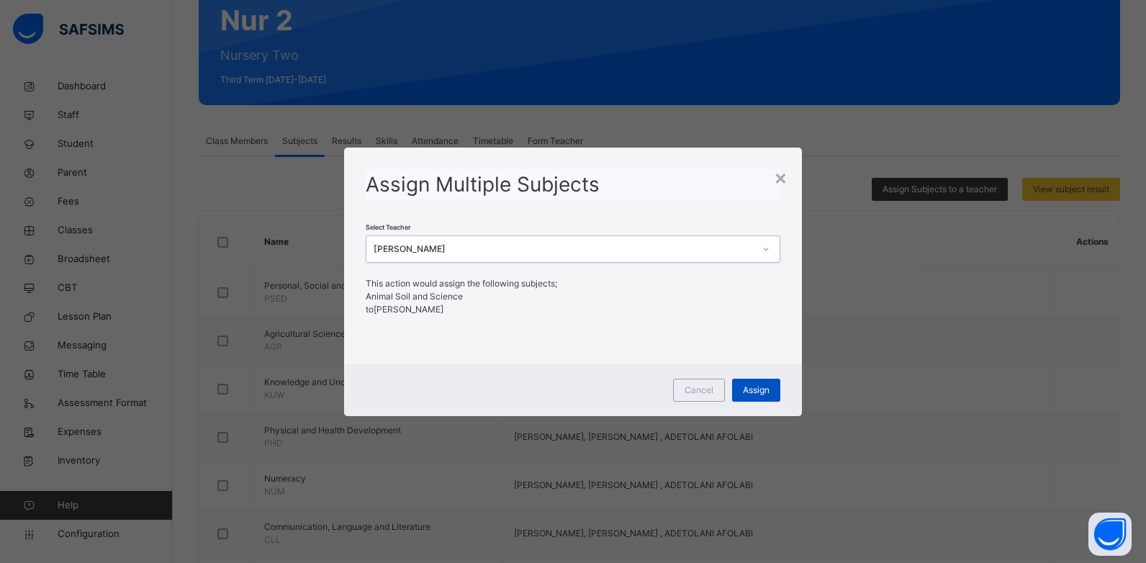
click at [769, 395] on span "Assign" at bounding box center [756, 390] width 27 height 13
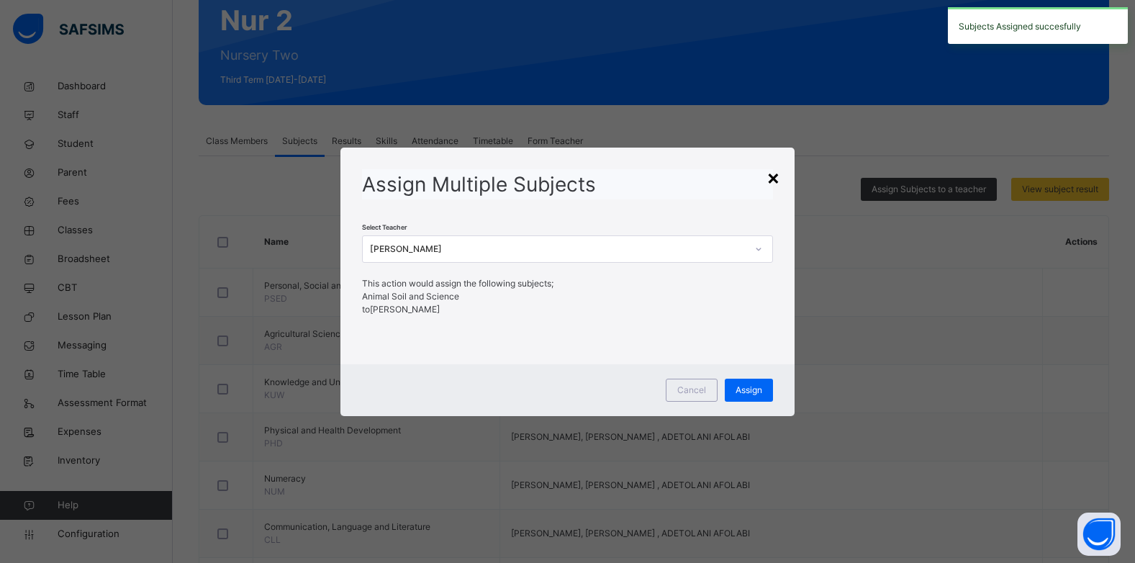
click at [778, 176] on div "×" at bounding box center [773, 177] width 14 height 30
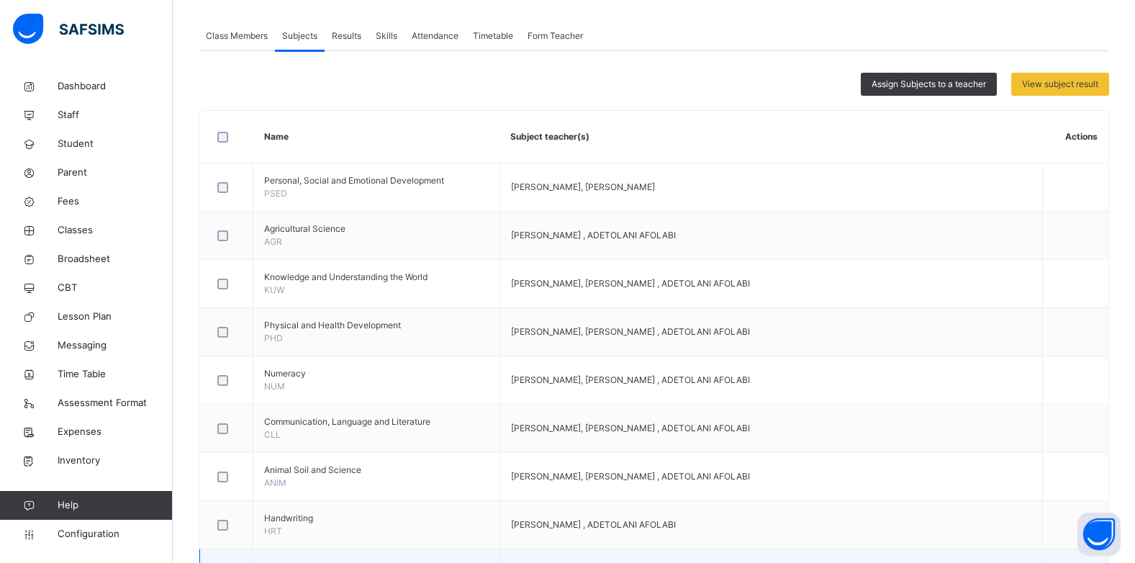
scroll to position [201, 0]
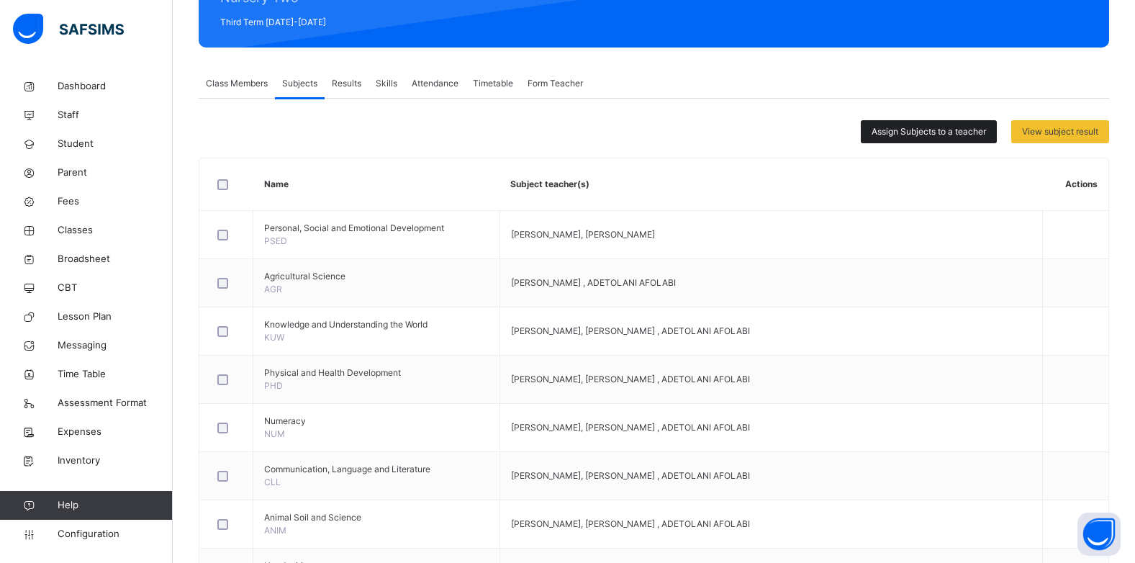
click at [936, 131] on span "Assign Subjects to a teacher" at bounding box center [928, 131] width 114 height 13
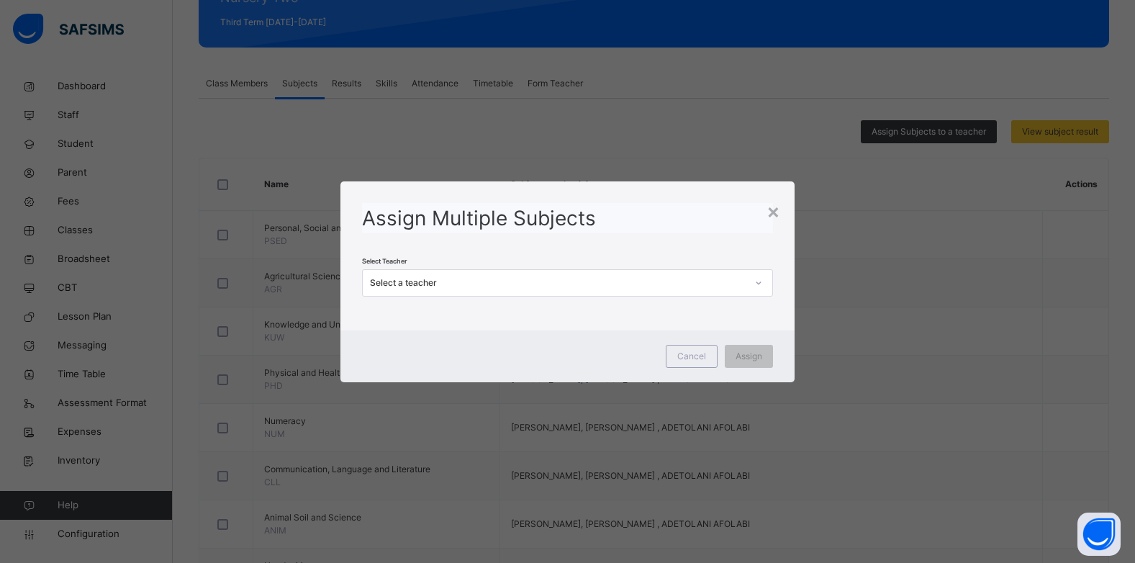
click at [622, 289] on div "Select a teacher" at bounding box center [558, 282] width 376 height 13
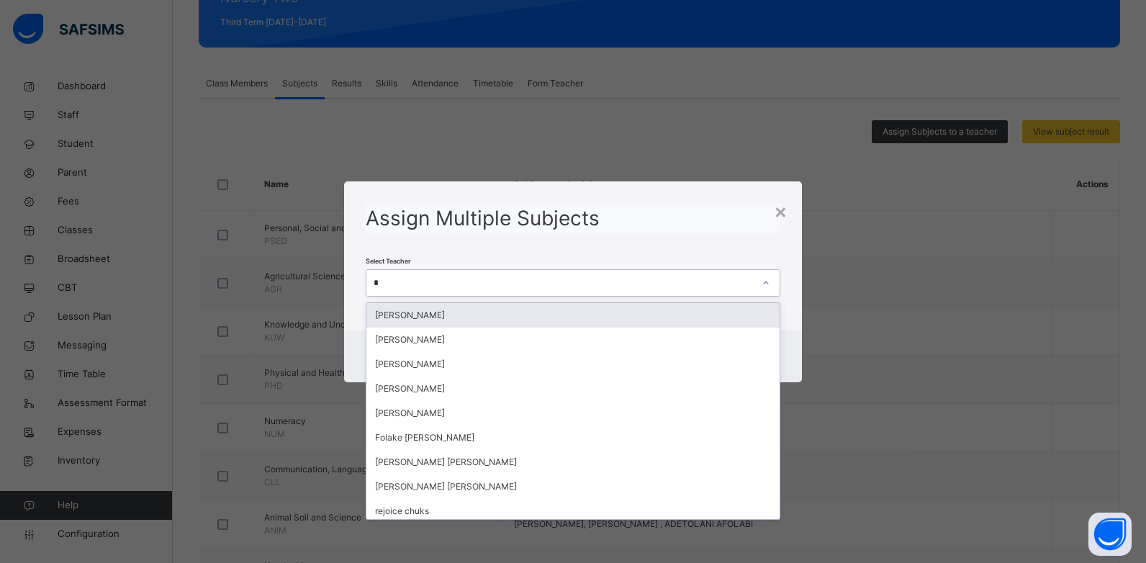
type input "**"
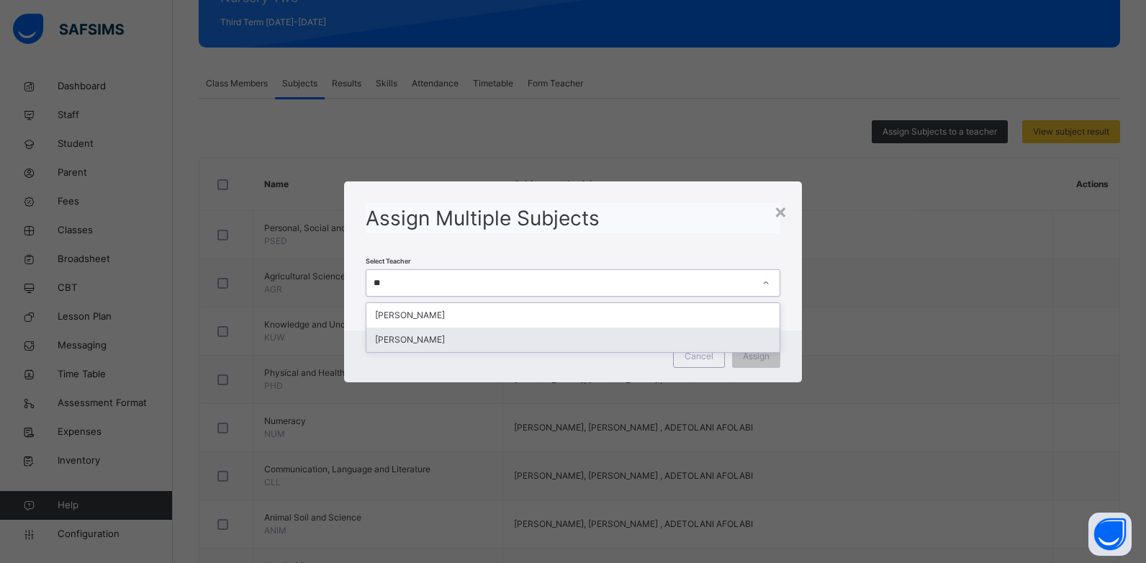
click at [440, 336] on div "[PERSON_NAME]" at bounding box center [573, 339] width 414 height 24
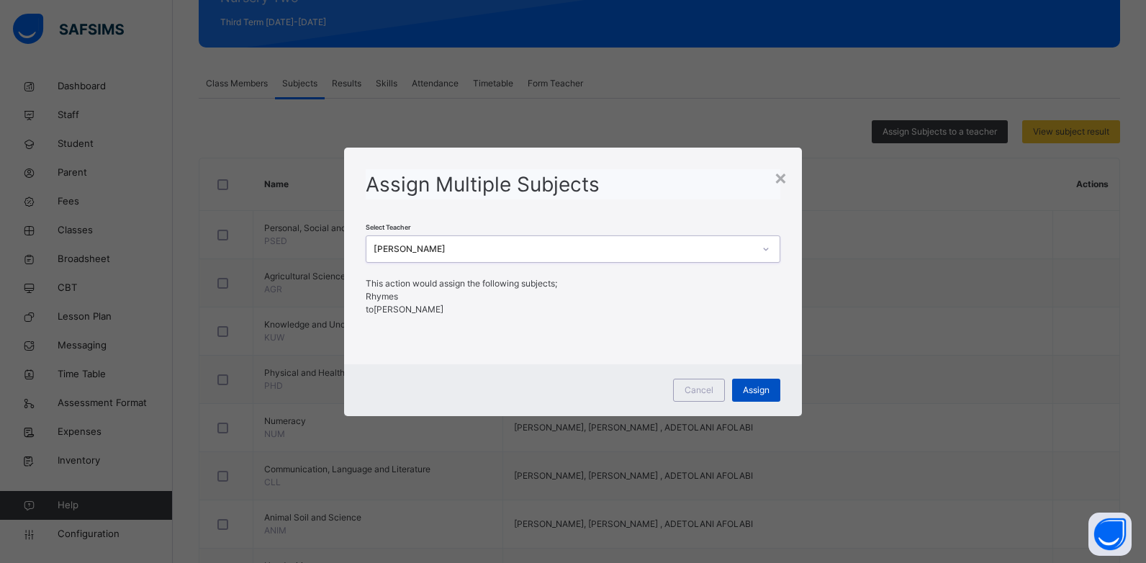
click at [739, 379] on div "Assign" at bounding box center [756, 390] width 48 height 23
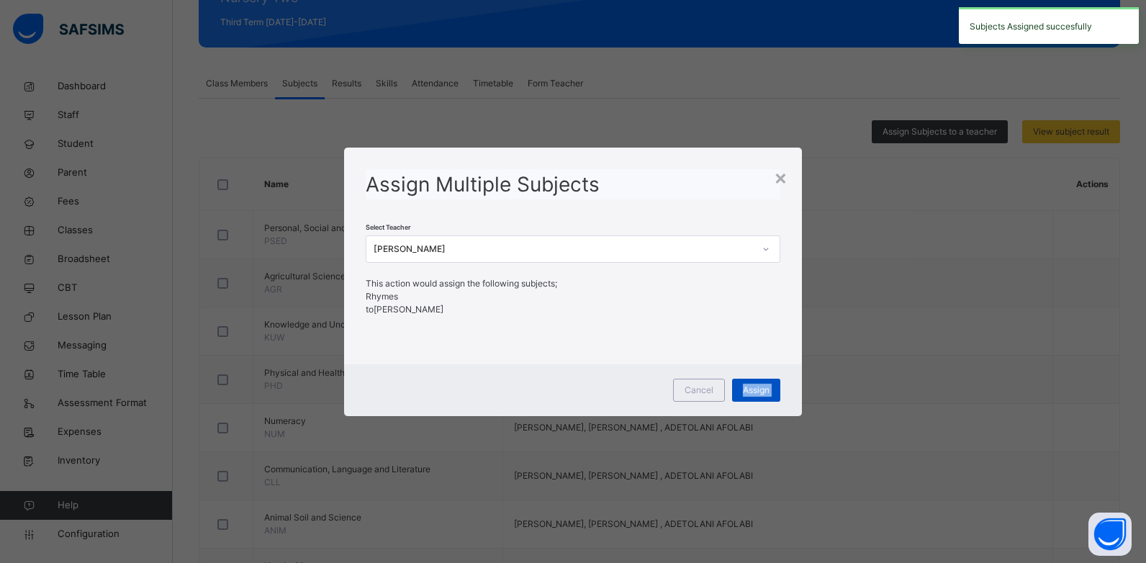
click at [739, 379] on div "Assign" at bounding box center [756, 390] width 48 height 23
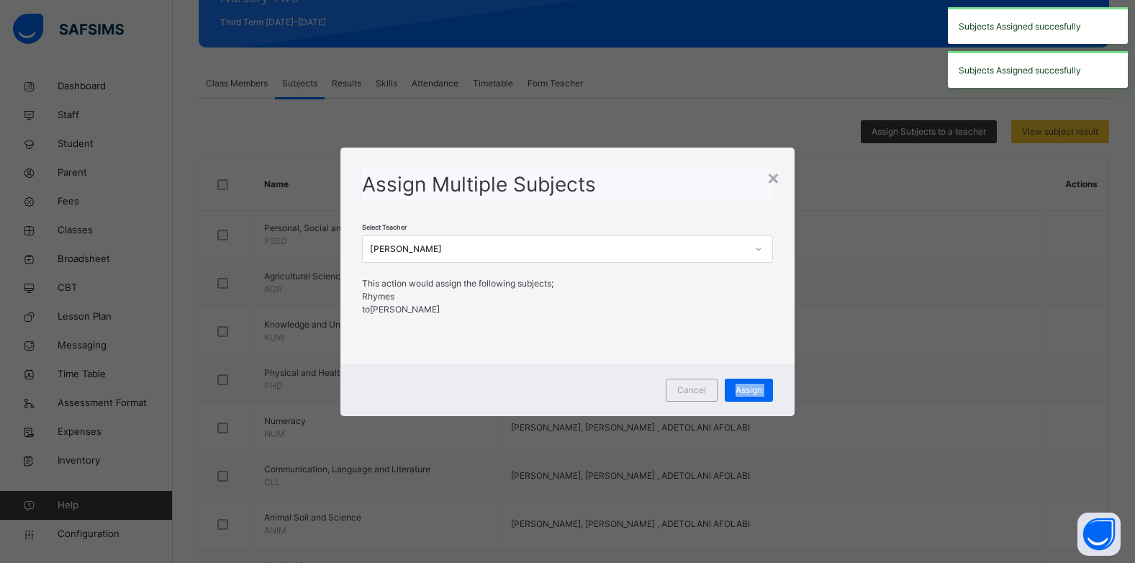
drag, startPoint x: 739, startPoint y: 378, endPoint x: 780, endPoint y: 185, distance: 197.2
click at [780, 185] on div "×" at bounding box center [773, 177] width 14 height 30
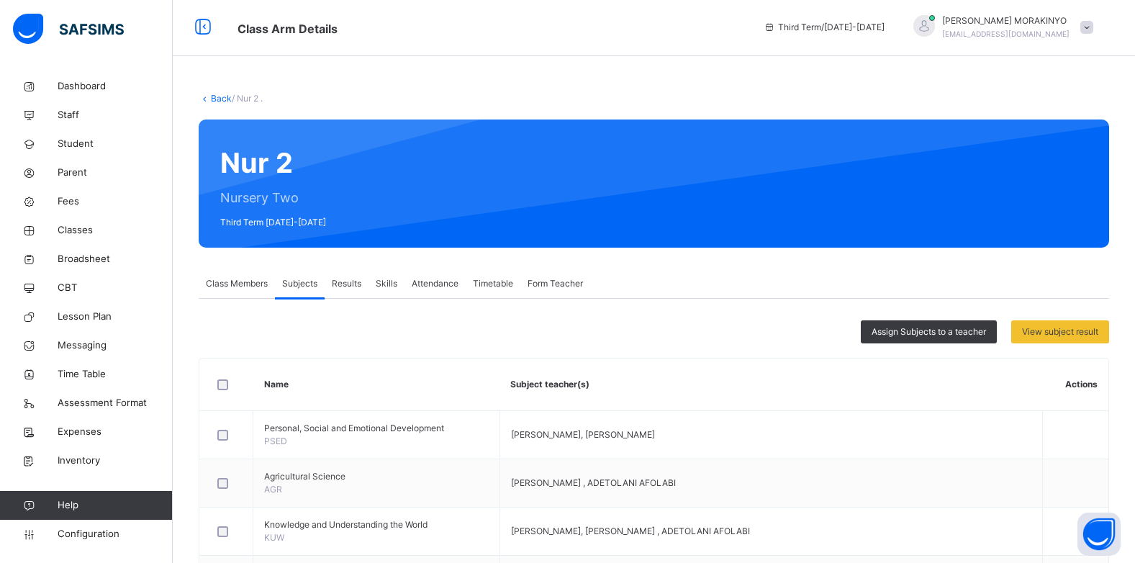
scroll to position [0, 0]
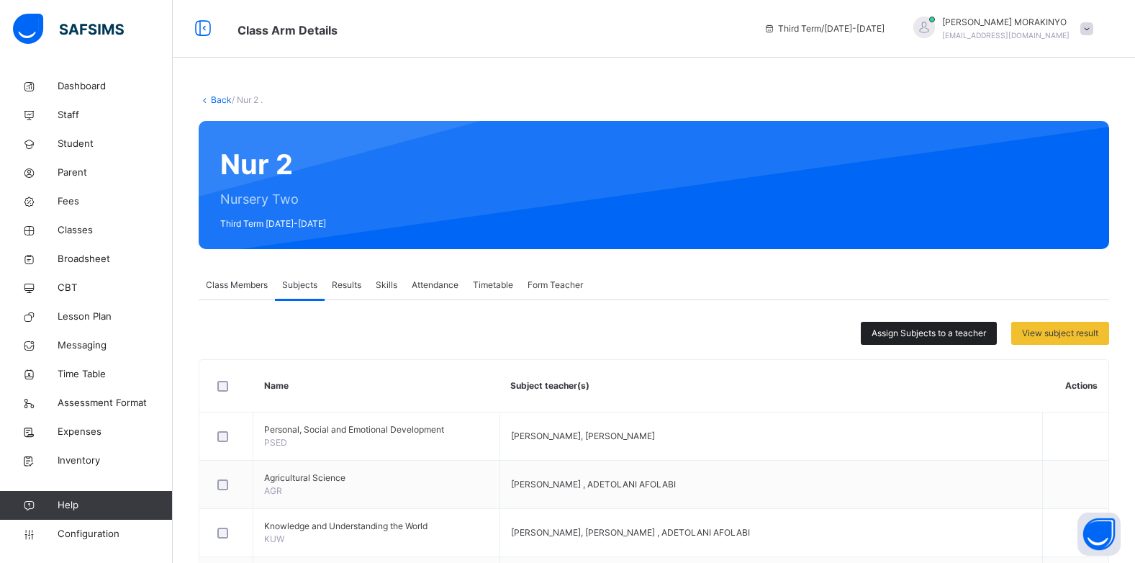
click at [877, 338] on div "Assign Subjects to a teacher" at bounding box center [929, 333] width 136 height 23
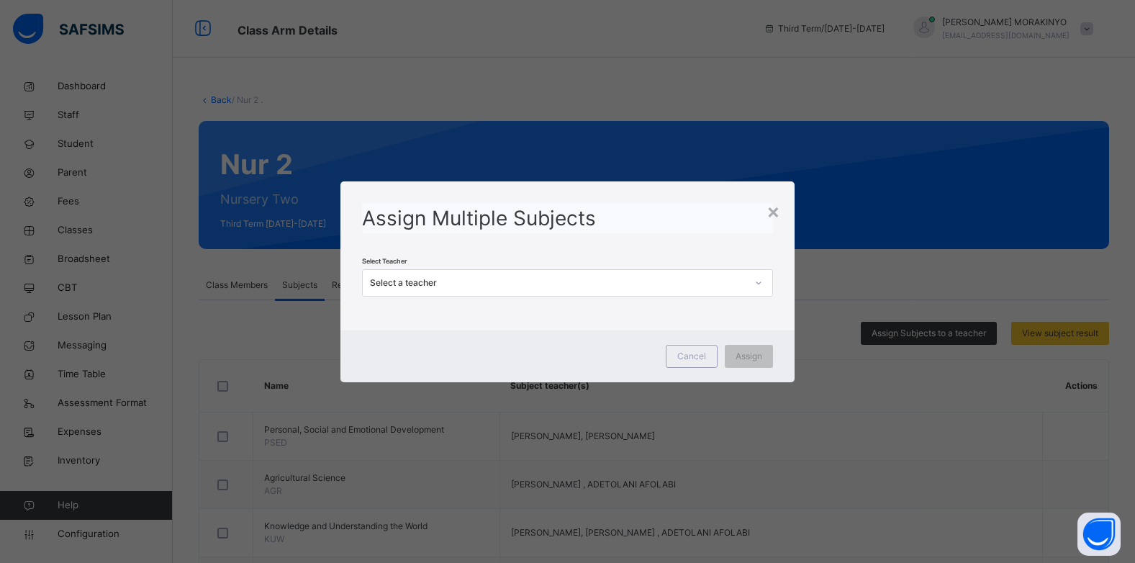
click at [445, 290] on div "Select a teacher" at bounding box center [554, 282] width 382 height 22
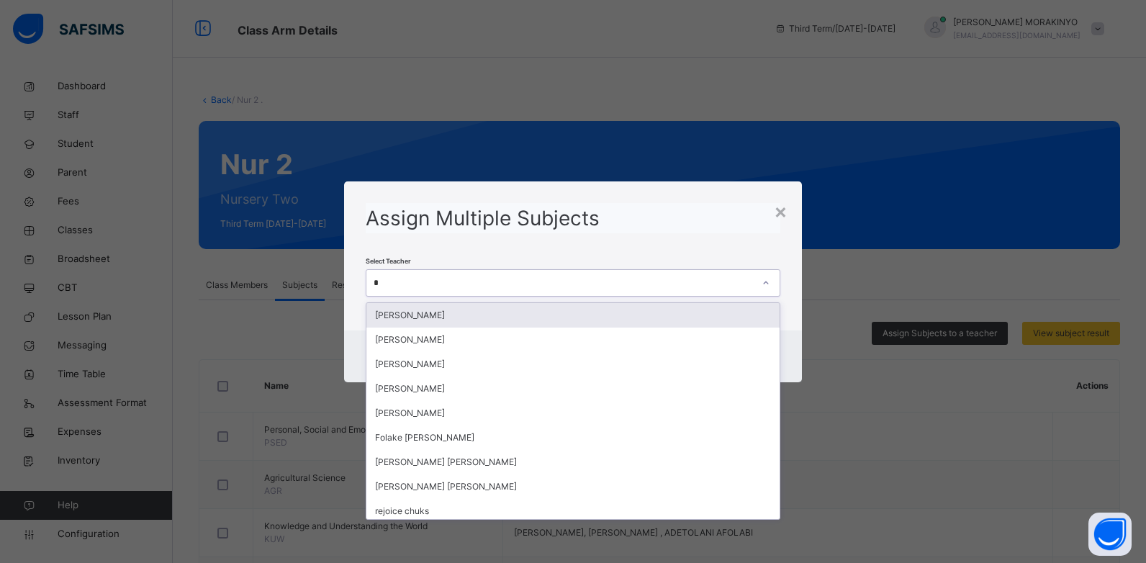
type input "**"
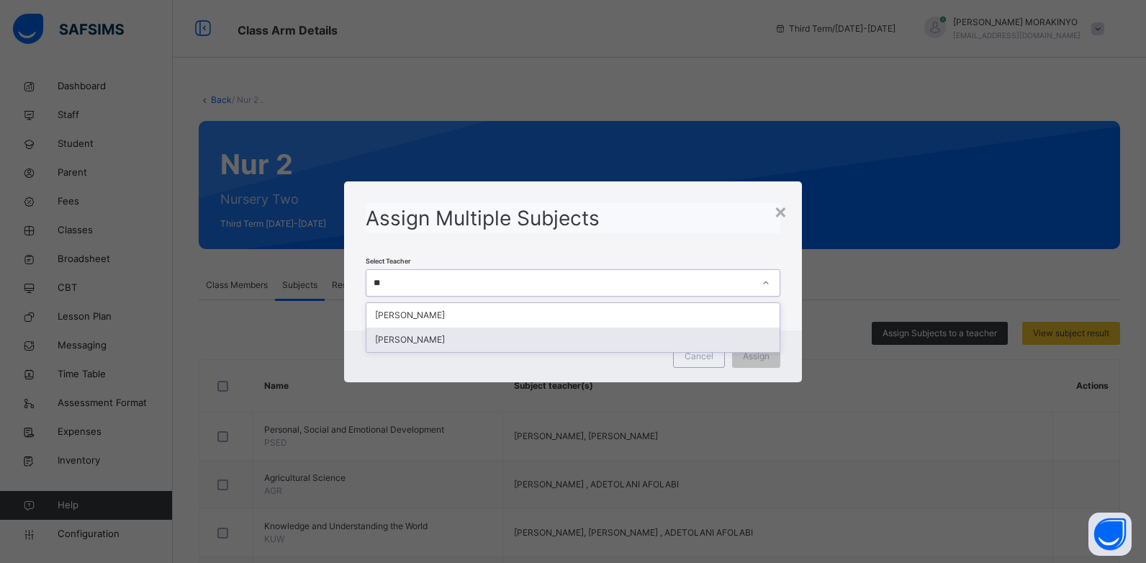
click at [442, 331] on div "[PERSON_NAME]" at bounding box center [573, 339] width 414 height 24
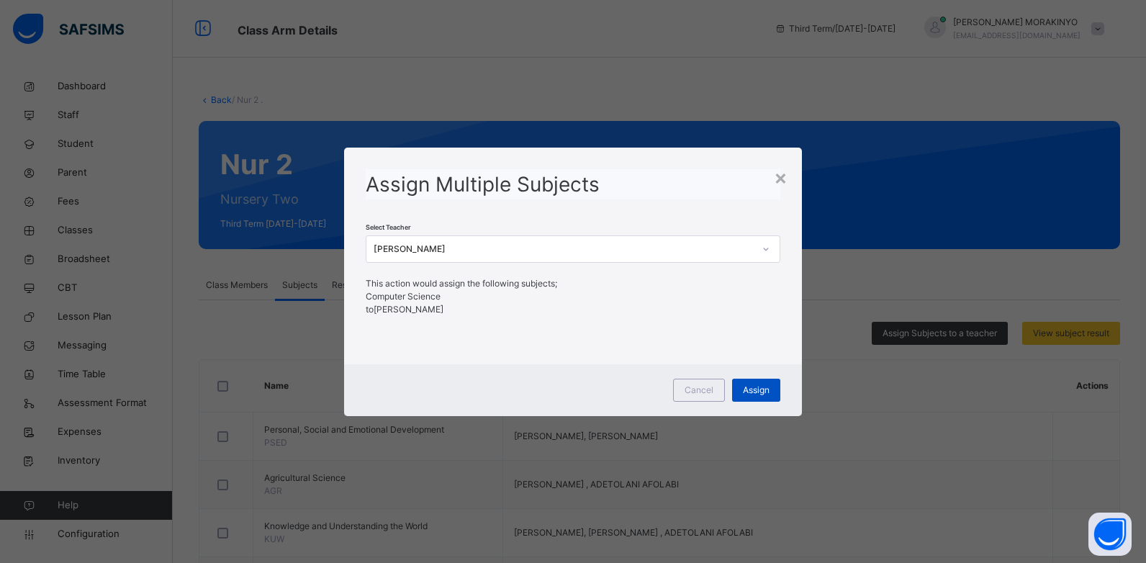
click at [753, 384] on span "Assign" at bounding box center [756, 390] width 27 height 13
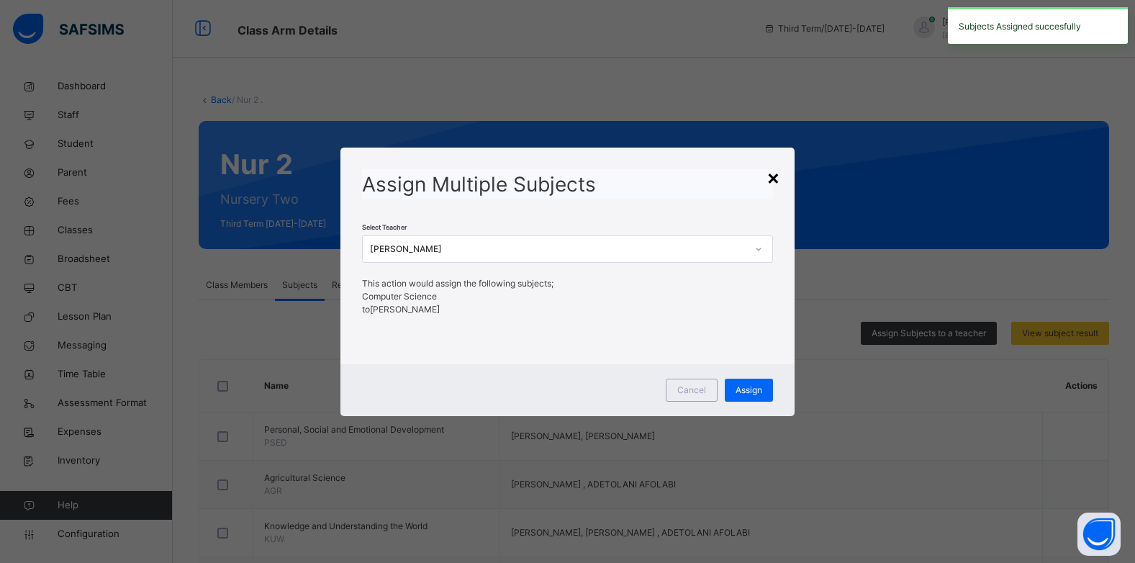
click at [780, 176] on div "×" at bounding box center [773, 177] width 14 height 30
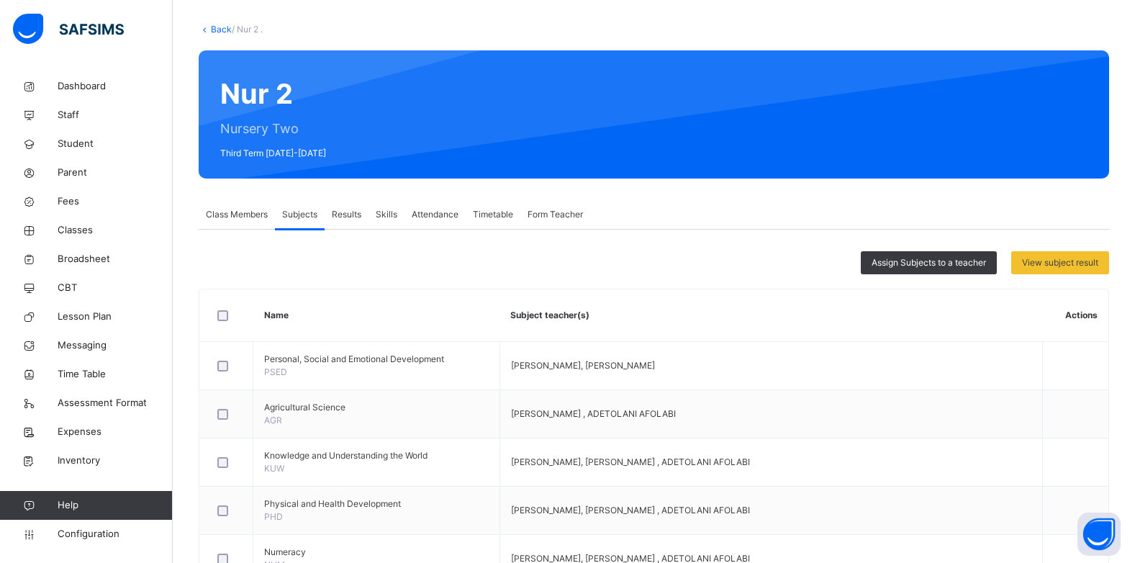
scroll to position [29, 0]
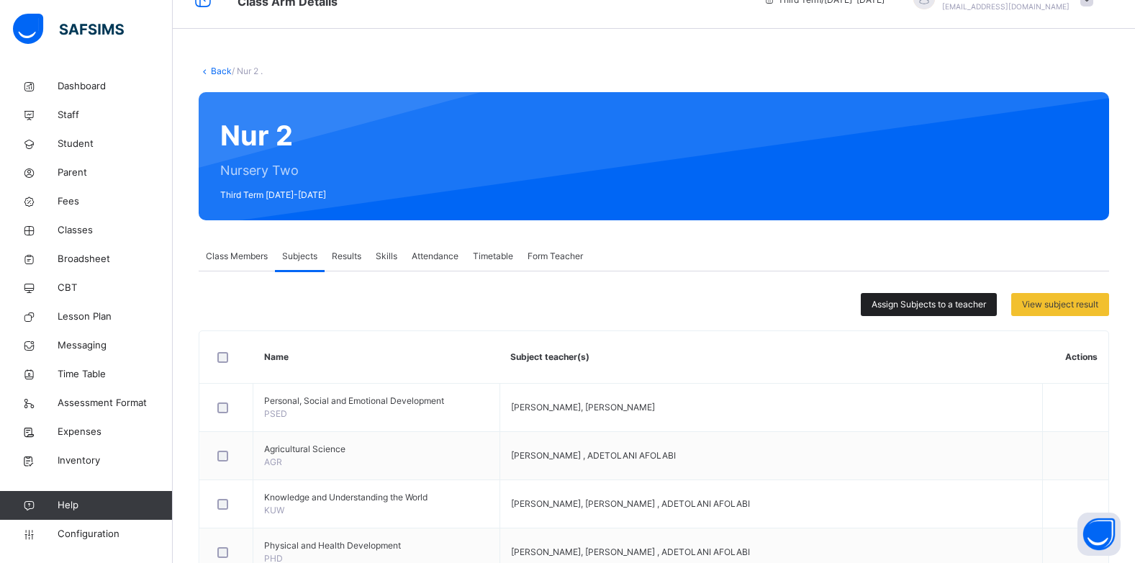
click at [917, 302] on span "Assign Subjects to a teacher" at bounding box center [928, 304] width 114 height 13
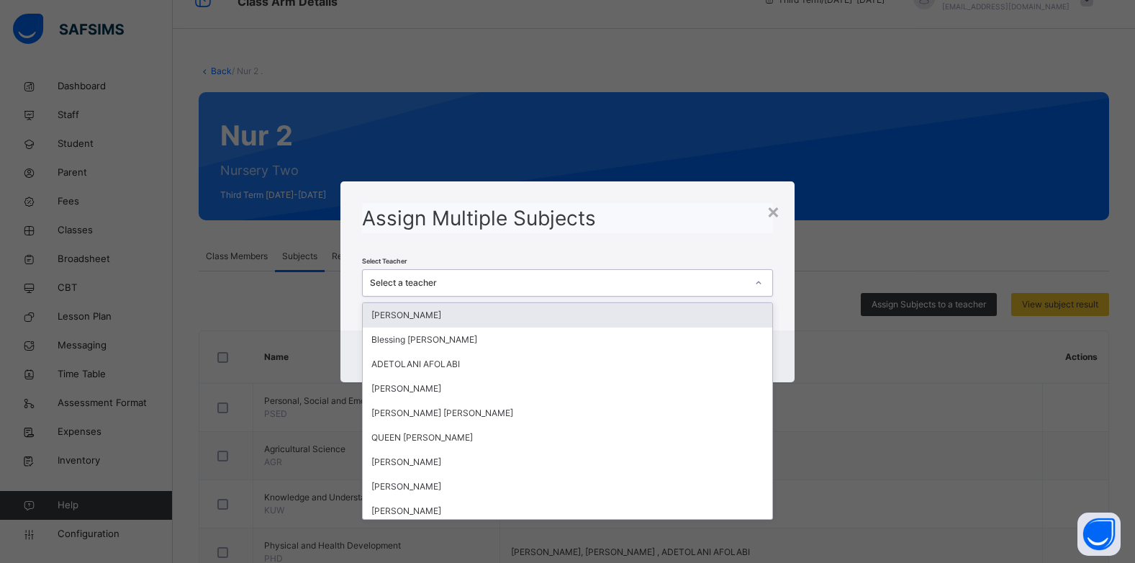
click at [533, 288] on div "Select a teacher" at bounding box center [558, 282] width 376 height 13
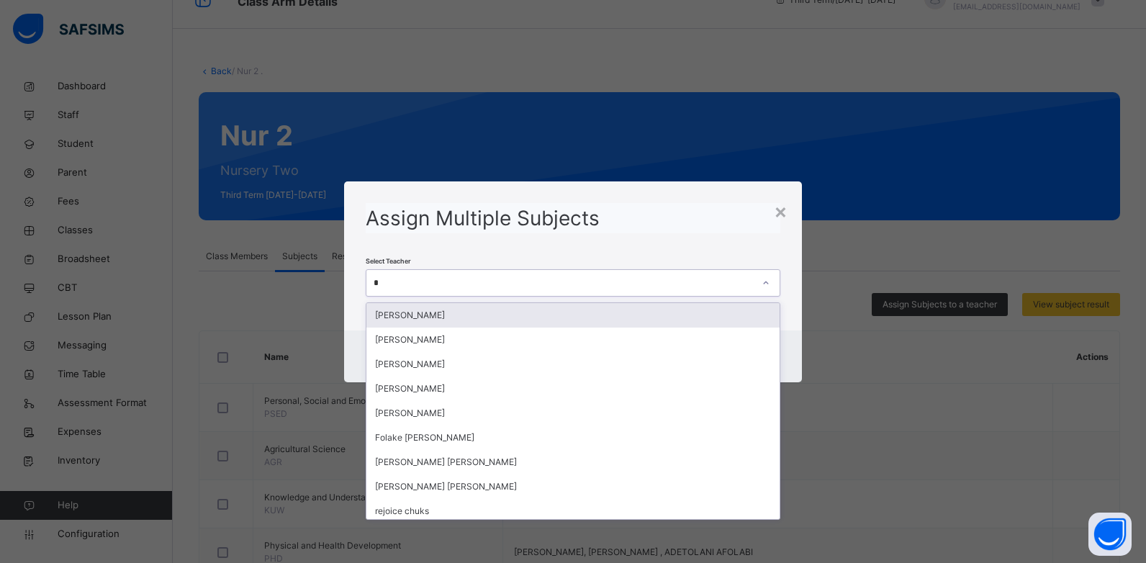
type input "**"
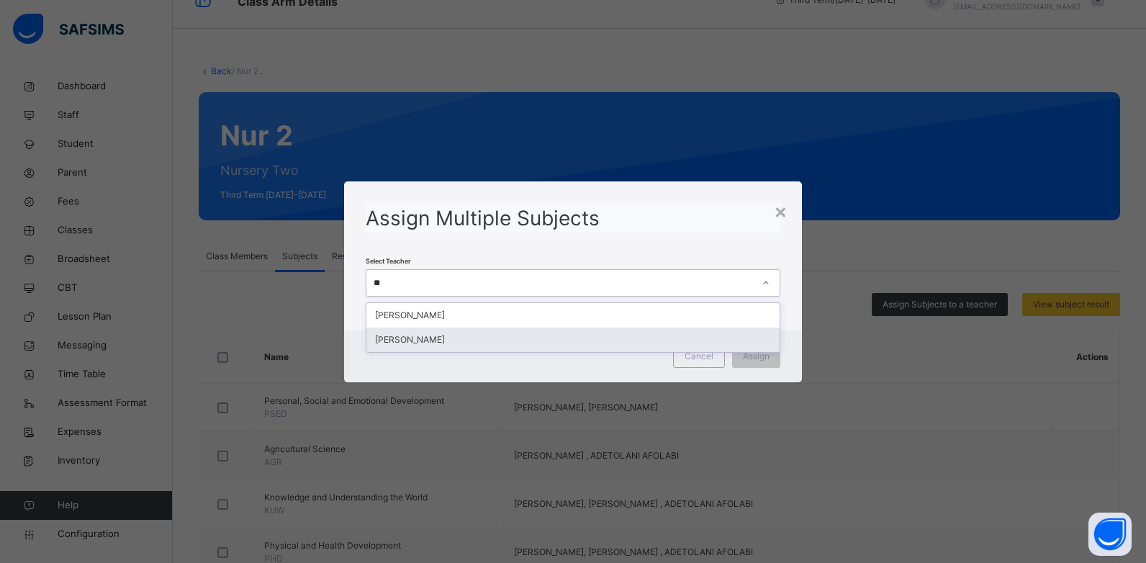
click at [498, 338] on div "[PERSON_NAME]" at bounding box center [573, 339] width 414 height 24
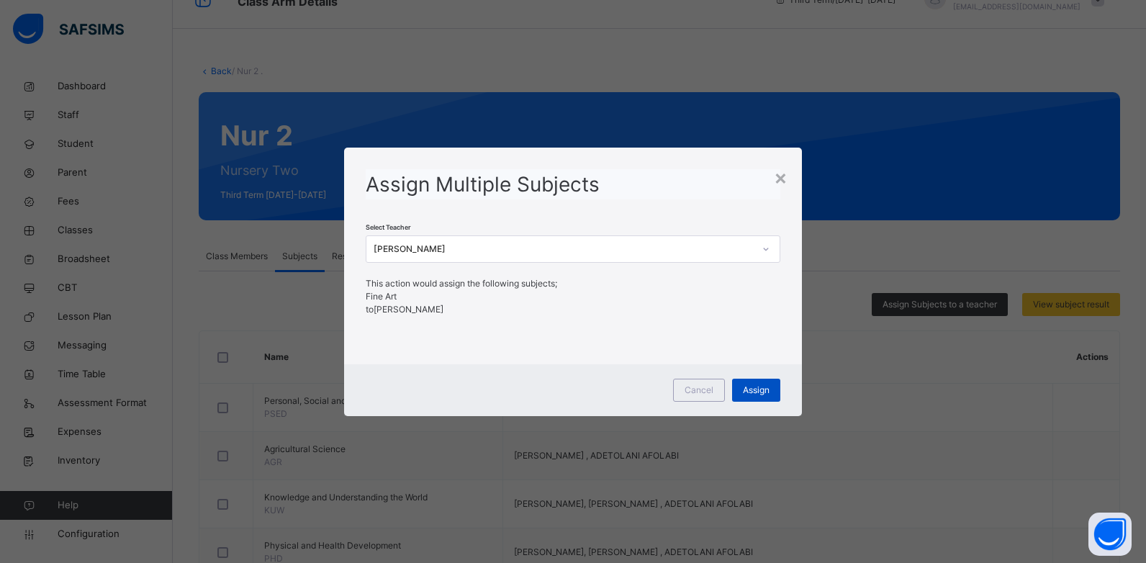
click at [740, 394] on div "Assign" at bounding box center [756, 390] width 48 height 23
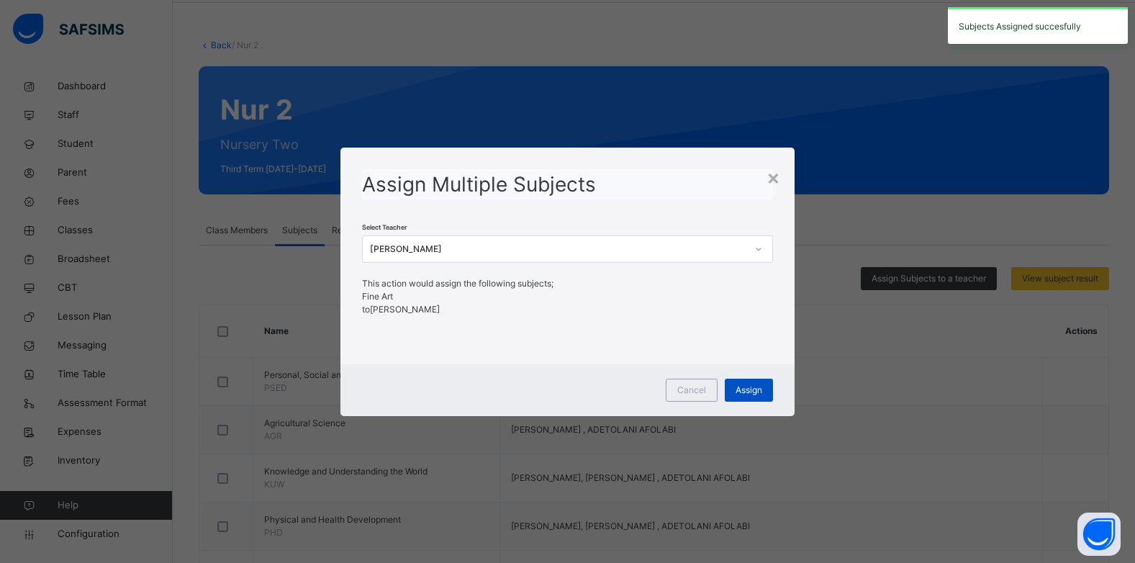
scroll to position [58, 0]
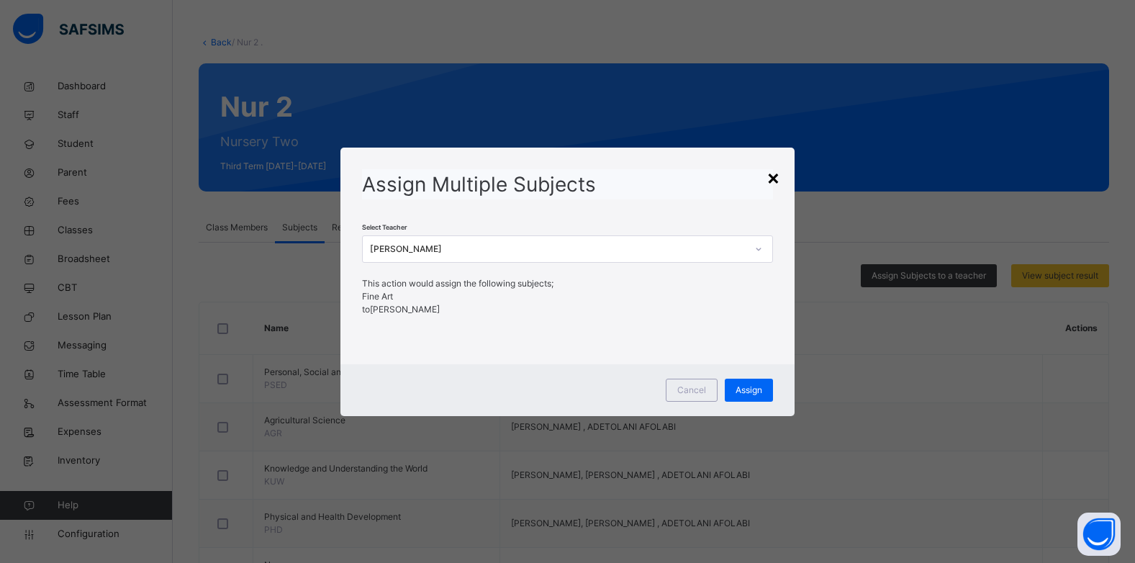
click at [774, 177] on div "×" at bounding box center [773, 177] width 14 height 30
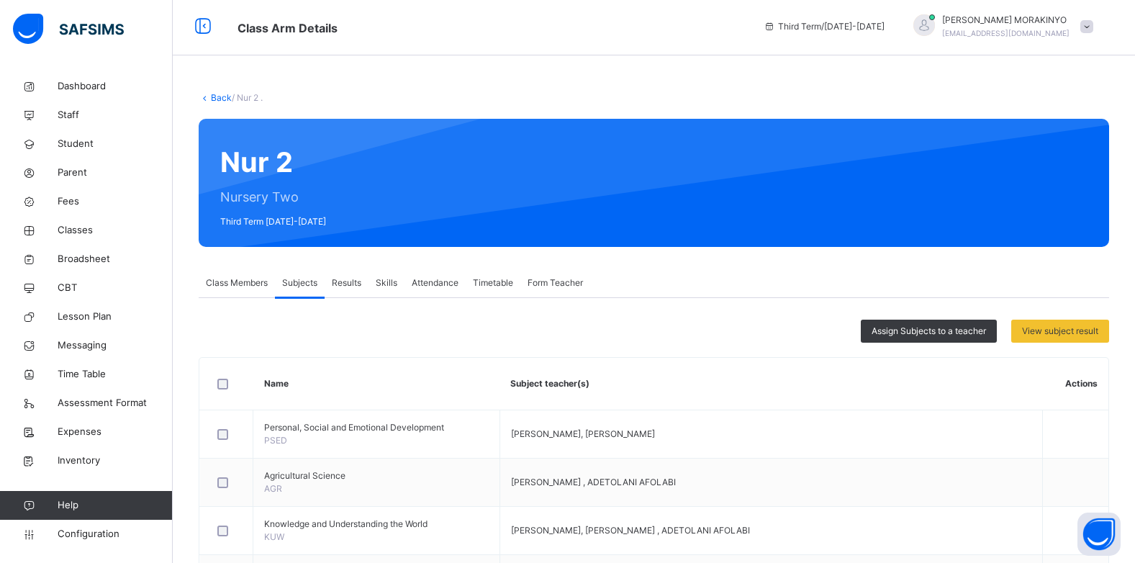
scroll to position [0, 0]
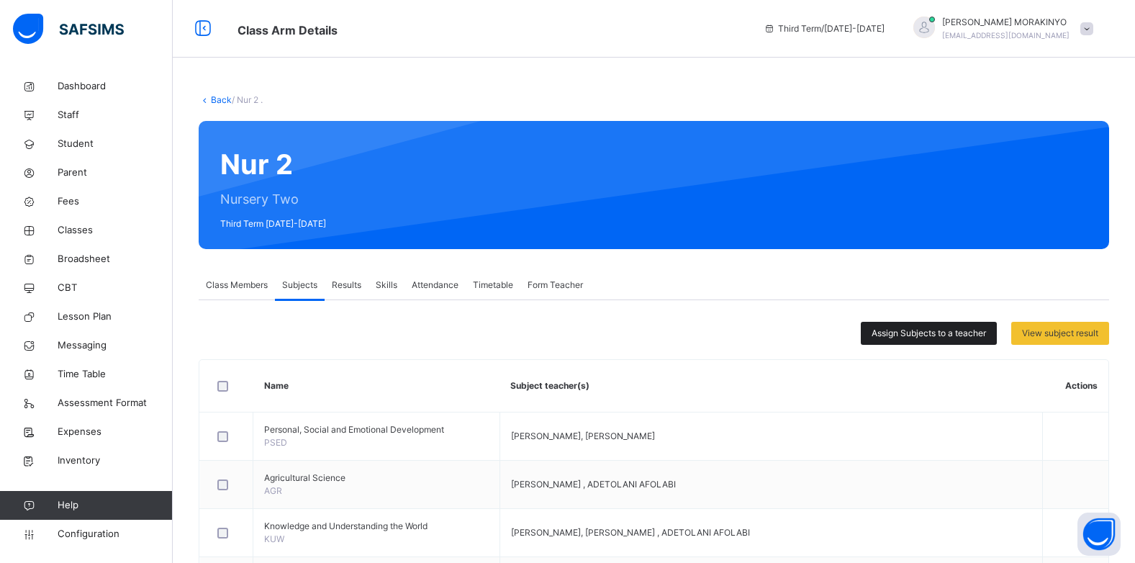
click at [937, 329] on span "Assign Subjects to a teacher" at bounding box center [928, 333] width 114 height 13
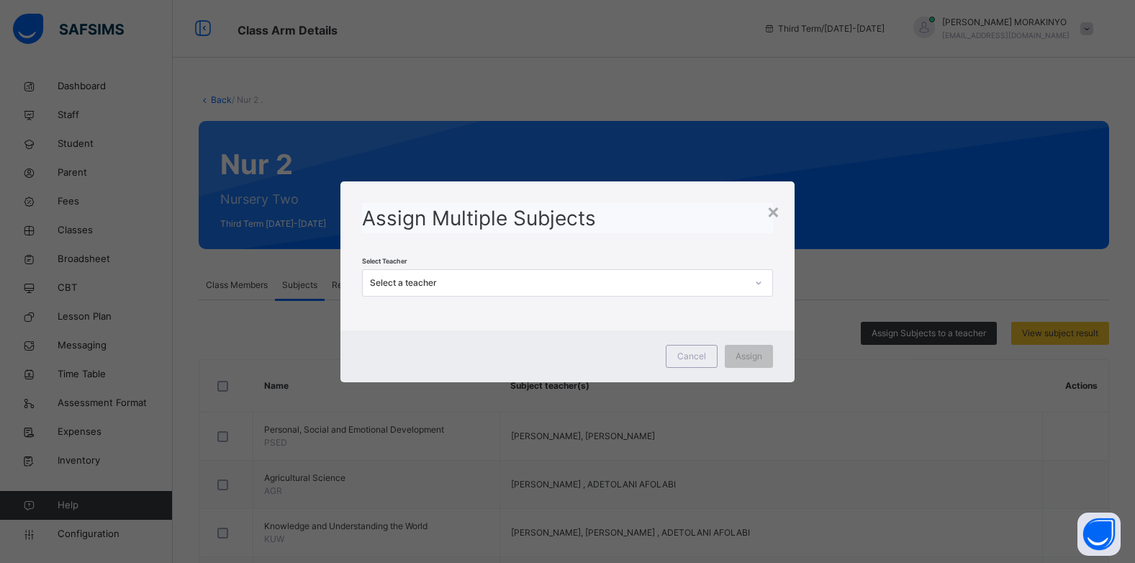
click at [511, 284] on div "Select a teacher" at bounding box center [558, 282] width 376 height 13
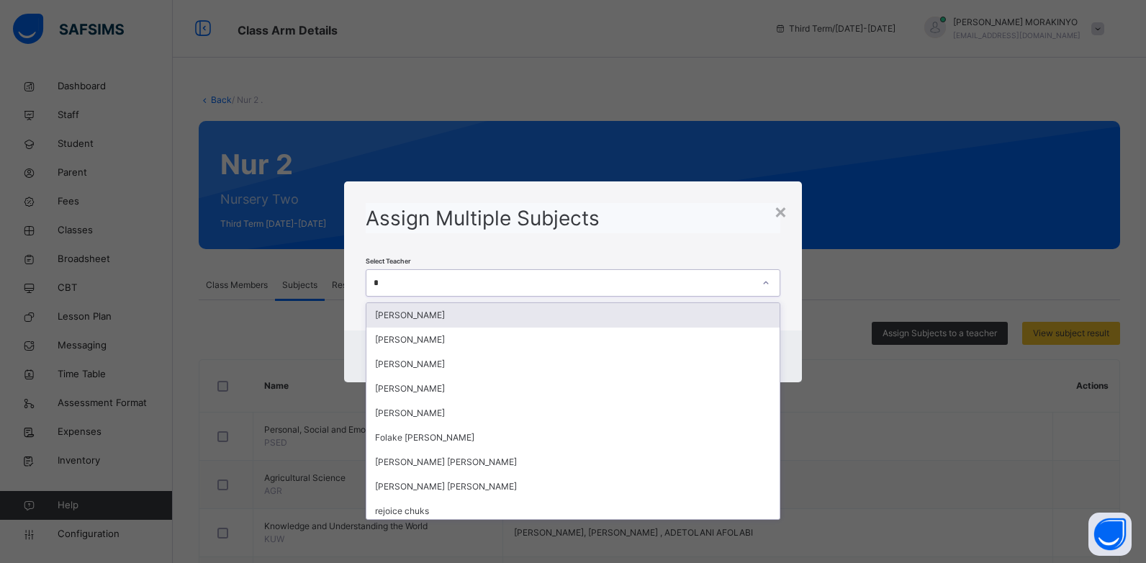
type input "**"
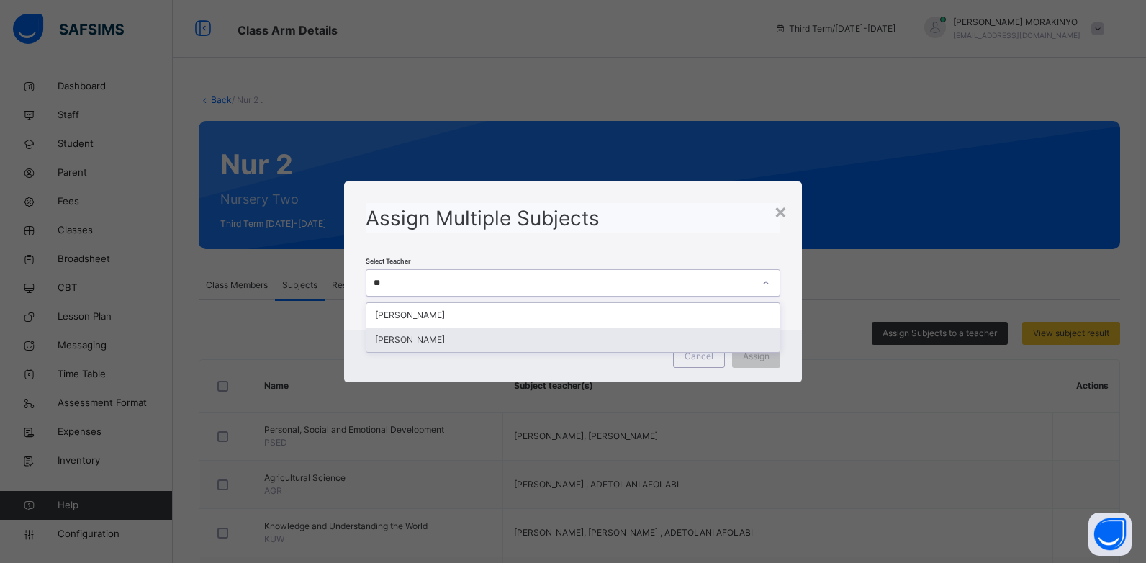
click at [476, 338] on div "[PERSON_NAME]" at bounding box center [573, 339] width 414 height 24
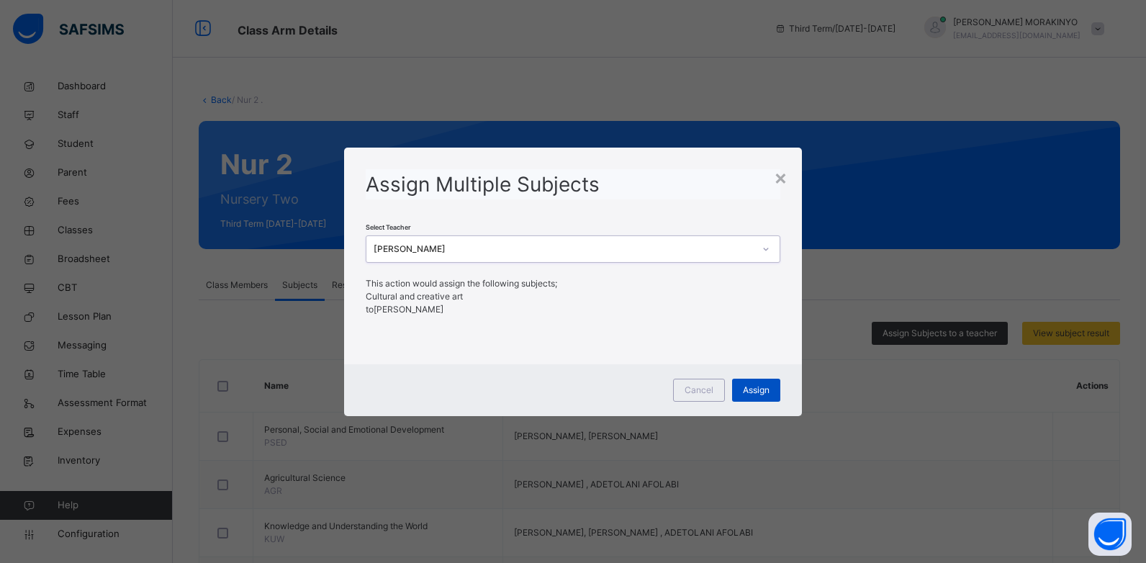
click at [766, 391] on span "Assign" at bounding box center [756, 390] width 27 height 13
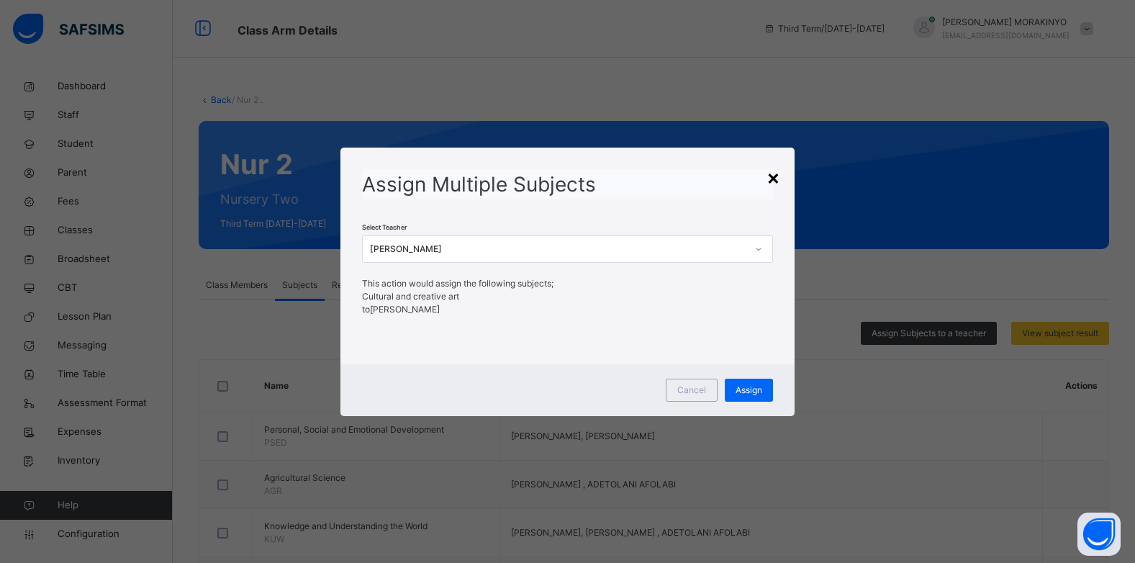
click at [776, 181] on div "×" at bounding box center [773, 177] width 14 height 30
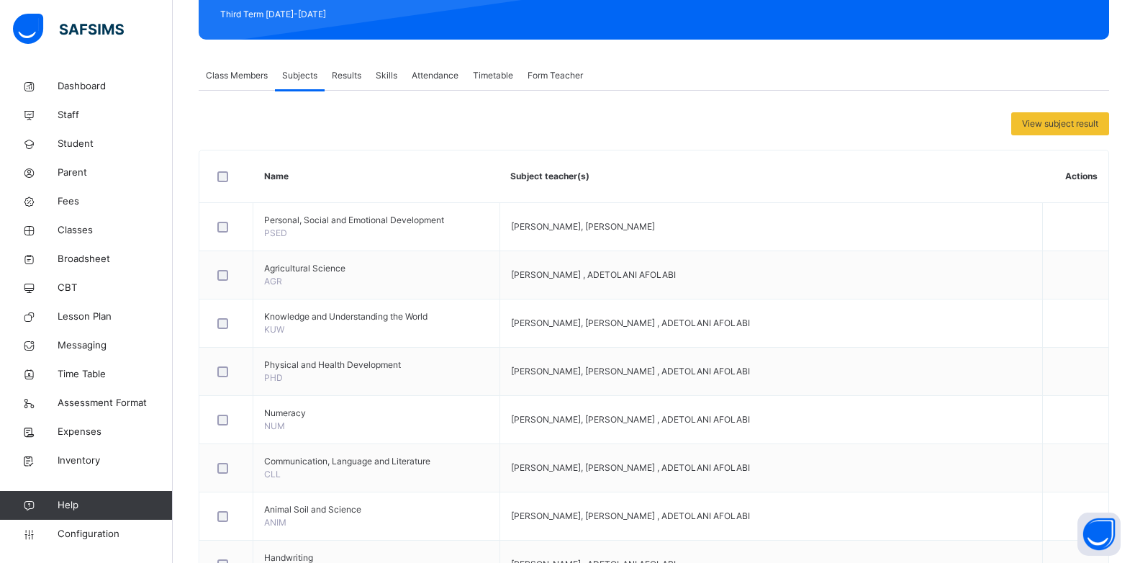
scroll to position [181, 0]
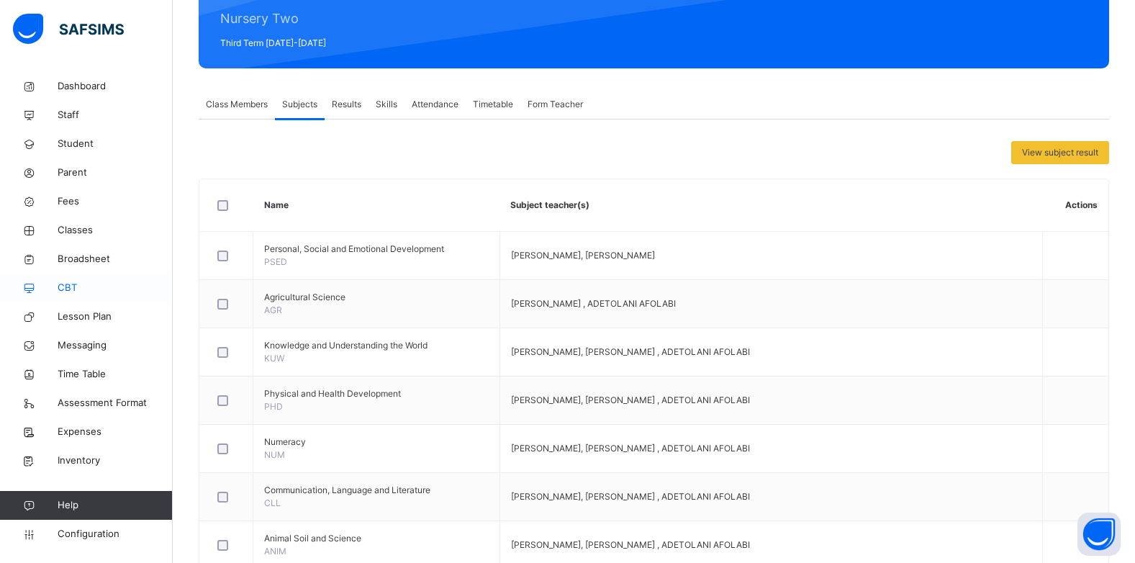
click at [73, 292] on span "CBT" at bounding box center [115, 288] width 115 height 14
